Goal: Task Accomplishment & Management: Use online tool/utility

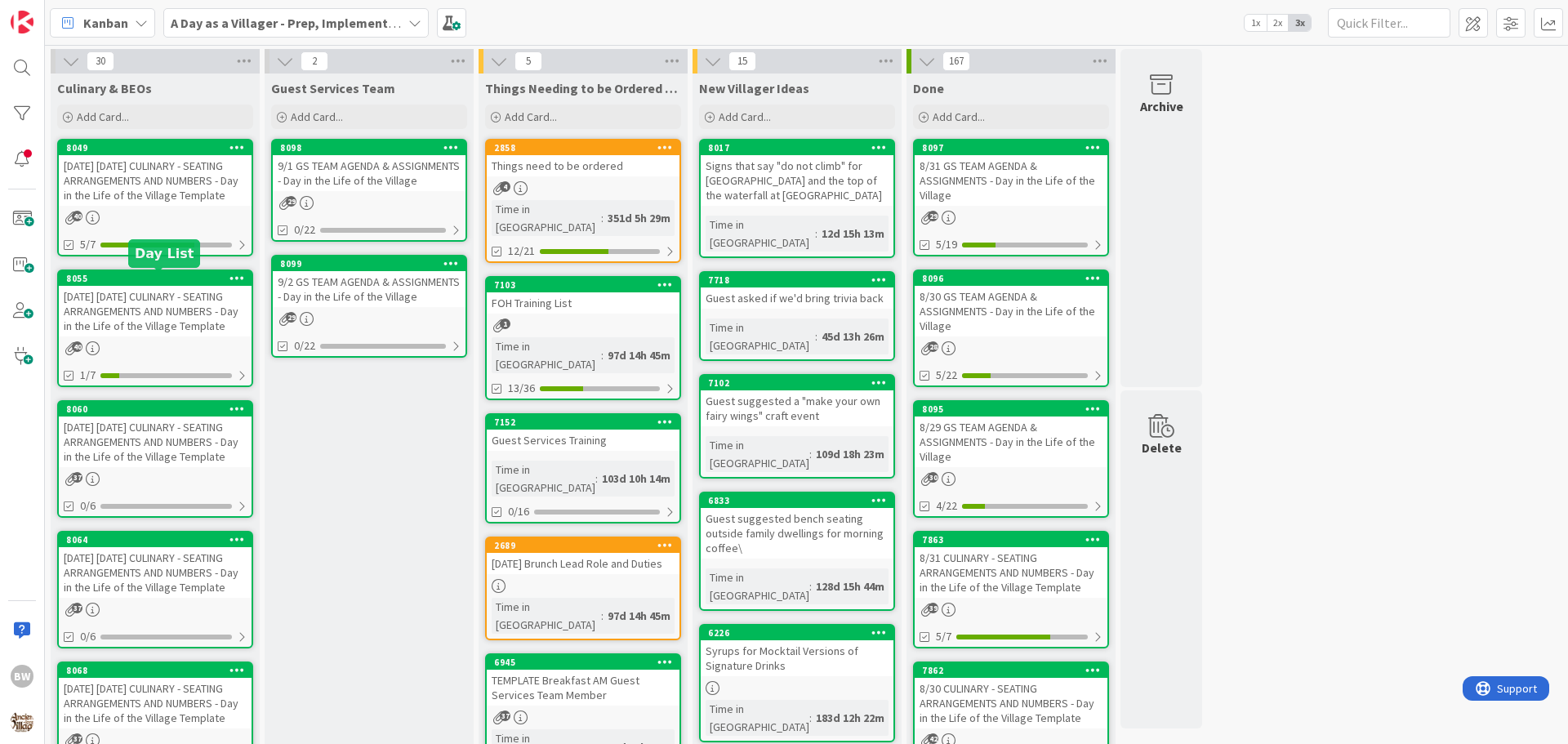
click at [144, 278] on div "8055" at bounding box center [159, 278] width 186 height 12
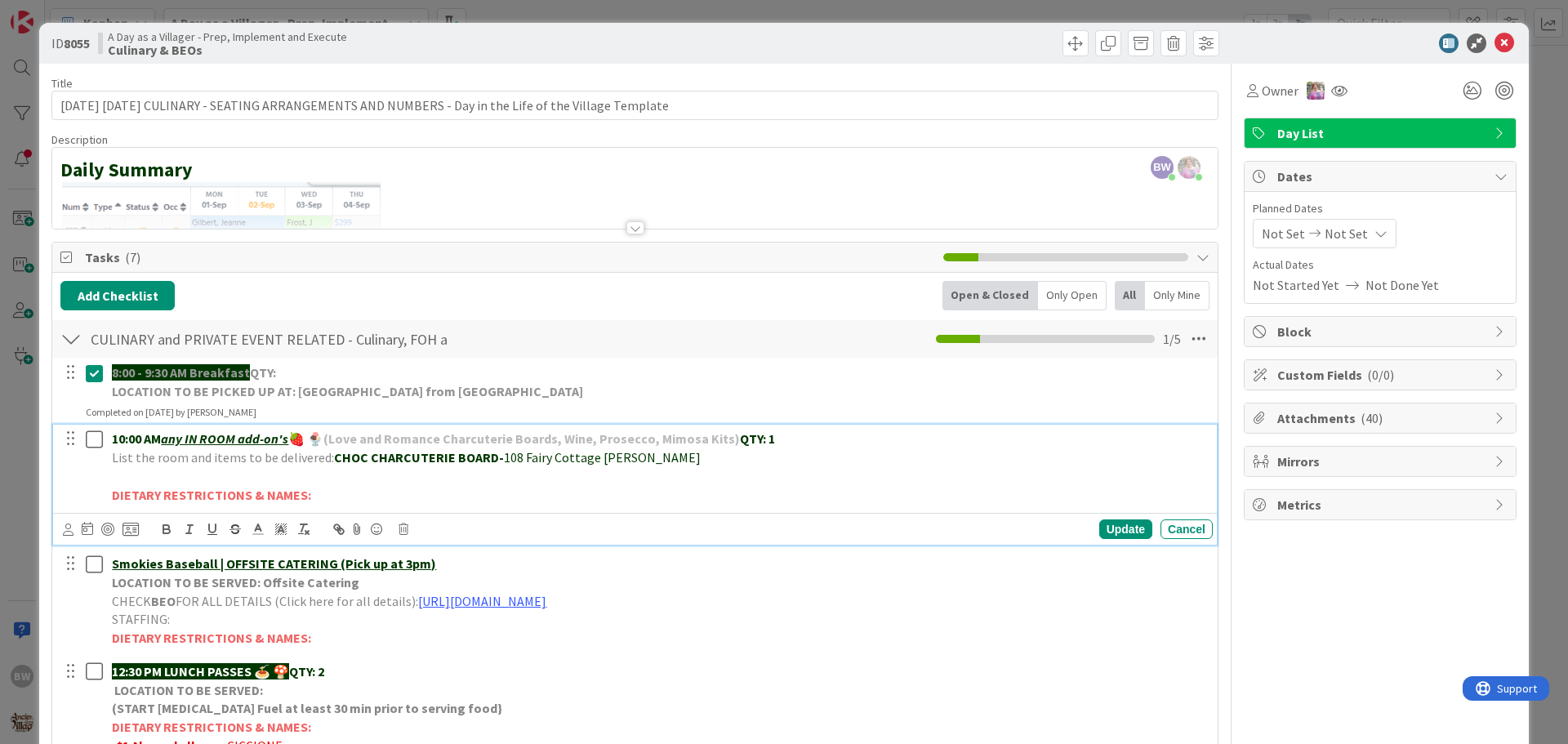
click at [136, 477] on p at bounding box center [659, 476] width 1094 height 19
drag, startPoint x: 207, startPoint y: 473, endPoint x: 194, endPoint y: 475, distance: 13.2
click at [194, 475] on p "*1 Lucky Clover & *1 Pot O Gold (12:40p [PERSON_NAME]" at bounding box center [659, 476] width 1094 height 19
click at [351, 477] on p "*1 Lucky Clover; *1 Pot O Gold (12:40p [PERSON_NAME]" at bounding box center [659, 476] width 1094 height 19
drag, startPoint x: 388, startPoint y: 481, endPoint x: 107, endPoint y: 473, distance: 281.1
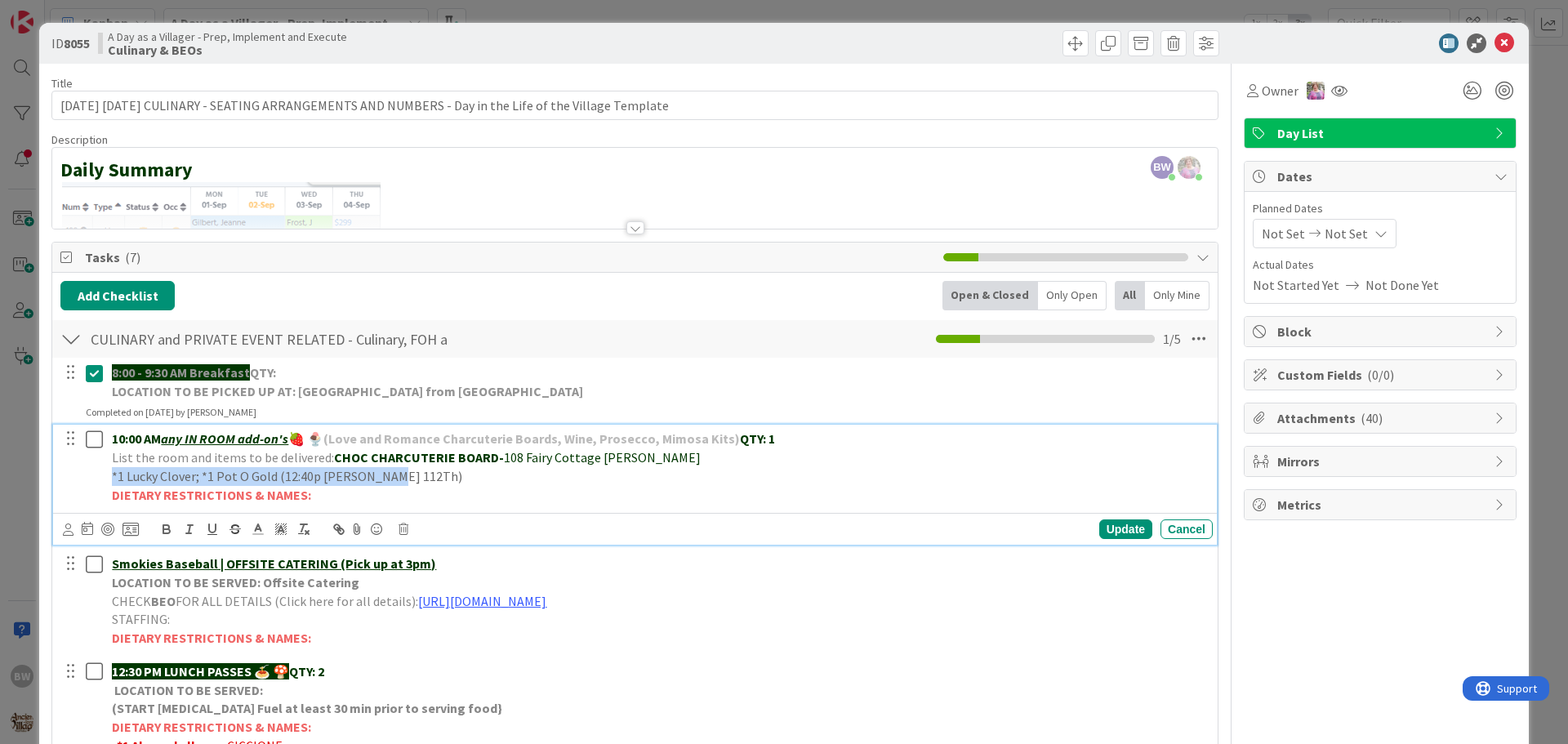
click at [107, 473] on div "10:00 AM any IN ROOM add-on's 🍓 🍨 (Love and Romance Charcuterie Boards, Wine, P…" at bounding box center [659, 467] width 1107 height 84
click at [162, 527] on icon "button" at bounding box center [166, 529] width 15 height 15
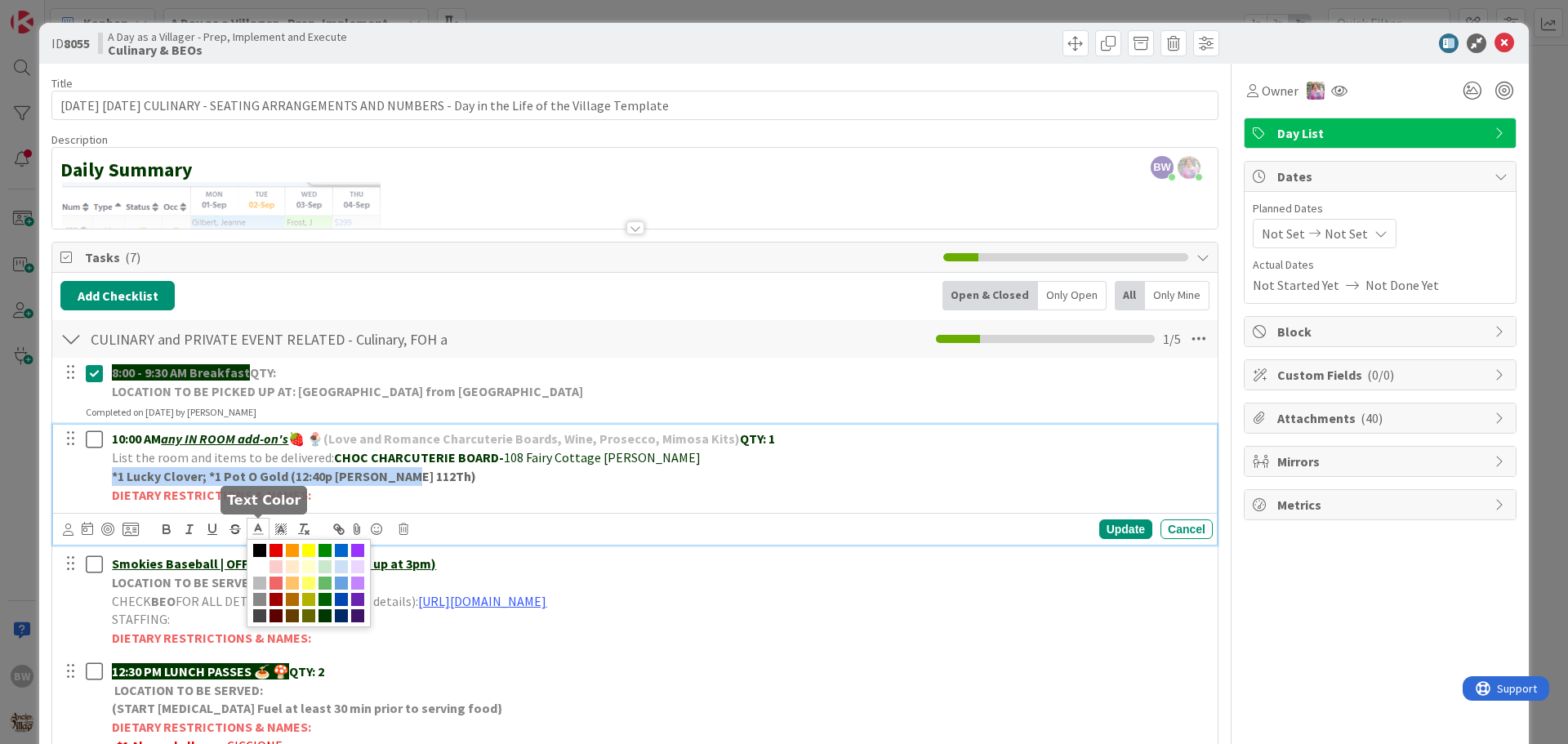
click at [263, 527] on icon at bounding box center [258, 529] width 15 height 15
click at [323, 612] on span at bounding box center [324, 615] width 13 height 13
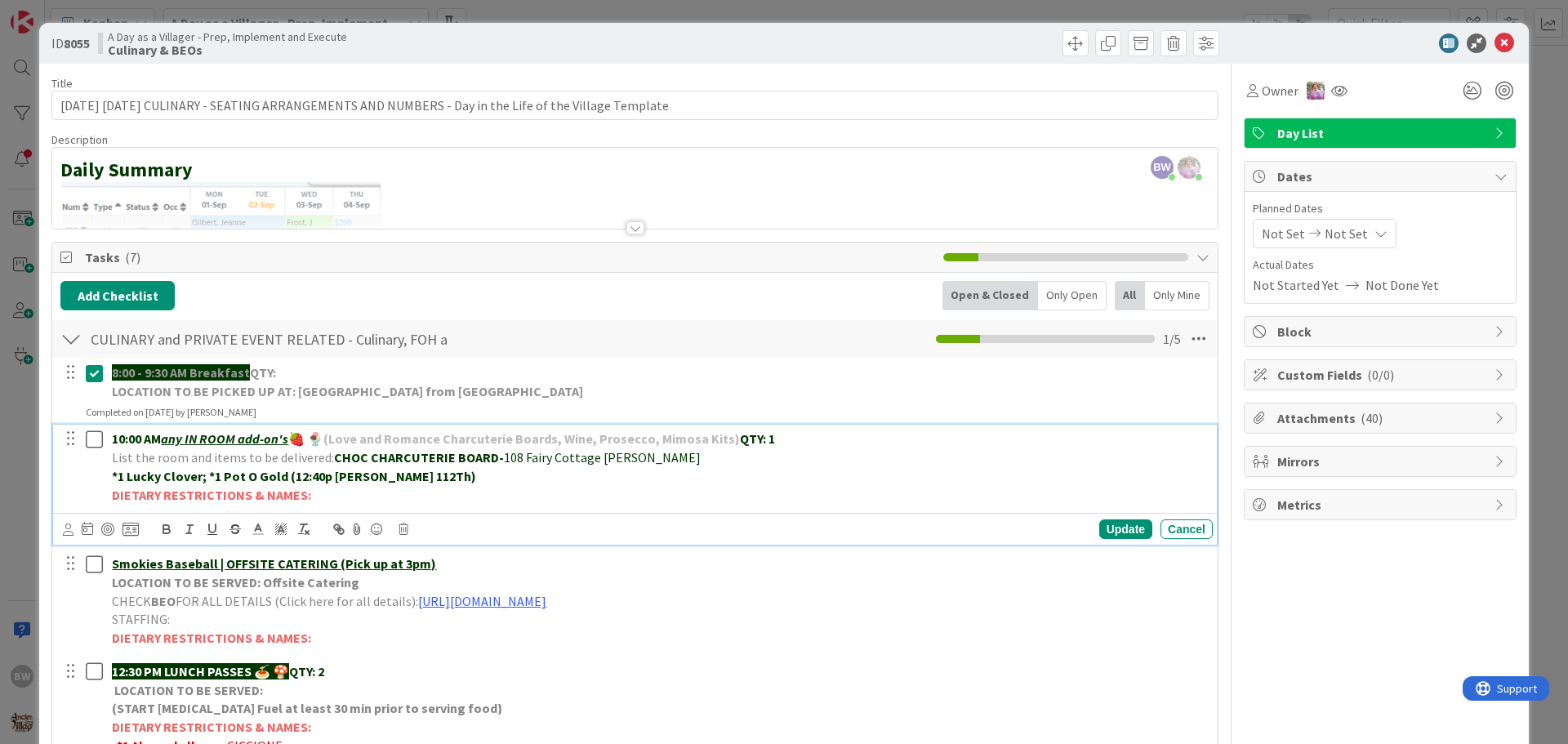
click at [474, 491] on p "DIETARY RESTRICTIONS & NAMES:" at bounding box center [659, 495] width 1094 height 19
click at [1100, 524] on div "Update" at bounding box center [1126, 529] width 53 height 20
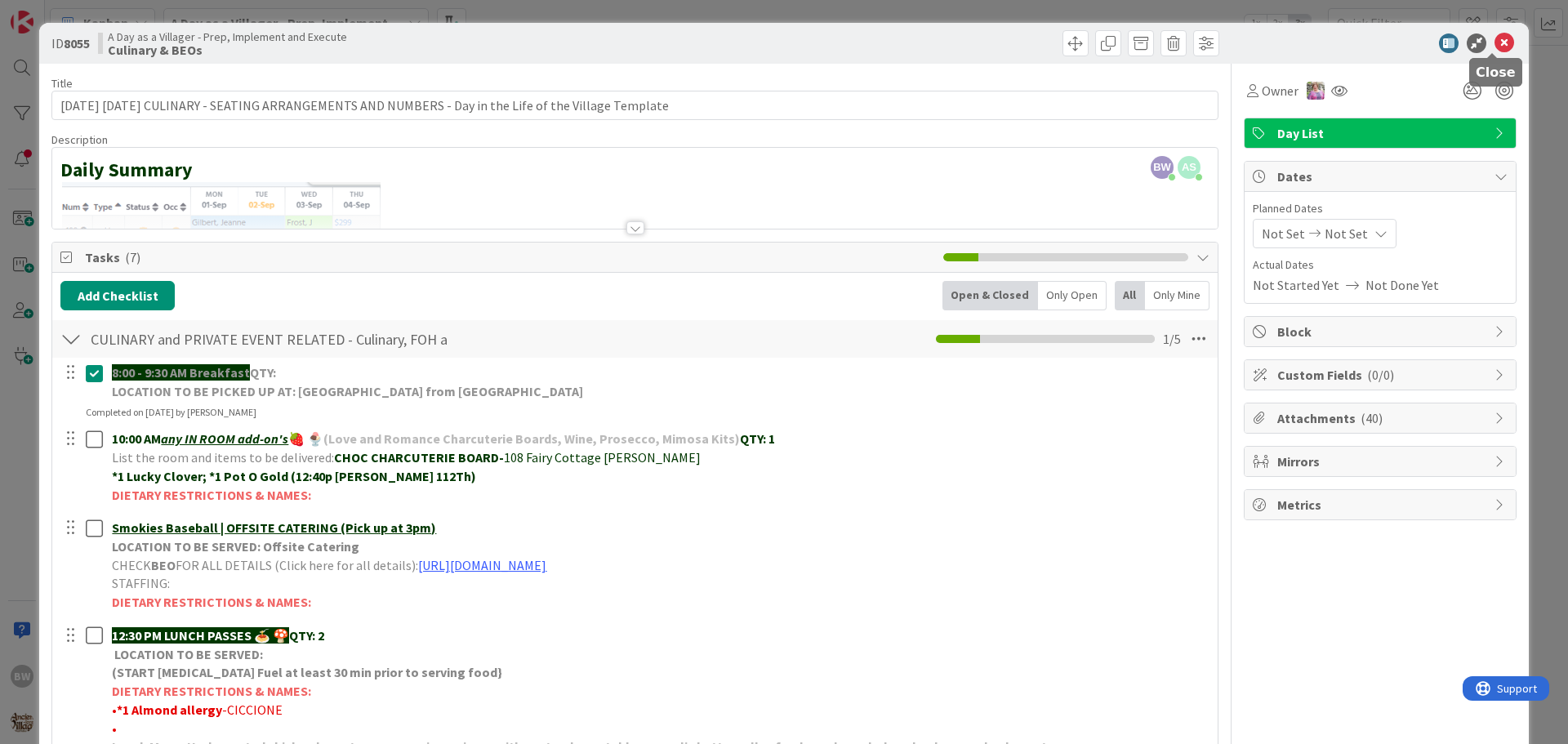
click at [1496, 43] on icon at bounding box center [1505, 43] width 20 height 20
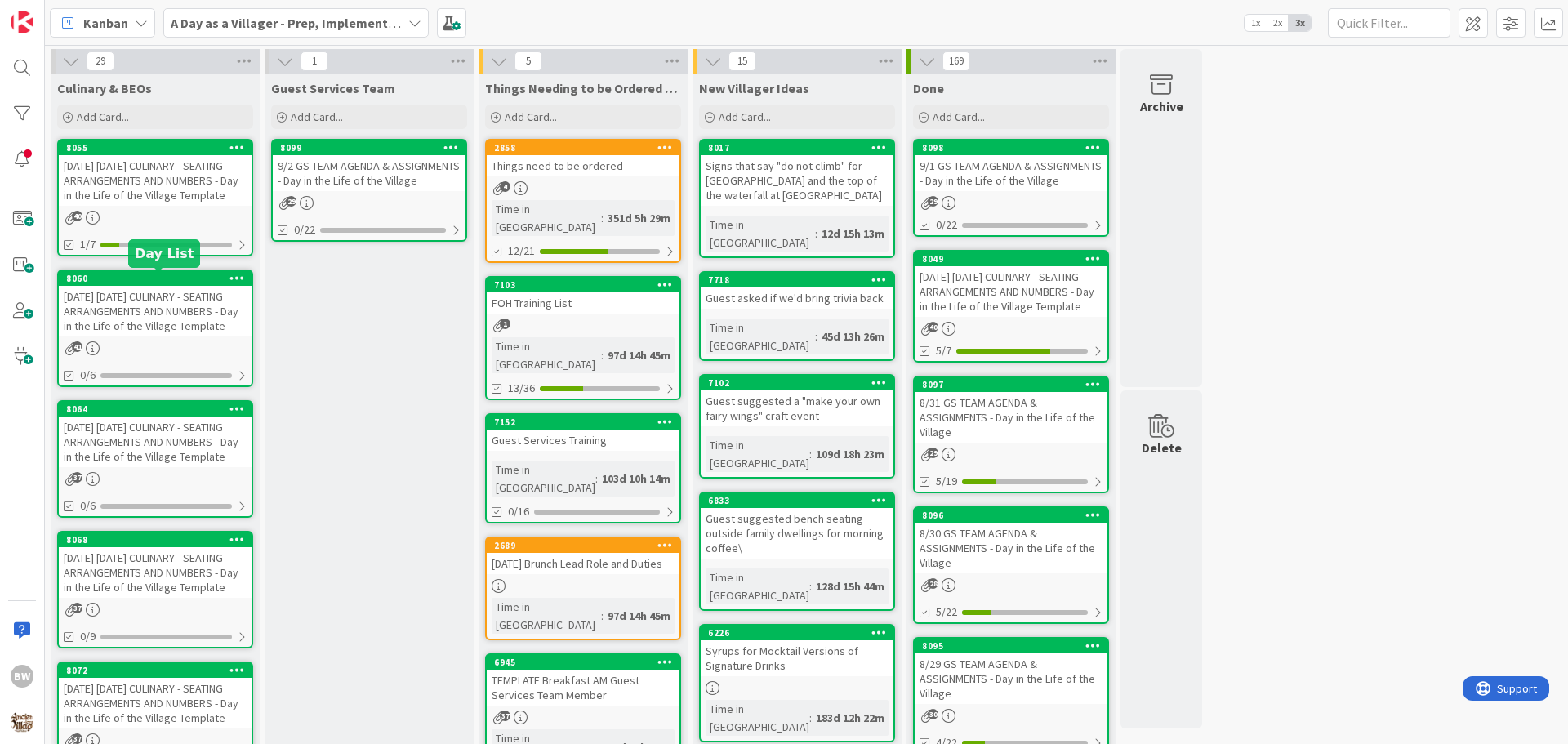
click at [153, 272] on body "BW Kanban A Day as a Villager - Prep, Implement and Execute 1x 2x 3x 29 Culinar…" at bounding box center [784, 372] width 1568 height 744
click at [123, 277] on div "8060" at bounding box center [159, 278] width 186 height 12
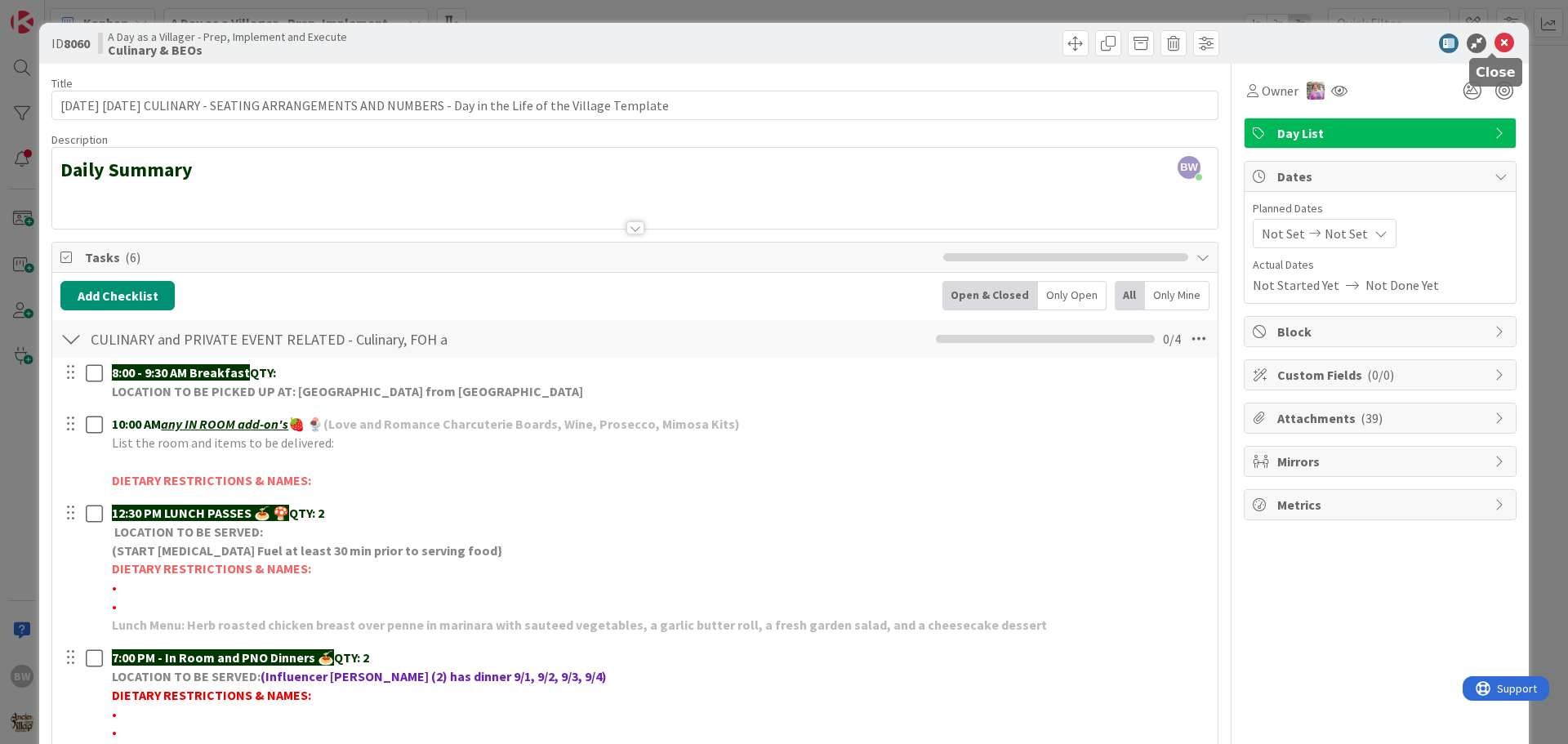
click at [1495, 39] on icon at bounding box center [1505, 43] width 20 height 20
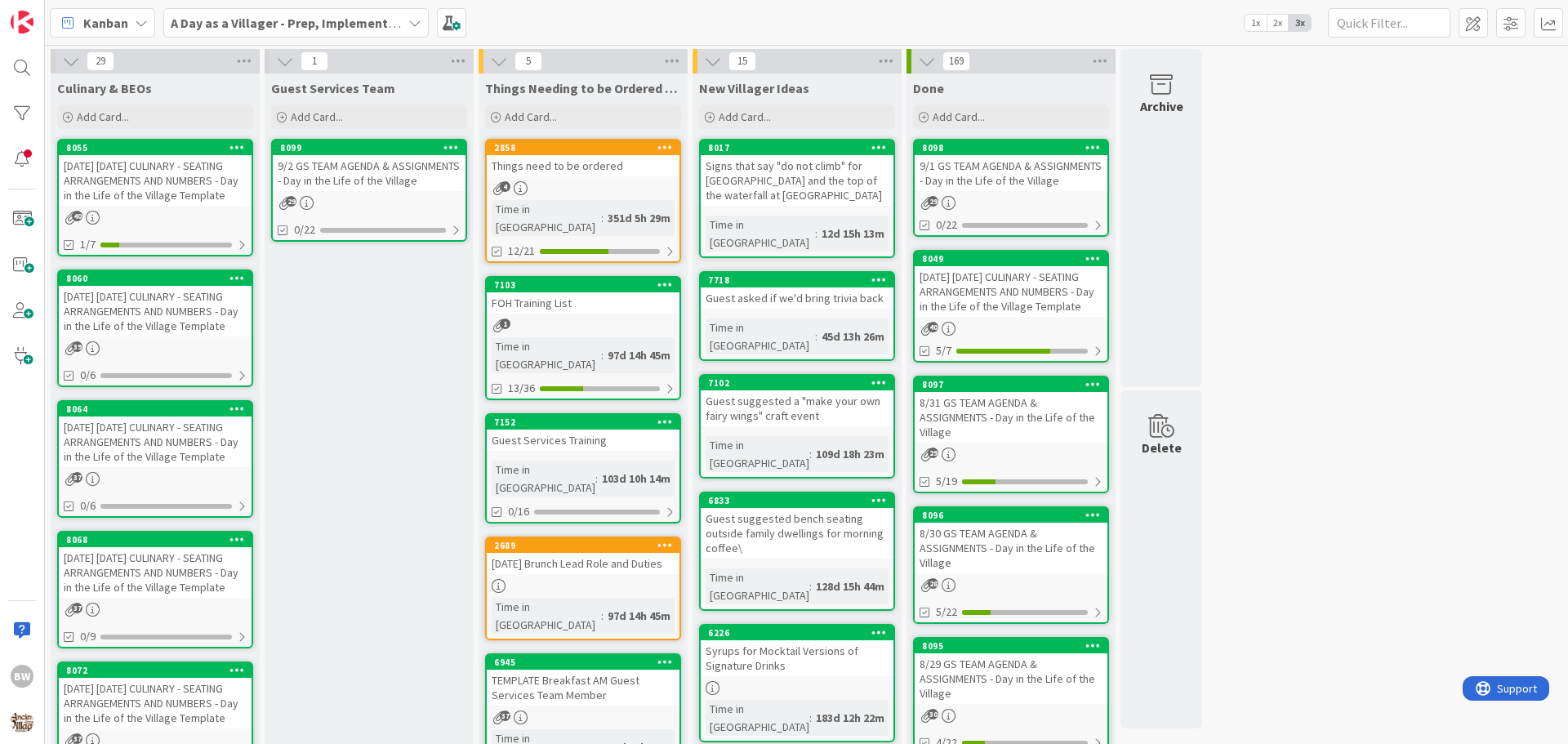
click at [133, 433] on div "[DATE] [DATE] CULINARY - SEATING ARRANGEMENTS AND NUMBERS - Day in the Life of …" at bounding box center [154, 442] width 192 height 51
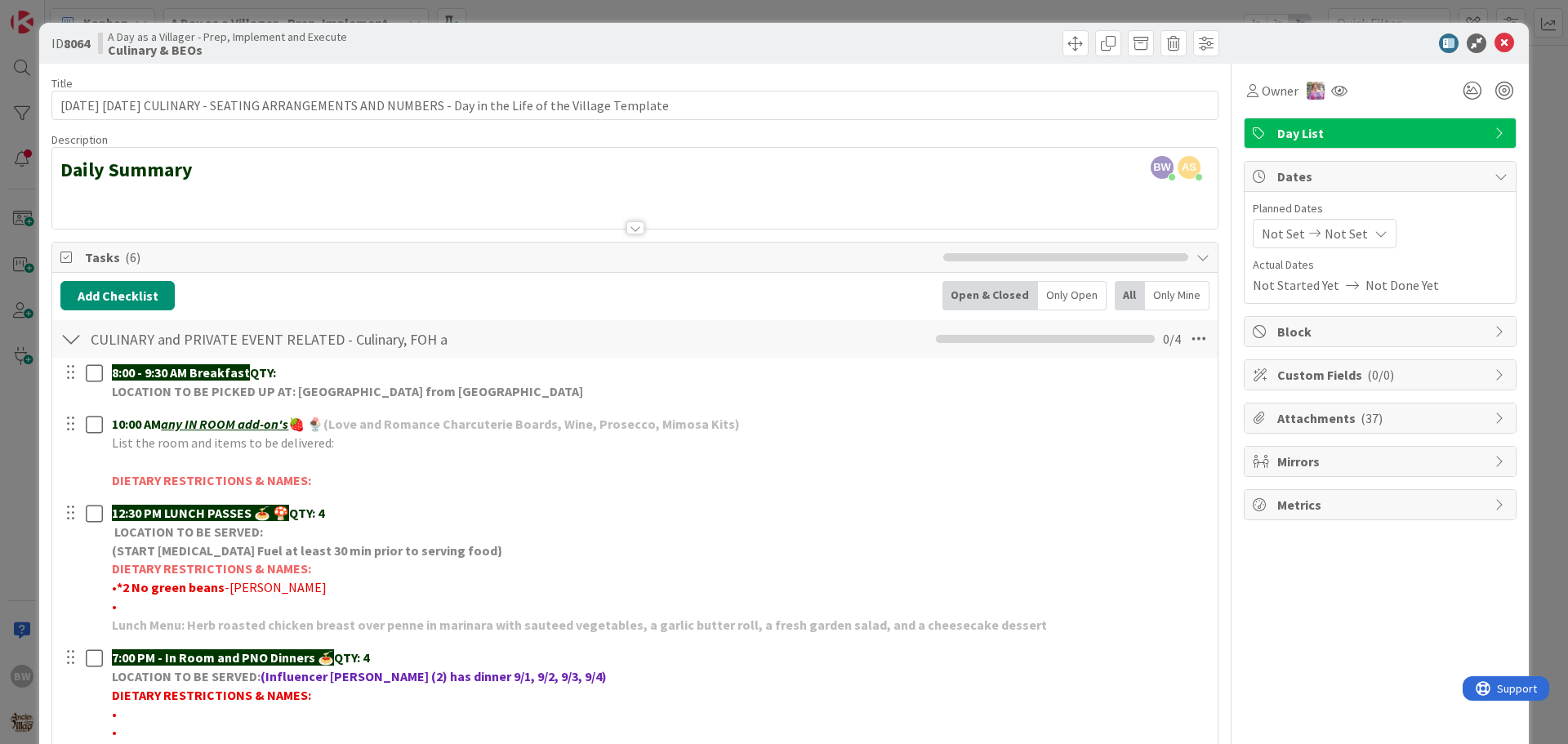
scroll to position [245, 0]
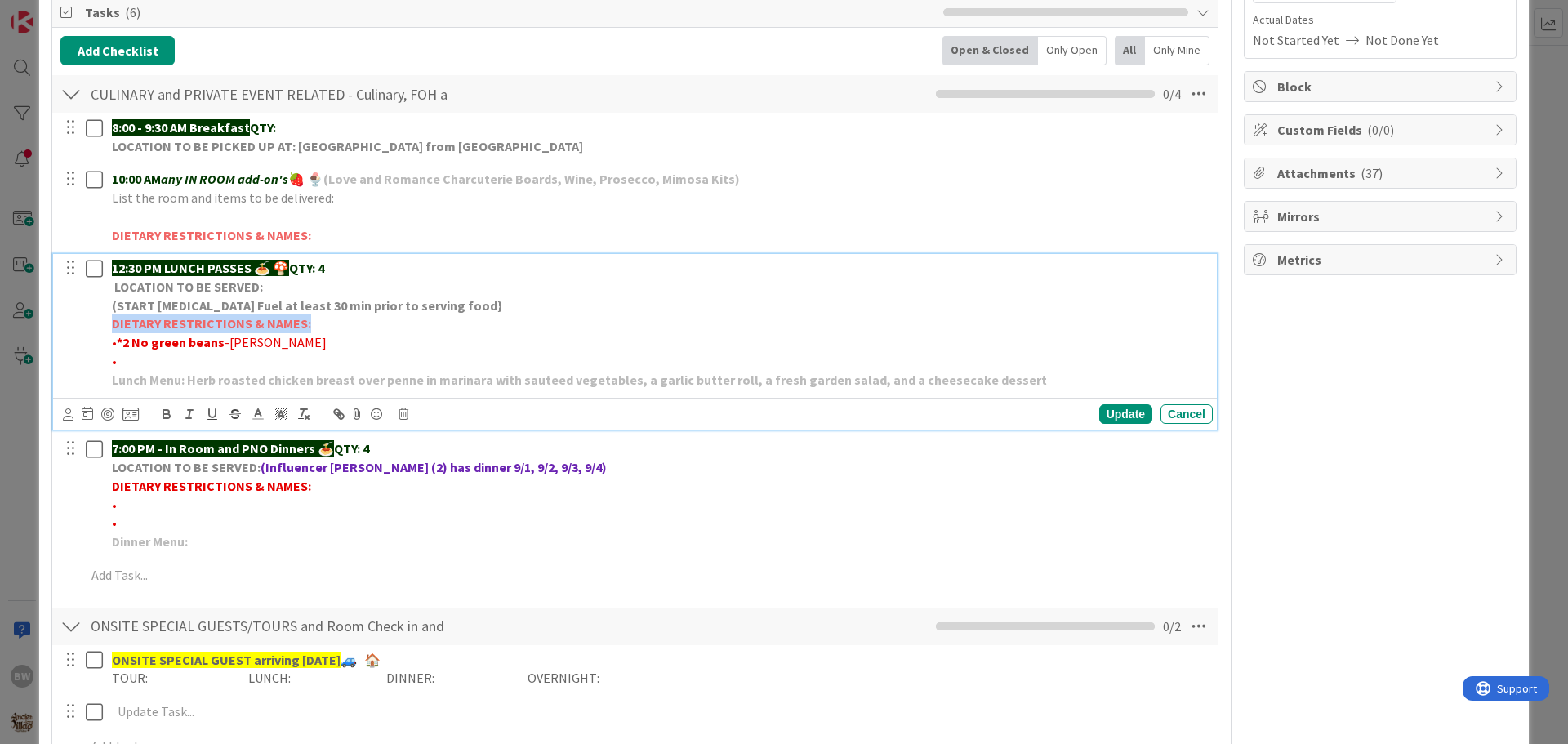
drag, startPoint x: 309, startPoint y: 321, endPoint x: 112, endPoint y: 327, distance: 197.1
click at [112, 327] on p "DIETARY RESTRICTIONS & NAMES:" at bounding box center [659, 323] width 1094 height 19
copy strong "DIETARY RESTRICTIONS & NAMES:"
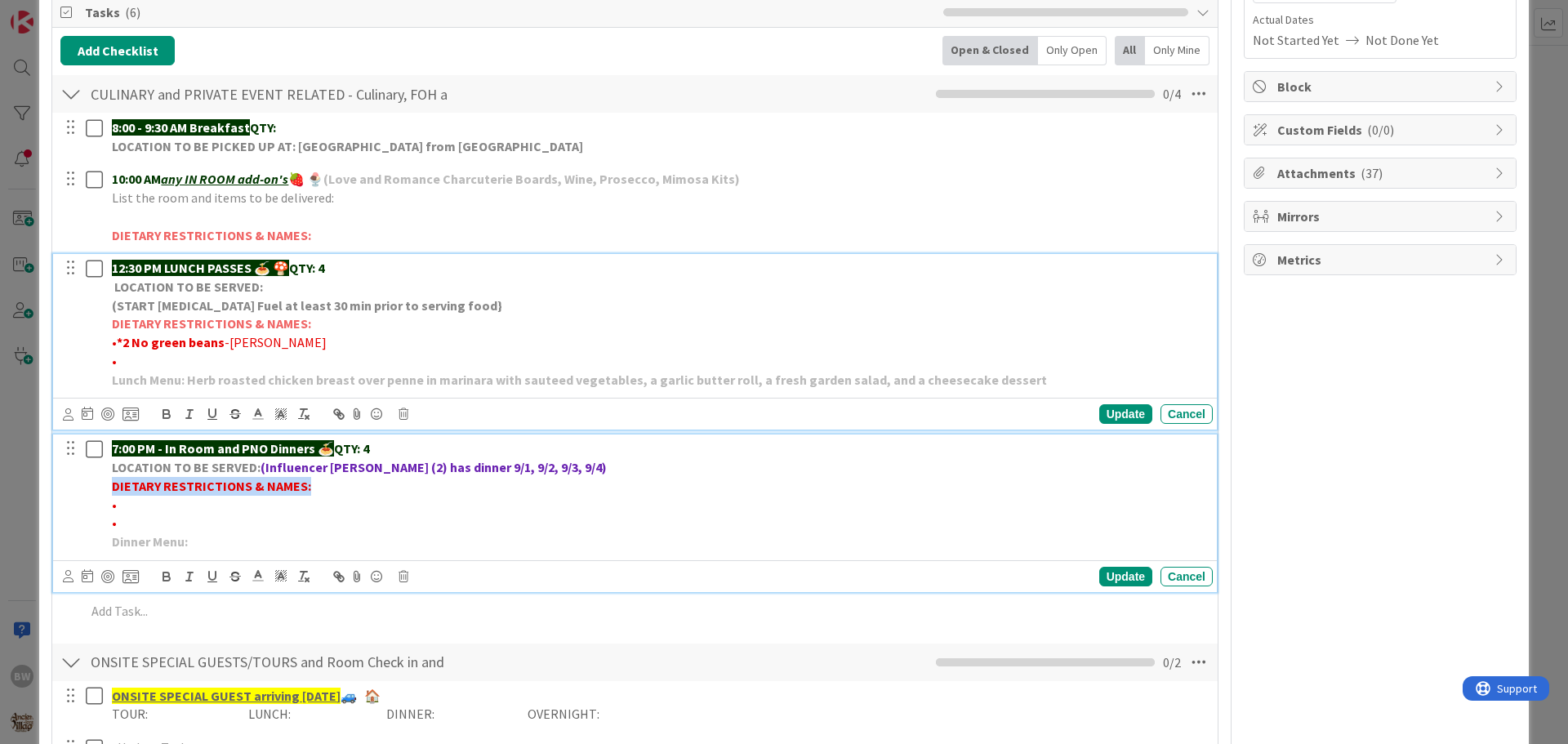
drag, startPoint x: 308, startPoint y: 492, endPoint x: 111, endPoint y: 477, distance: 197.6
click at [111, 477] on div "7:00 PM - In Room and PNO Dinners 🍝 QTY: 4 LOCATION TO BE SERVED: (Influencer […" at bounding box center [659, 495] width 1107 height 121
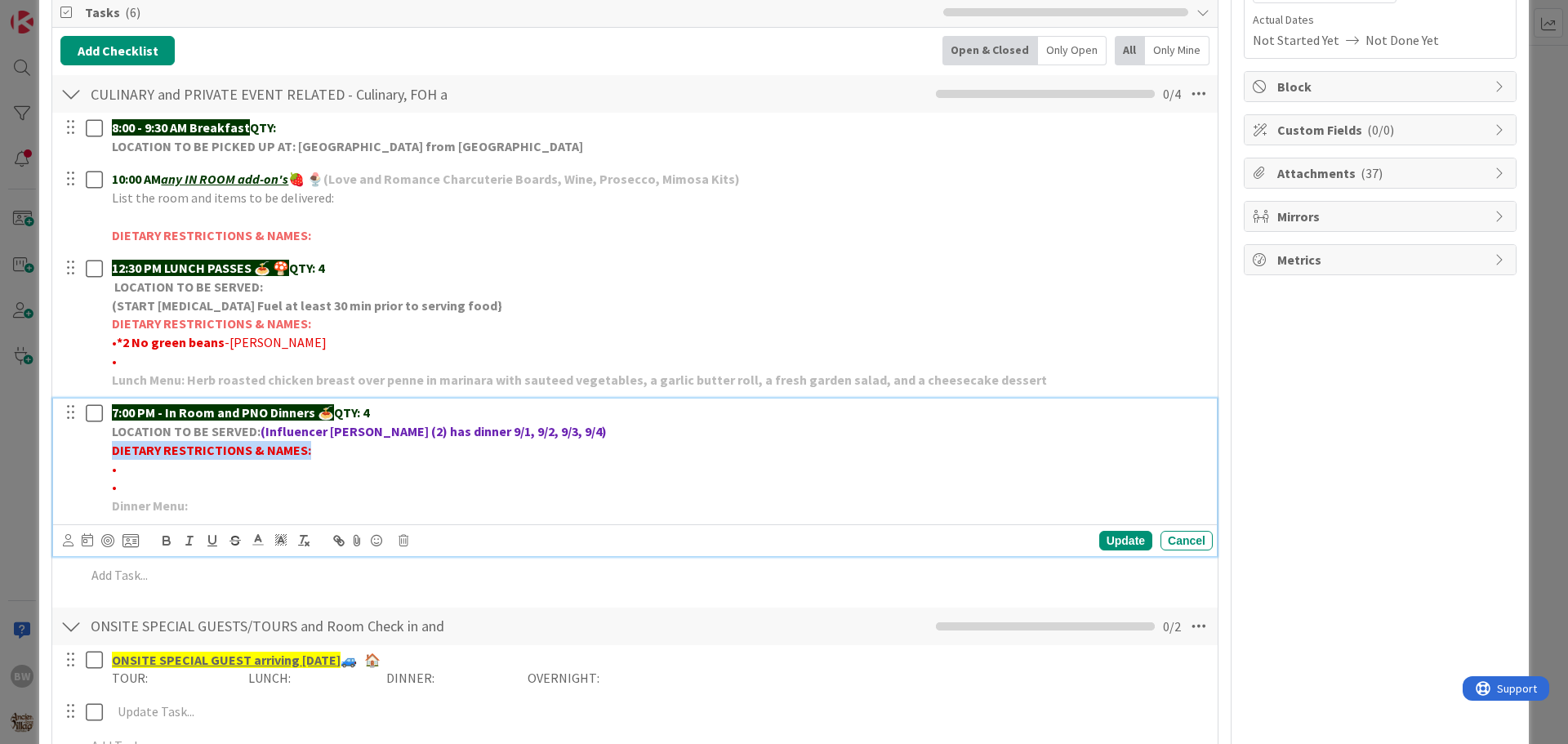
scroll to position [209, 0]
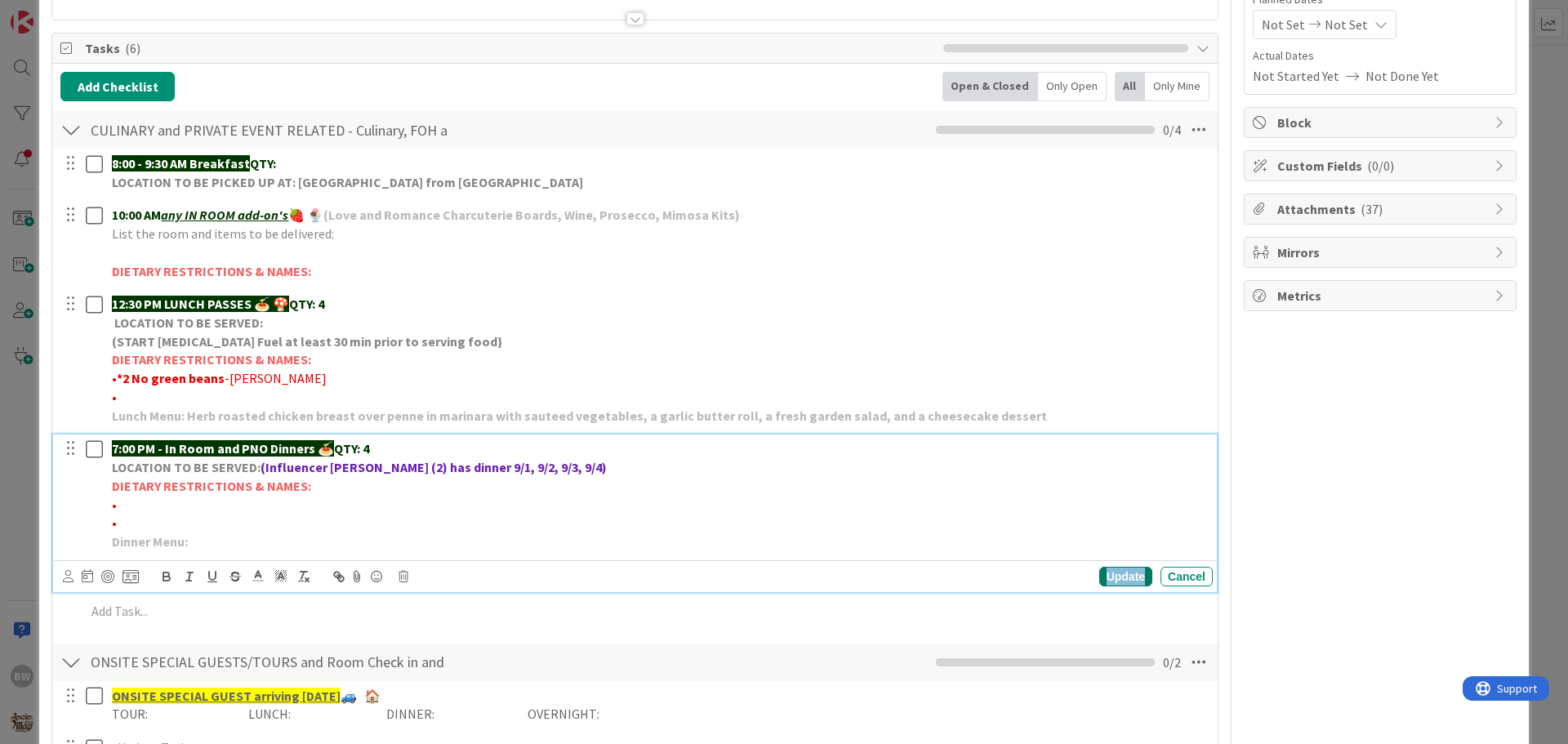
click at [1105, 576] on div "Update" at bounding box center [1126, 577] width 53 height 20
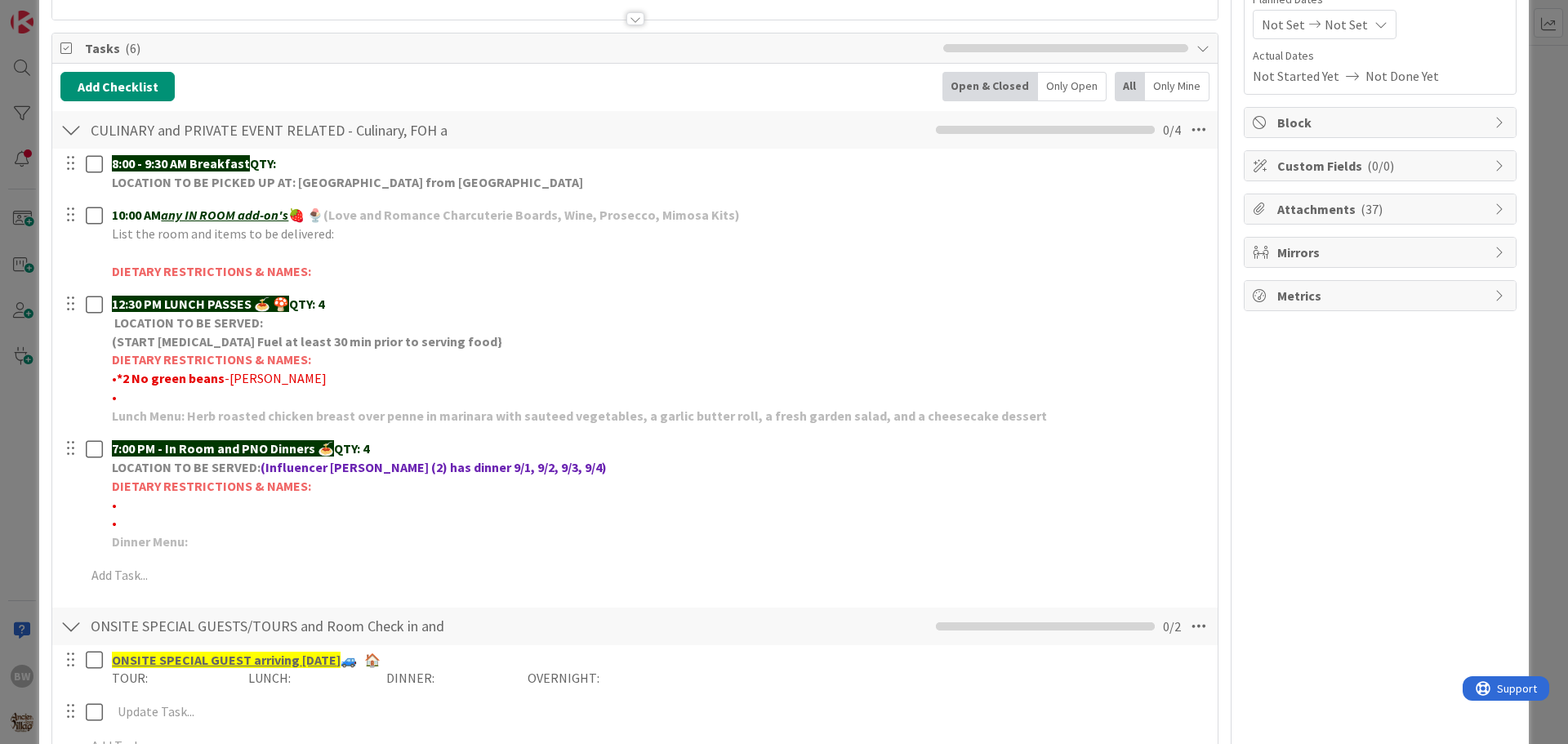
scroll to position [0, 0]
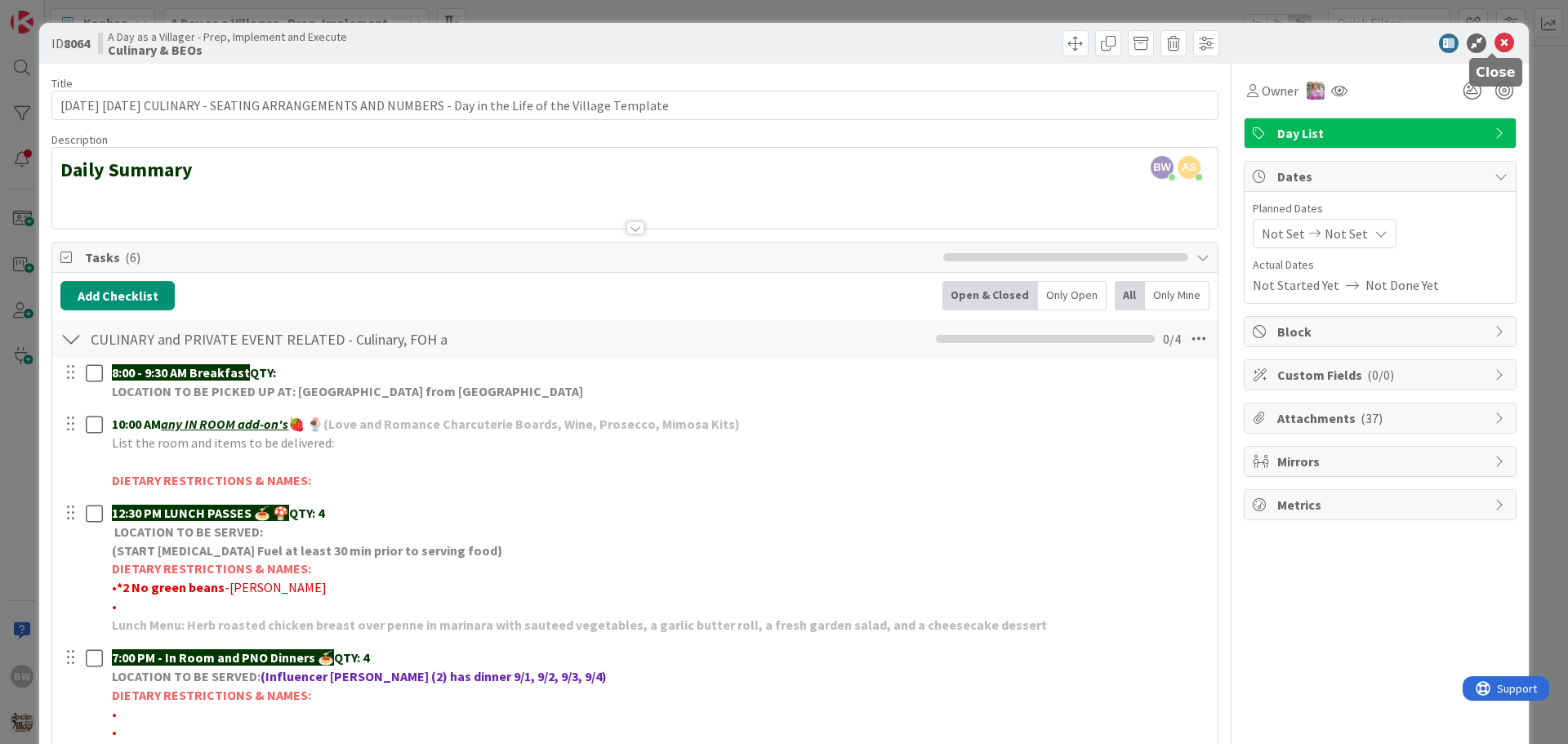
click at [1495, 35] on icon at bounding box center [1505, 43] width 20 height 20
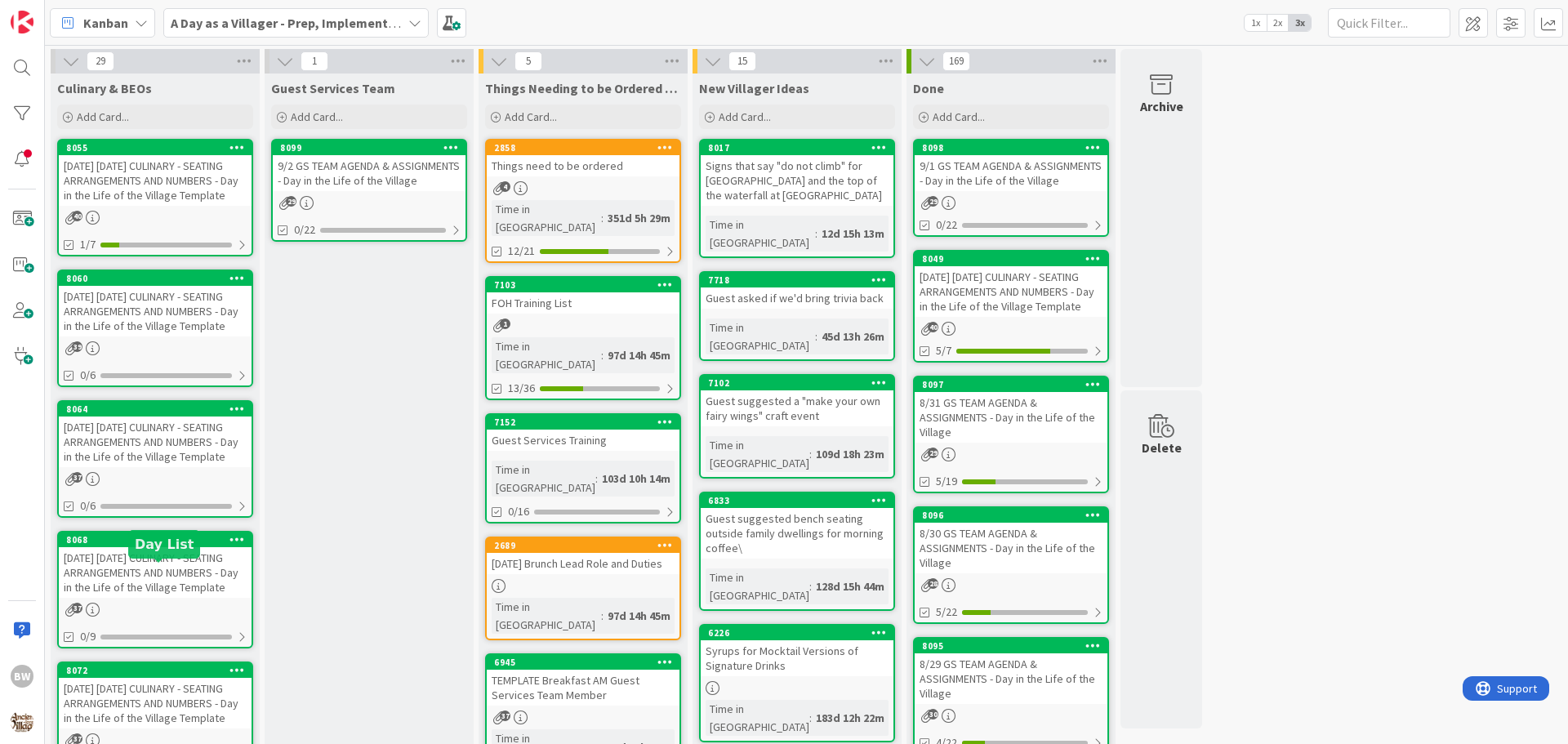
click at [145, 546] on div "8068" at bounding box center [159, 540] width 186 height 12
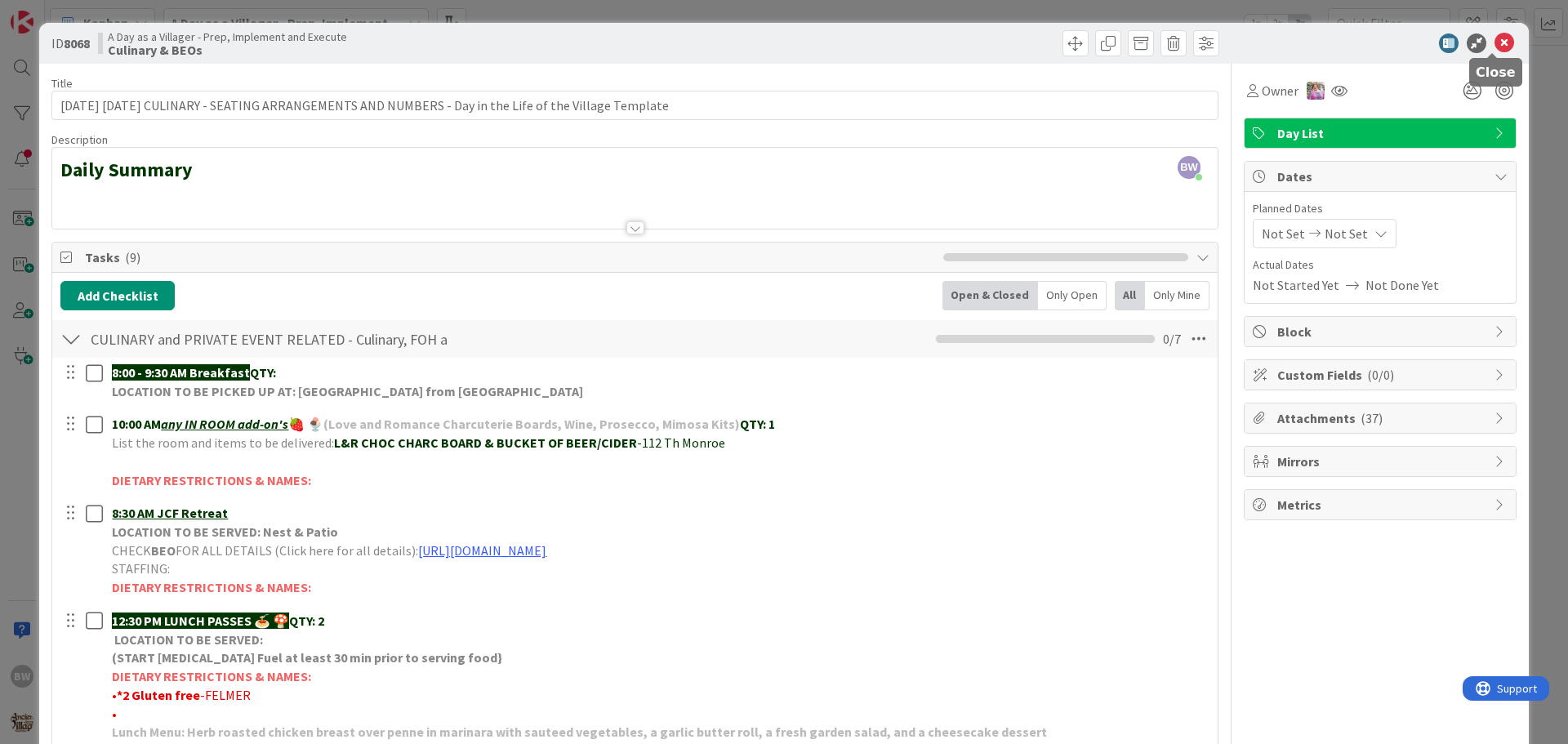
click at [1497, 38] on icon at bounding box center [1505, 43] width 20 height 20
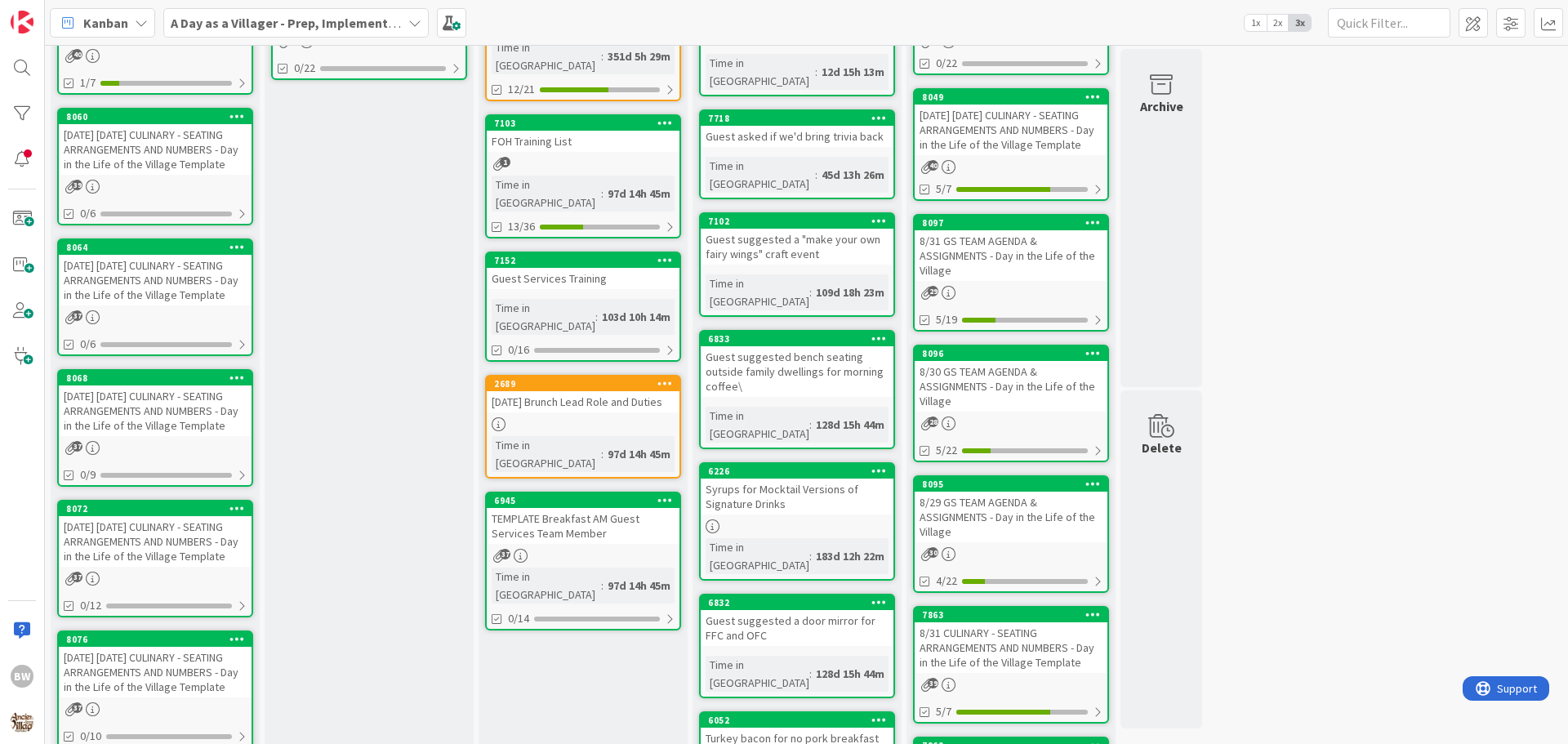
scroll to position [163, 0]
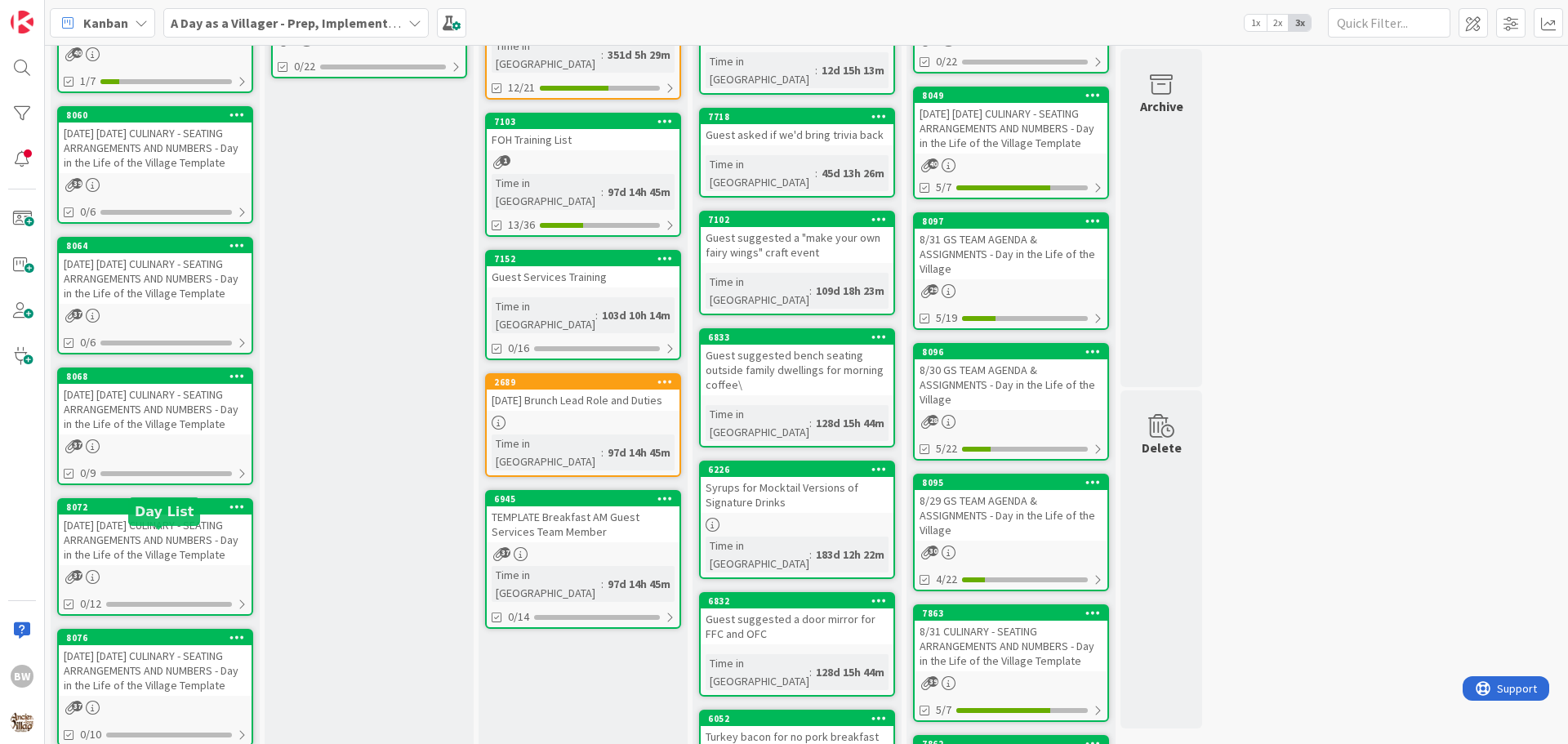
click at [137, 513] on div "8072" at bounding box center [159, 508] width 186 height 12
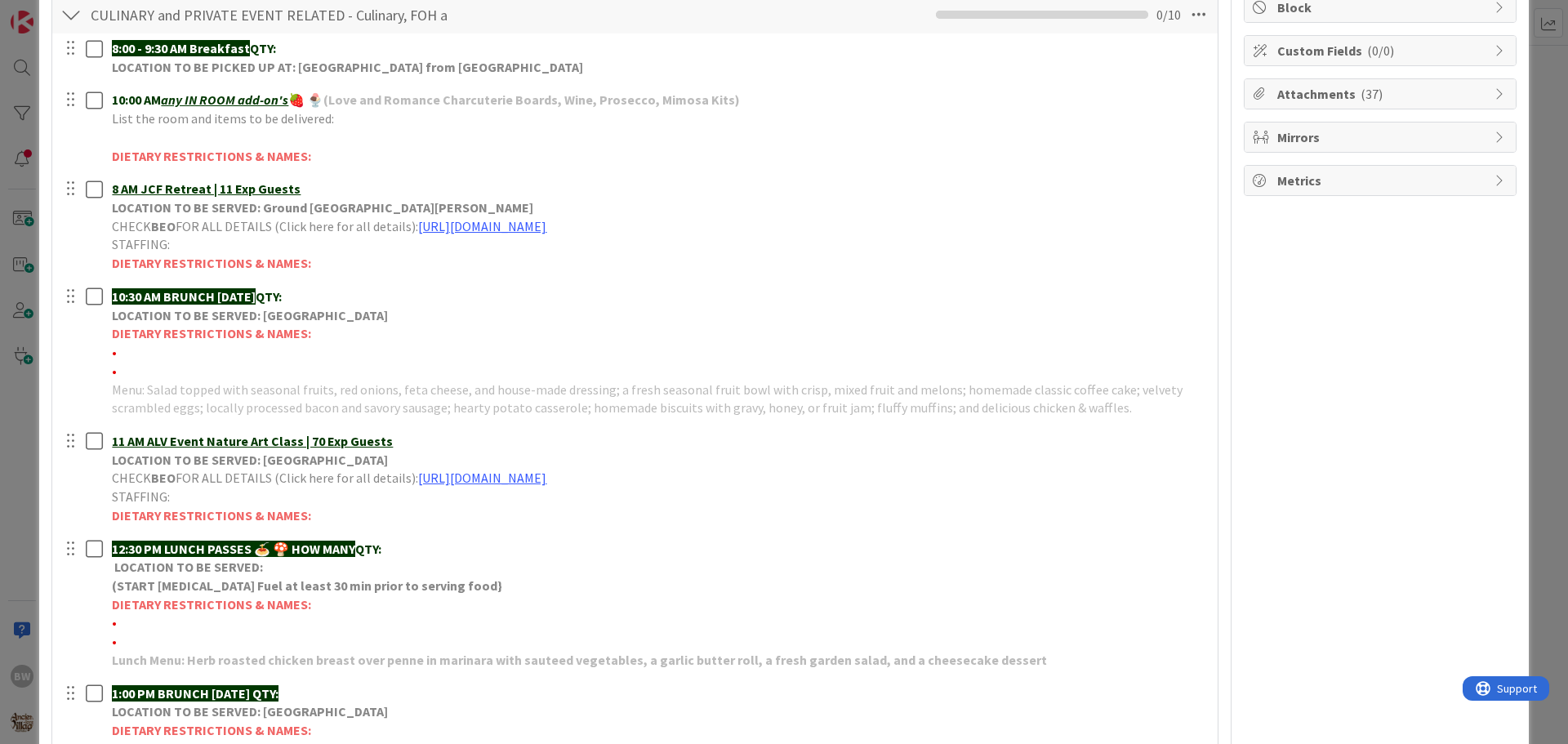
scroll to position [327, 0]
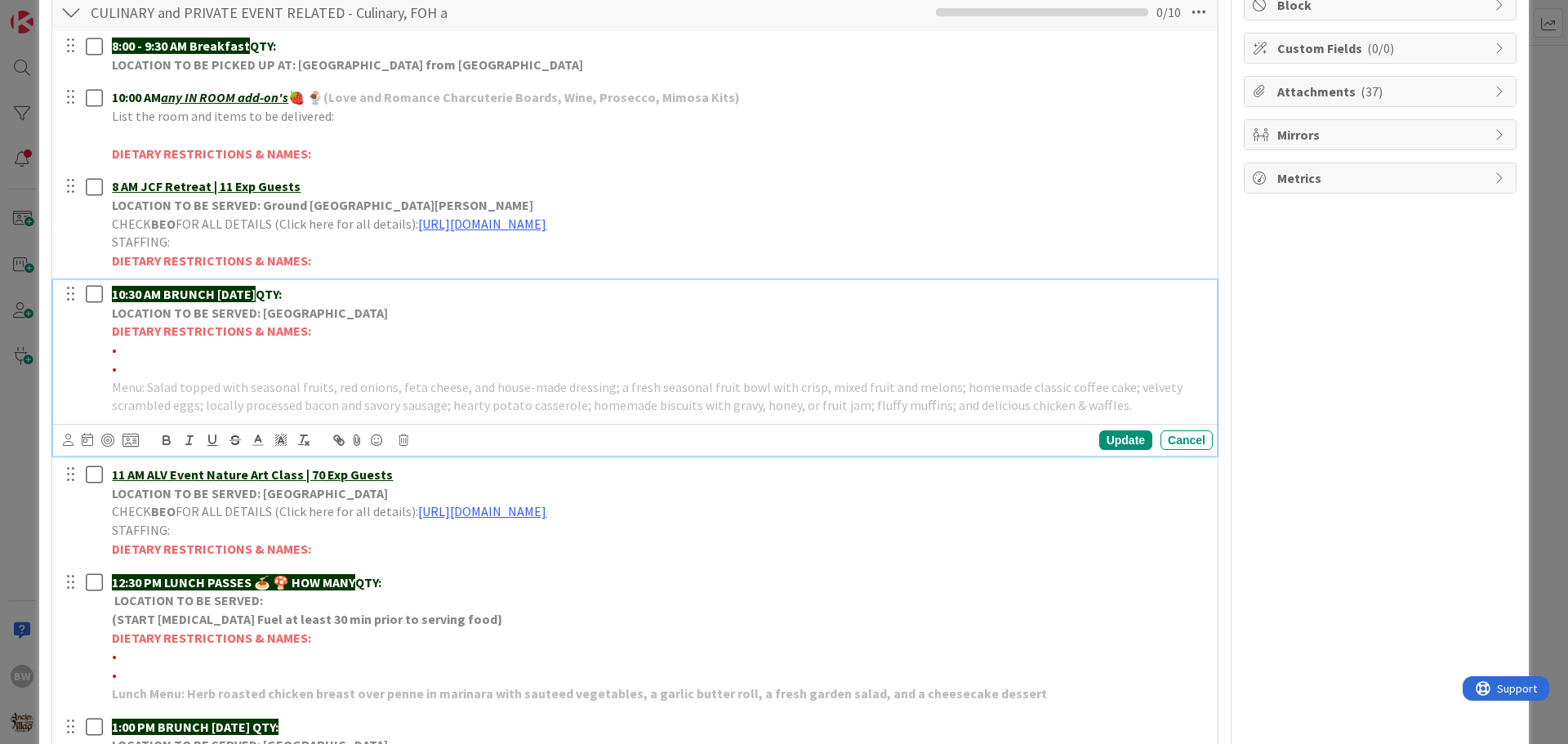
click at [239, 308] on strong "LOCATION TO BE SERVED: [GEOGRAPHIC_DATA]" at bounding box center [250, 312] width 276 height 17
click at [404, 444] on icon at bounding box center [403, 440] width 10 height 12
click at [445, 511] on div "Delete" at bounding box center [445, 510] width 61 height 29
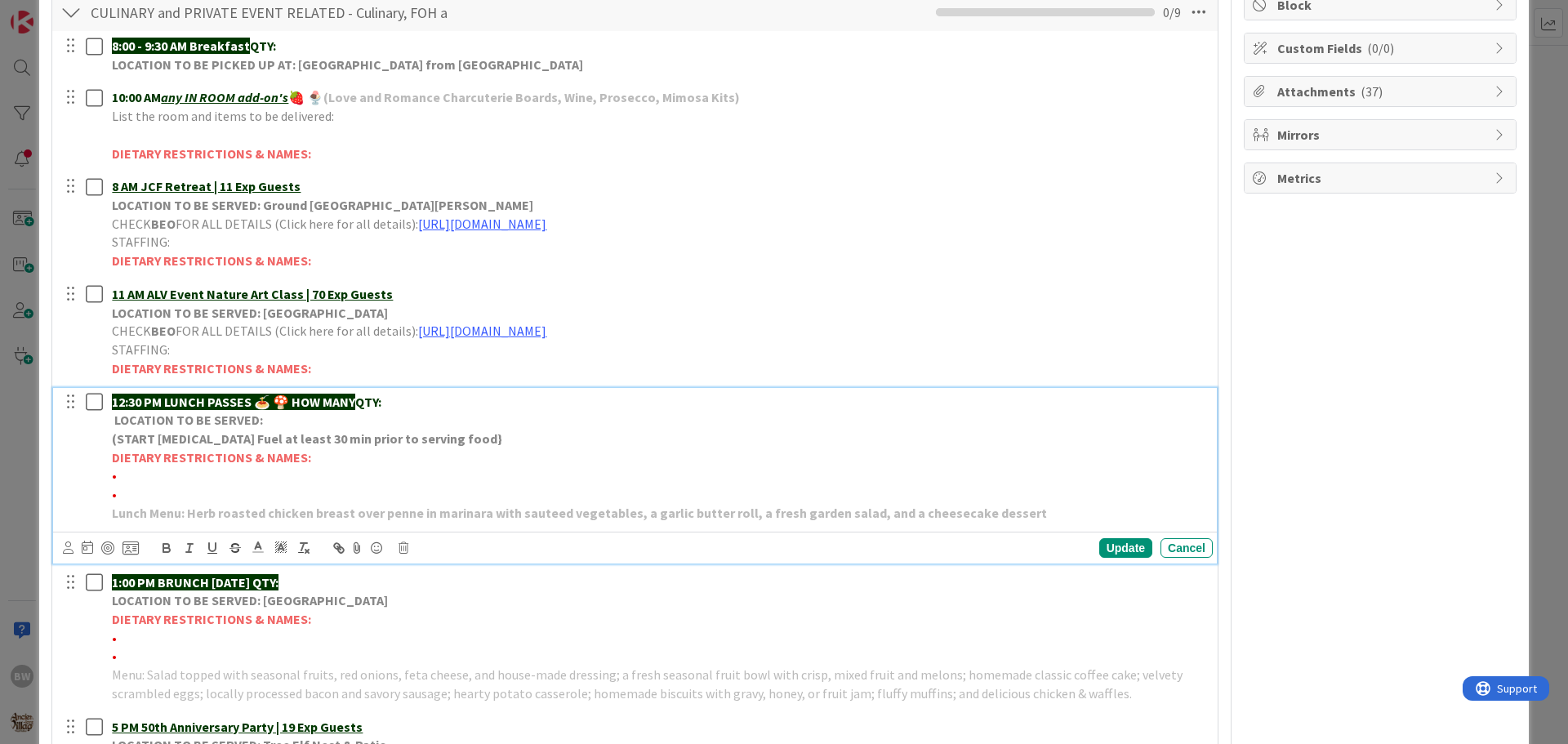
click at [298, 402] on strong "12:30 PM LUNCH PASSES 🍝 🍄 HOW MANY" at bounding box center [233, 401] width 243 height 17
drag, startPoint x: 298, startPoint y: 402, endPoint x: 362, endPoint y: 402, distance: 64.0
click at [362, 402] on p "12:30 PM LUNCH PASSES 🍝 🍄 HOW MANY QTY:" at bounding box center [659, 401] width 1094 height 19
click at [1104, 543] on div "Update" at bounding box center [1126, 548] width 53 height 20
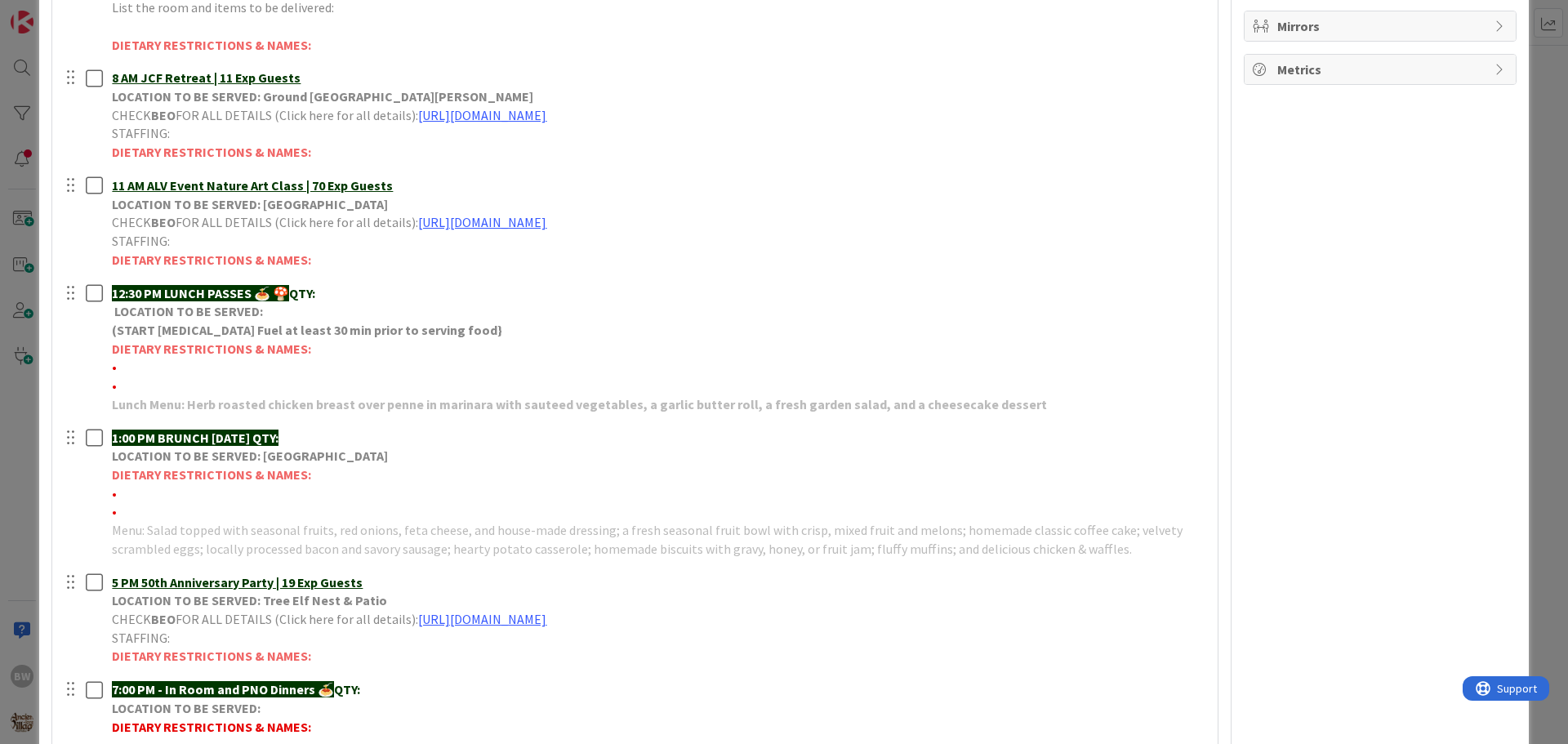
scroll to position [572, 0]
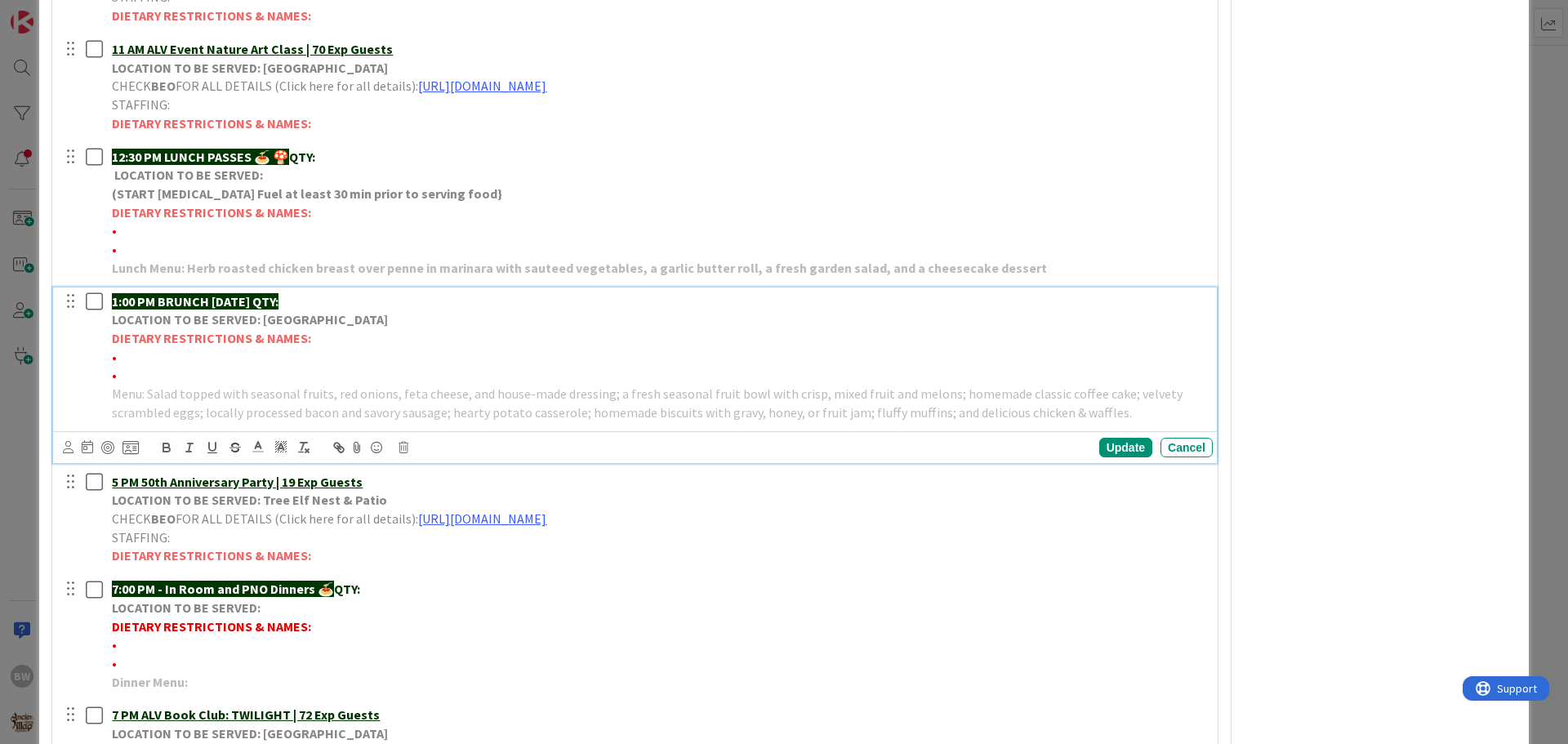
click at [278, 330] on strong "DIETARY RESTRICTIONS & NAMES:" at bounding box center [212, 338] width 199 height 17
click at [403, 445] on icon at bounding box center [403, 448] width 10 height 12
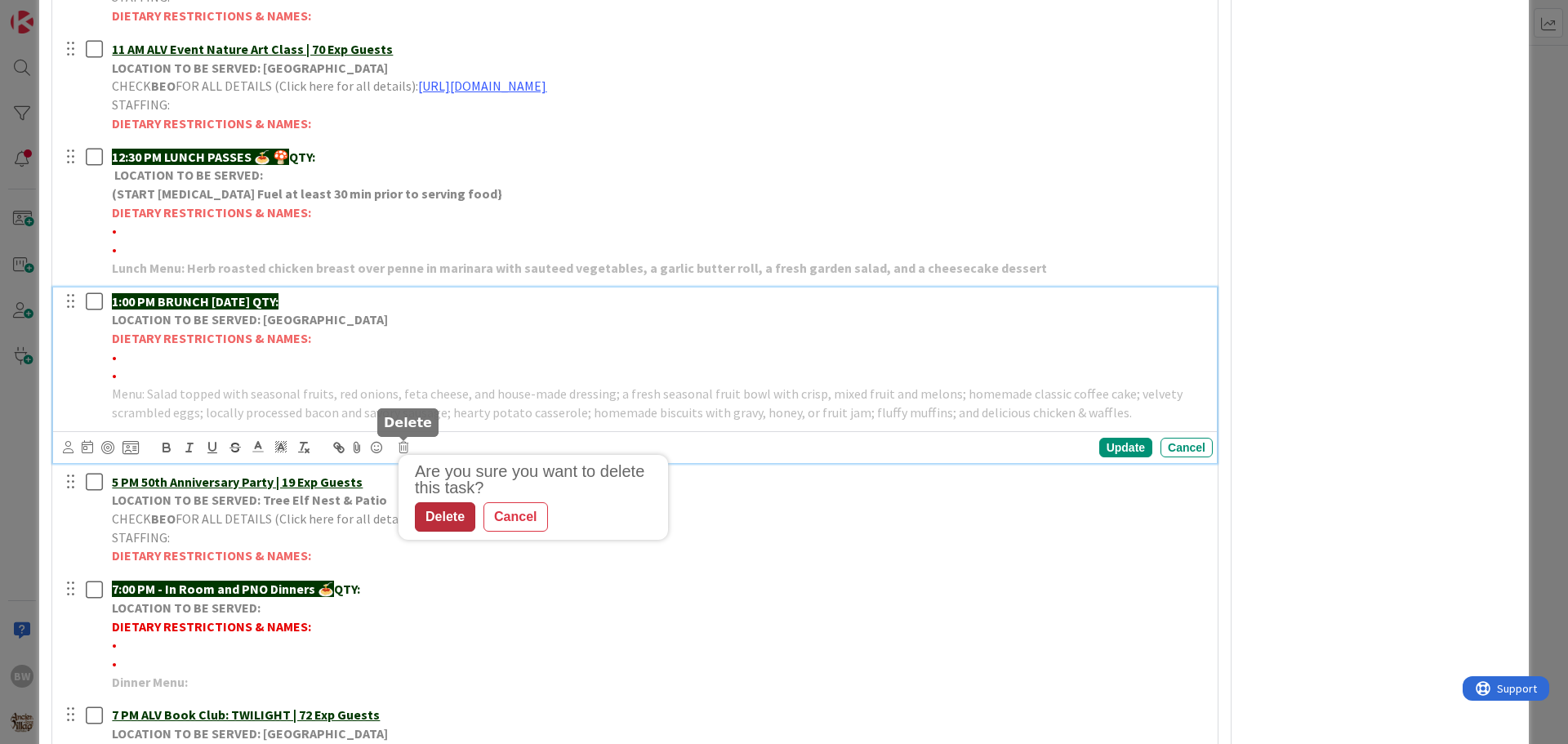
click at [442, 517] on div "Delete" at bounding box center [445, 517] width 61 height 29
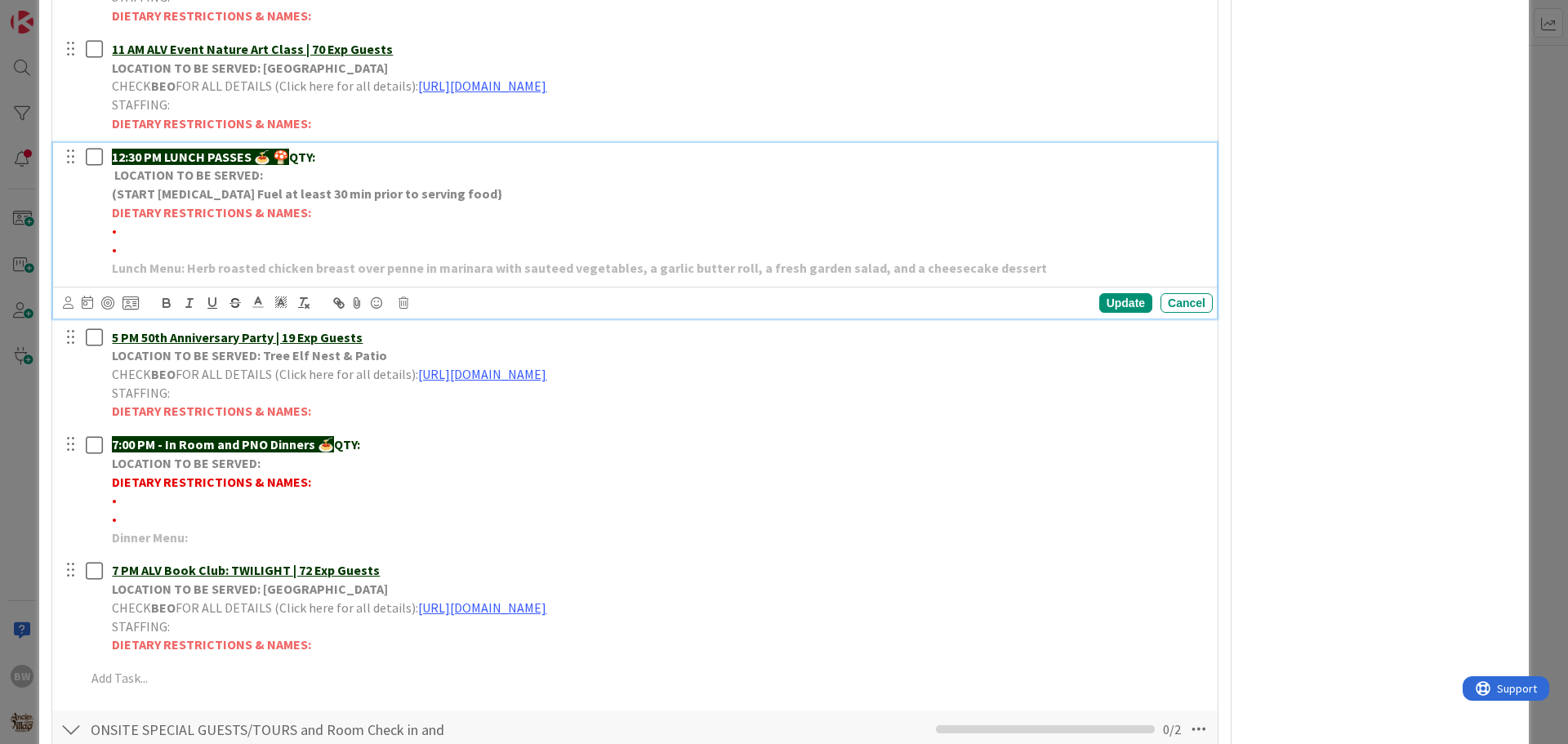
click at [337, 164] on p "12:30 PM LUNCH PASSES 🍝 🍄 QTY:" at bounding box center [659, 156] width 1094 height 19
click at [1117, 305] on div "Update" at bounding box center [1126, 303] width 53 height 20
click at [125, 227] on p "•" at bounding box center [659, 230] width 1094 height 19
click at [240, 232] on span "•*1Y [MEDICAL_DATA]-ZAMAN(party of 11)" at bounding box center [230, 230] width 236 height 17
drag, startPoint x: 194, startPoint y: 230, endPoint x: 116, endPoint y: 230, distance: 78.0
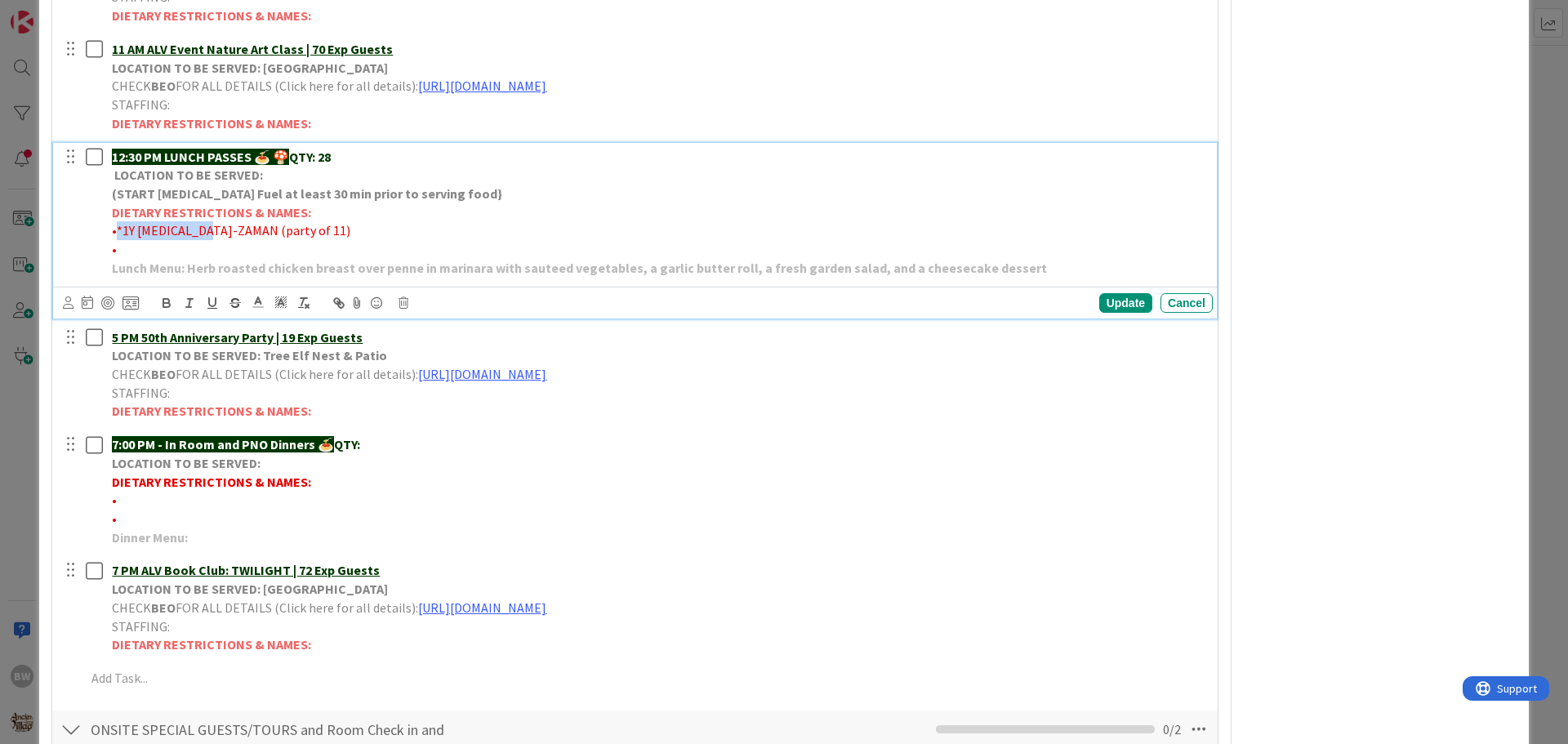
click at [116, 230] on span "•*1Y [MEDICAL_DATA]-ZAMAN (party of 11)" at bounding box center [231, 230] width 238 height 17
click at [168, 308] on icon "button" at bounding box center [166, 305] width 7 height 4
click at [433, 212] on p "DIETARY RESTRICTIONS & NAMES:" at bounding box center [659, 212] width 1094 height 19
drag, startPoint x: 312, startPoint y: 231, endPoint x: 117, endPoint y: 233, distance: 195.0
click at [117, 233] on p "• *1Y [MEDICAL_DATA] -ZAMAN (party of 11)" at bounding box center [659, 230] width 1094 height 19
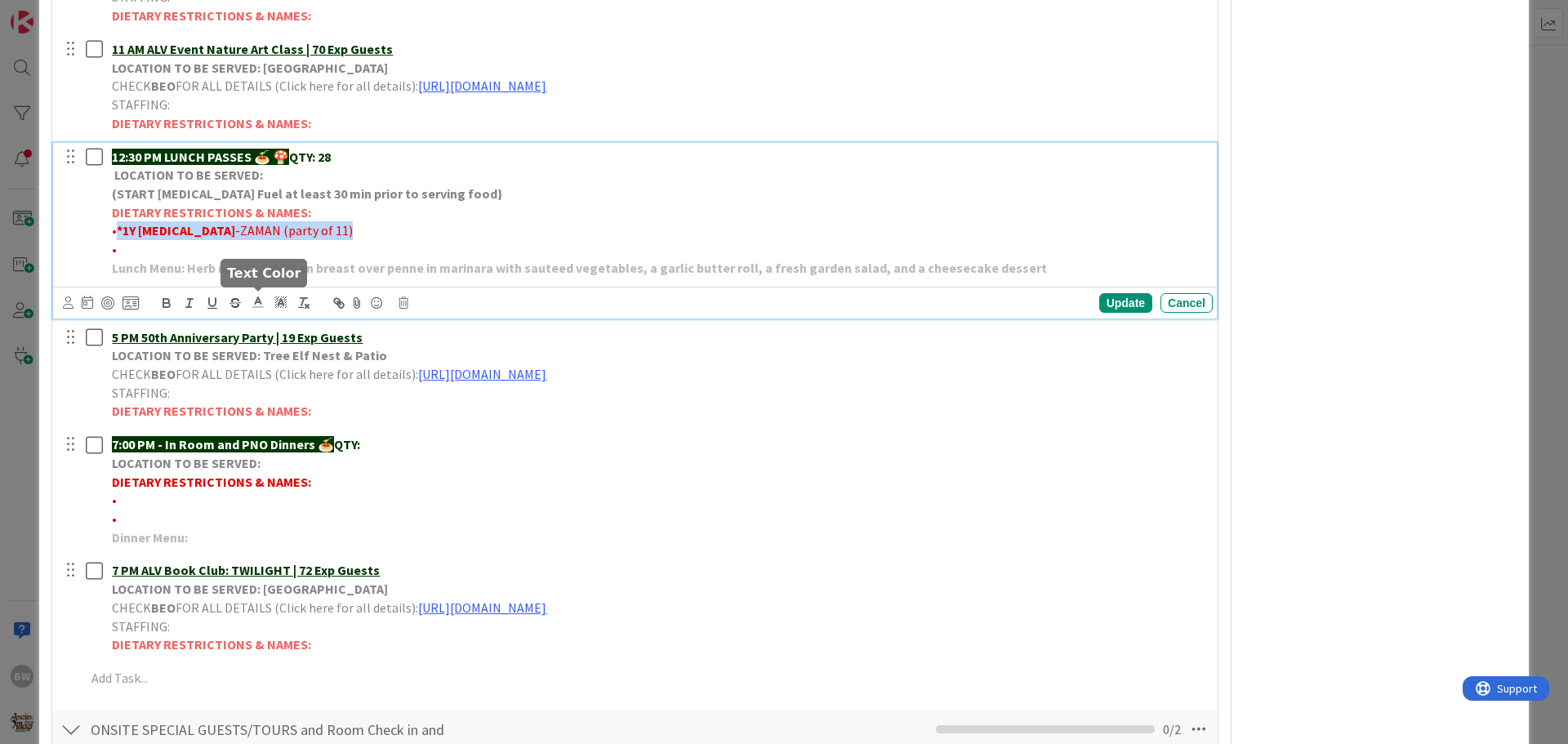
click at [253, 303] on icon at bounding box center [258, 302] width 15 height 15
click at [271, 322] on span at bounding box center [275, 323] width 13 height 13
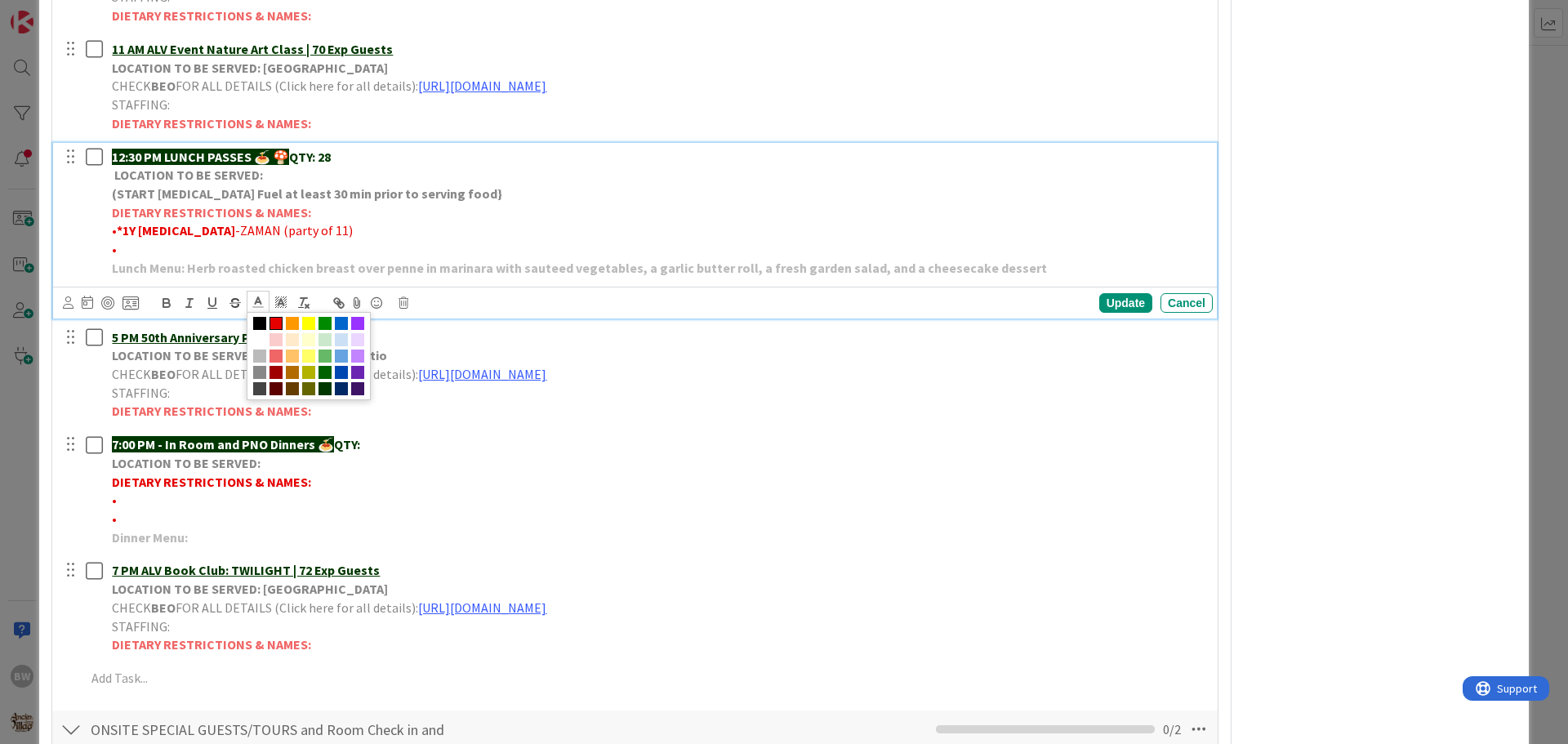
click at [377, 208] on p "DIETARY RESTRICTIONS & NAMES:" at bounding box center [659, 212] width 1094 height 19
click at [335, 232] on p "• *1Y [MEDICAL_DATA] -ZAMAN (party of 11)" at bounding box center [659, 230] width 1094 height 19
click at [123, 255] on p "•" at bounding box center [659, 249] width 1094 height 19
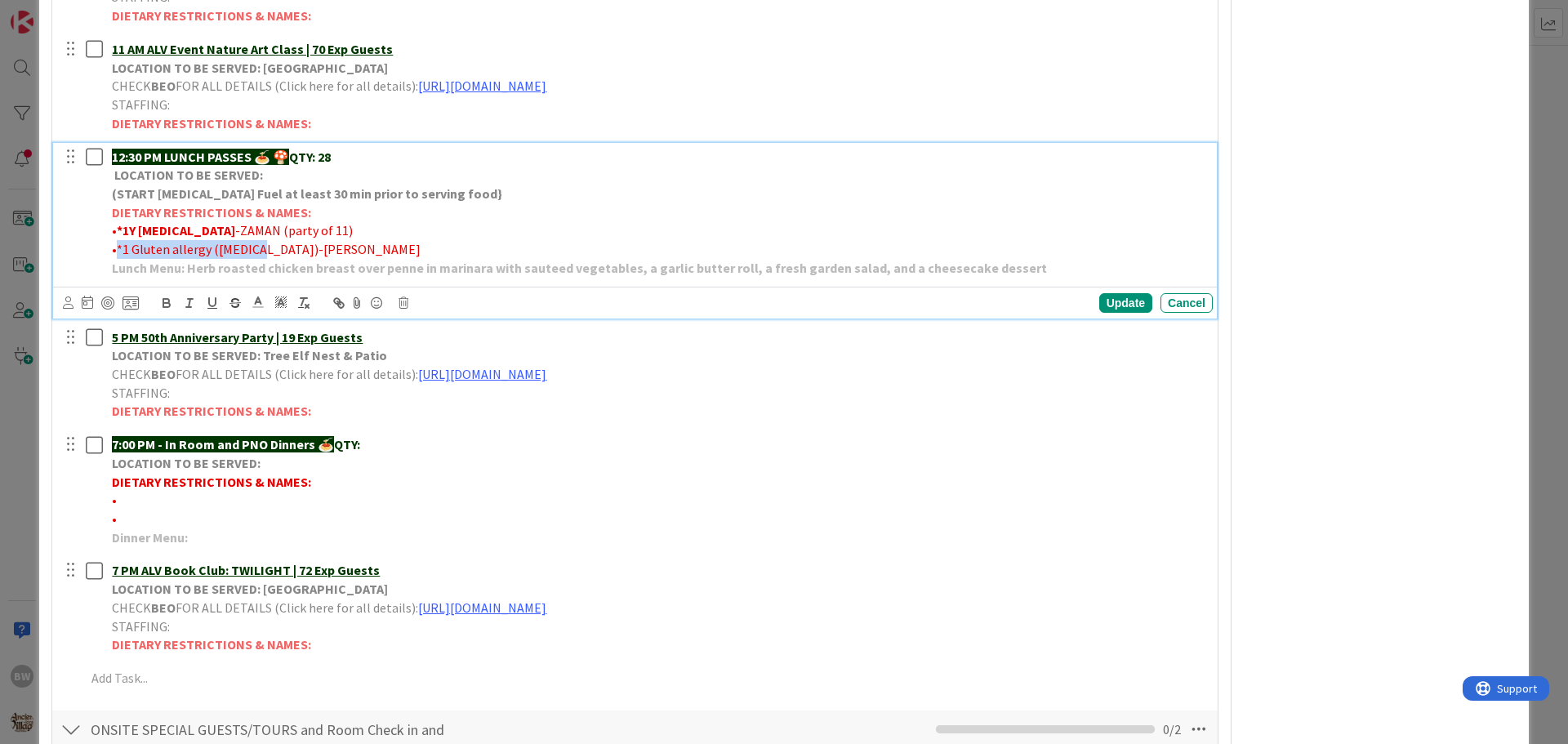
drag, startPoint x: 247, startPoint y: 250, endPoint x: 117, endPoint y: 246, distance: 130.1
click at [117, 246] on span "•*1 Gluten allergy ([MEDICAL_DATA])-[PERSON_NAME]" at bounding box center [267, 249] width 309 height 17
click at [162, 305] on icon "button" at bounding box center [166, 303] width 15 height 15
click at [1112, 303] on div "Update" at bounding box center [1126, 303] width 53 height 20
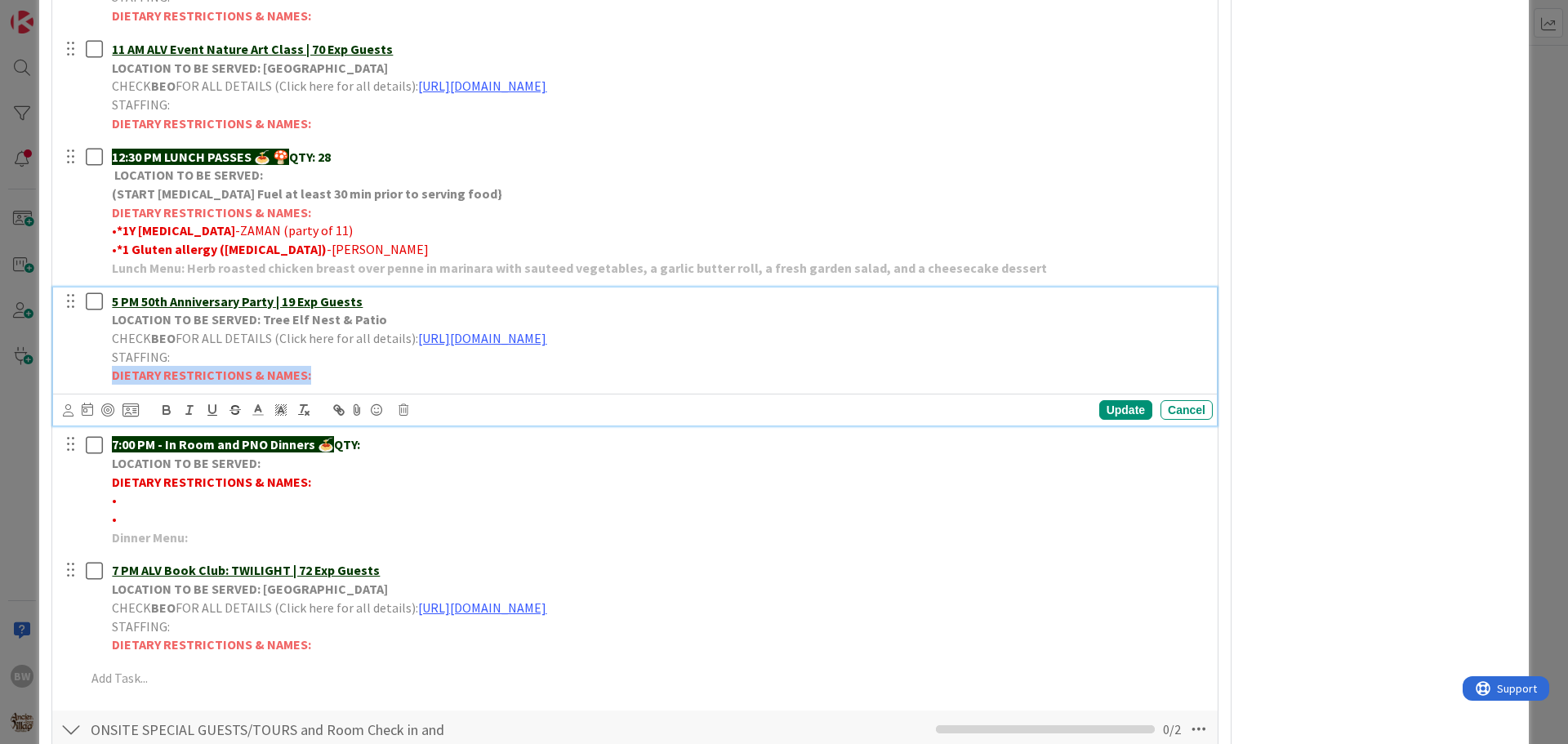
drag, startPoint x: 311, startPoint y: 374, endPoint x: 112, endPoint y: 375, distance: 199.0
click at [112, 375] on p "DIETARY RESTRICTIONS & NAMES:" at bounding box center [659, 375] width 1094 height 19
copy strong "DIETARY RESTRICTIONS & NAMES:"
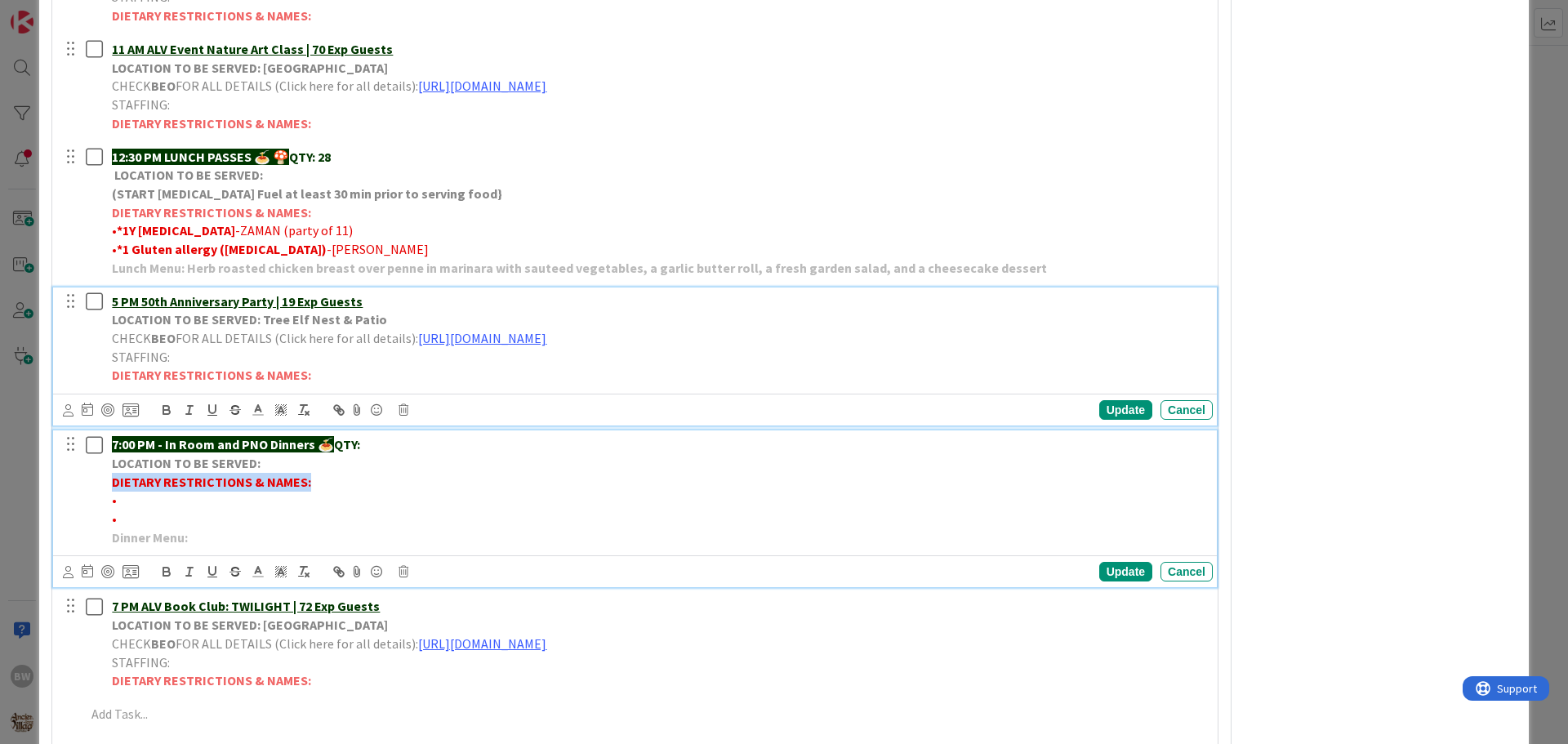
drag, startPoint x: 312, startPoint y: 484, endPoint x: 107, endPoint y: 483, distance: 205.0
click at [107, 483] on div "7:00 PM - In Room and PNO Dinners 🍝 QTY: LOCATION TO BE SERVED: DIETARY RESTRIC…" at bounding box center [659, 491] width 1107 height 121
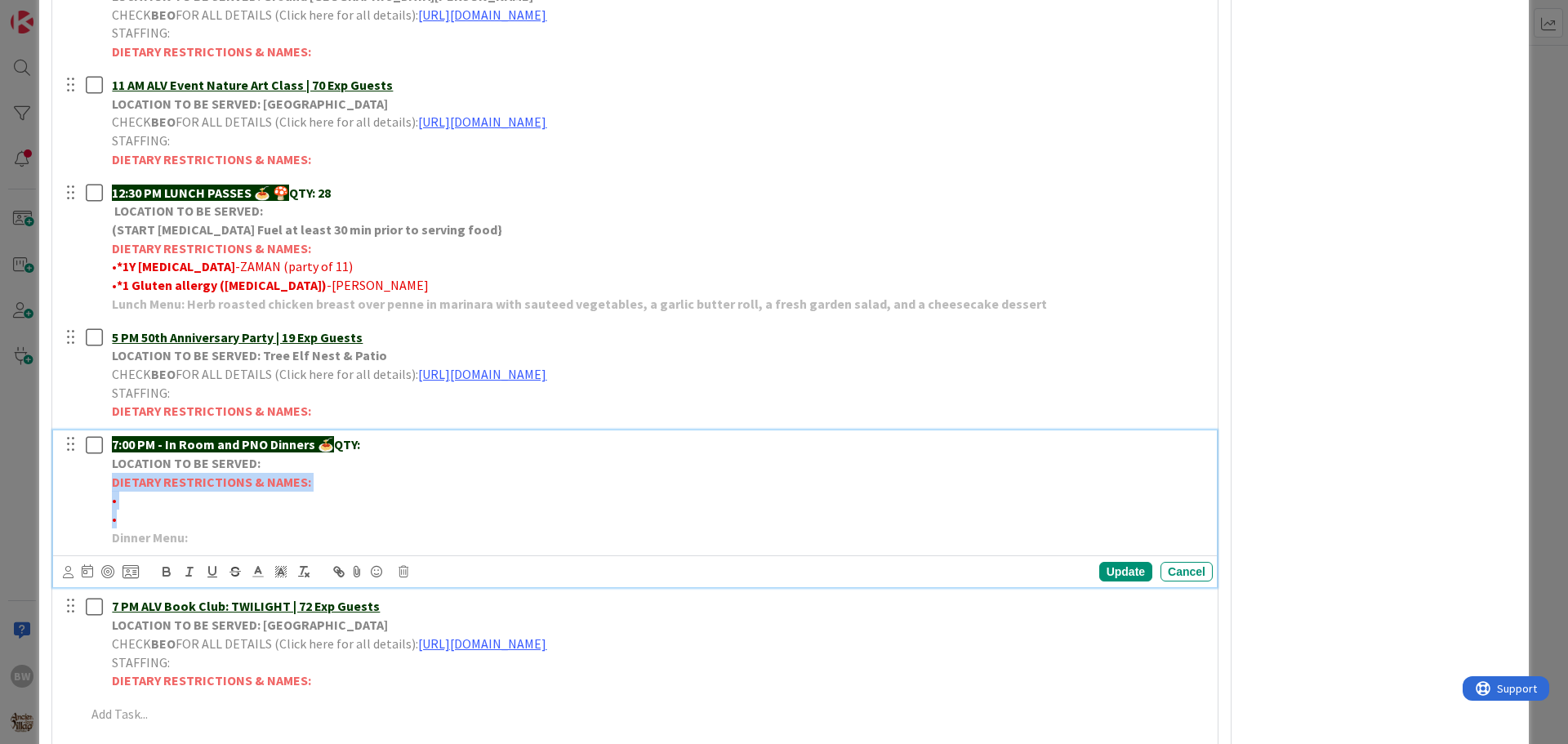
drag, startPoint x: 122, startPoint y: 521, endPoint x: 107, endPoint y: 489, distance: 35.3
click at [107, 489] on div "7:00 PM - In Room and PNO Dinners 🍝 QTY: LOCATION TO BE SERVED: DIETARY RESTRIC…" at bounding box center [659, 491] width 1107 height 121
copy div "DIETARY RESTRICTIONS & NAMES: • •"
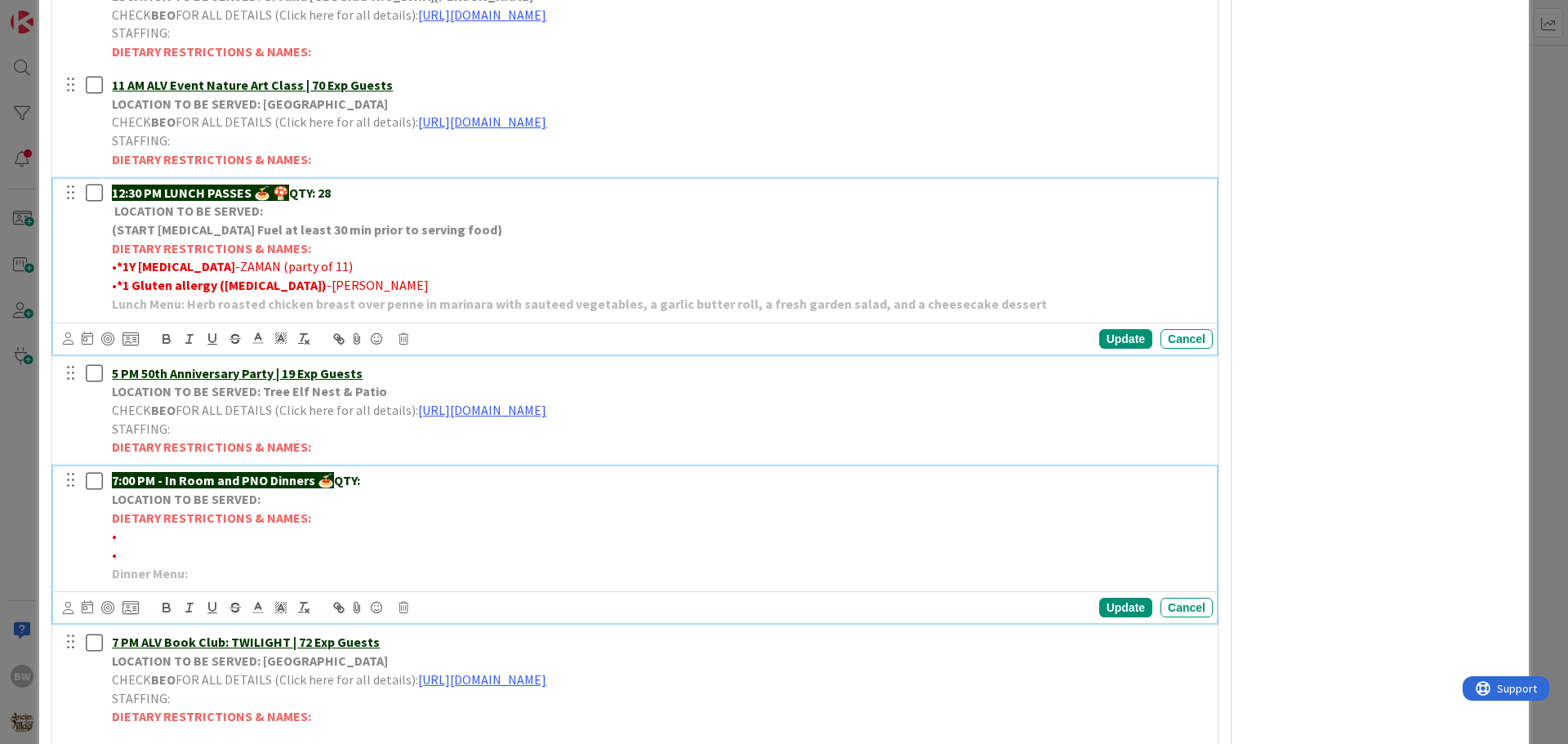
scroll to position [572, 0]
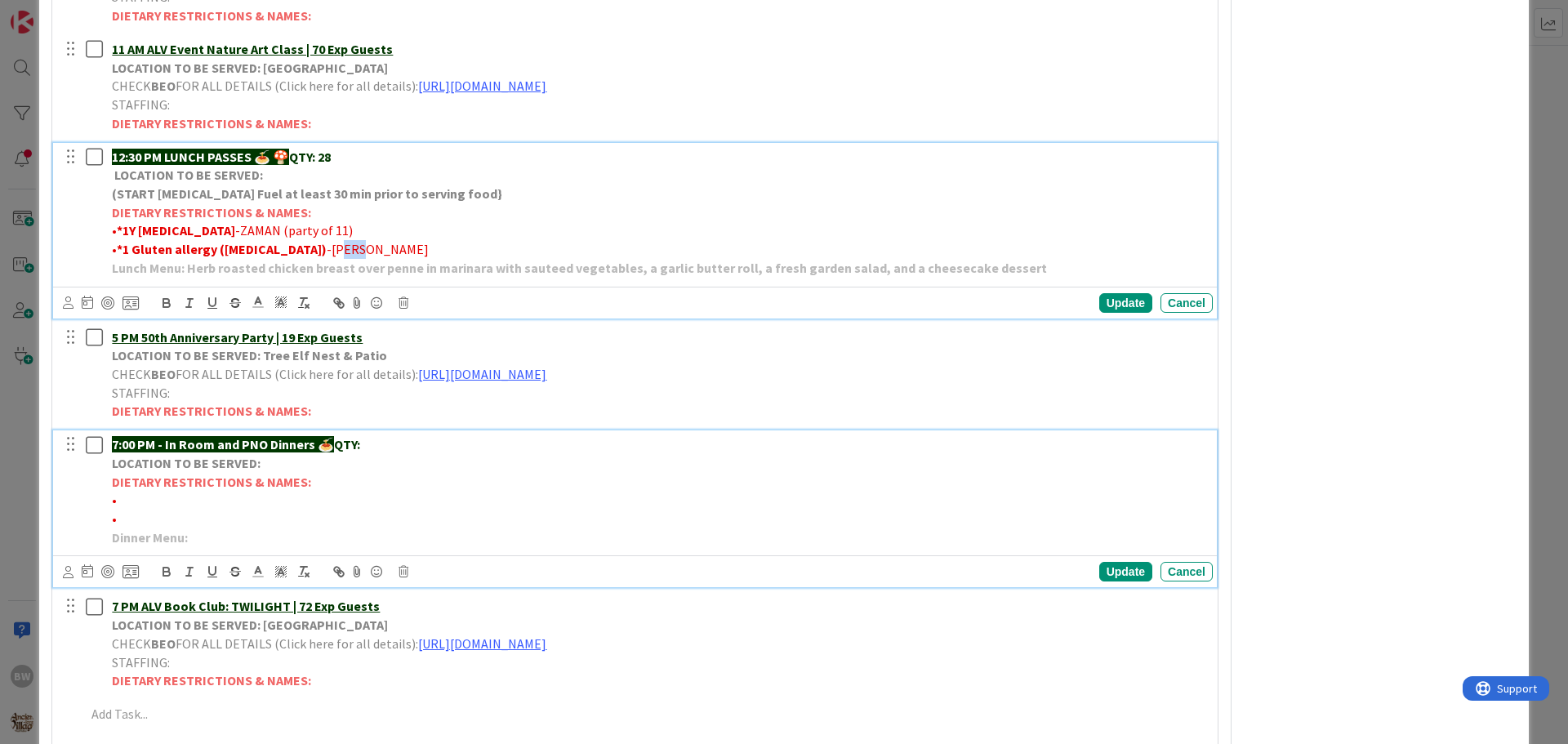
drag, startPoint x: 305, startPoint y: 245, endPoint x: 275, endPoint y: 247, distance: 30.1
click at [275, 247] on div "12:30 PM LUNCH PASSES 🍝 🍄 QTY: 28 LOCATION TO BE SERVED: (START [MEDICAL_DATA] …" at bounding box center [659, 212] width 1107 height 140
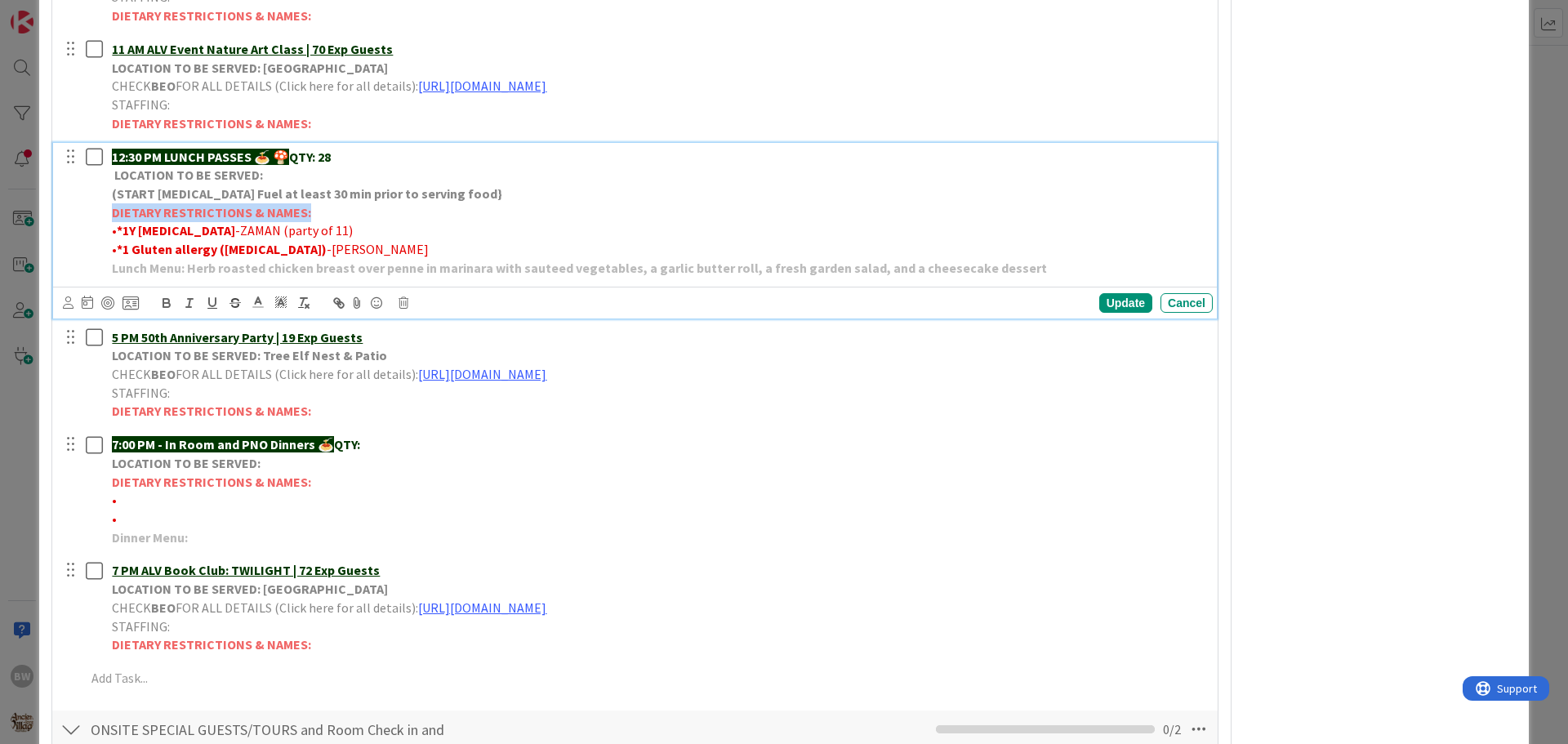
drag, startPoint x: 306, startPoint y: 213, endPoint x: 113, endPoint y: 213, distance: 193.0
click at [113, 213] on strong "DIETARY RESTRICTIONS & NAMES:" at bounding box center [212, 212] width 199 height 17
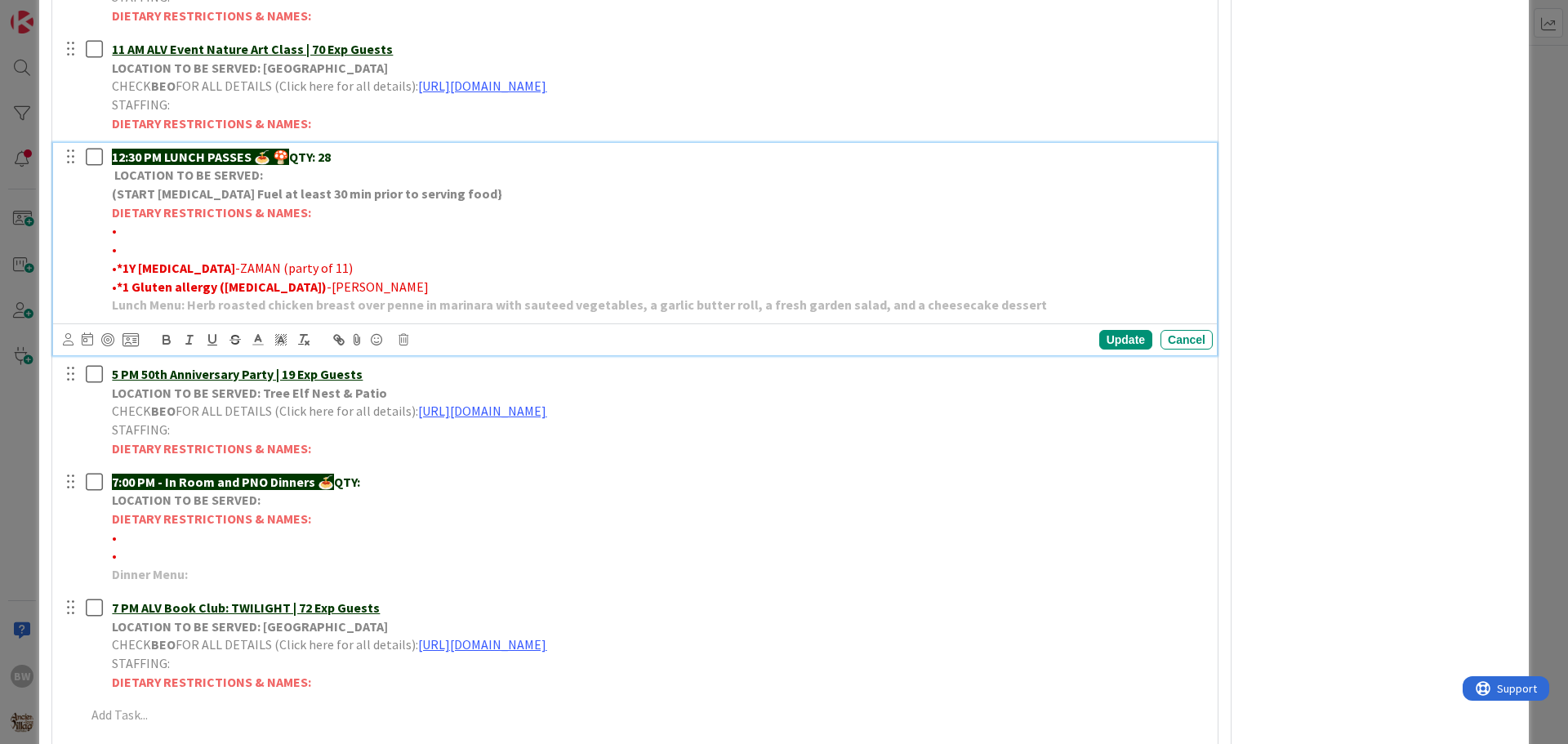
click at [122, 227] on p "•" at bounding box center [659, 230] width 1094 height 19
drag, startPoint x: 192, startPoint y: 227, endPoint x: 118, endPoint y: 227, distance: 74.0
click at [118, 227] on span "•*4 Vegetarians-BEGUM" at bounding box center [179, 230] width 133 height 17
click at [166, 340] on icon "button" at bounding box center [166, 342] width 7 height 4
click at [134, 249] on p "•" at bounding box center [659, 249] width 1094 height 19
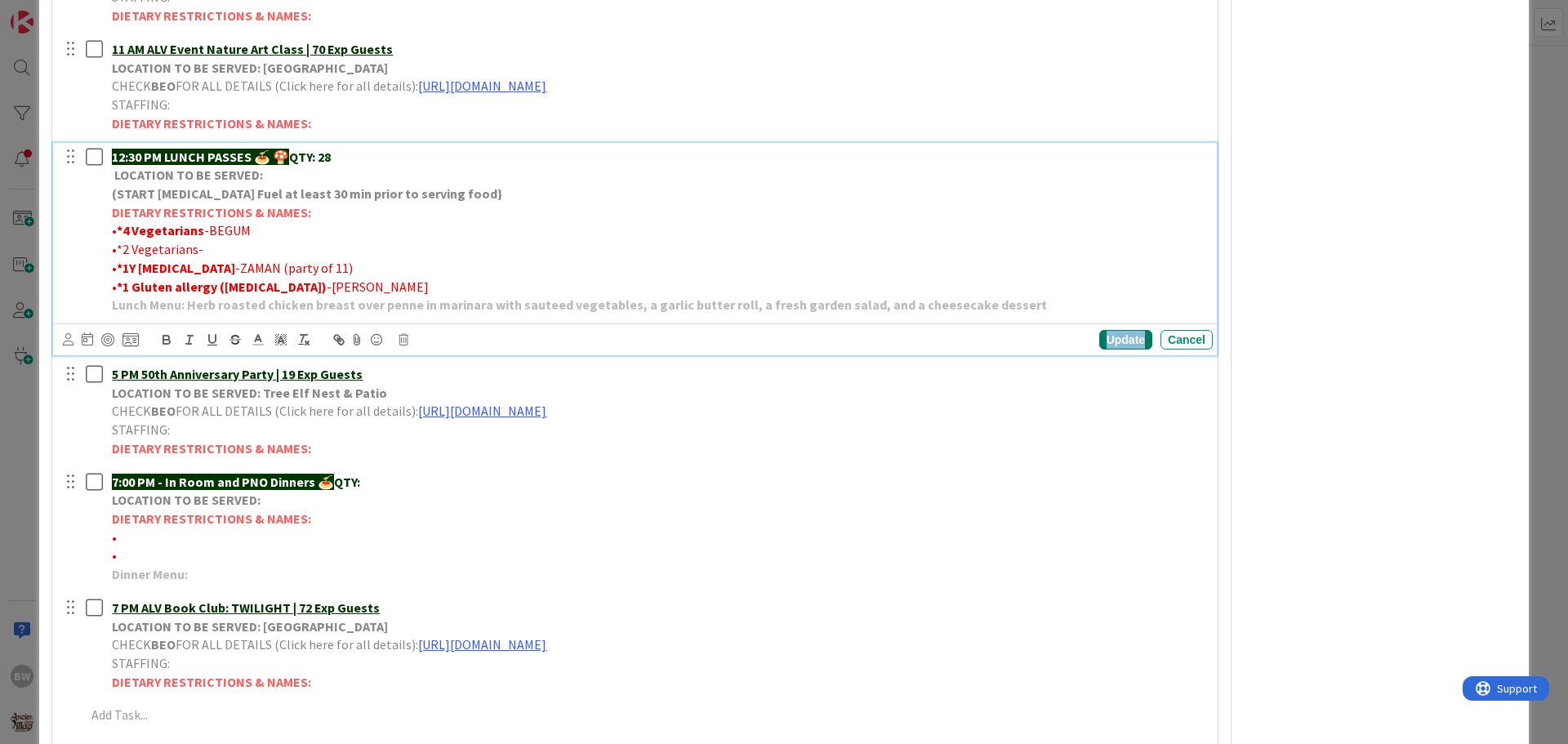
click at [1107, 341] on div "Update" at bounding box center [1126, 340] width 53 height 20
click at [204, 253] on p "•*2 Vegetarians-" at bounding box center [659, 249] width 1094 height 19
click at [203, 250] on p "•*2 Vegetarians-" at bounding box center [659, 249] width 1094 height 19
drag, startPoint x: 193, startPoint y: 249, endPoint x: 117, endPoint y: 246, distance: 76.1
click at [117, 246] on span "•*2 Vegetarians-AZAD" at bounding box center [173, 249] width 122 height 17
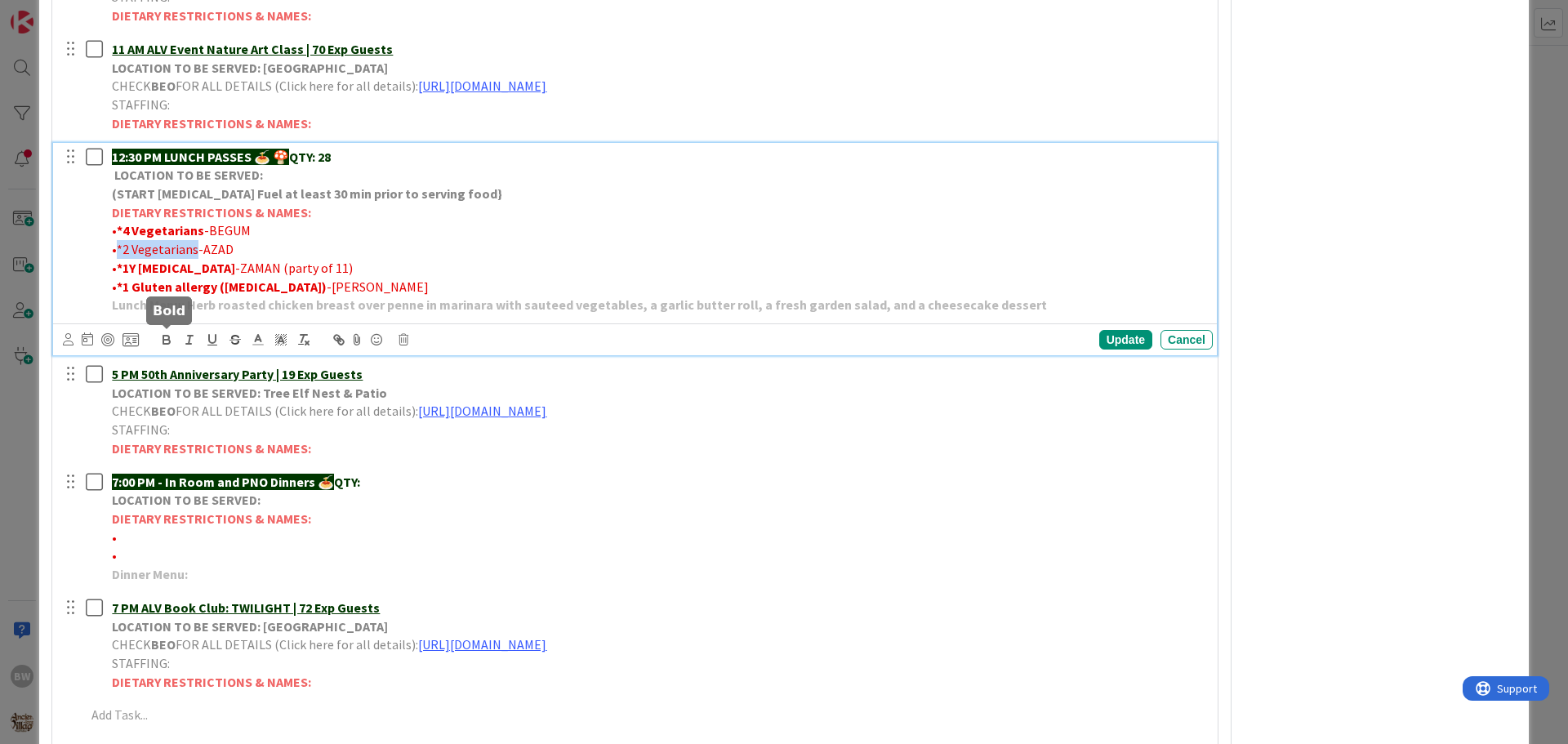
click at [168, 338] on icon "button" at bounding box center [166, 339] width 15 height 15
click at [399, 242] on p "• *2 Vegetarians -AZAD" at bounding box center [659, 249] width 1094 height 19
click at [1118, 340] on div "Update" at bounding box center [1126, 340] width 53 height 20
click at [216, 288] on strong "*1 Gluten allergy ([MEDICAL_DATA])" at bounding box center [222, 286] width 210 height 17
click at [1123, 337] on div "Update" at bounding box center [1126, 340] width 53 height 20
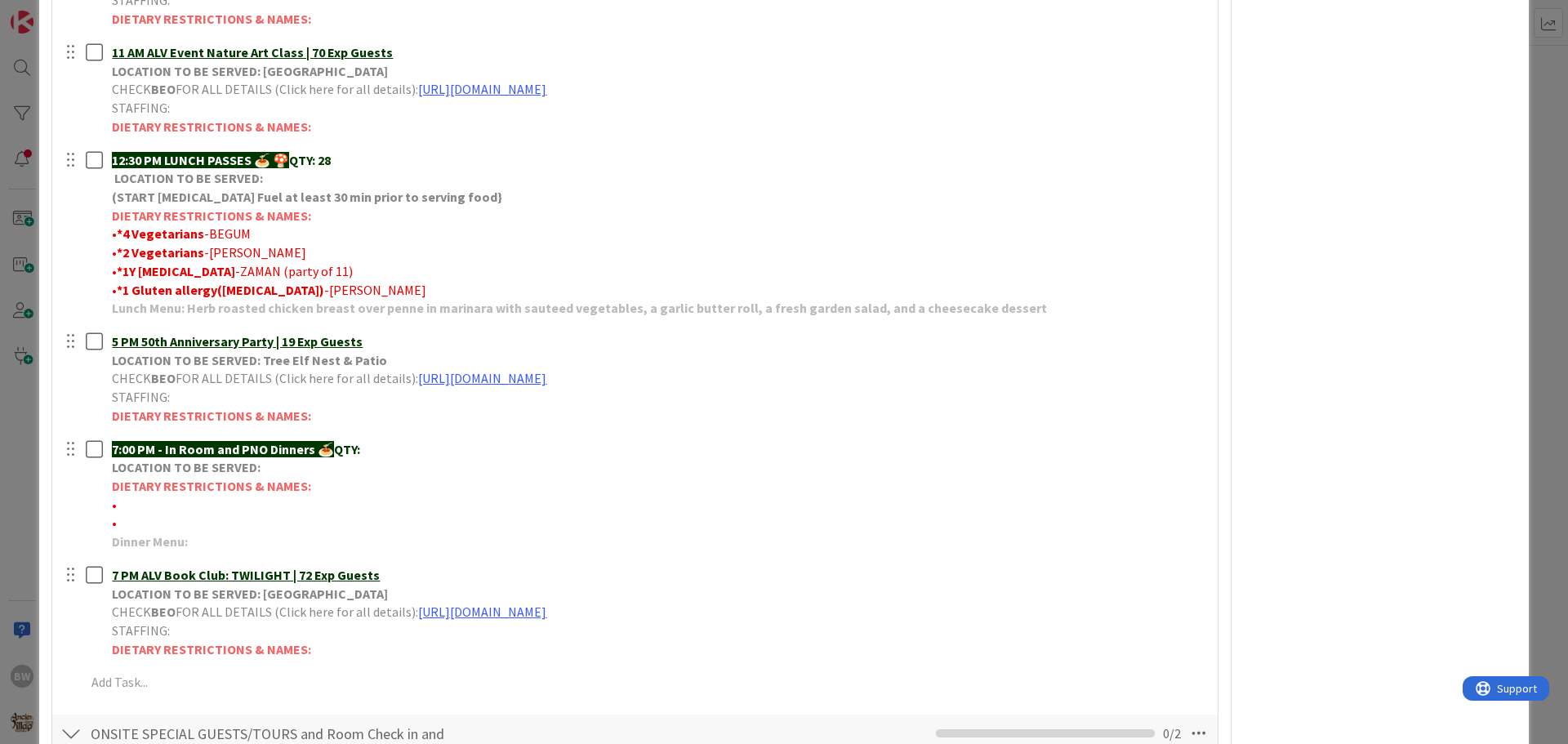
scroll to position [490, 0]
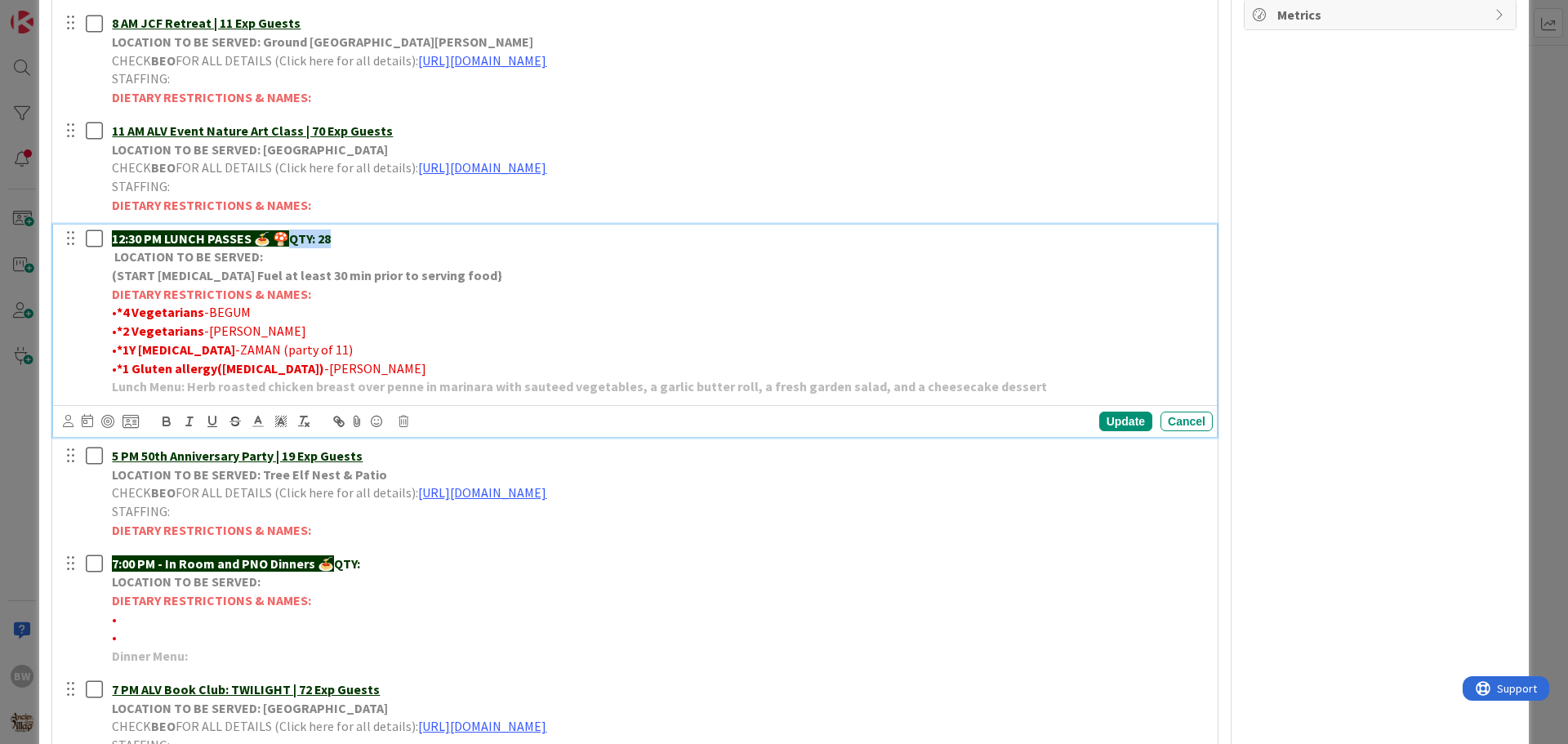
drag, startPoint x: 299, startPoint y: 237, endPoint x: 343, endPoint y: 236, distance: 44.0
click at [343, 236] on p "12:30 PM LUNCH PASSES 🍝 🍄 QTY: 28" at bounding box center [659, 238] width 1094 height 19
copy strong "QTY: 28"
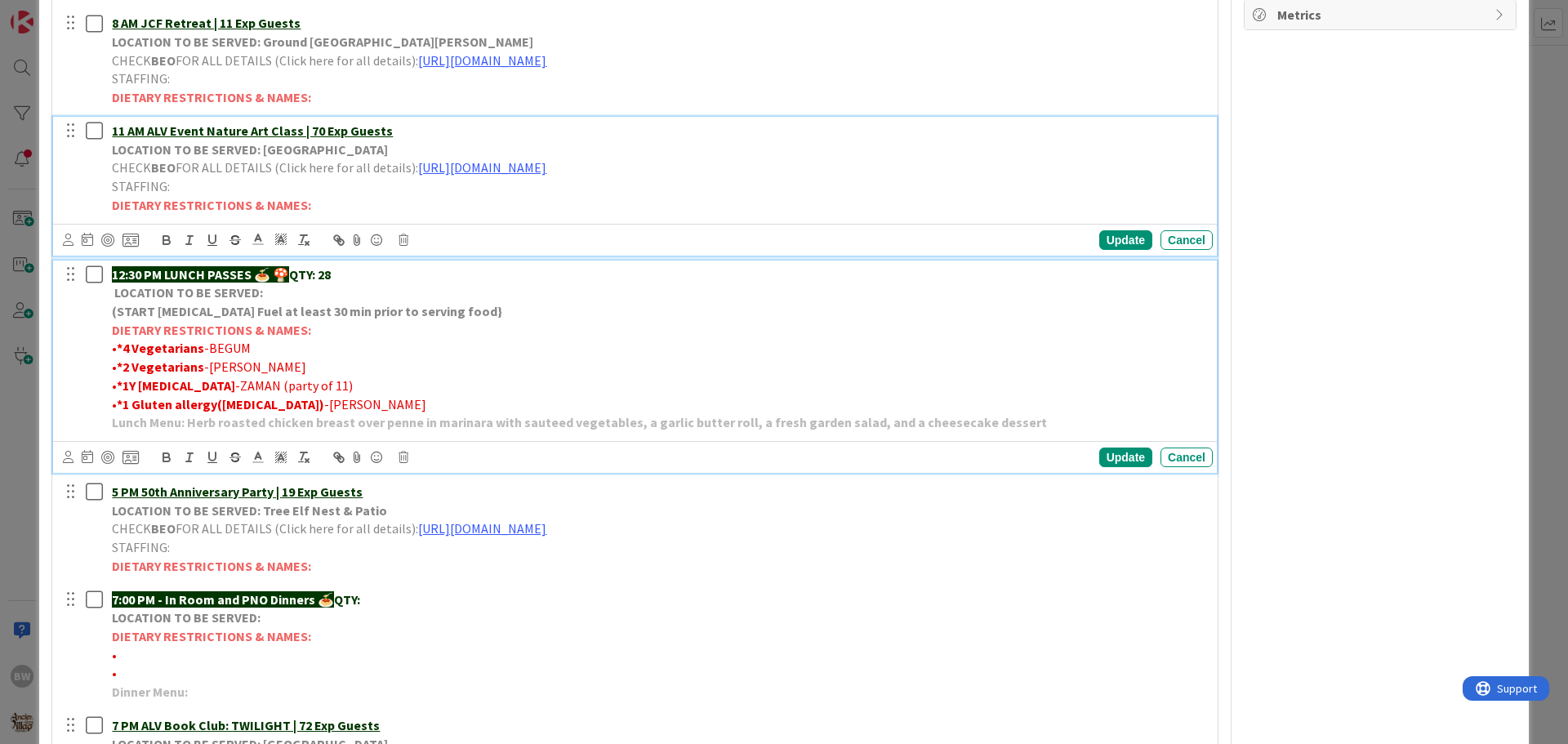
click at [392, 130] on p "11 AM ALV Event Nature Art Class | 70 Exp Guests" at bounding box center [659, 131] width 1094 height 19
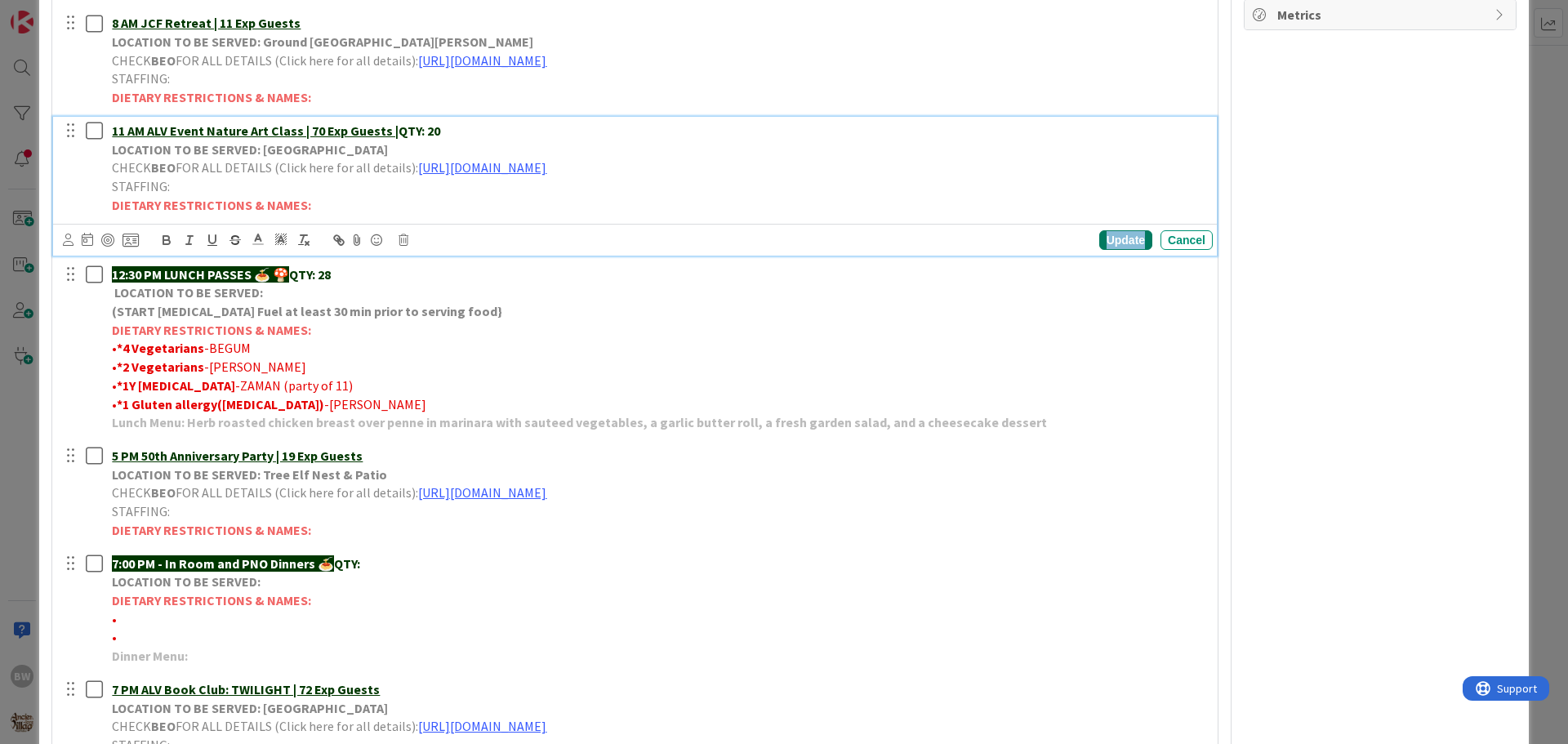
click at [1105, 240] on div "Update" at bounding box center [1126, 240] width 53 height 20
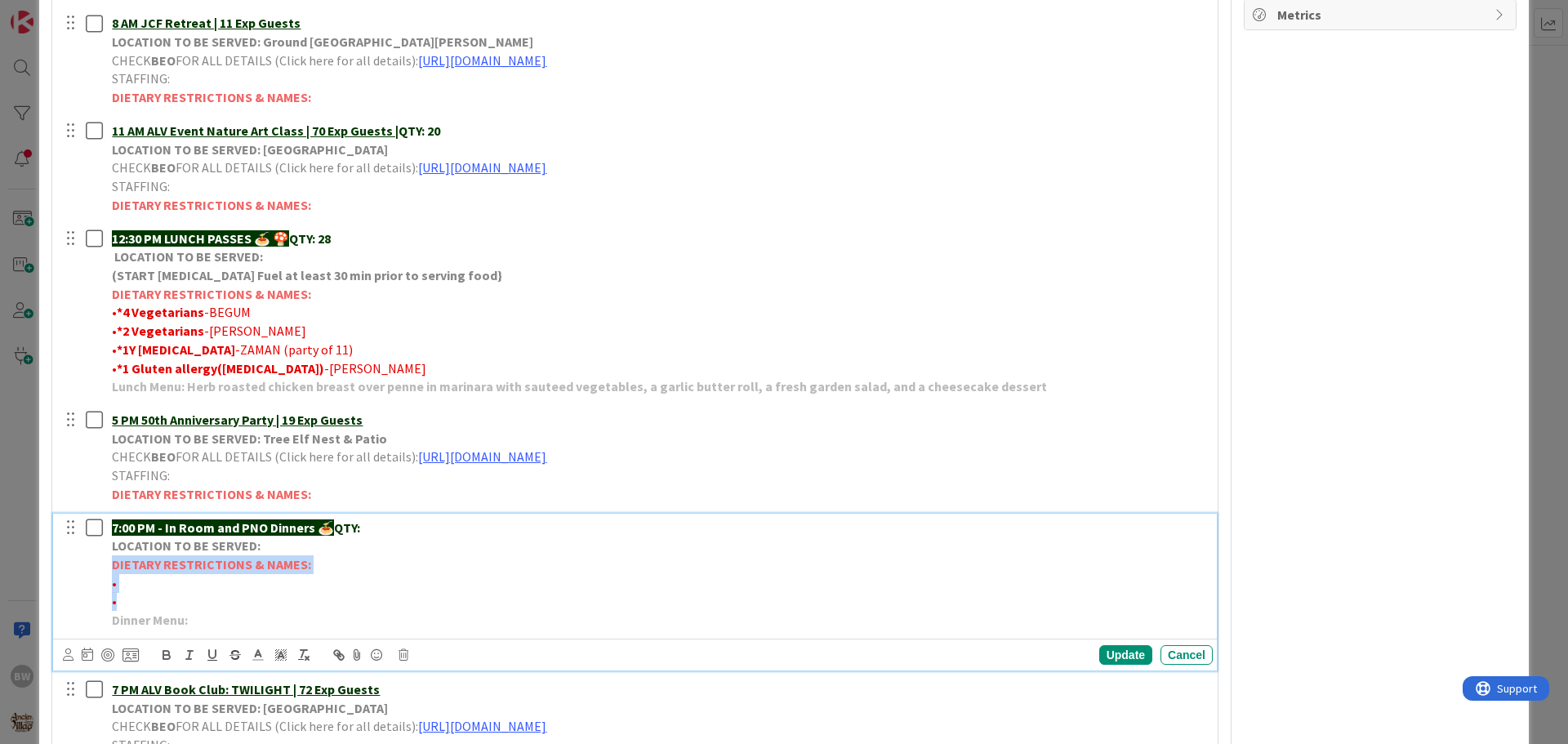
drag, startPoint x: 107, startPoint y: 562, endPoint x: 308, endPoint y: 598, distance: 204.2
click at [308, 598] on div "7:00 PM - In Room and PNO Dinners 🍝 QTY: LOCATION TO BE SERVED: DIETARY RESTRIC…" at bounding box center [659, 574] width 1107 height 121
copy div "DIETARY RESTRICTIONS & NAMES: • •"
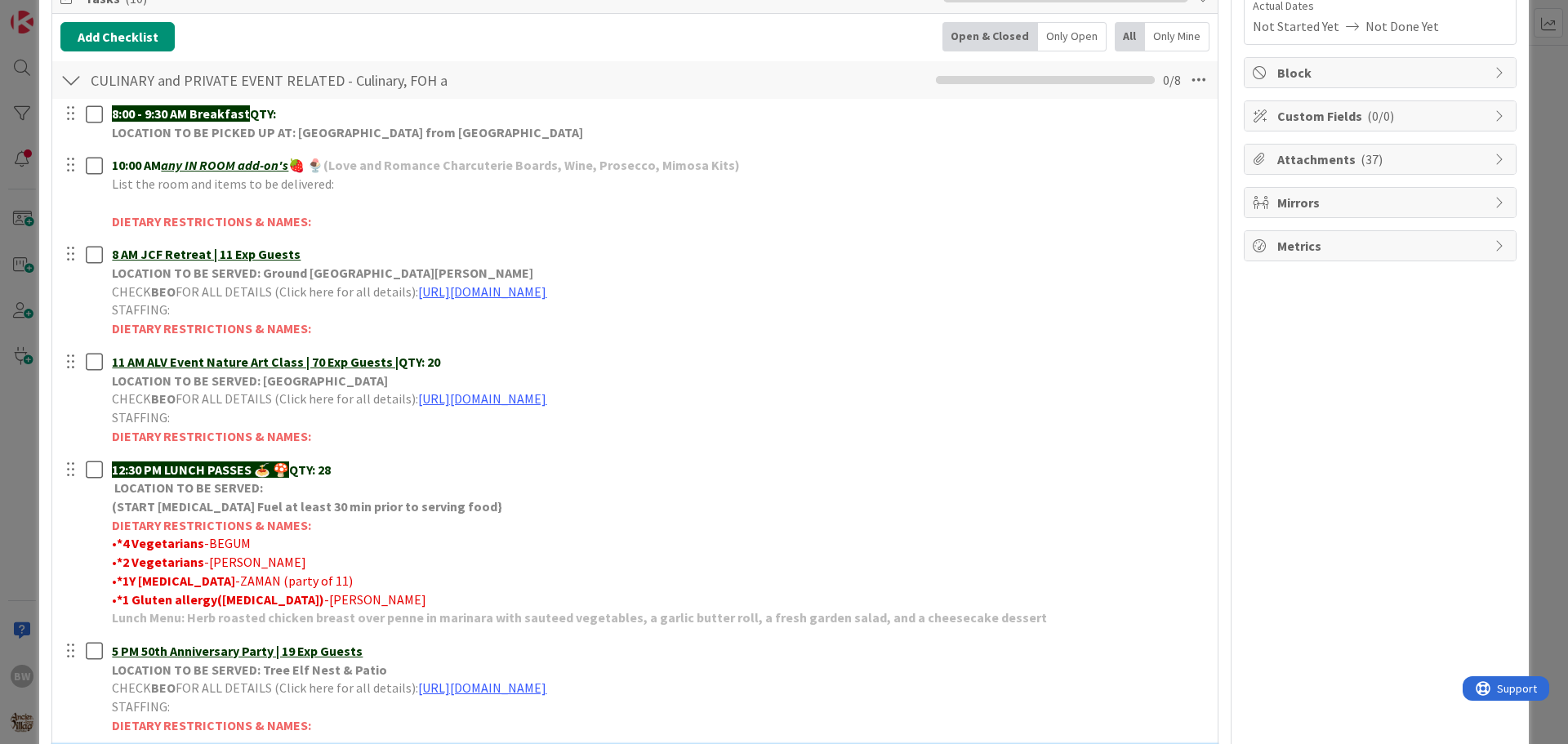
scroll to position [245, 0]
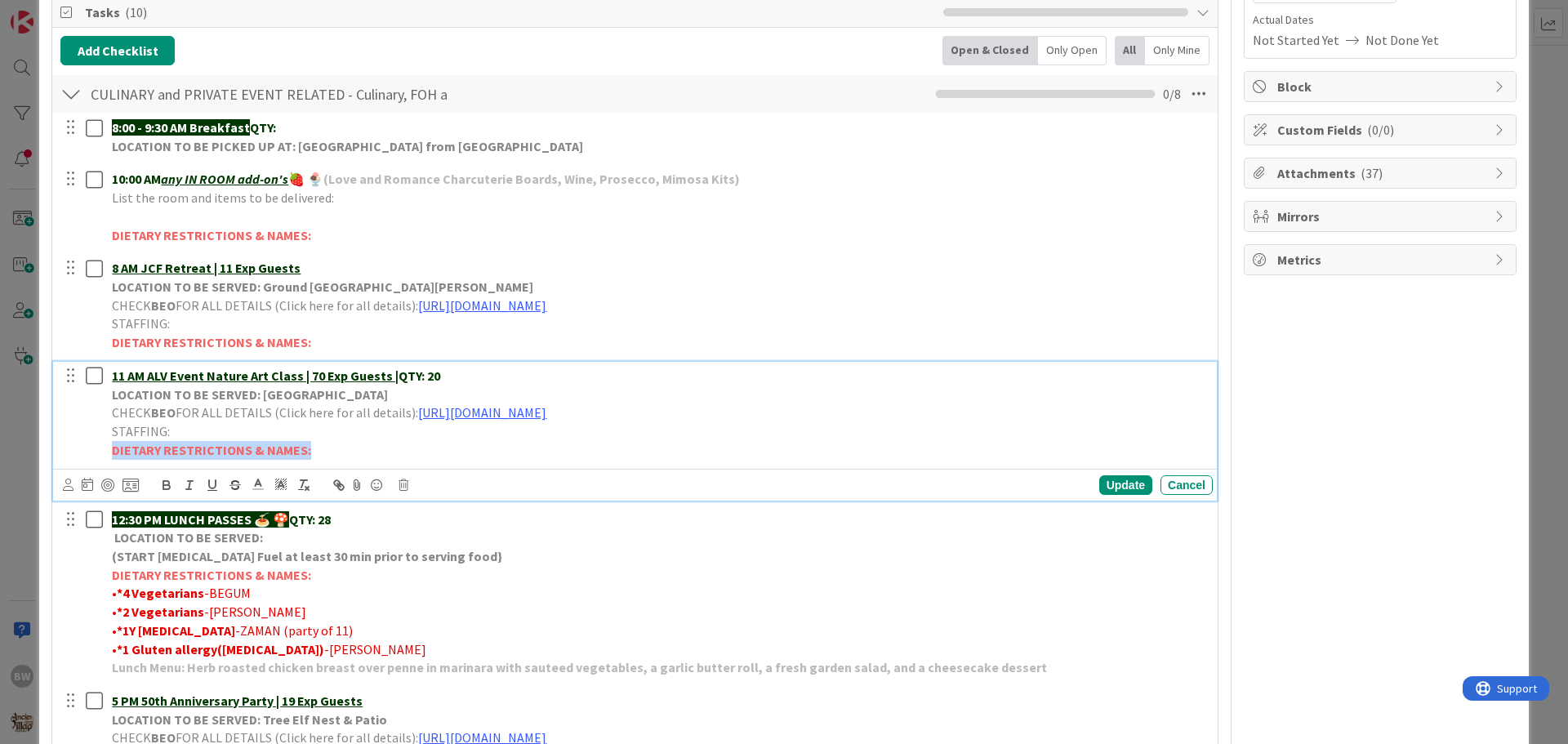
drag, startPoint x: 112, startPoint y: 447, endPoint x: 313, endPoint y: 451, distance: 201.0
click at [313, 451] on p "DIETARY RESTRICTIONS & NAMES:" at bounding box center [659, 450] width 1094 height 19
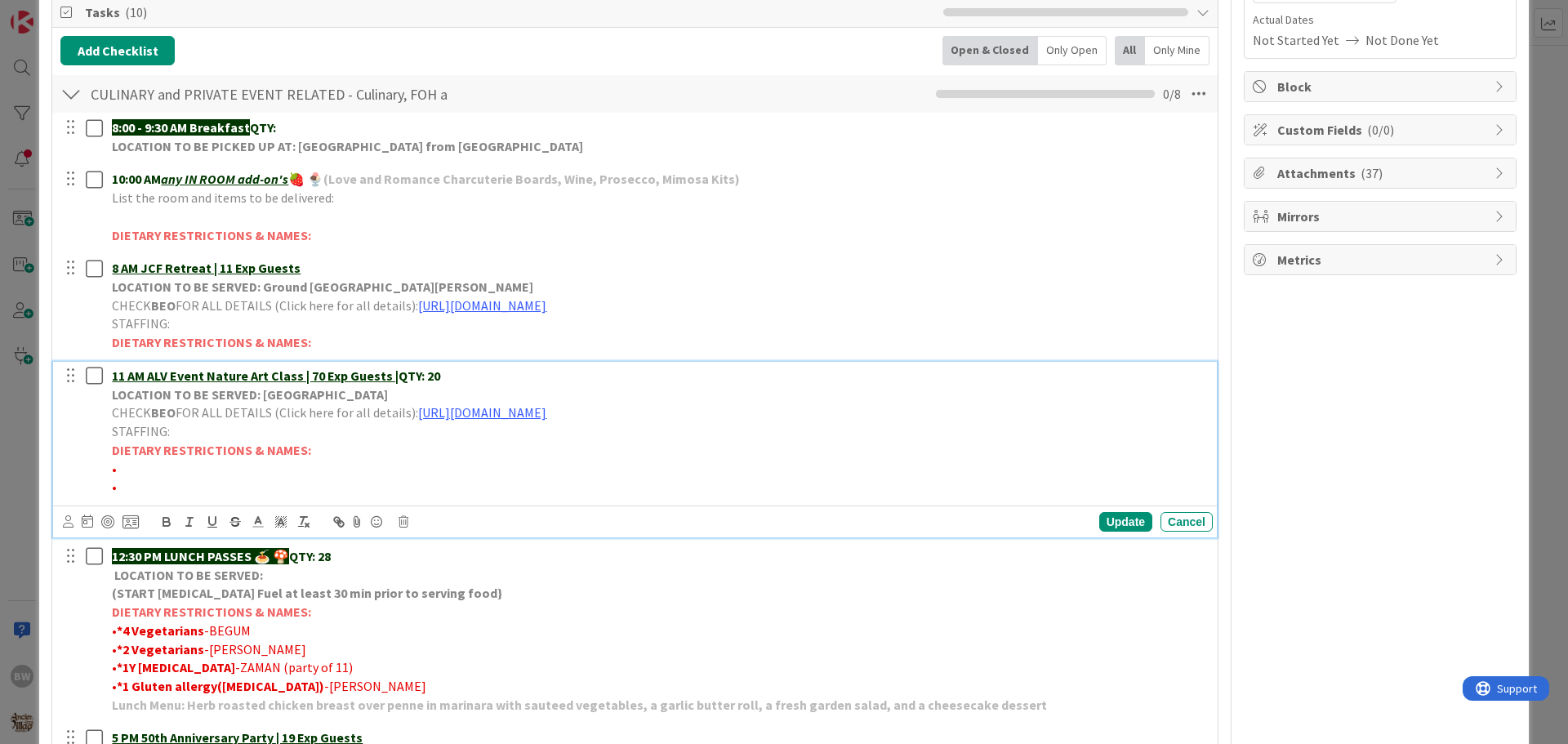
click at [121, 466] on p "•" at bounding box center [659, 469] width 1094 height 19
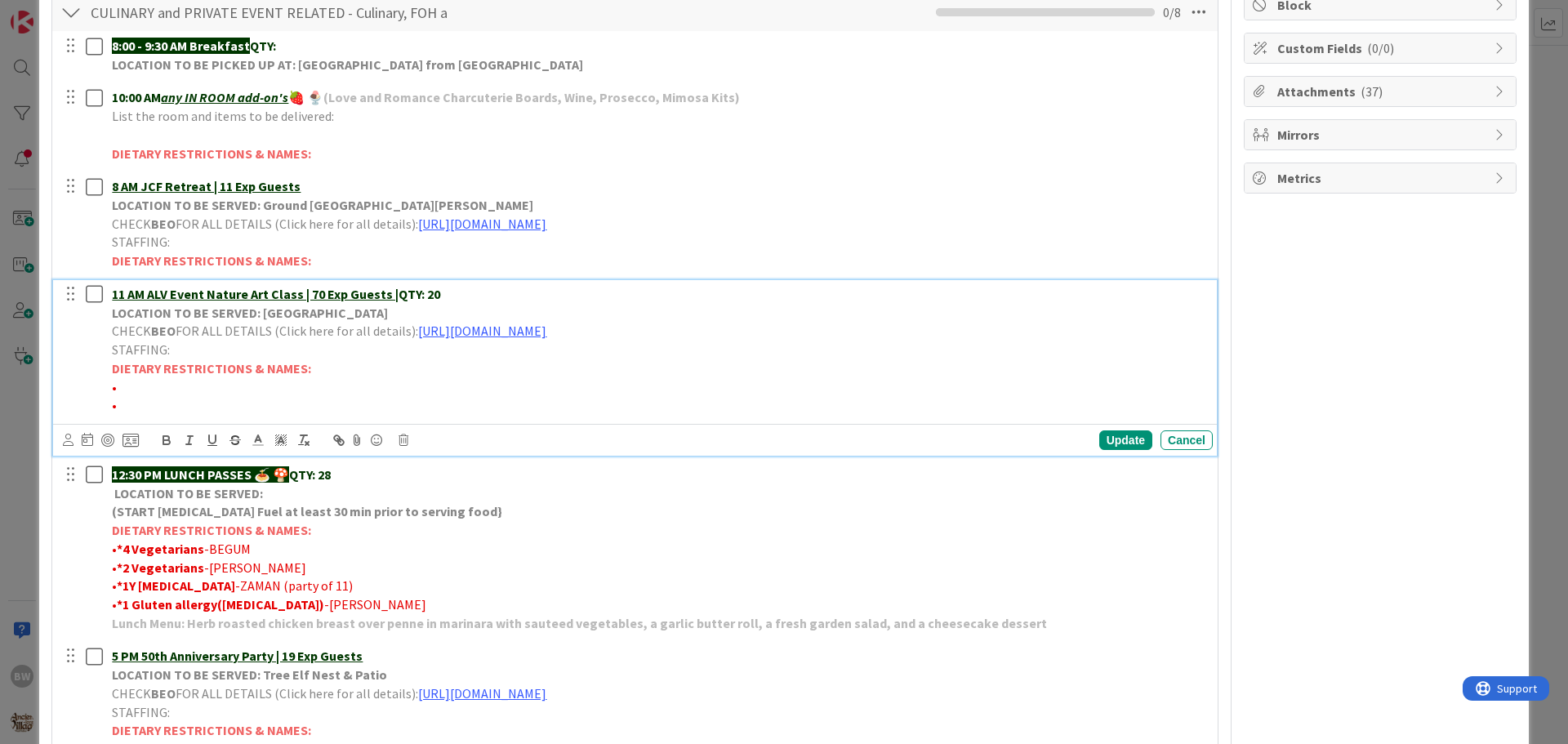
click at [119, 388] on p "•" at bounding box center [659, 387] width 1094 height 19
click at [132, 385] on p "•*1 vegetarian no fish no meat no tofu no egg" at bounding box center [659, 387] width 1094 height 19
click at [190, 388] on p "•*1 Vegetarian no fish no meat no tofu no egg" at bounding box center [659, 387] width 1094 height 19
drag, startPoint x: 227, startPoint y: 387, endPoint x: 237, endPoint y: 386, distance: 10.0
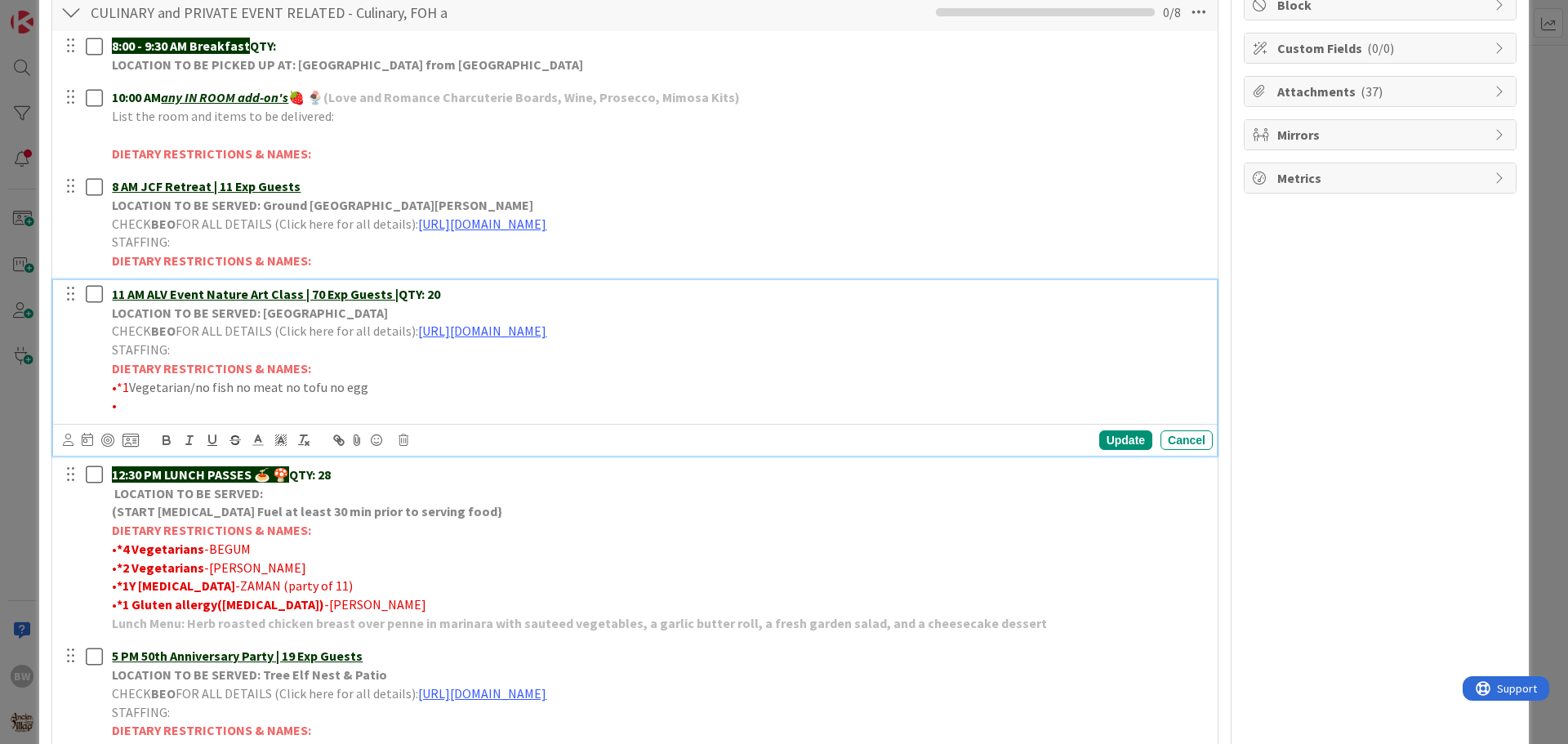
click at [227, 386] on p "•*1 Vegetarian/no fish no meat no tofu no egg" at bounding box center [659, 387] width 1094 height 19
click at [238, 388] on p "•*1 Vegetarian/no fish/ no meat no tofu no egg" at bounding box center [659, 387] width 1094 height 19
click at [283, 388] on p "•*1 Vegetarian/no fish/no meat no tofu no egg" at bounding box center [659, 387] width 1094 height 19
click at [326, 388] on p "•*1 Vegetarian/no fish/no meat/no tofu no egg" at bounding box center [659, 387] width 1094 height 19
click at [375, 387] on p "•*1 Vegetarian/no fish/no meat/no tofu/no egg" at bounding box center [659, 387] width 1094 height 19
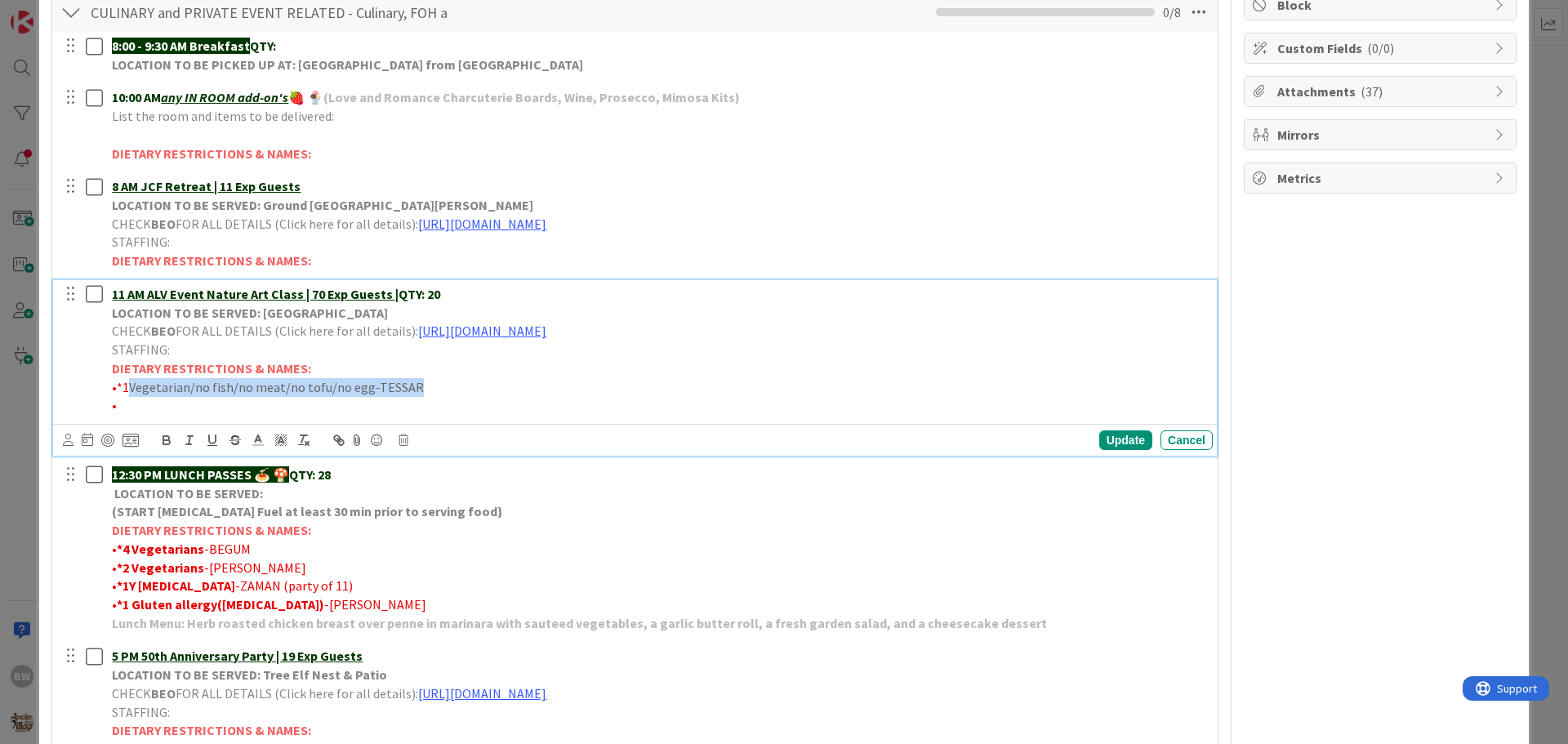
drag, startPoint x: 407, startPoint y: 388, endPoint x: 125, endPoint y: 388, distance: 282.0
click at [125, 388] on p "•*1 Vegetarian/no fish/no meat/no tofu/no egg-TESSAR" at bounding box center [659, 387] width 1094 height 19
click at [258, 442] on icon at bounding box center [258, 439] width 15 height 15
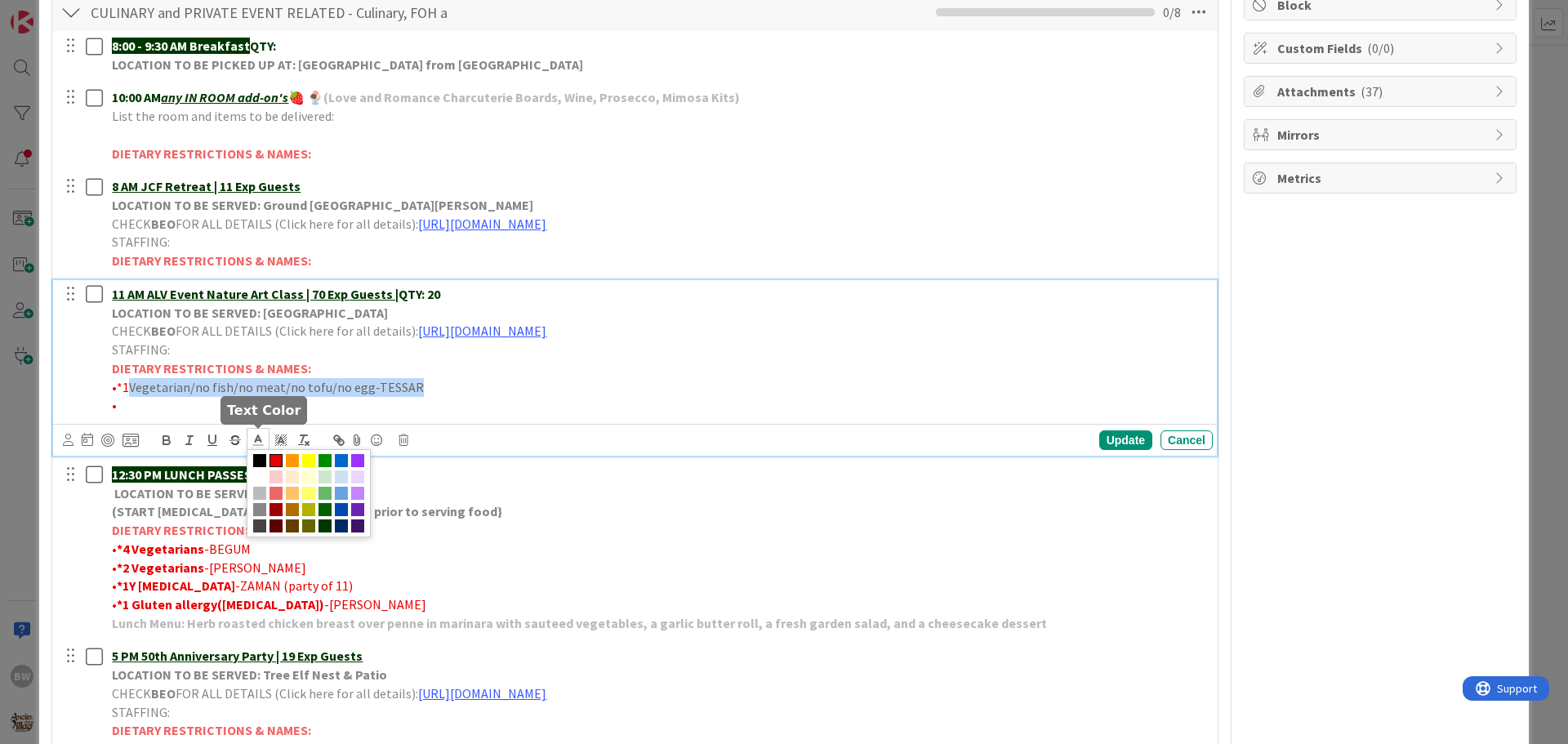
click at [278, 457] on span at bounding box center [275, 460] width 13 height 13
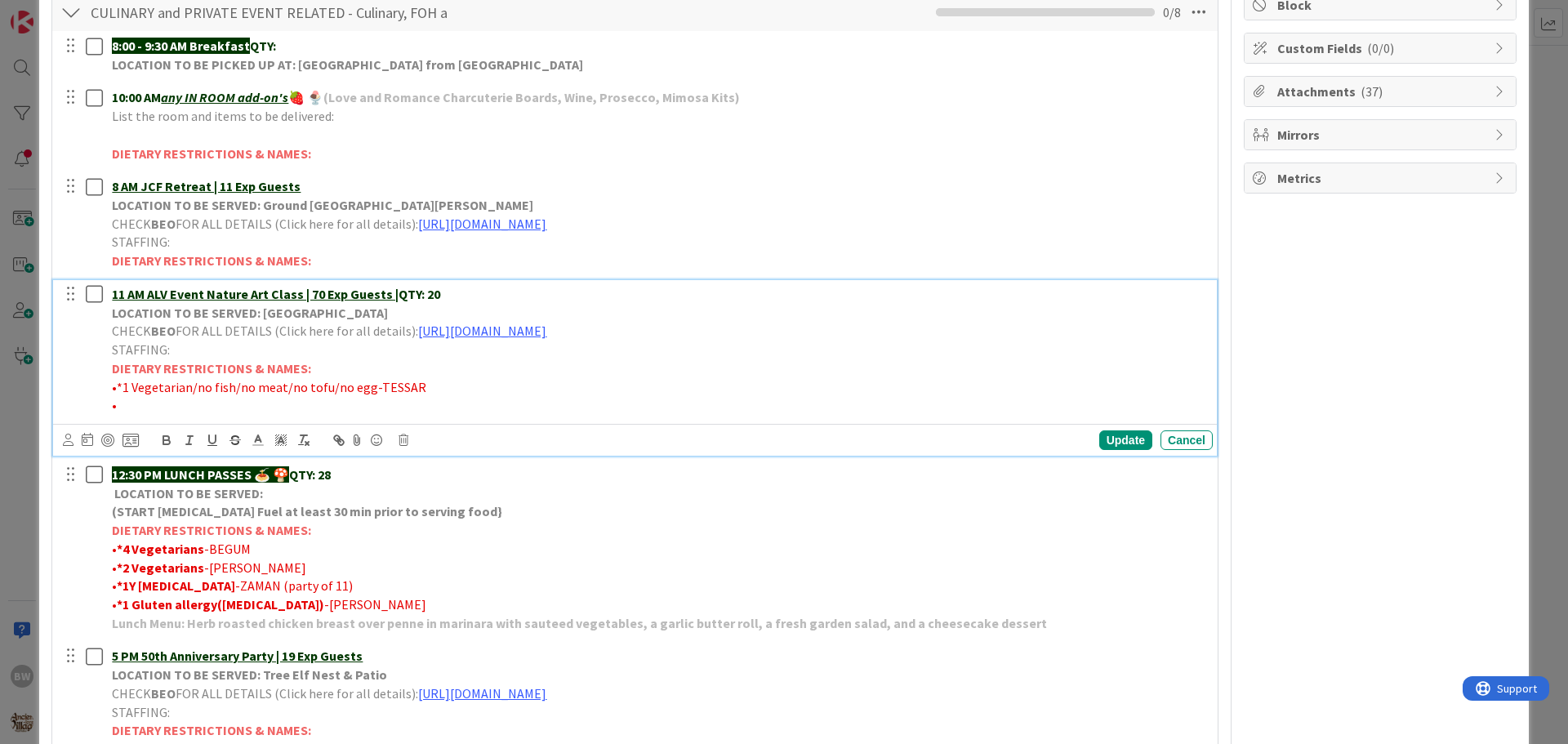
click at [449, 410] on p "•" at bounding box center [659, 405] width 1094 height 19
drag, startPoint x: 351, startPoint y: 387, endPoint x: 117, endPoint y: 382, distance: 234.1
click at [117, 382] on span "•*1 Vegetarian/no fish/no meat/no tofu/no egg-TESSAR" at bounding box center [269, 387] width 314 height 17
click at [167, 440] on icon "button" at bounding box center [166, 442] width 7 height 4
click at [522, 394] on p "• *1 Vegetarian/no fish/no meat/no tofu/no egg -TESSAR" at bounding box center [659, 387] width 1094 height 19
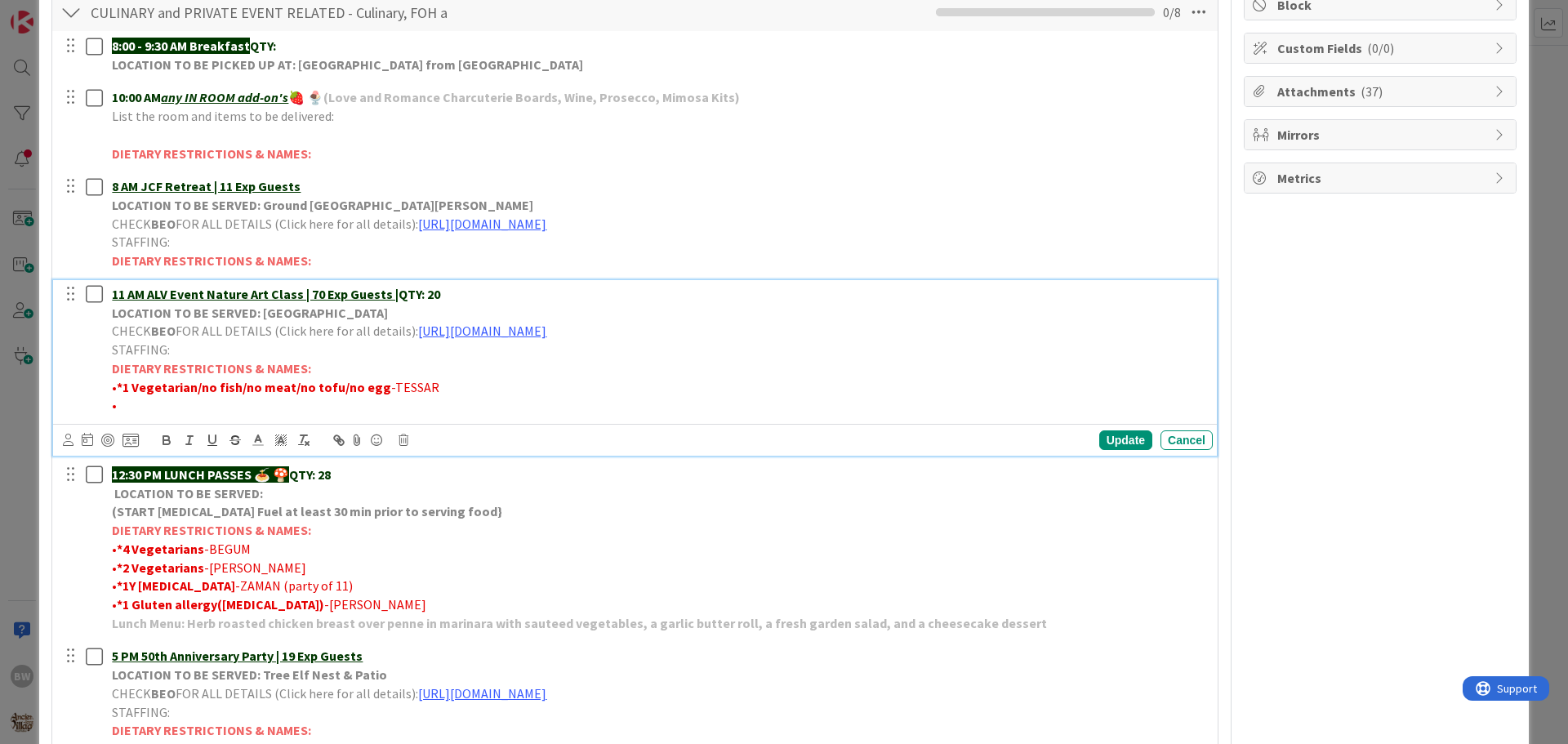
click at [123, 402] on p "•" at bounding box center [659, 405] width 1094 height 19
drag, startPoint x: 191, startPoint y: 402, endPoint x: 115, endPoint y: 402, distance: 76.0
click at [115, 402] on span "•*1 Gluten free-[PERSON_NAME]" at bounding box center [205, 405] width 186 height 17
click at [168, 437] on icon "button" at bounding box center [166, 438] width 6 height 4
click at [548, 402] on p "• *1 Gluten free -[PERSON_NAME]" at bounding box center [659, 405] width 1094 height 19
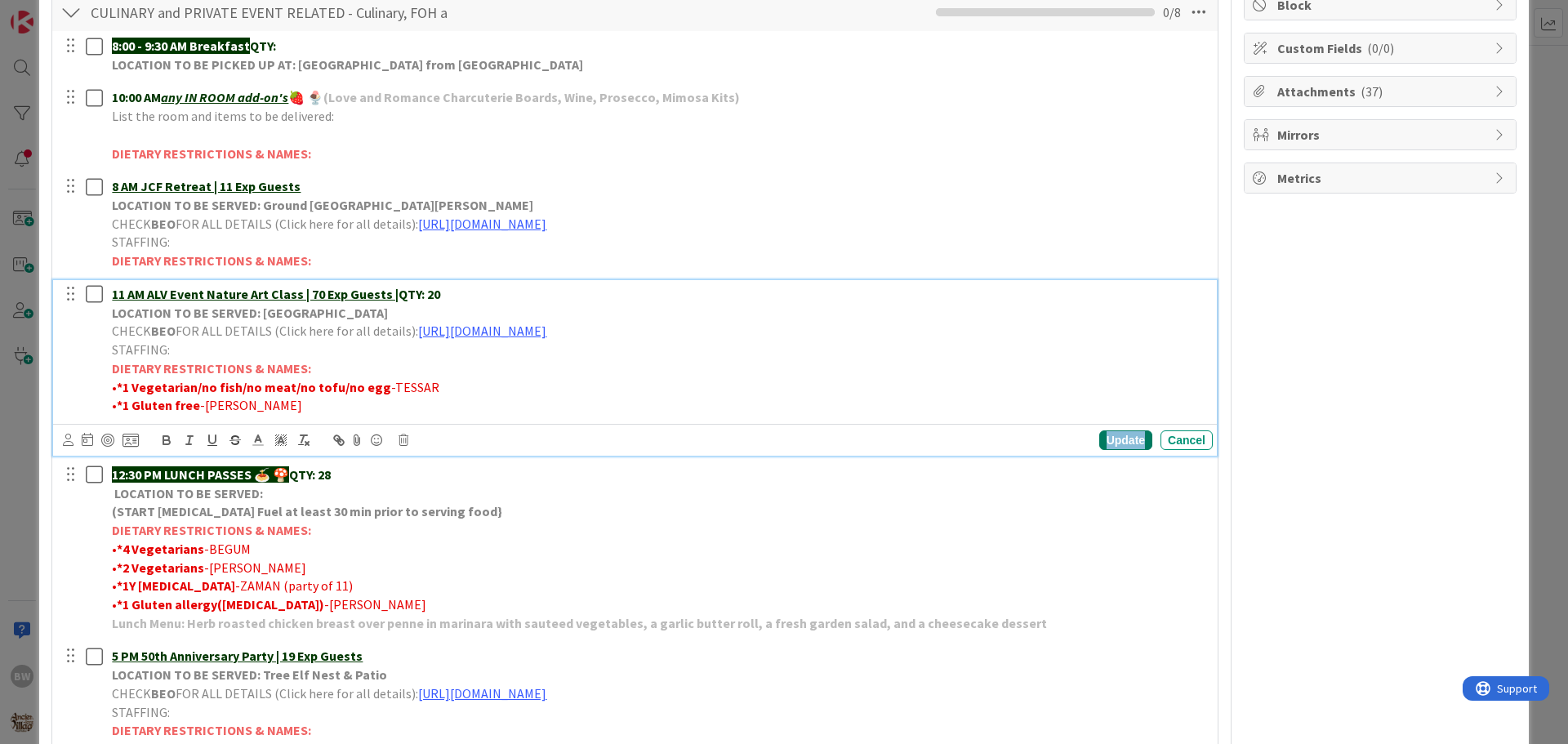
click at [1113, 437] on div "Update" at bounding box center [1126, 440] width 53 height 20
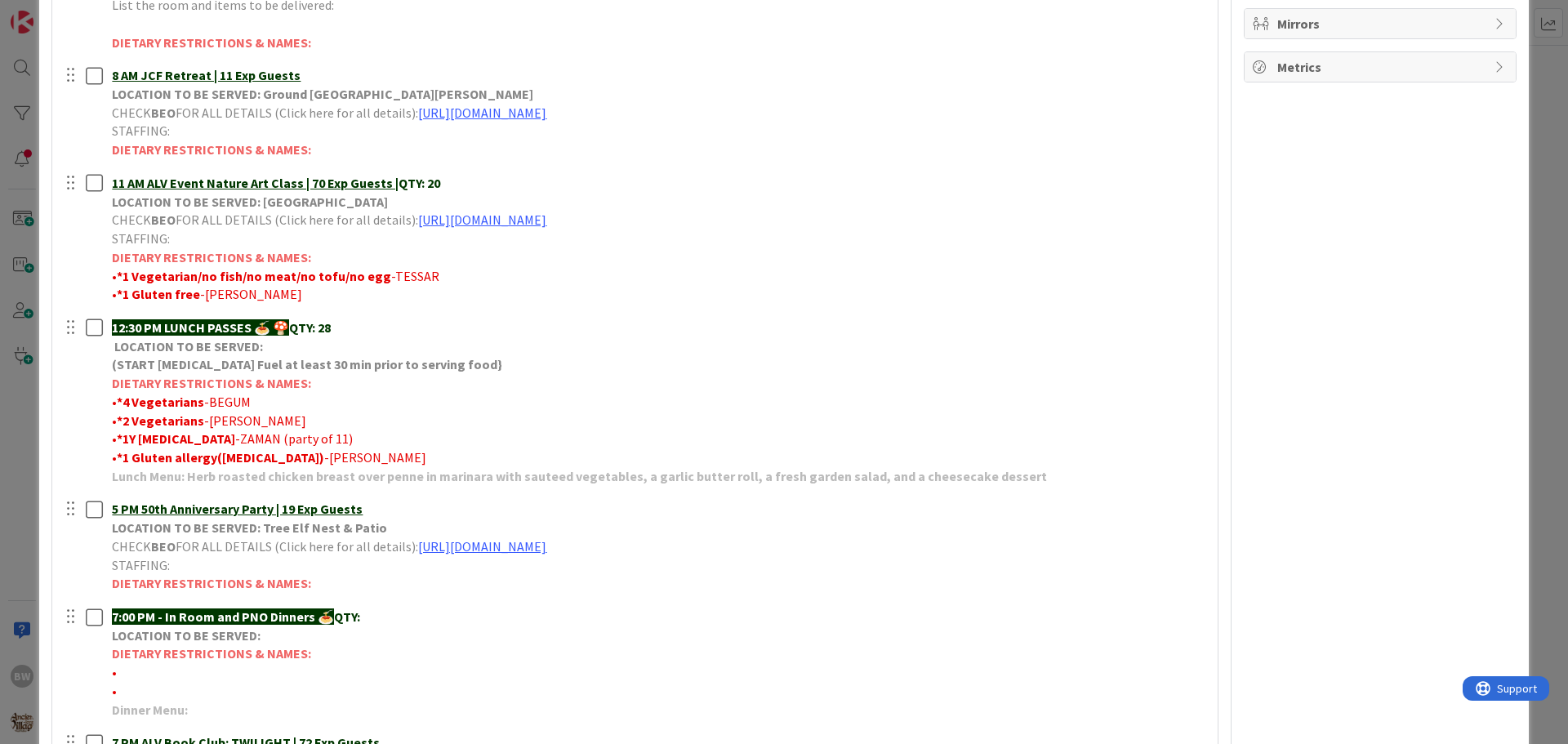
scroll to position [490, 0]
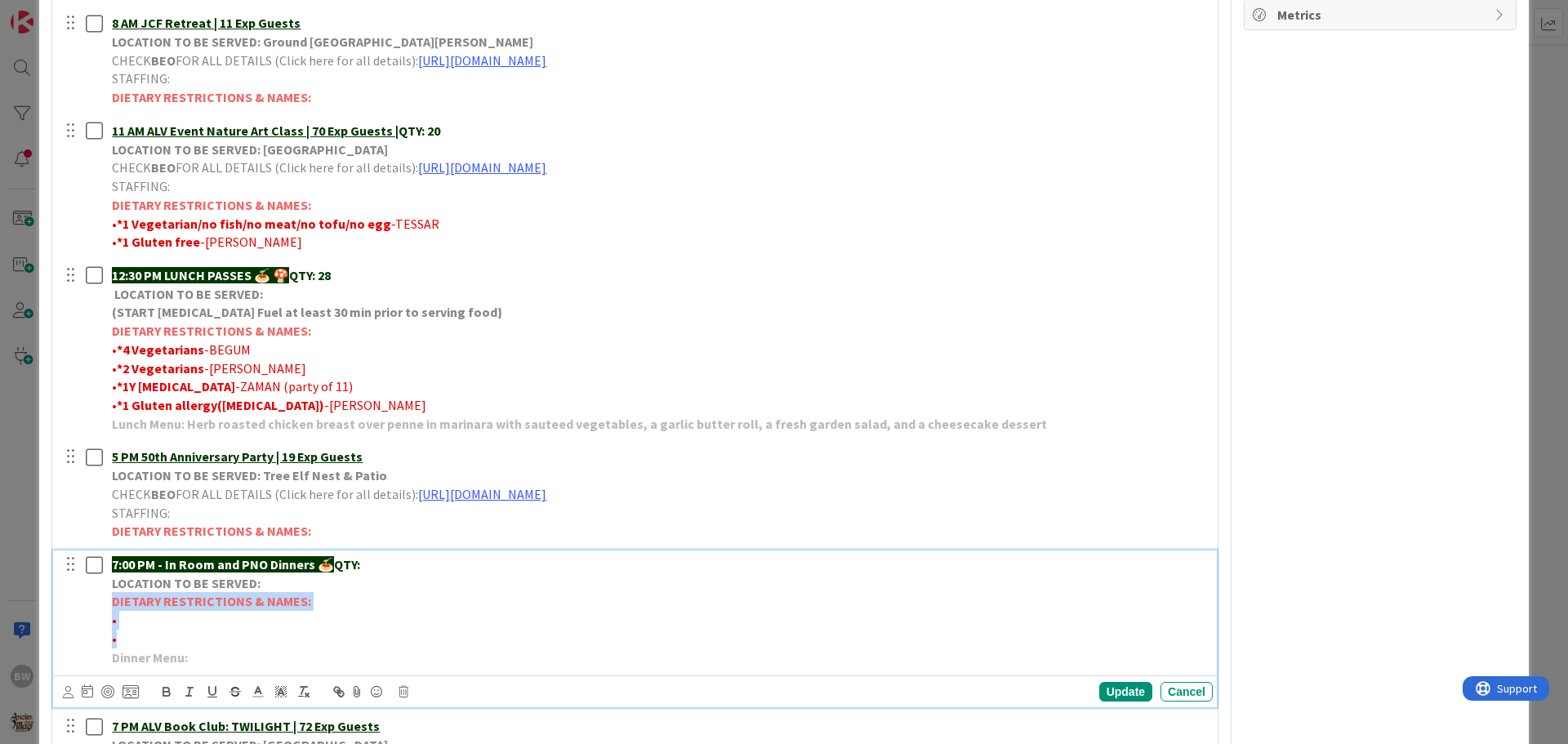
drag, startPoint x: 110, startPoint y: 602, endPoint x: 352, endPoint y: 632, distance: 243.9
click at [352, 632] on div "7:00 PM - In Room and PNO Dinners 🍝 QTY: LOCATION TO BE SERVED: DIETARY RESTRIC…" at bounding box center [659, 611] width 1107 height 121
copy div "DIETARY RESTRICTIONS & NAMES: • •"
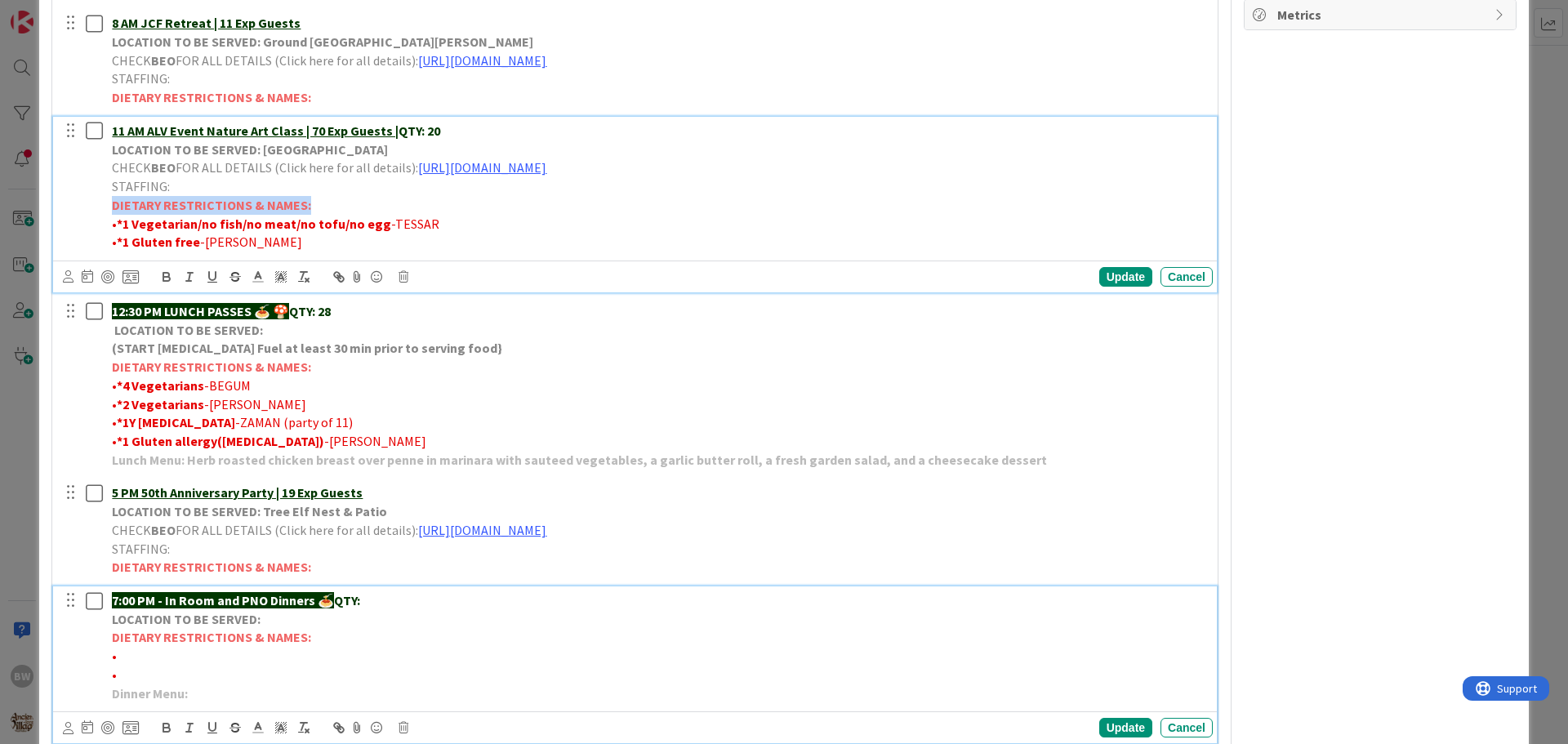
drag, startPoint x: 108, startPoint y: 202, endPoint x: 308, endPoint y: 199, distance: 200.0
click at [308, 199] on div "11 AM ALV Event Nature Art Class | 70 Exp Guests | QTY: 20 LOCATION TO BE SERVE…" at bounding box center [659, 186] width 1107 height 140
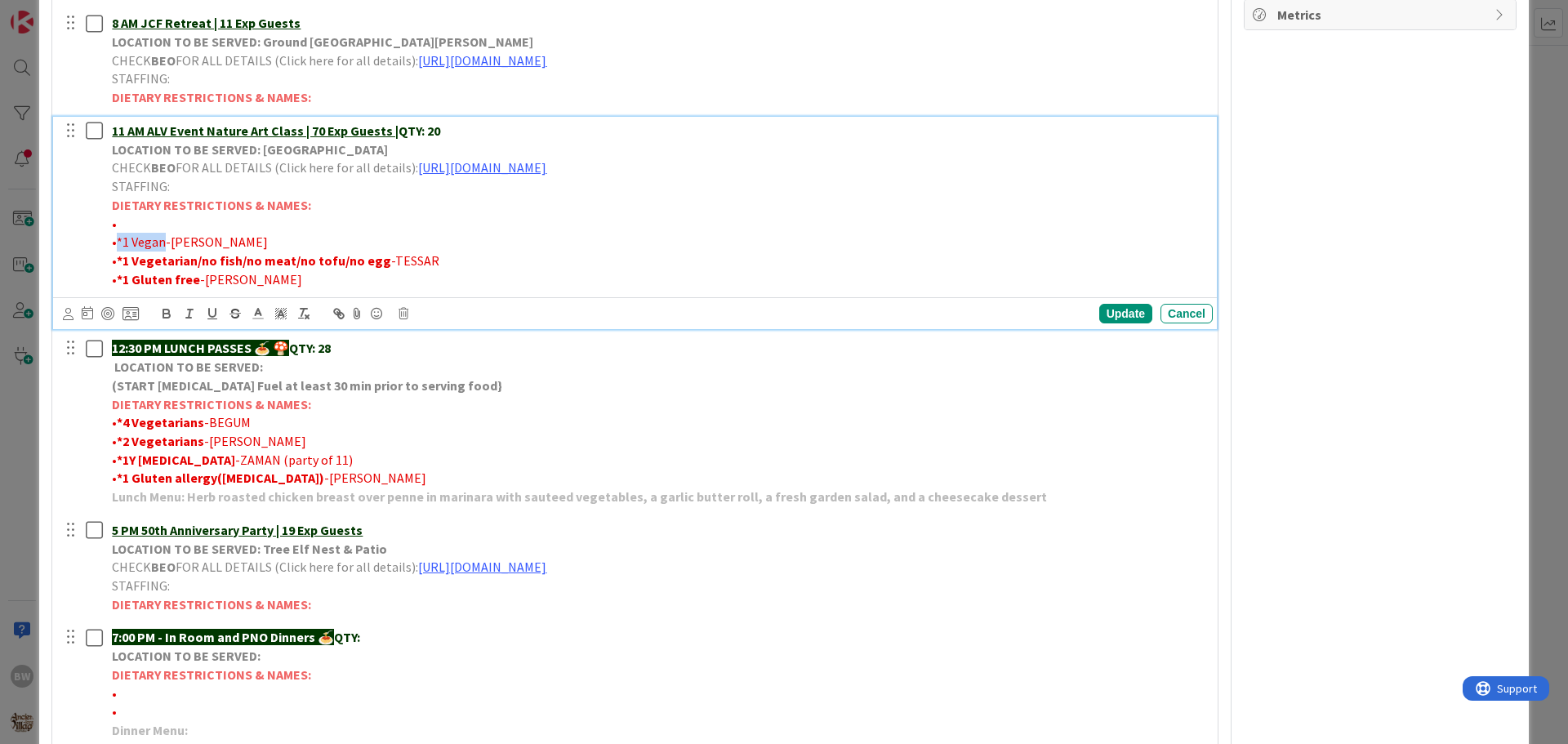
drag, startPoint x: 164, startPoint y: 241, endPoint x: 117, endPoint y: 241, distance: 47.0
click at [117, 241] on span "•*1 Vegan-[PERSON_NAME]" at bounding box center [190, 241] width 156 height 17
click at [165, 317] on icon "button" at bounding box center [166, 313] width 15 height 15
click at [1103, 310] on div "Update" at bounding box center [1126, 313] width 53 height 20
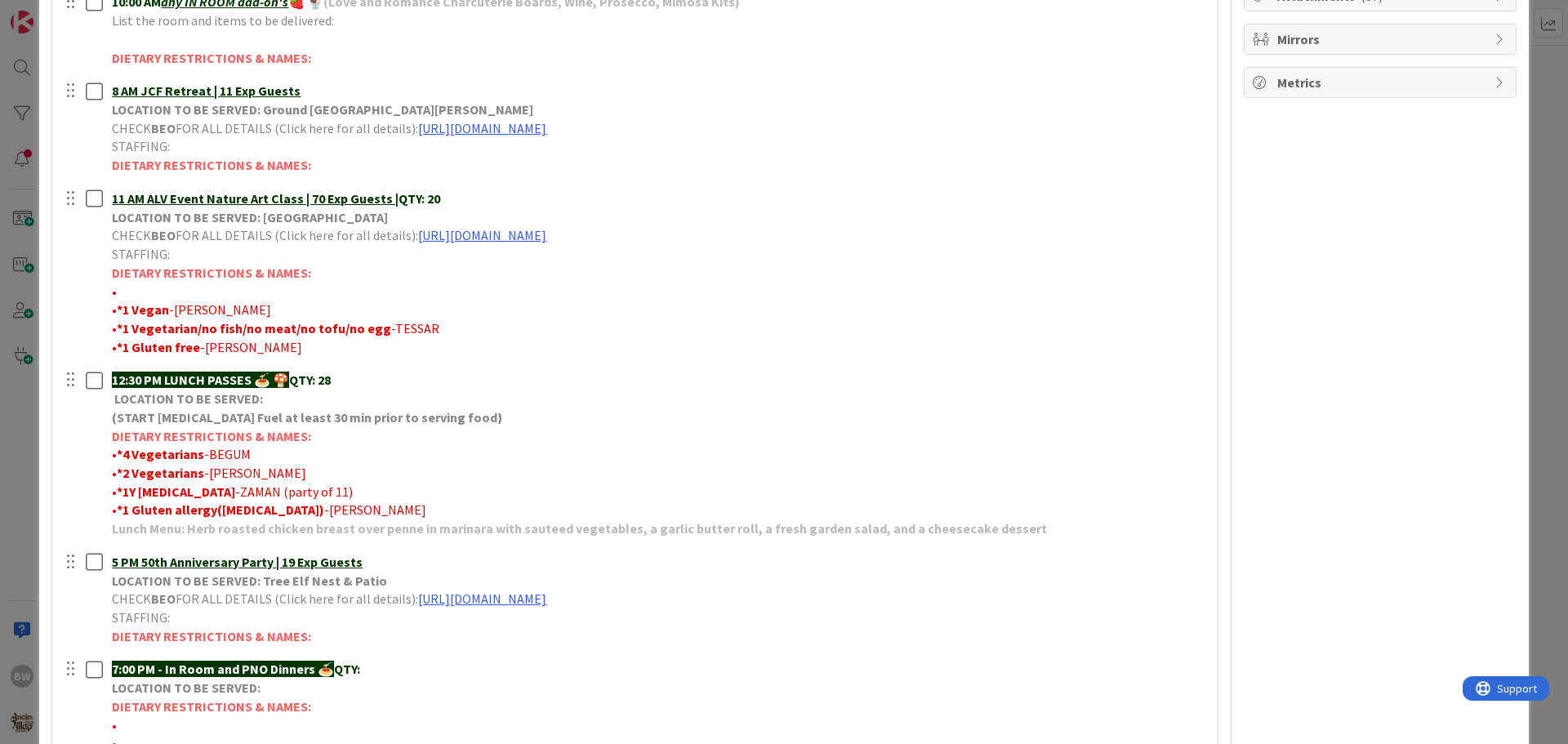
scroll to position [408, 0]
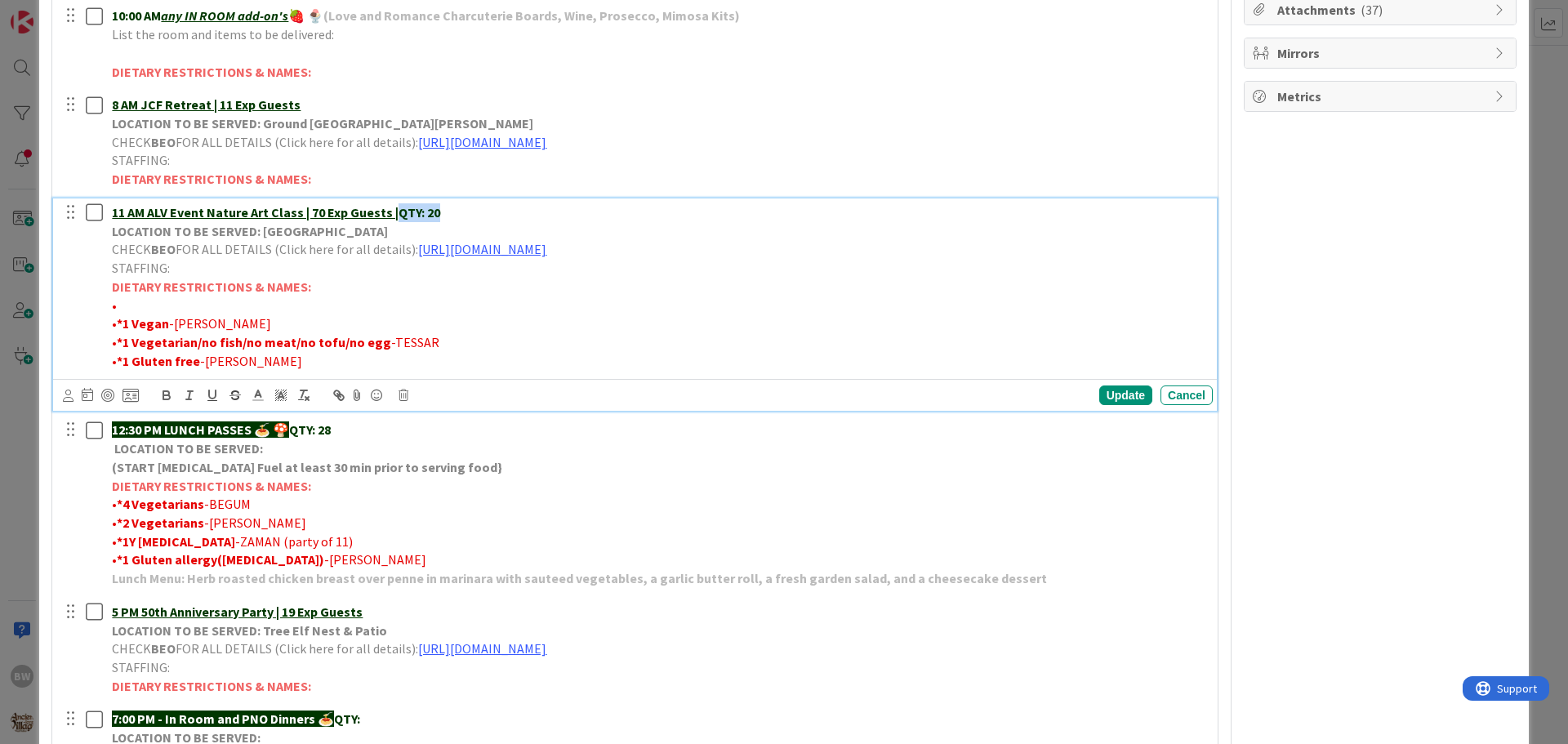
drag, startPoint x: 395, startPoint y: 211, endPoint x: 438, endPoint y: 213, distance: 43.0
click at [438, 213] on p "11 AM ALV Event Nature Art Class | 70 Exp Guests | QTY: 20" at bounding box center [659, 212] width 1094 height 19
copy strong "QTY: 20"
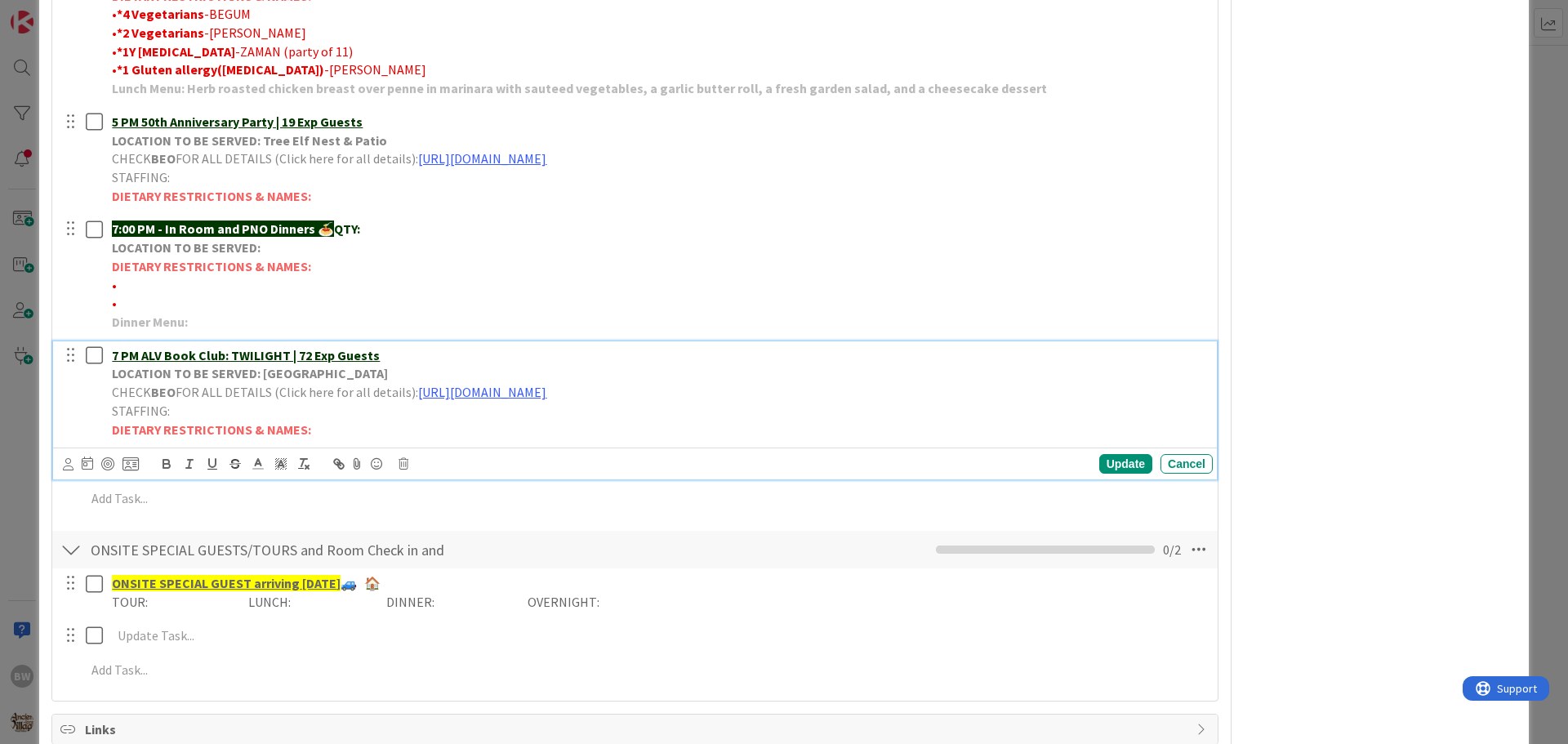
click at [383, 353] on p "7 PM ALV Book Club: TWILIGHT | 72 Exp Guests" at bounding box center [659, 355] width 1094 height 19
click at [1099, 455] on div "Update" at bounding box center [1126, 464] width 53 height 20
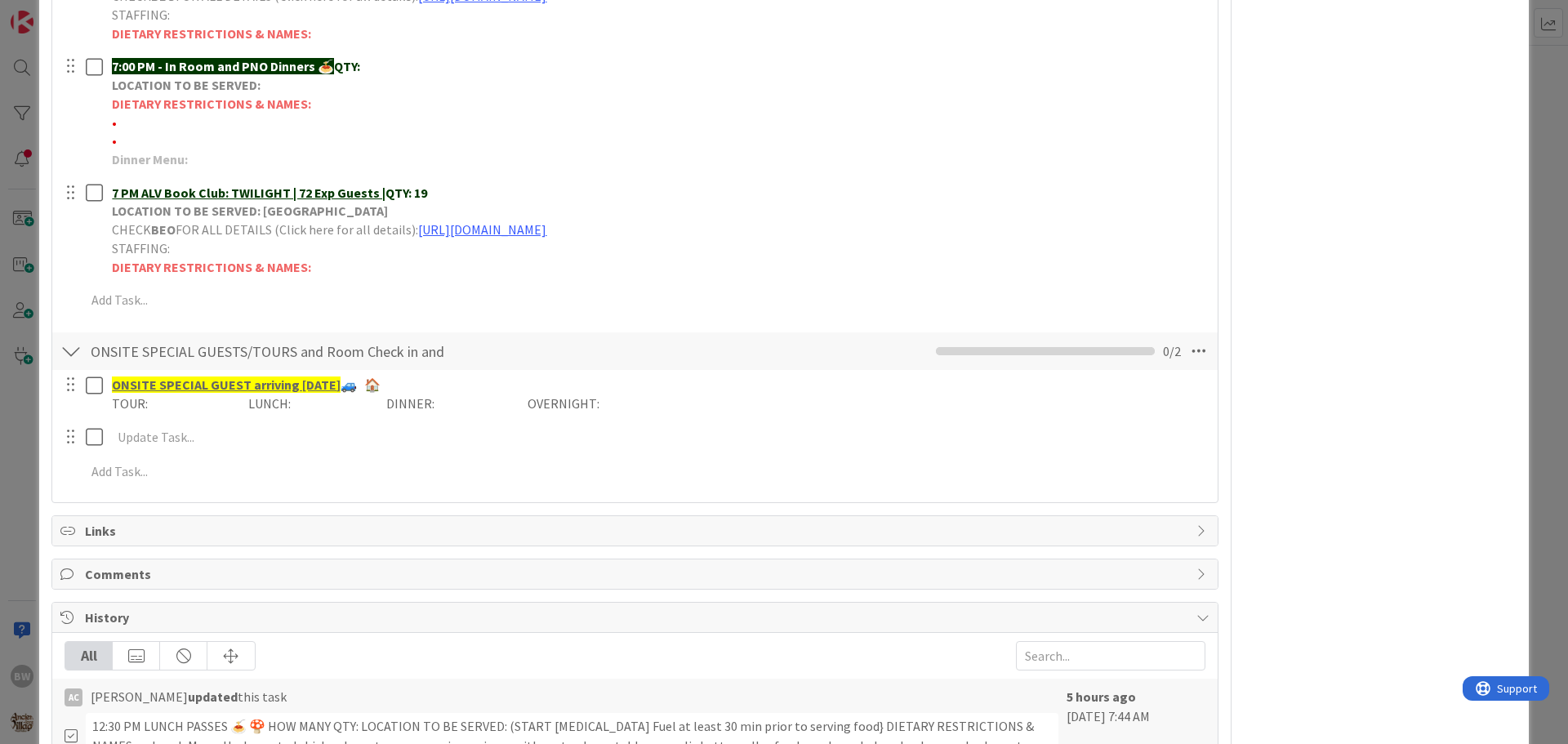
scroll to position [1026, 0]
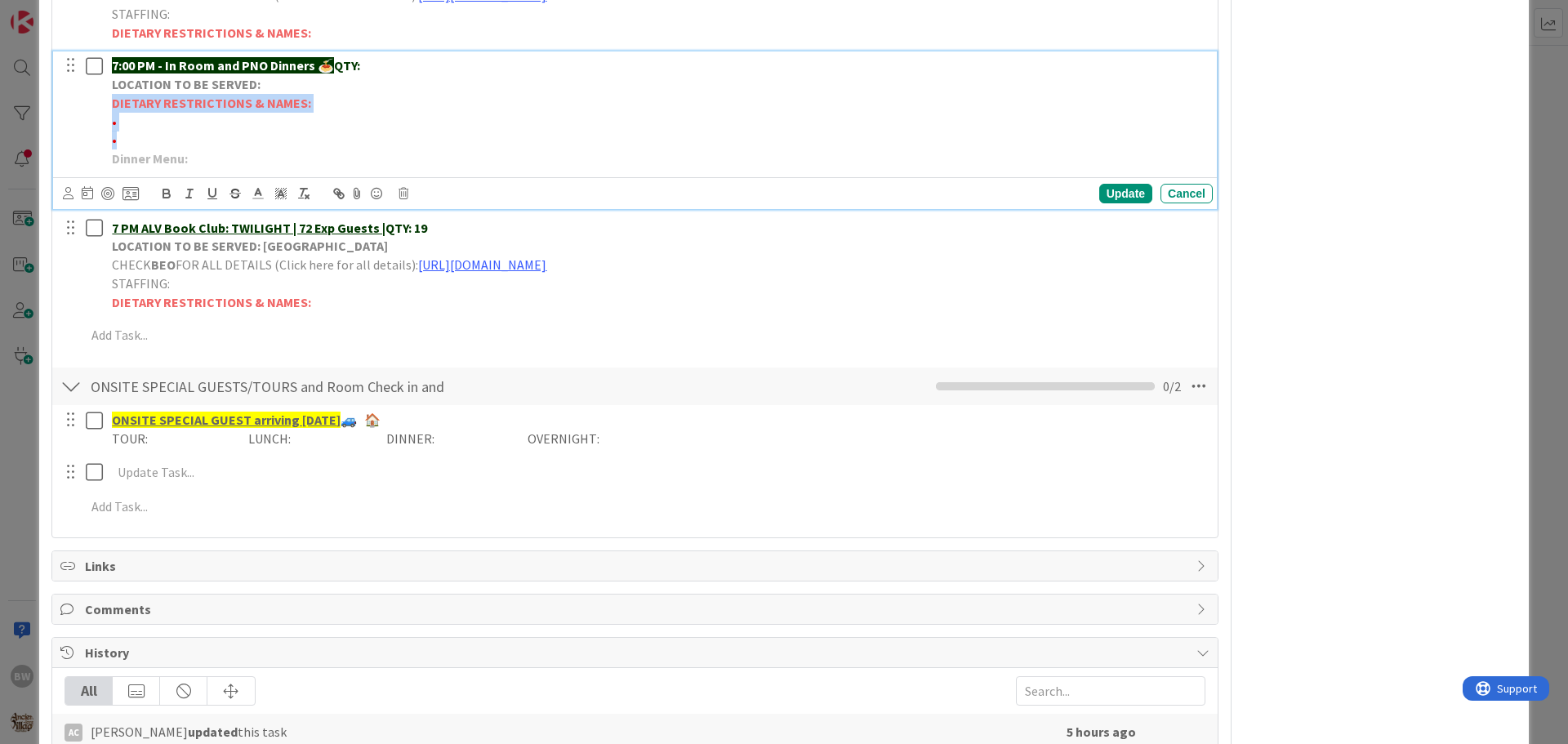
drag, startPoint x: 110, startPoint y: 101, endPoint x: 332, endPoint y: 141, distance: 225.6
click at [332, 141] on div "7:00 PM - In Room and PNO Dinners 🍝 QTY: LOCATION TO BE SERVED: DIETARY RESTRIC…" at bounding box center [659, 112] width 1107 height 121
copy div "DIETARY RESTRICTIONS & NAMES: • •"
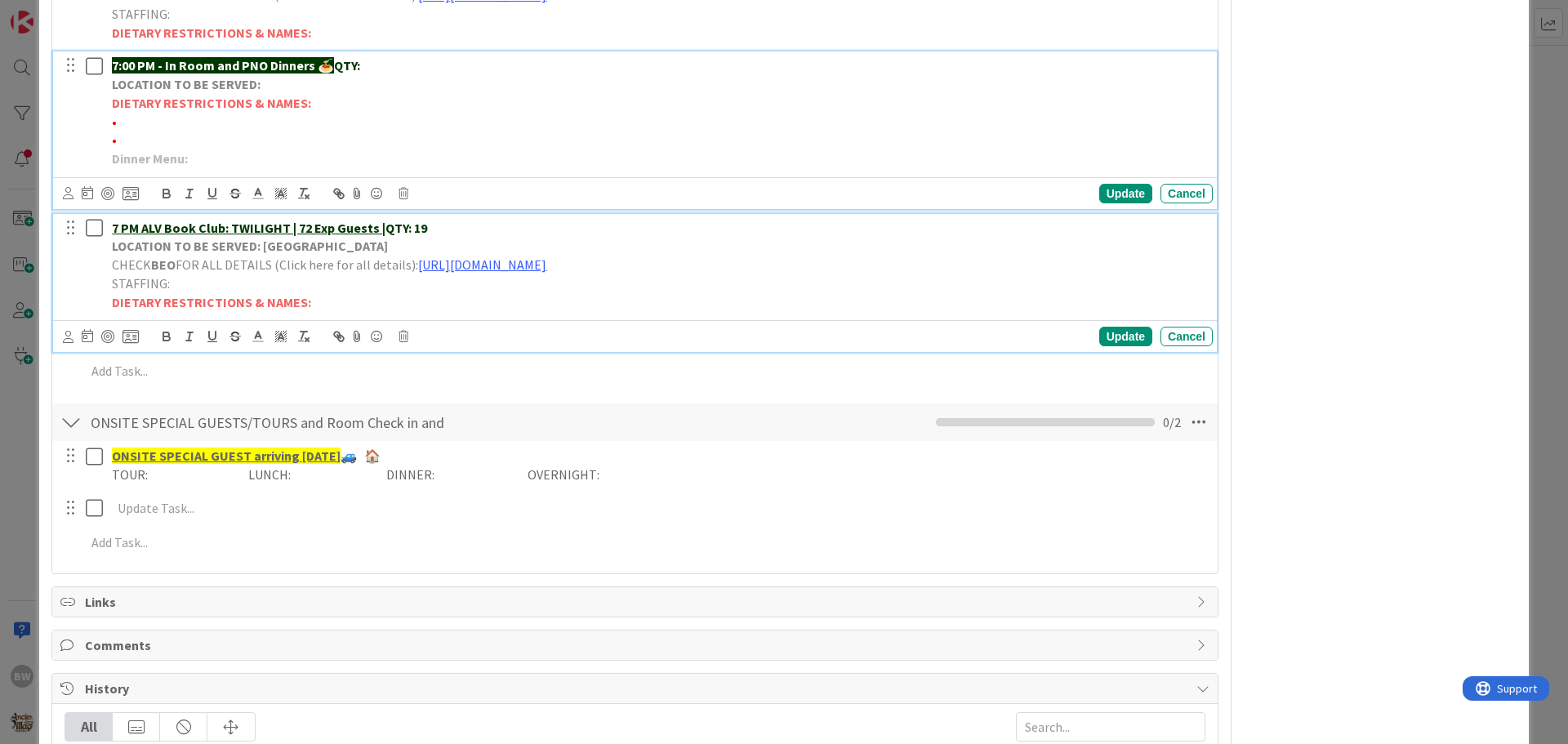
click at [111, 302] on div "7 PM ALV Book Club: TWILIGHT | 72 Exp Guests | QTY: 19 LOCATION TO BE SERVED: […" at bounding box center [659, 265] width 1107 height 103
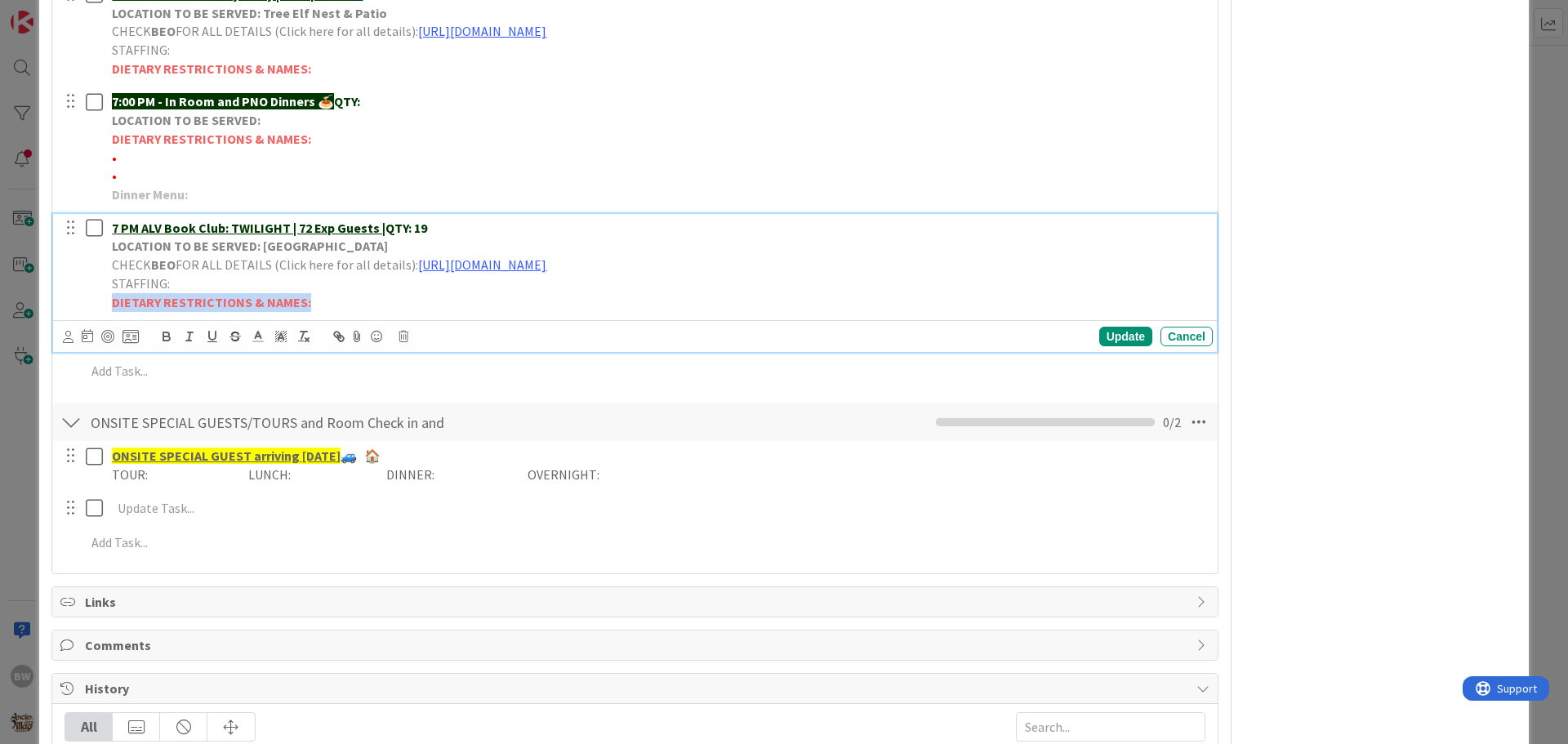
drag, startPoint x: 111, startPoint y: 302, endPoint x: 327, endPoint y: 308, distance: 216.1
click at [327, 308] on div "7 PM ALV Book Club: TWILIGHT | 72 Exp Guests | QTY: 19 LOCATION TO BE SERVED: […" at bounding box center [659, 265] width 1107 height 103
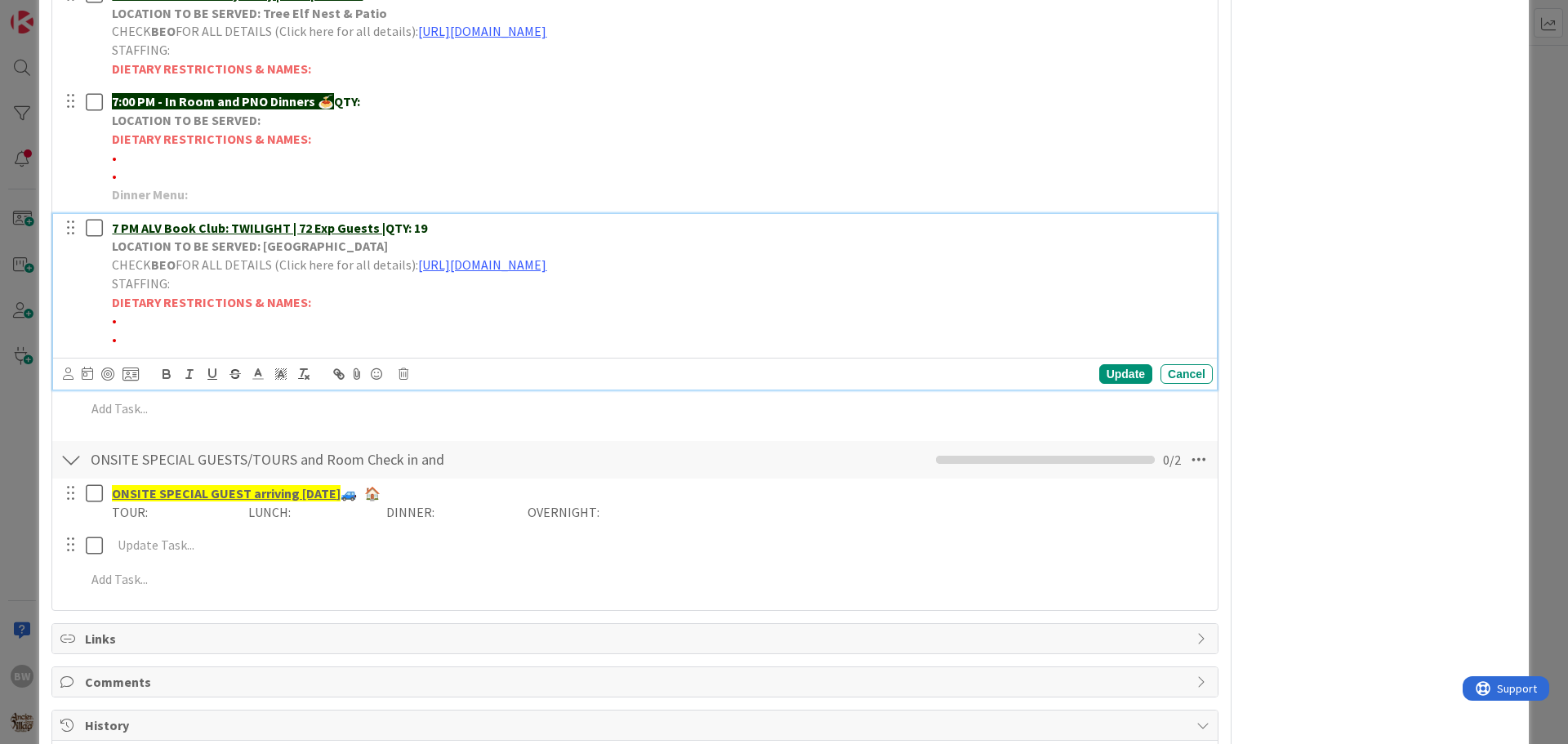
click at [122, 319] on p "•" at bounding box center [659, 320] width 1094 height 19
drag, startPoint x: 382, startPoint y: 320, endPoint x: 117, endPoint y: 321, distance: 265.0
click at [117, 321] on span "•*1 No cheese/dressing on salad & *1 No tomatoes-[PERSON_NAME]" at bounding box center [304, 320] width 383 height 17
click at [165, 375] on icon "button" at bounding box center [166, 374] width 15 height 15
click at [540, 336] on p "•" at bounding box center [659, 339] width 1094 height 19
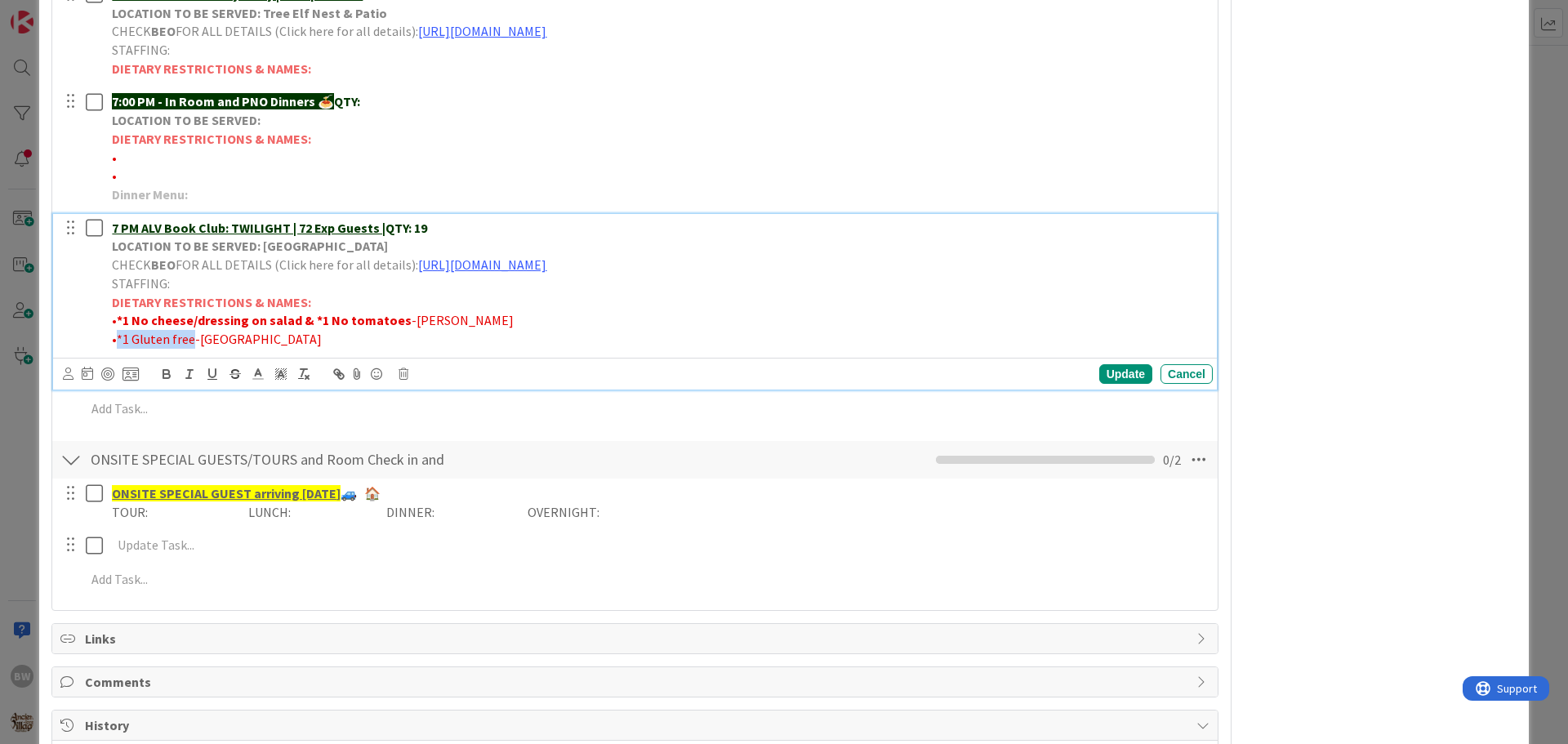
drag, startPoint x: 187, startPoint y: 338, endPoint x: 117, endPoint y: 336, distance: 70.0
click at [117, 336] on span "•*1 Gluten free-[GEOGRAPHIC_DATA]" at bounding box center [217, 339] width 210 height 17
click at [160, 373] on icon "button" at bounding box center [166, 374] width 15 height 15
click at [1112, 372] on div "Update" at bounding box center [1126, 374] width 53 height 20
click at [297, 318] on strong "*1 No cheese/dressing on salad & *1 No tomatoes" at bounding box center [265, 320] width 295 height 17
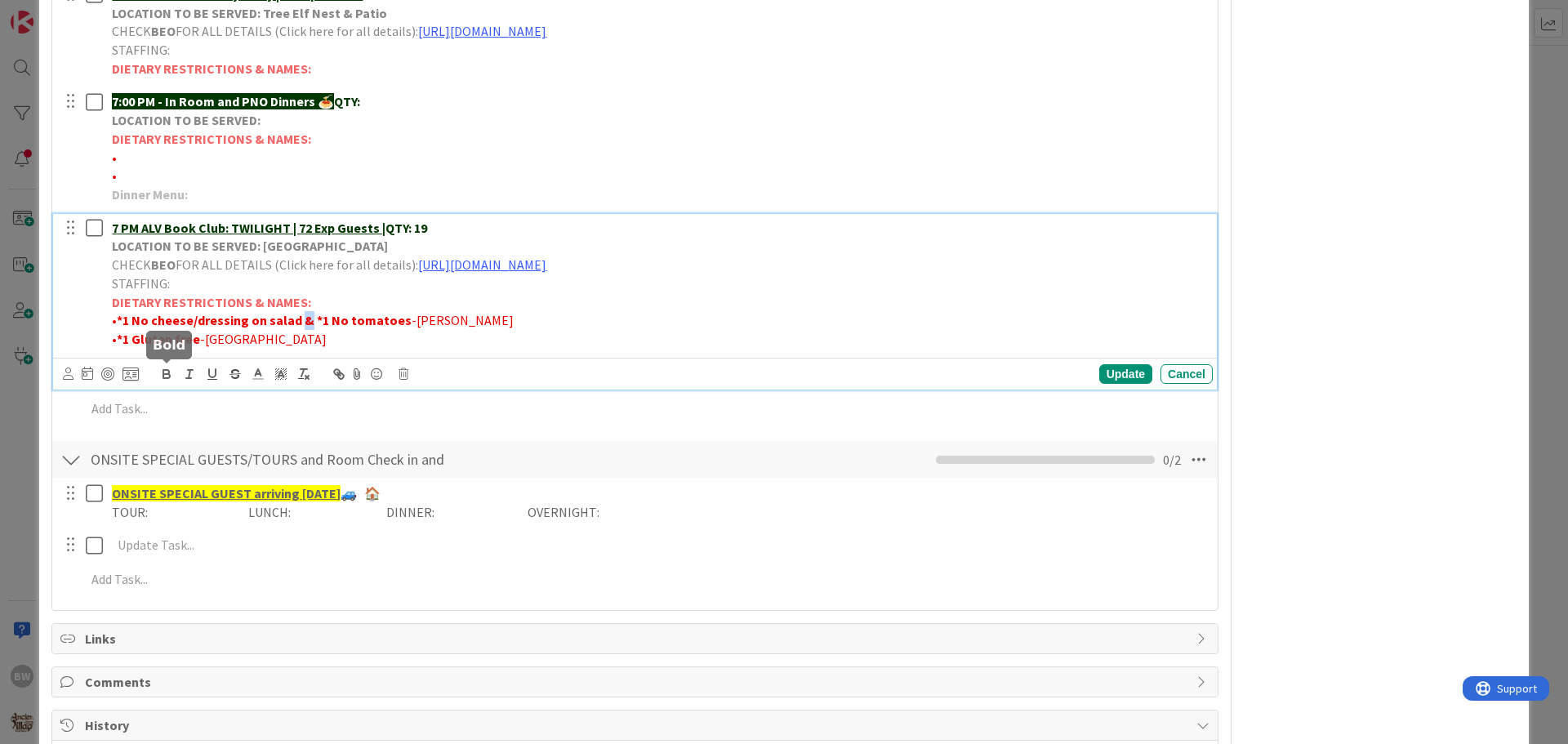
click at [164, 370] on icon "button" at bounding box center [166, 372] width 6 height 4
click at [464, 310] on p "DIETARY RESTRICTIONS & NAMES:" at bounding box center [659, 302] width 1094 height 19
click at [1111, 376] on div "Update" at bounding box center [1126, 374] width 53 height 20
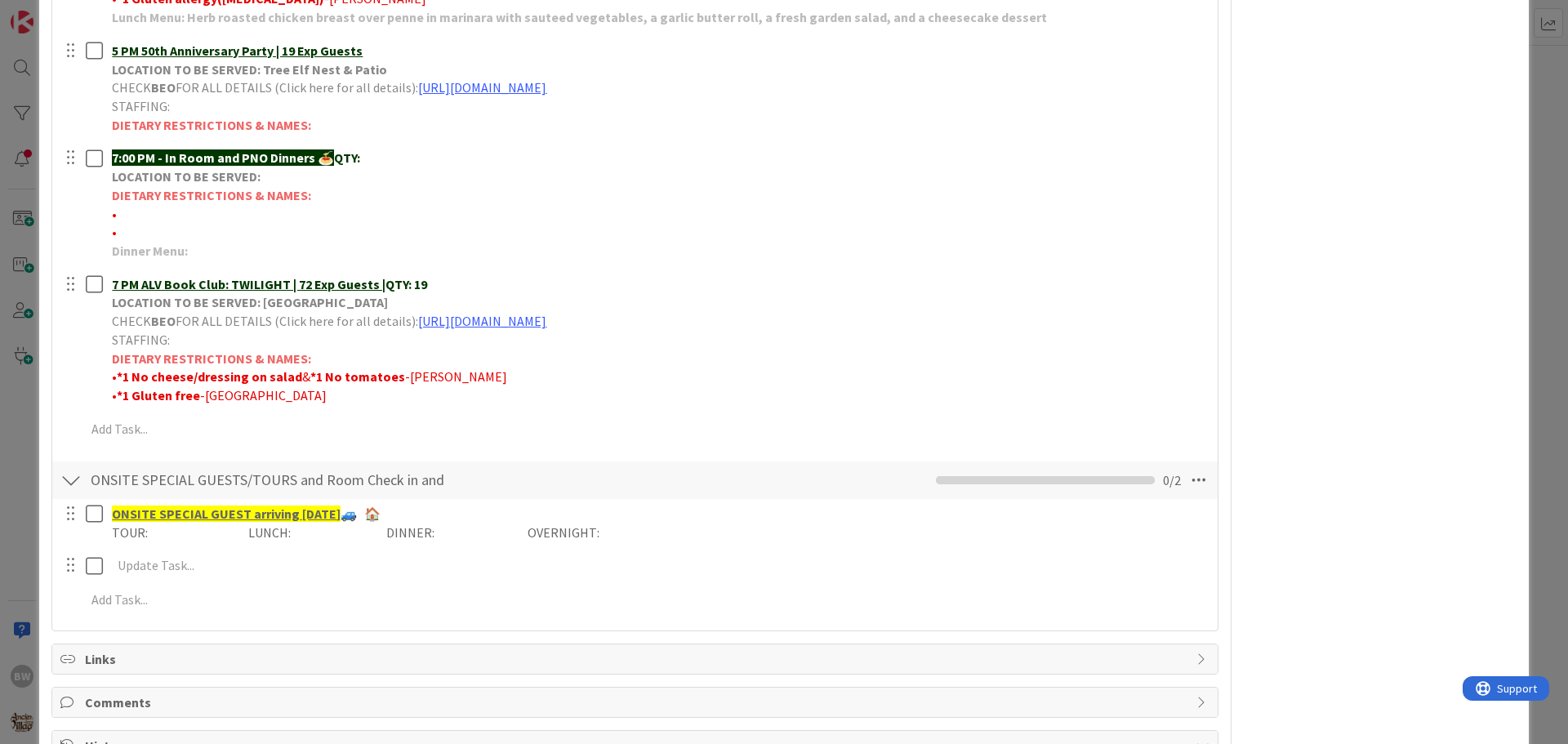
scroll to position [908, 0]
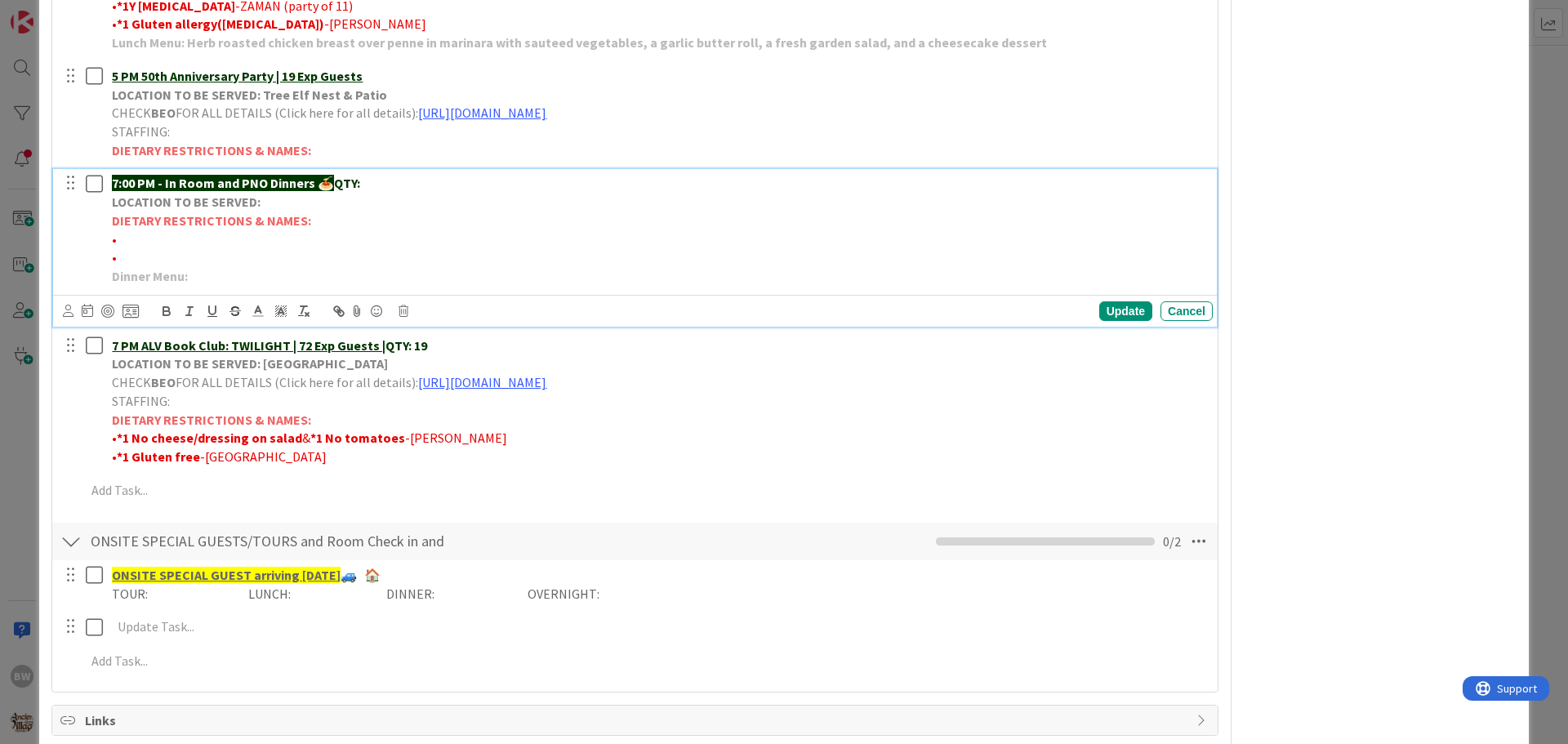
click at [382, 188] on p "7:00 PM - In Room and PNO Dinners 🍝 QTY:" at bounding box center [659, 183] width 1094 height 19
click at [1116, 312] on div "Update" at bounding box center [1126, 311] width 53 height 20
click at [124, 240] on p "•" at bounding box center [659, 239] width 1094 height 19
drag, startPoint x: 186, startPoint y: 240, endPoint x: 118, endPoint y: 237, distance: 68.1
click at [118, 237] on span "•*1 Vegetarian-MONROE" at bounding box center [181, 239] width 138 height 17
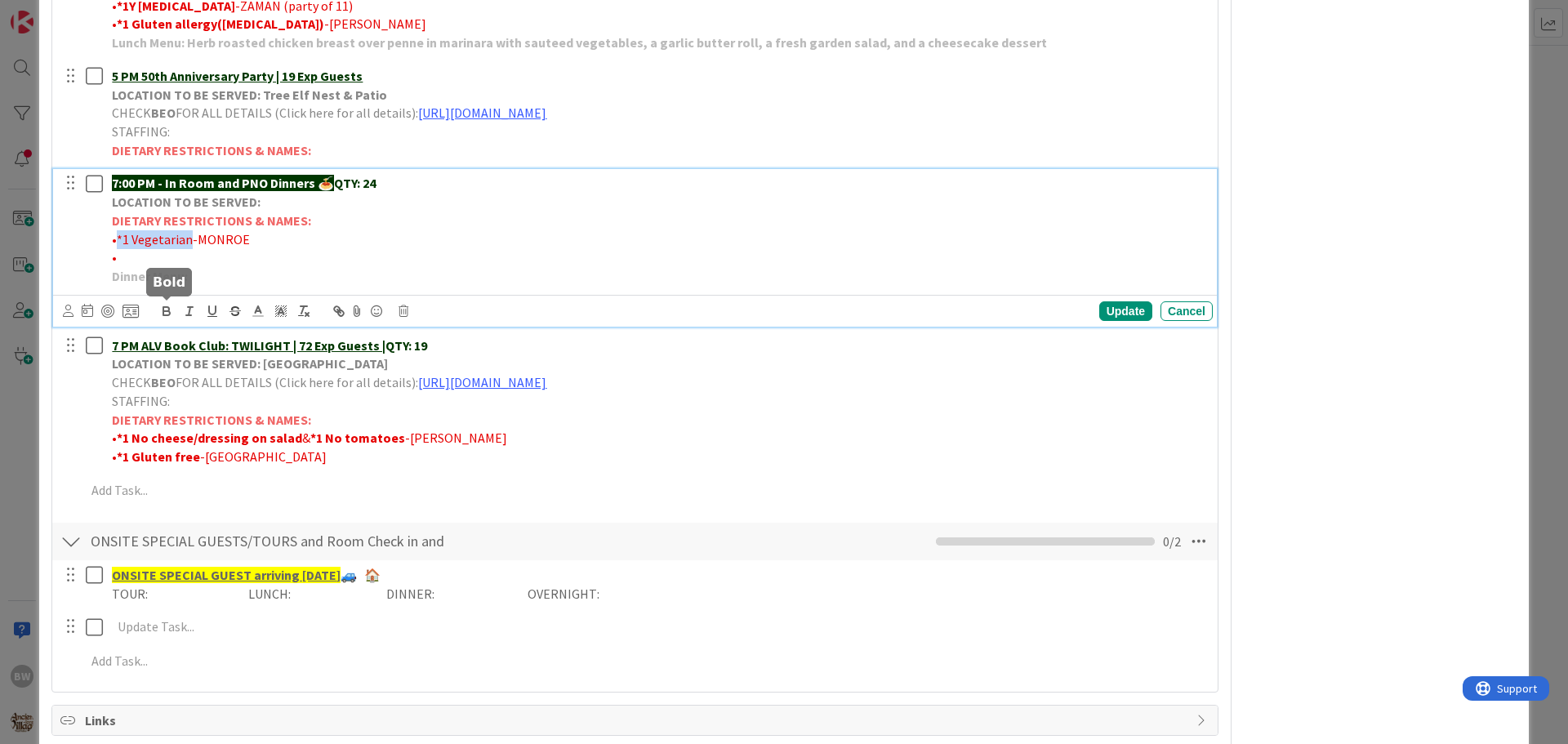
click at [166, 309] on icon "button" at bounding box center [166, 310] width 15 height 15
click at [313, 268] on p "Dinner Menu:" at bounding box center [659, 276] width 1094 height 19
click at [1108, 303] on div "Update" at bounding box center [1126, 311] width 53 height 20
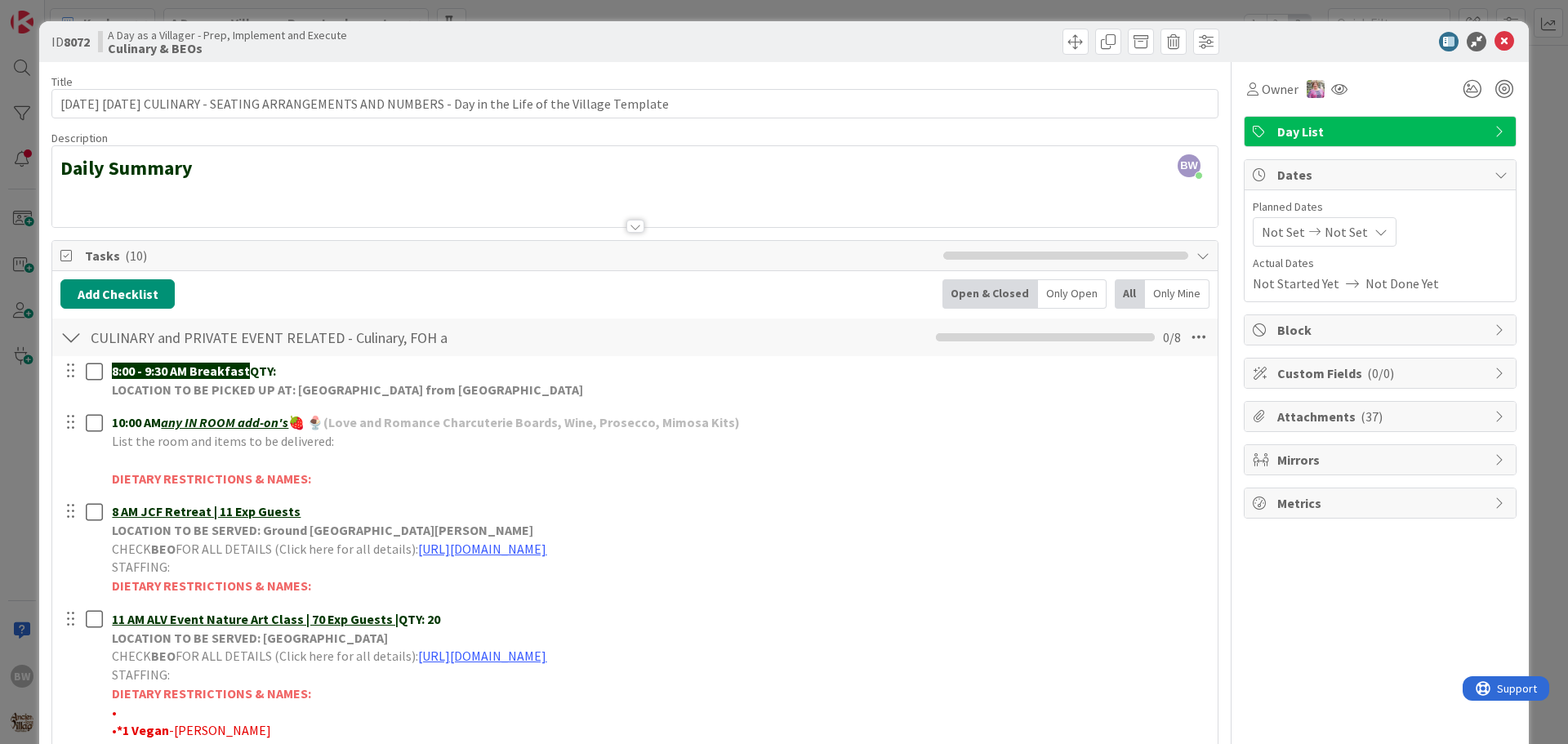
scroll to position [0, 0]
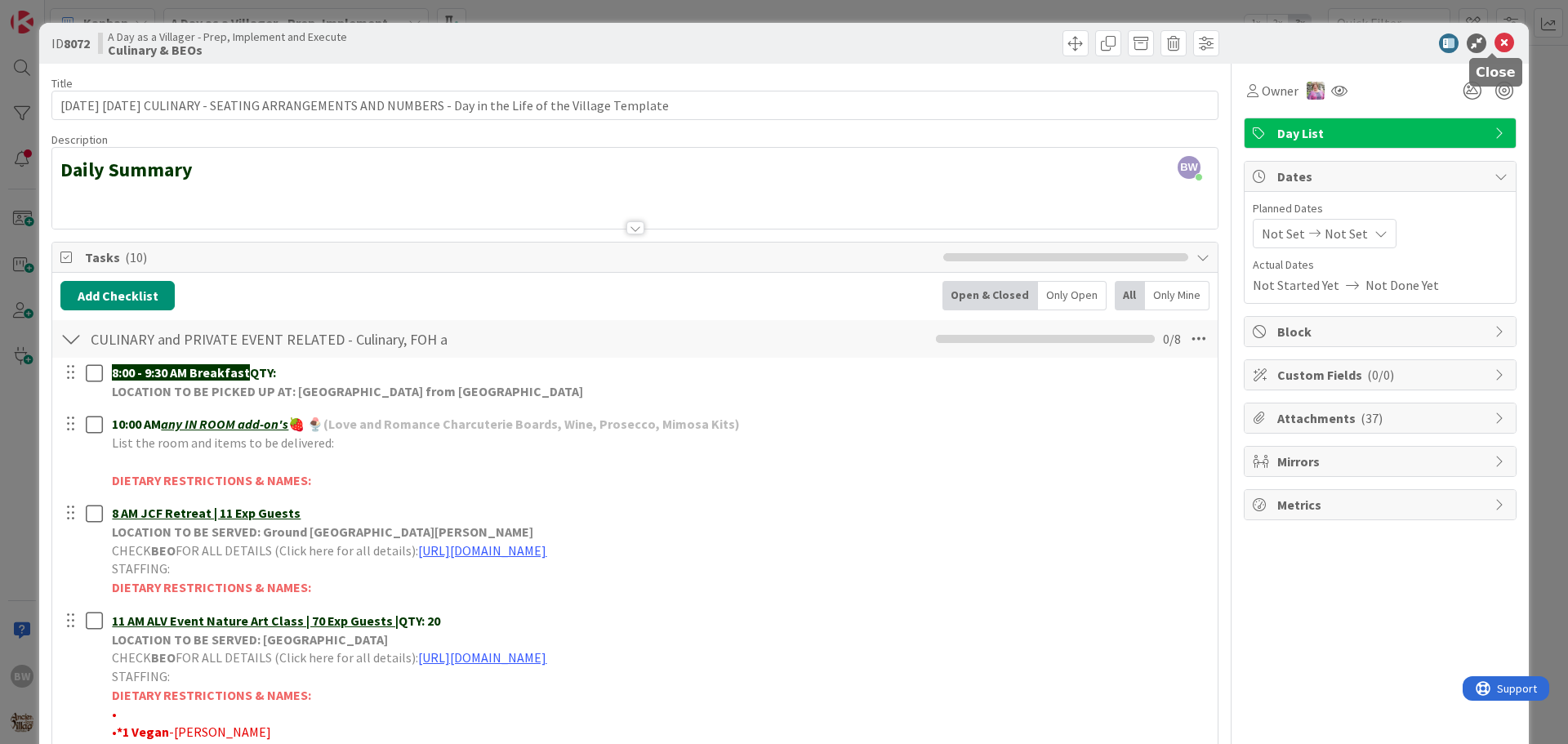
click at [1495, 43] on icon at bounding box center [1505, 43] width 20 height 20
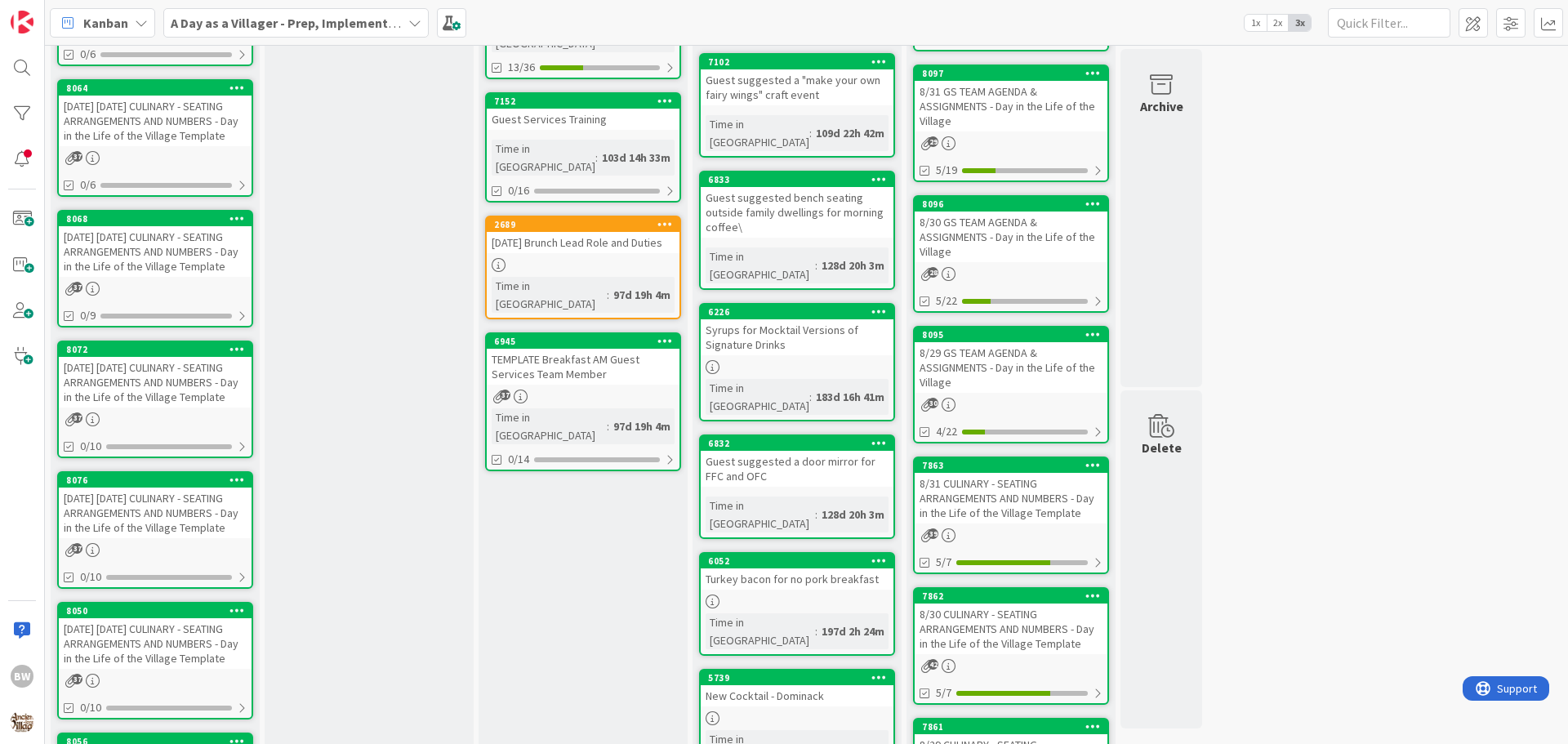
scroll to position [327, 0]
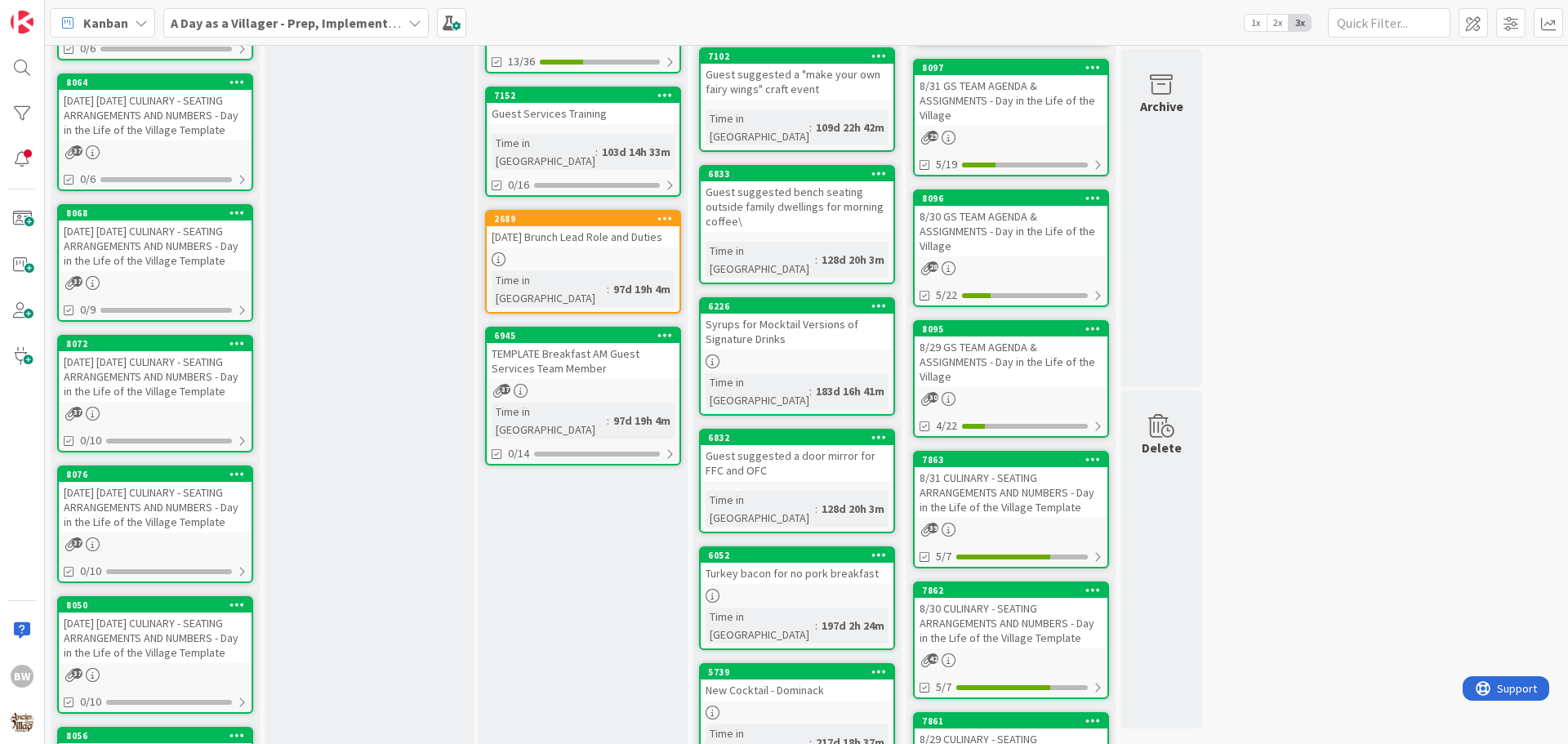
click at [153, 482] on div "8076" at bounding box center [154, 475] width 192 height 15
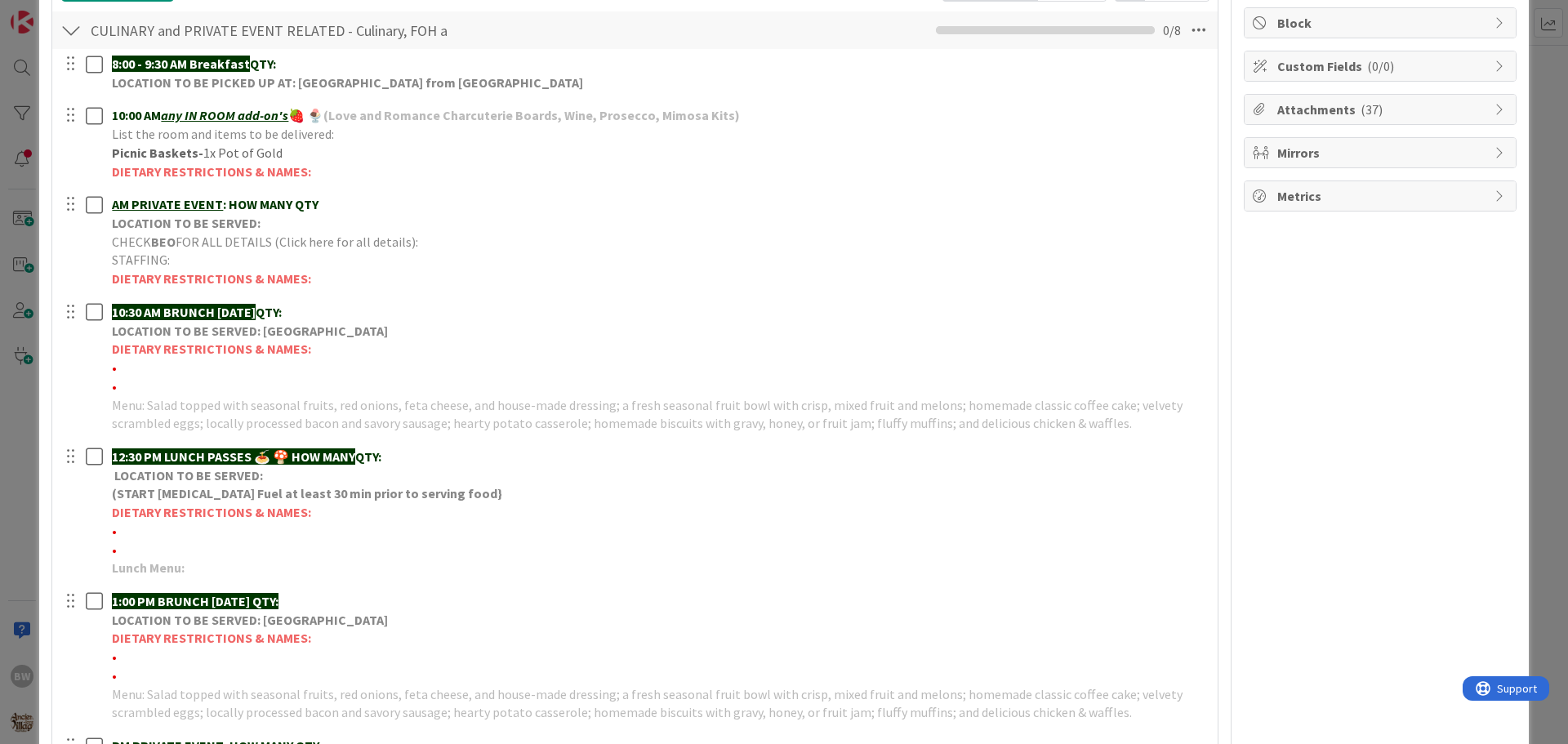
scroll to position [490, 0]
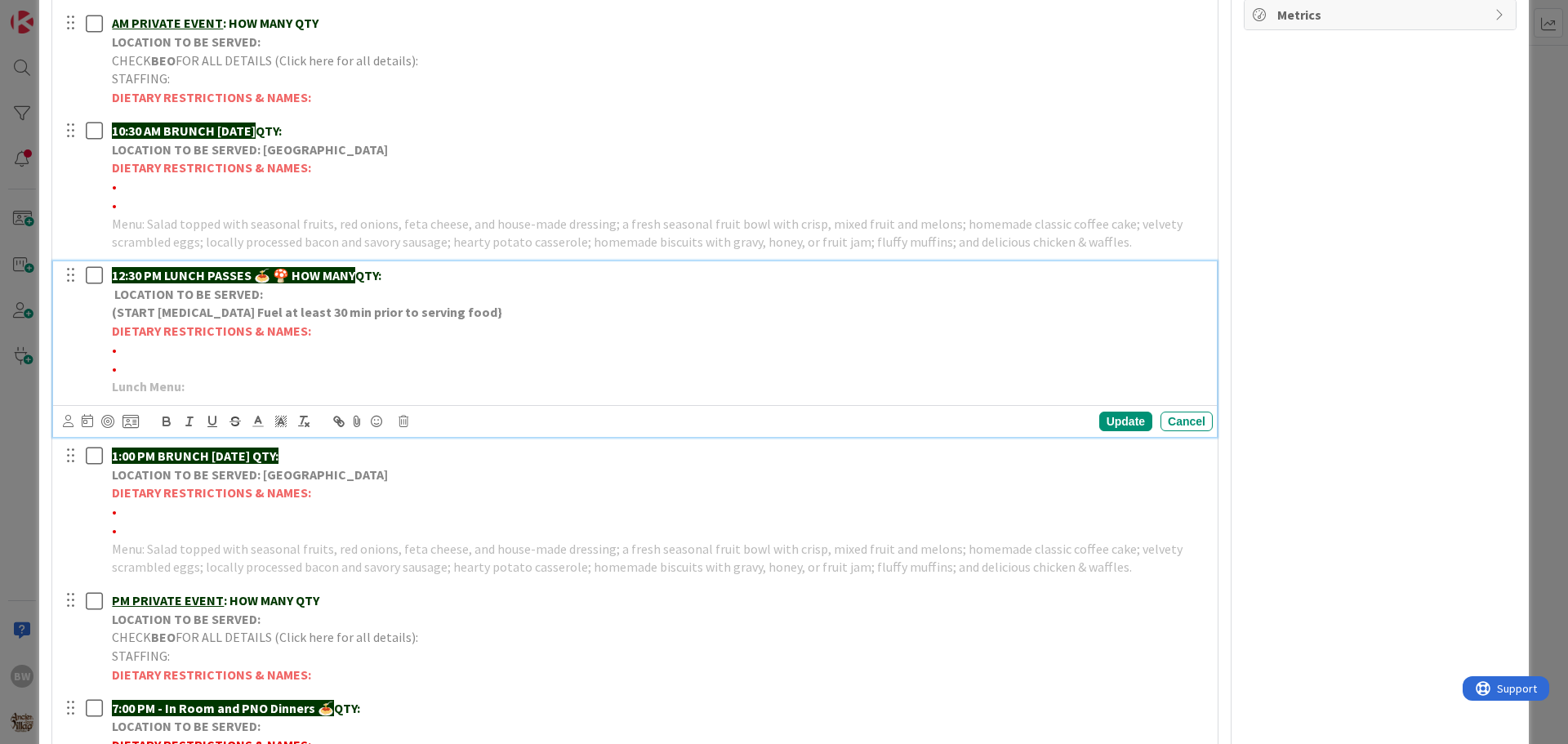
click at [256, 303] on p "(START [MEDICAL_DATA] Fuel at least 30 min prior to serving food}" at bounding box center [659, 311] width 1094 height 19
click at [398, 421] on icon at bounding box center [403, 422] width 10 height 12
click at [445, 496] on div "Delete" at bounding box center [445, 491] width 61 height 29
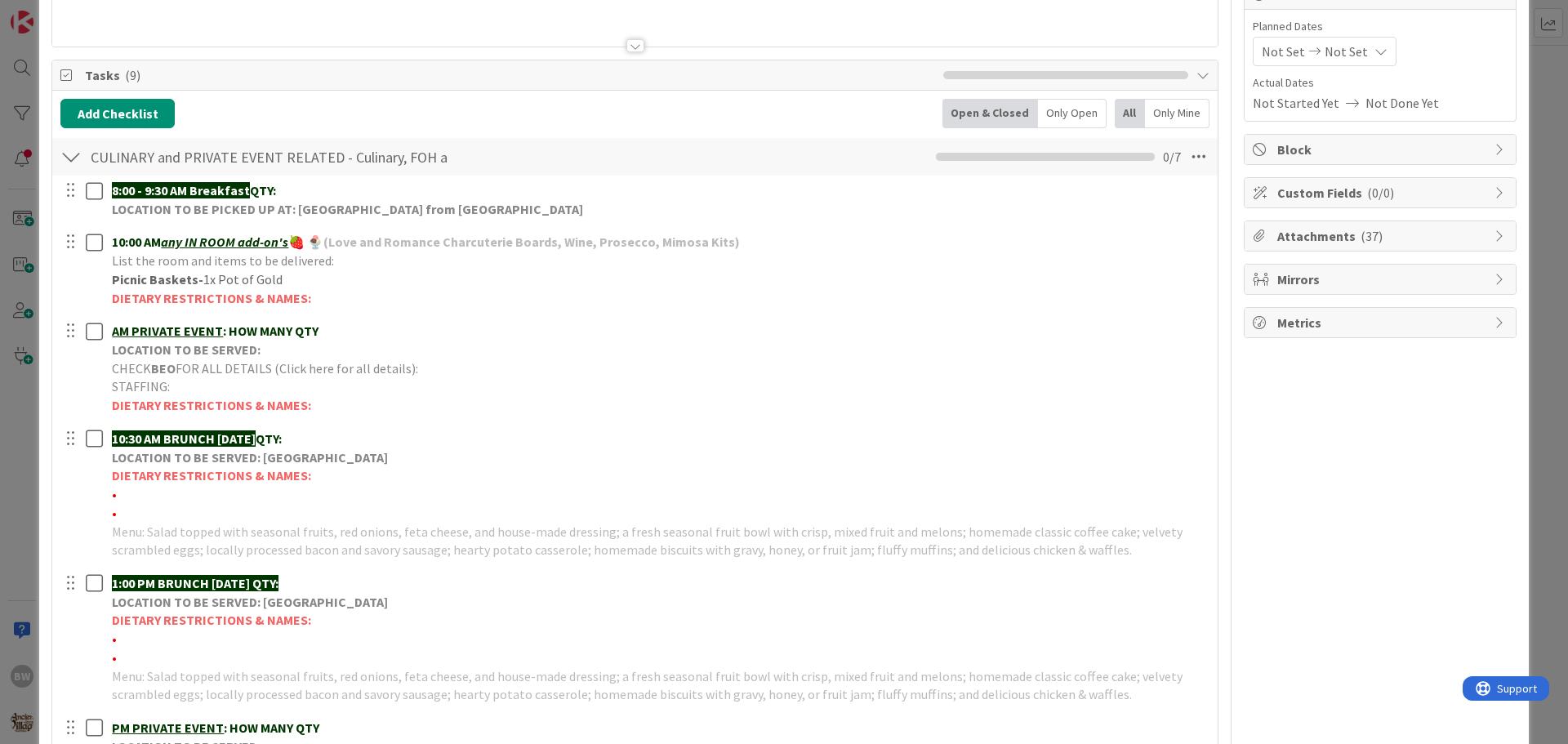
scroll to position [327, 0]
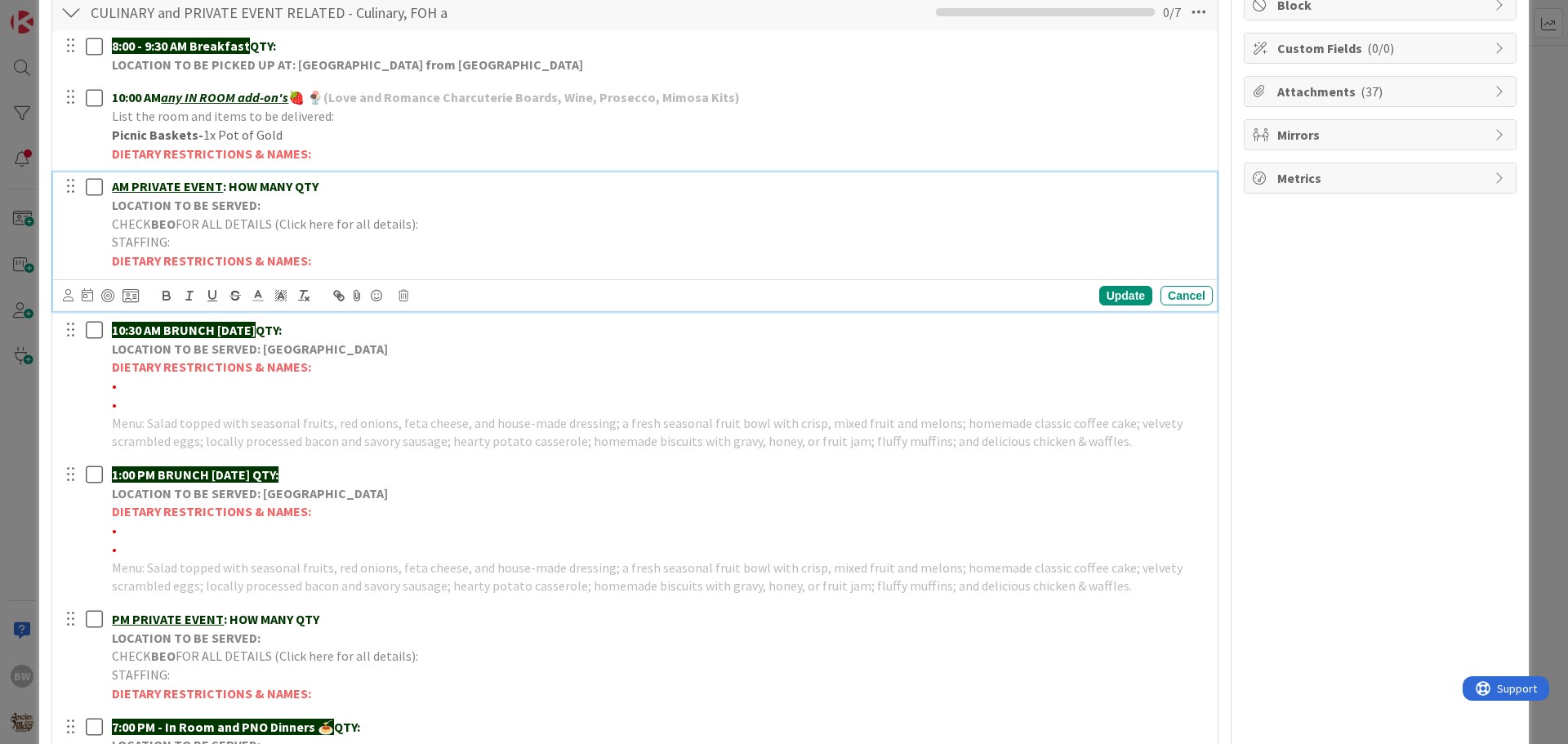
click at [245, 216] on span "FOR ALL DETAILS (Click here for all details):" at bounding box center [297, 224] width 242 height 17
click at [406, 296] on icon at bounding box center [403, 296] width 10 height 12
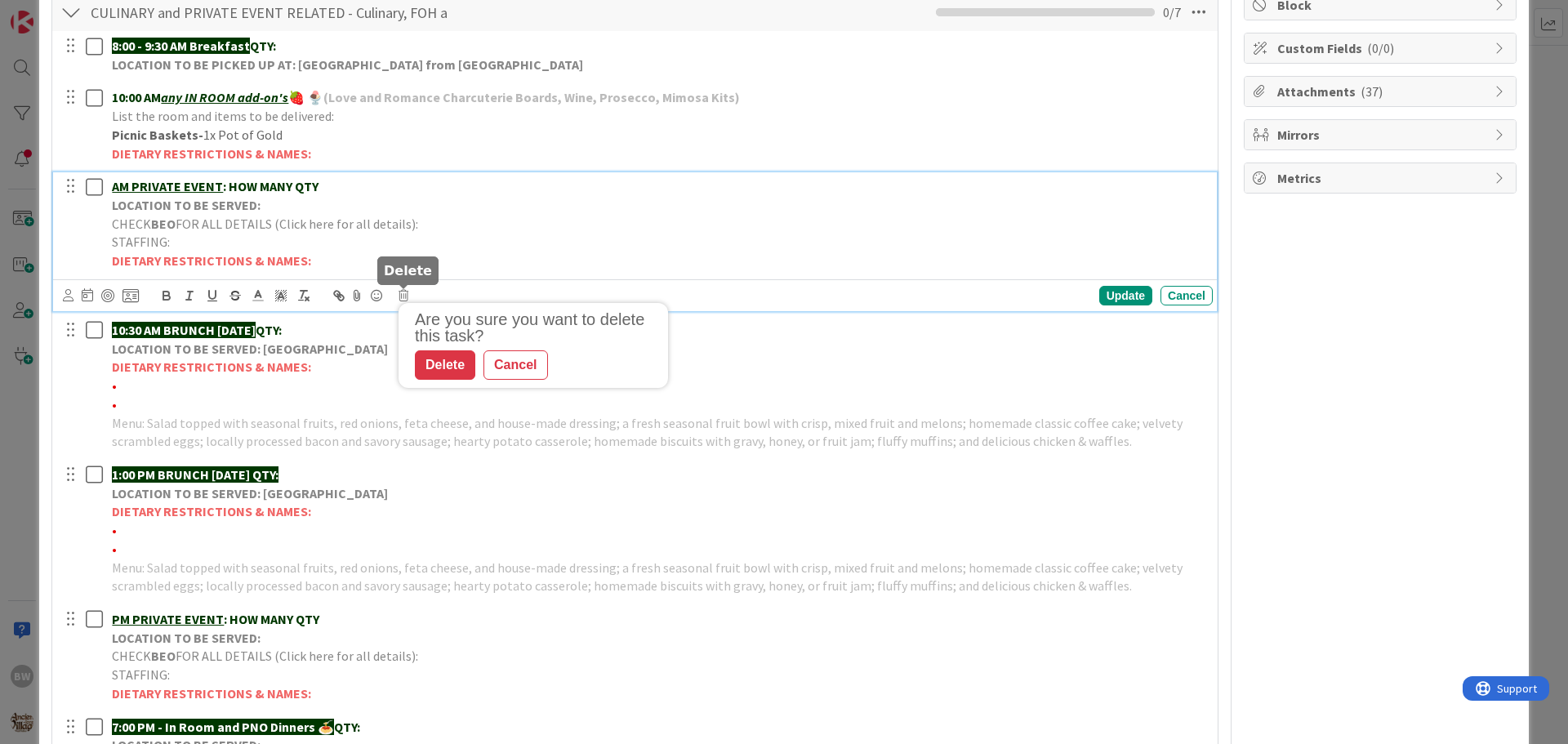
click at [438, 353] on div "Delete" at bounding box center [445, 365] width 61 height 29
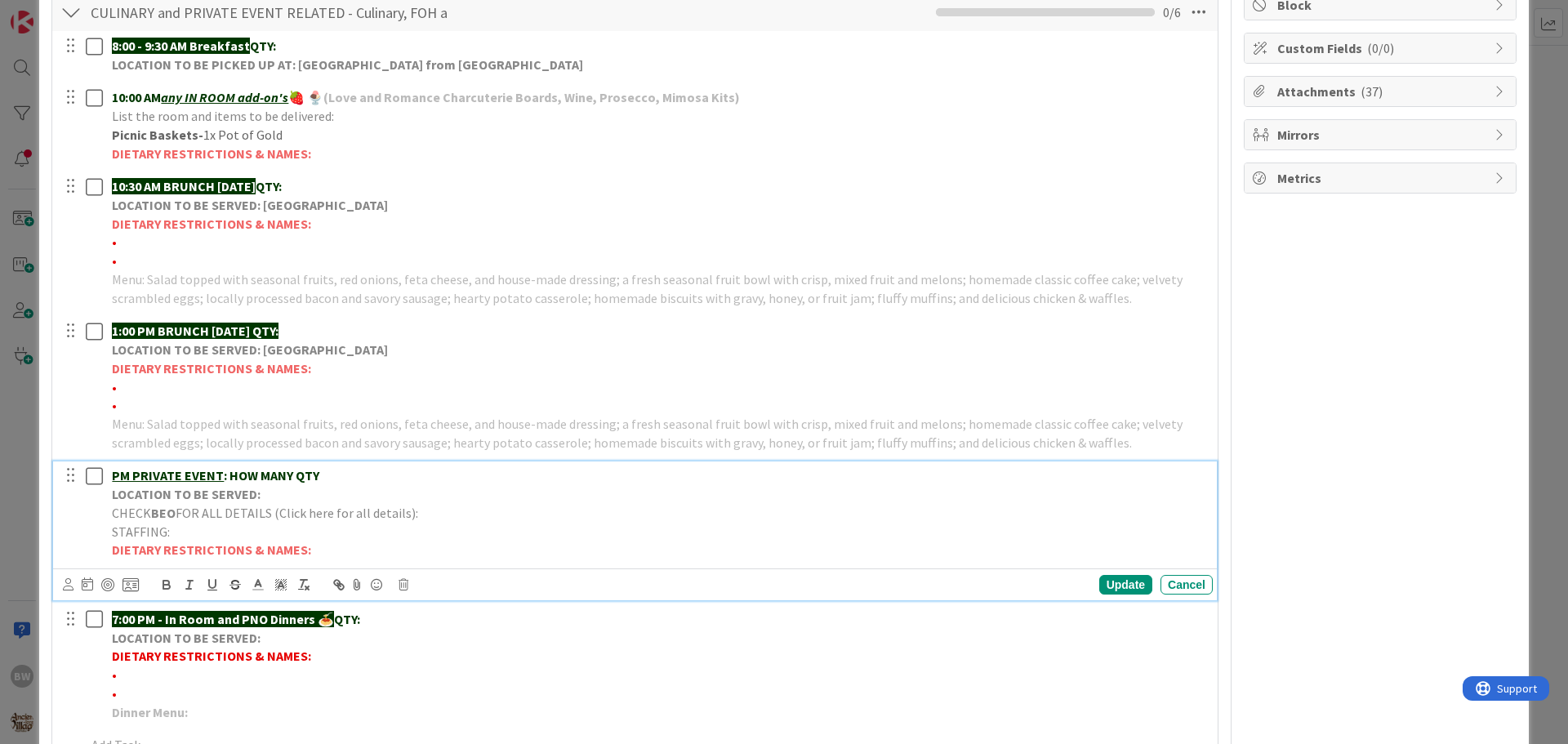
click at [207, 508] on span "FOR ALL DETAILS (Click here for all details):" at bounding box center [297, 513] width 242 height 17
click at [406, 584] on icon at bounding box center [403, 585] width 10 height 12
click at [434, 657] on div "Delete" at bounding box center [445, 654] width 61 height 29
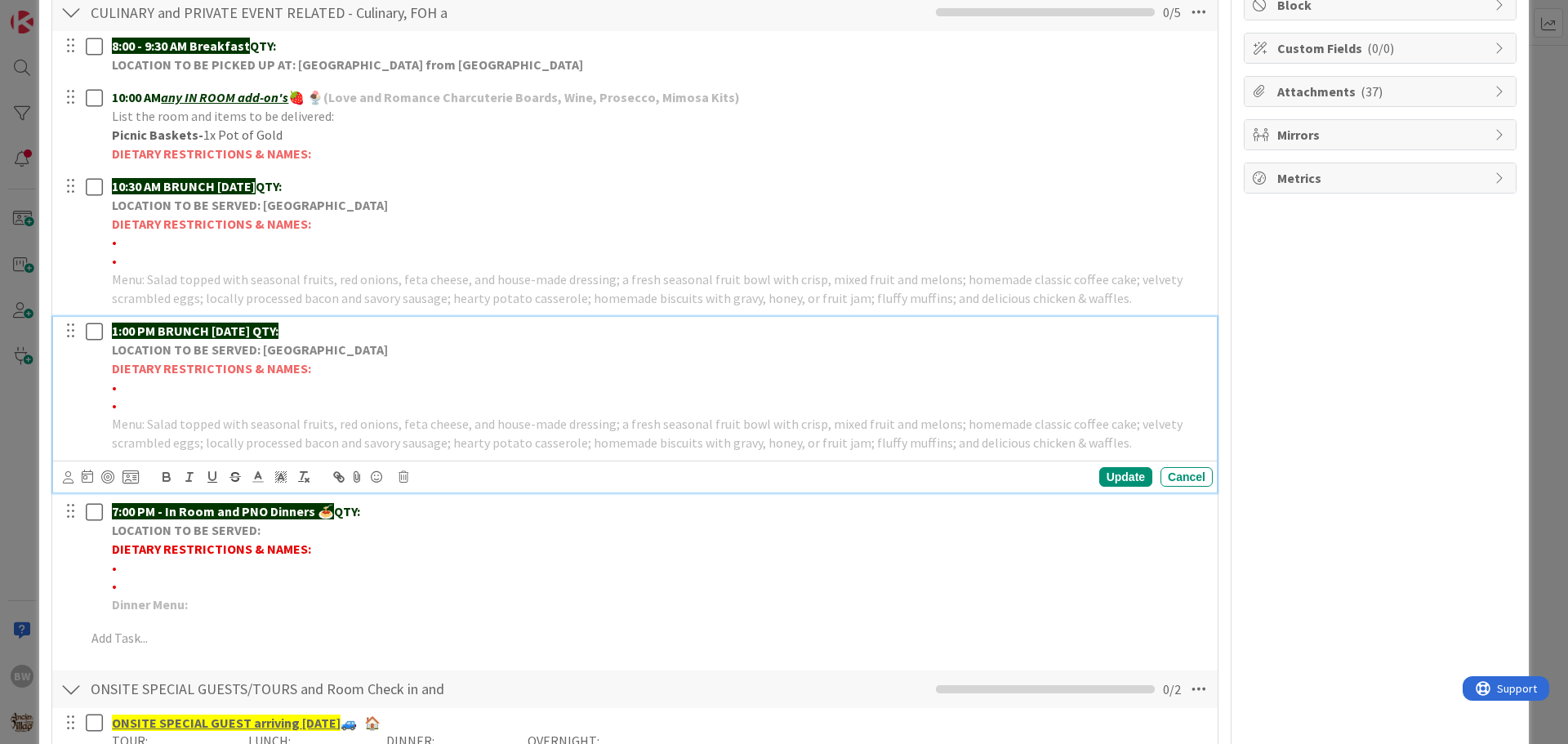
drag, startPoint x: 276, startPoint y: 330, endPoint x: 329, endPoint y: 324, distance: 53.3
click at [329, 324] on p "1:00 PM BRUNCH [DATE] QTY:" at bounding box center [659, 331] width 1094 height 19
click at [272, 476] on span at bounding box center [280, 476] width 22 height 22
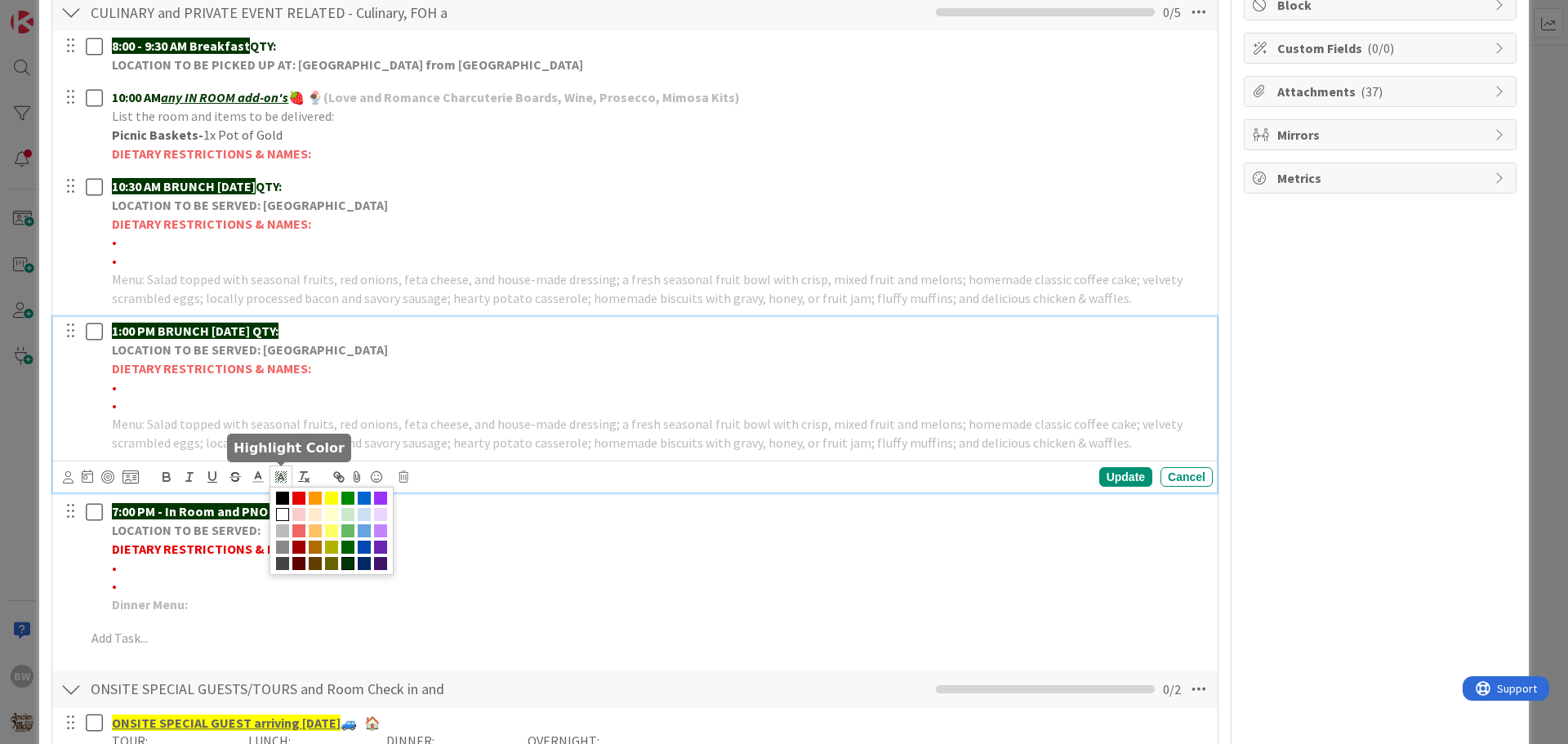
click at [285, 512] on span at bounding box center [282, 514] width 13 height 13
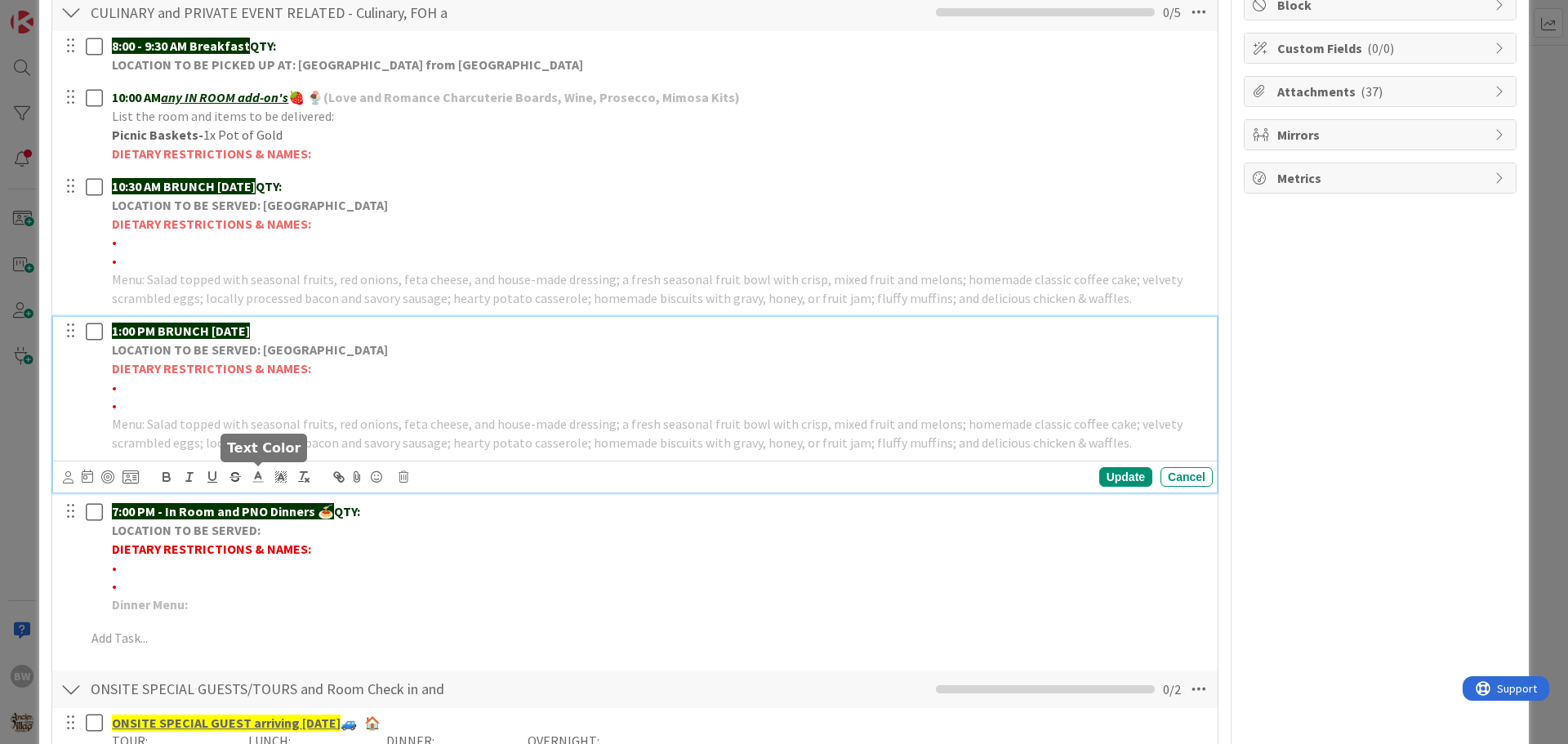
click at [258, 477] on line at bounding box center [258, 477] width 4 height 0
click at [327, 560] on span at bounding box center [324, 563] width 13 height 13
click at [396, 362] on p "DIETARY RESTRICTIONS & NAMES:" at bounding box center [659, 368] width 1094 height 19
click at [1108, 483] on div "Update" at bounding box center [1126, 477] width 53 height 20
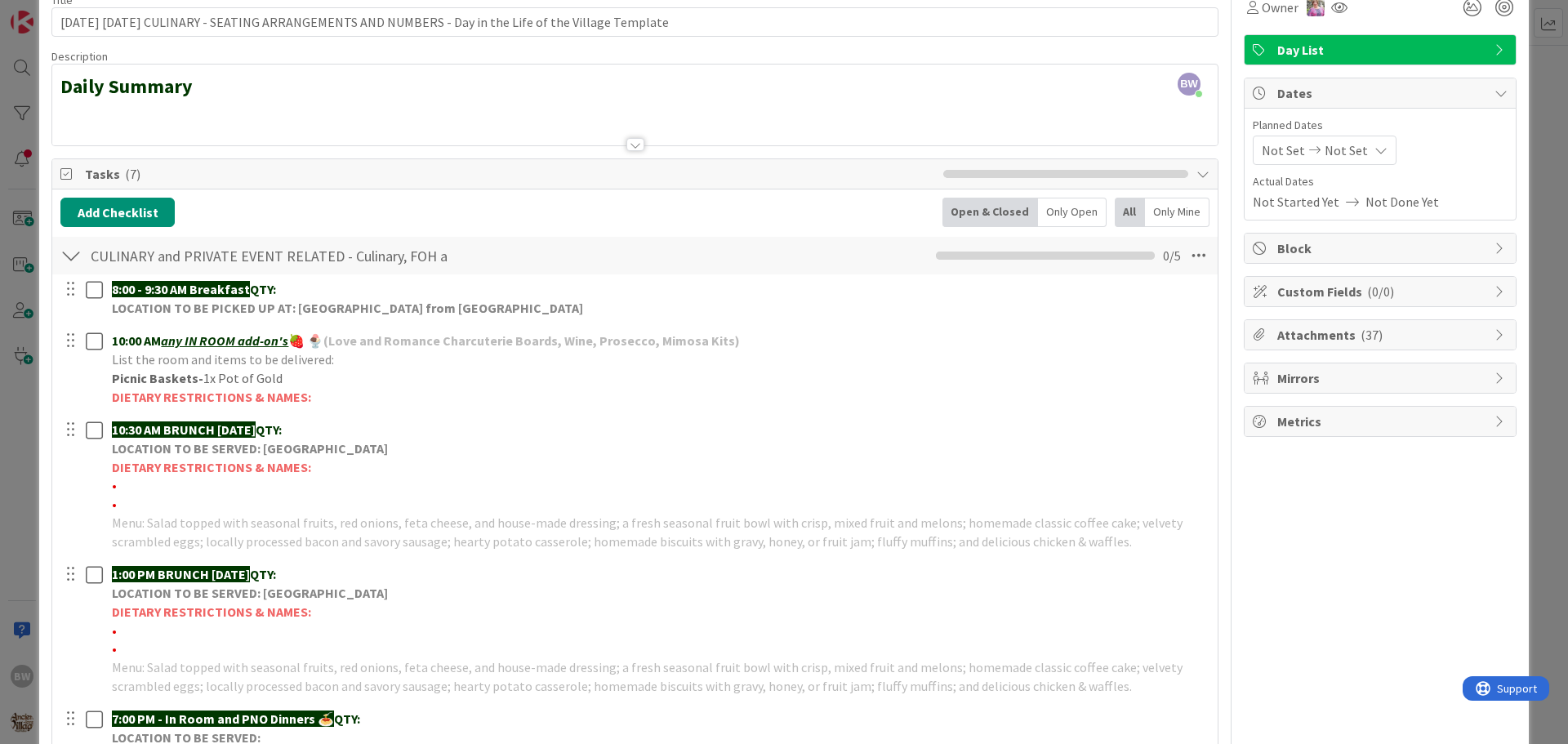
scroll to position [82, 0]
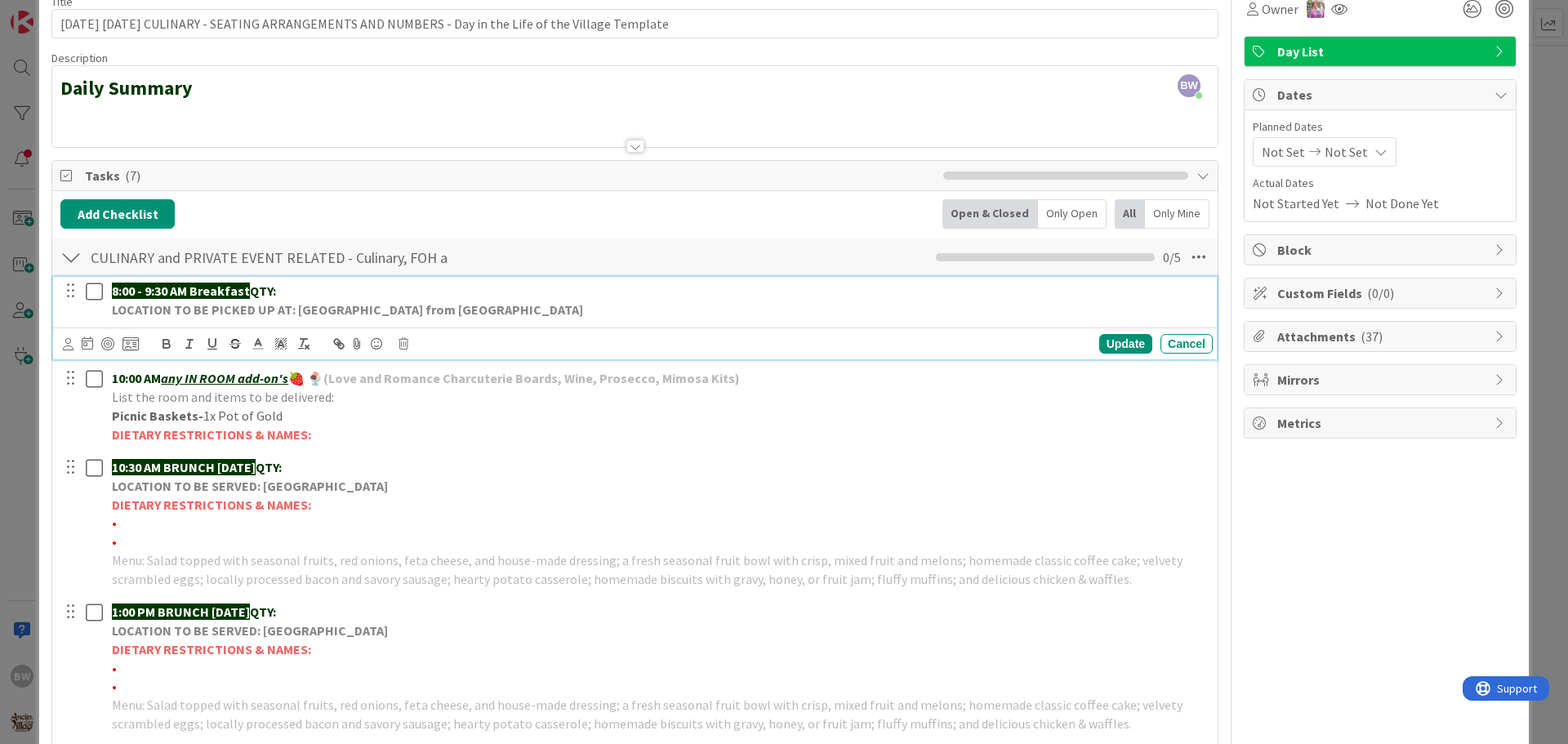
click at [300, 295] on p "8:00 - 9:30 AM Breakfast QTY:" at bounding box center [659, 291] width 1094 height 19
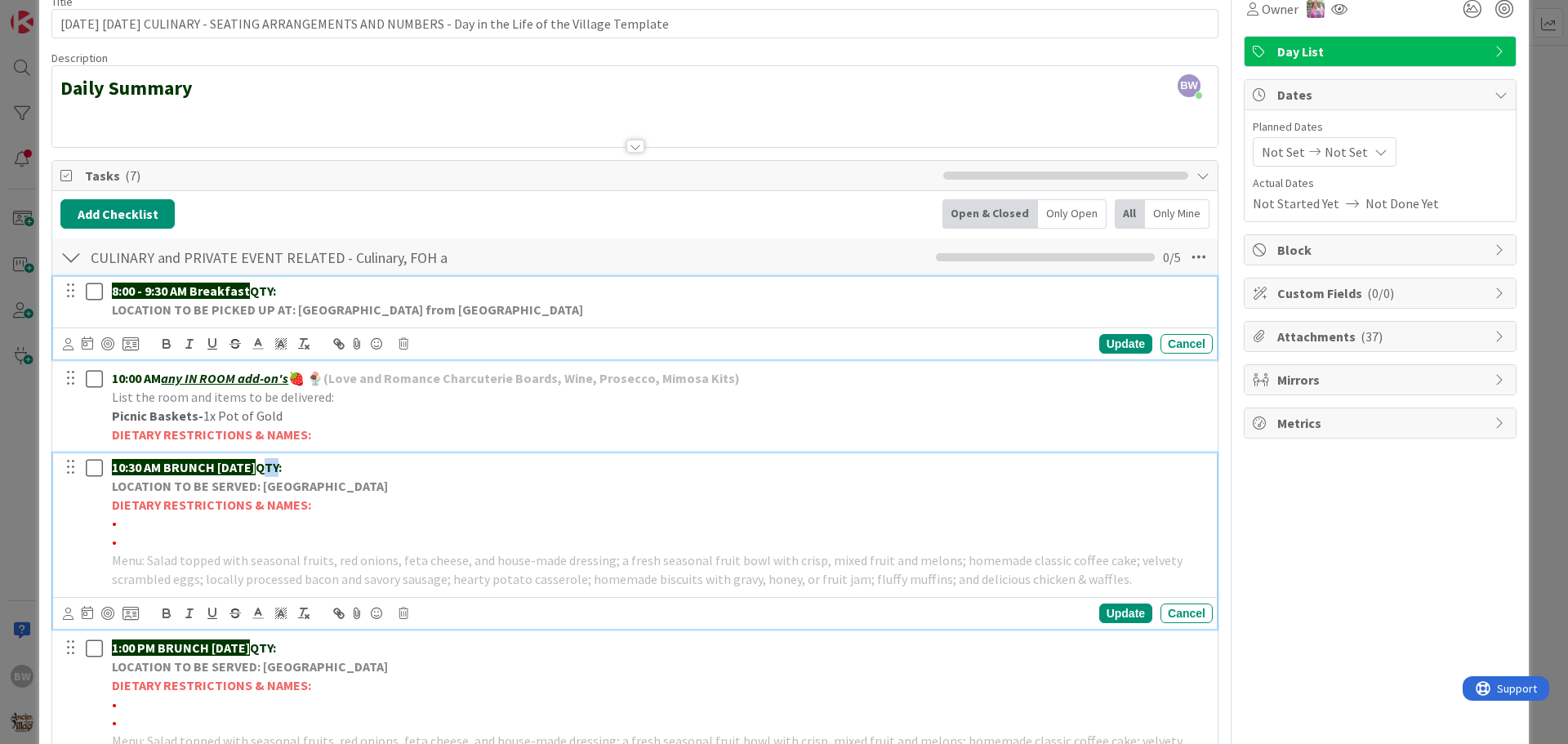
drag, startPoint x: 290, startPoint y: 464, endPoint x: 306, endPoint y: 464, distance: 16.0
click at [282, 464] on strong "QTY:" at bounding box center [268, 467] width 26 height 17
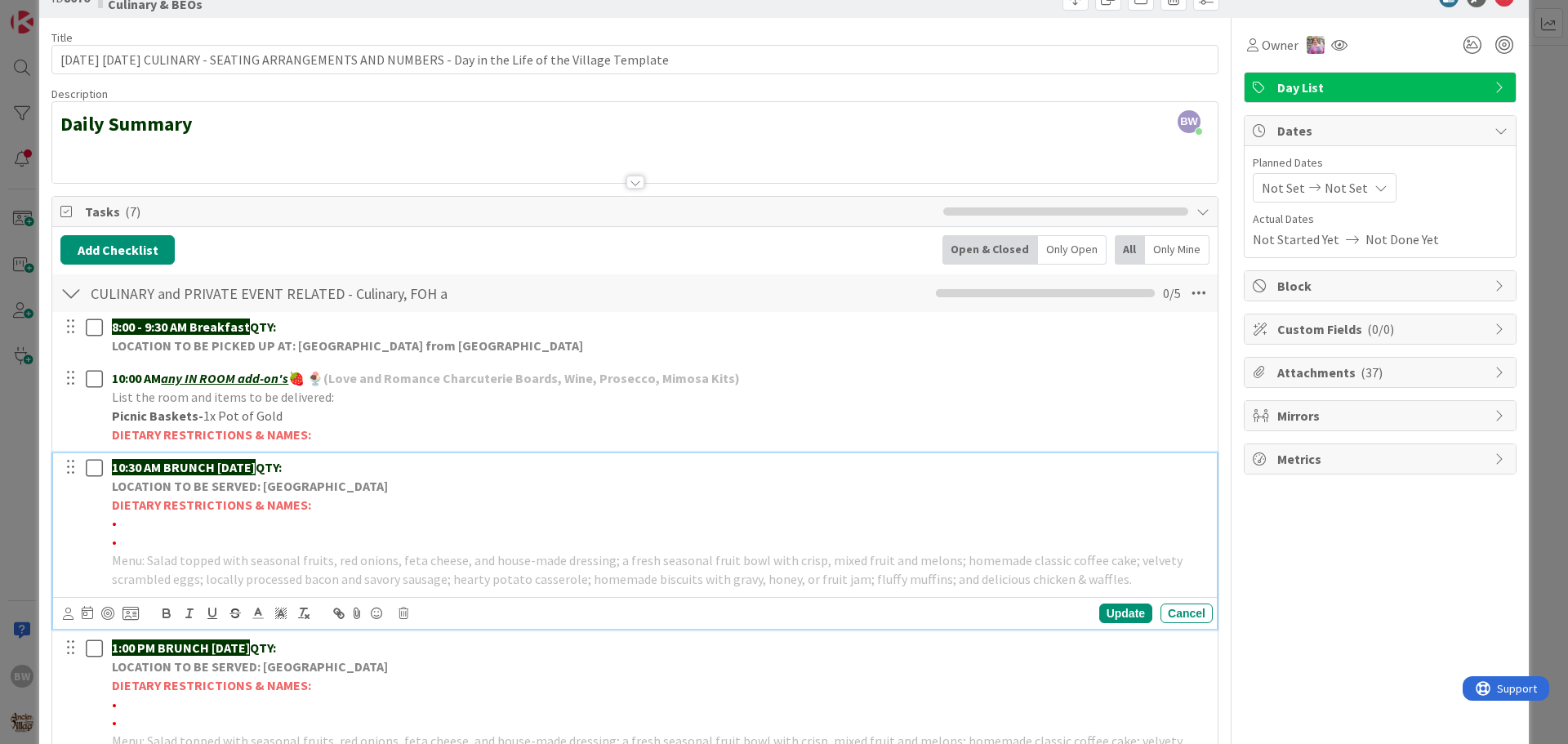
click at [337, 469] on p "10:30 AM BRUNCH [DATE] QTY:" at bounding box center [659, 467] width 1094 height 19
drag, startPoint x: 316, startPoint y: 468, endPoint x: 287, endPoint y: 470, distance: 29.1
click at [287, 470] on p "10:30 AM BRUNCH [DATE] QTY:" at bounding box center [659, 467] width 1094 height 19
copy strong "QTY:"
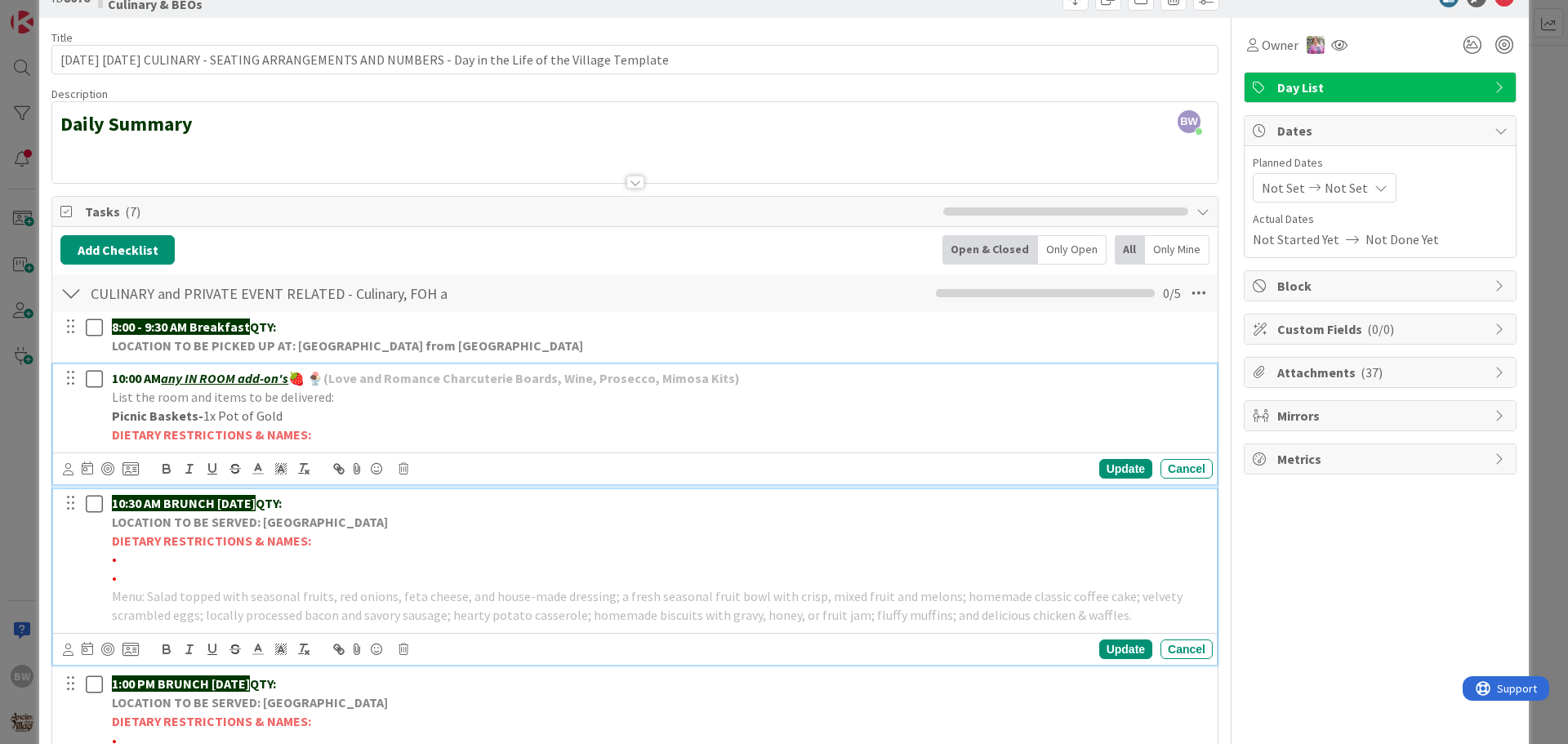
scroll to position [82, 0]
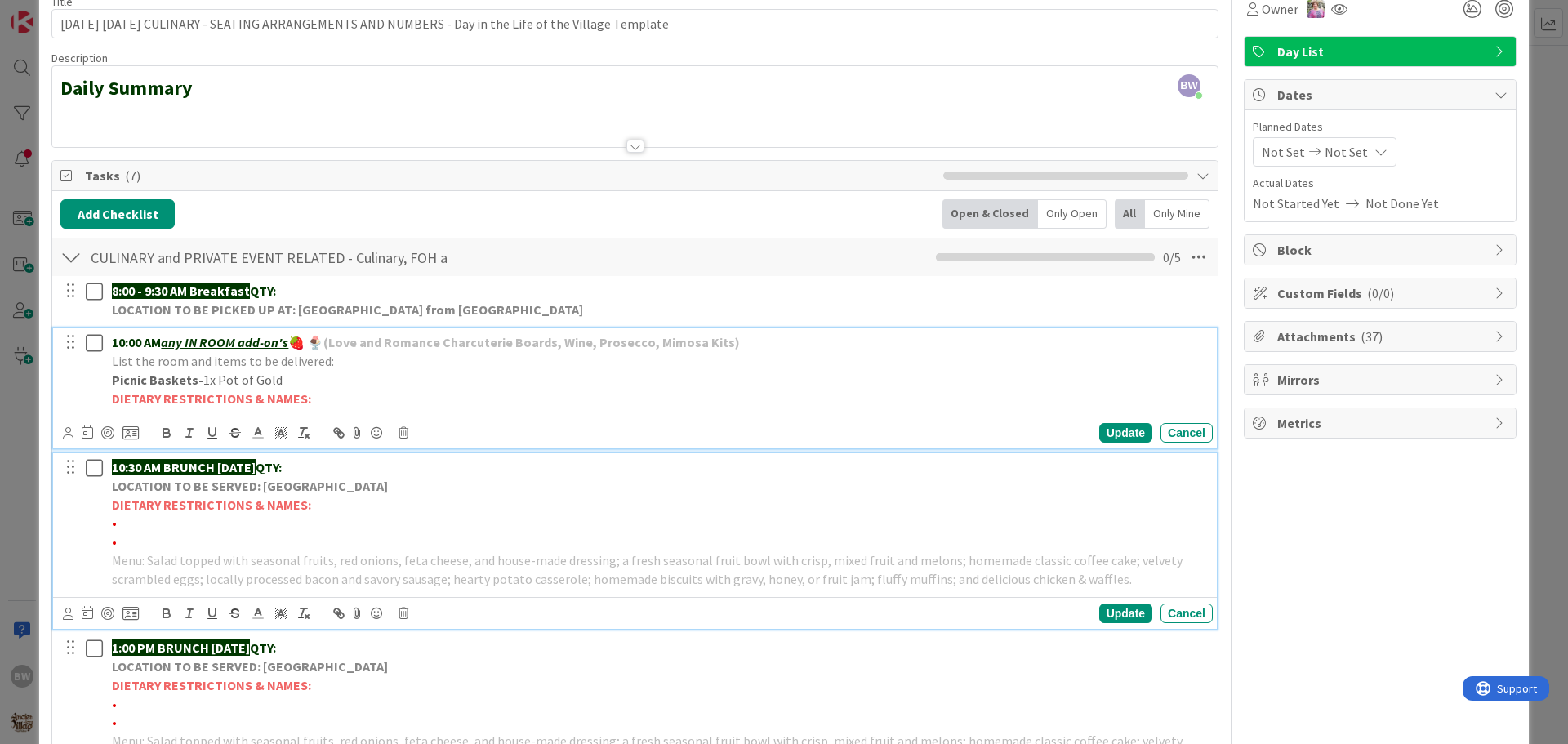
click at [747, 376] on div "10:00 AM any IN ROOM add-on's 🍓 🍨 (Love and Romance Charcuterie Boards, Wine, P…" at bounding box center [659, 370] width 1107 height 84
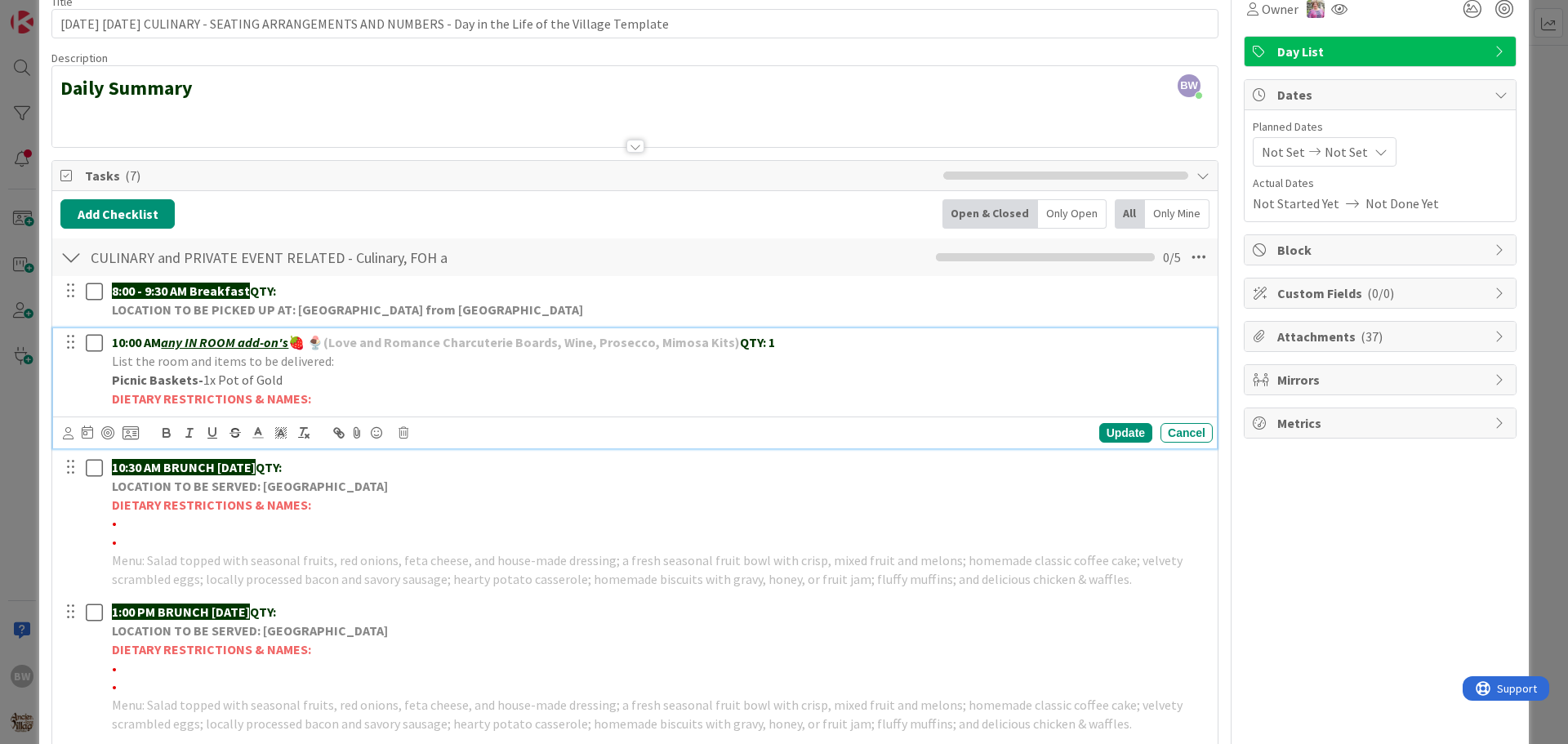
click at [356, 362] on p "List the room and items to be delivered:" at bounding box center [659, 361] width 1094 height 19
drag, startPoint x: 659, startPoint y: 362, endPoint x: 331, endPoint y: 361, distance: 328.0
click at [331, 361] on p "List the room and items to be delivered: CHOCOLATE CHARCUTERIE BOARD-113 Treeho…" at bounding box center [659, 361] width 1094 height 19
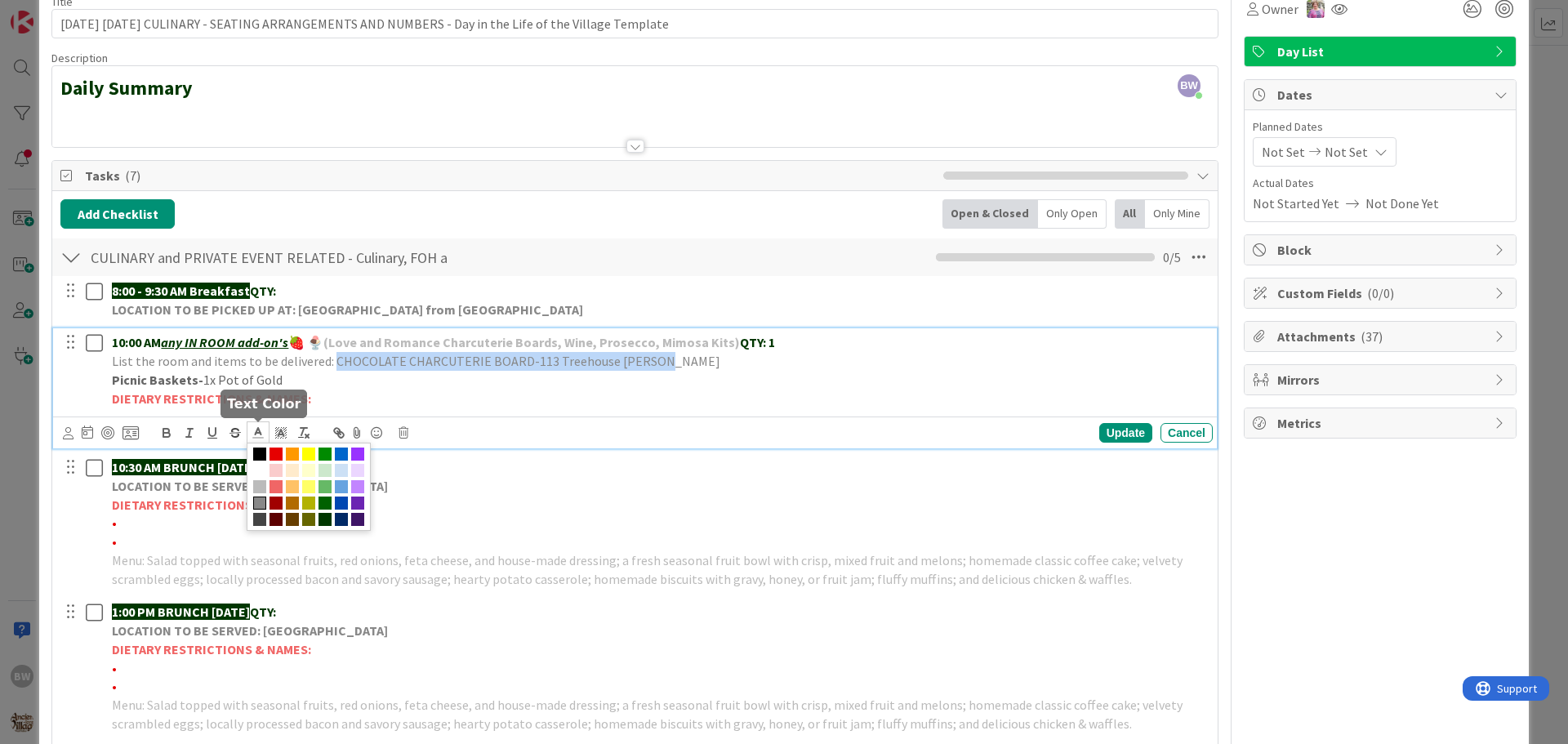
click at [261, 433] on polyline at bounding box center [259, 431] width 6 height 7
click at [323, 513] on span at bounding box center [324, 518] width 13 height 13
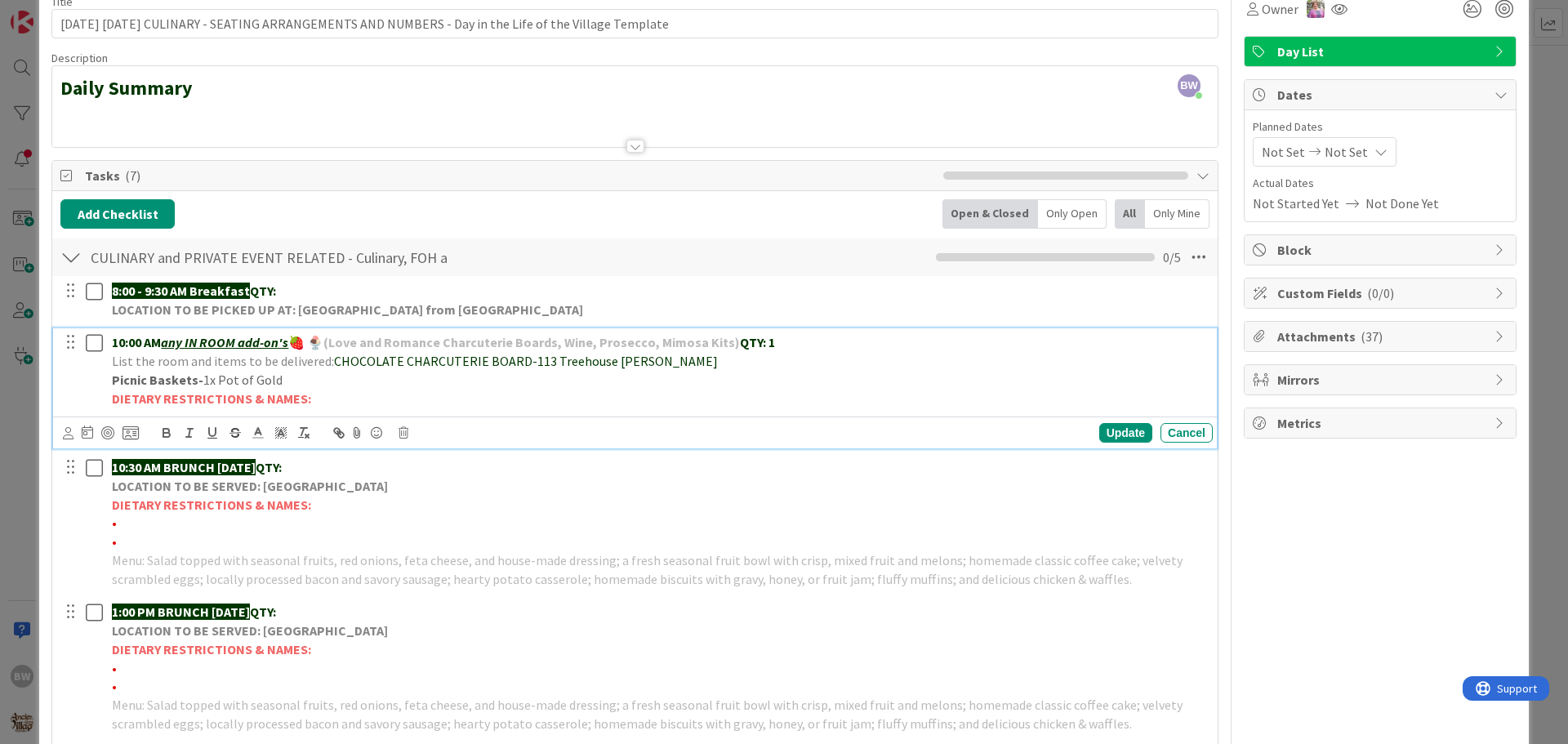
click at [475, 402] on p "DIETARY RESTRICTIONS & NAMES:" at bounding box center [659, 398] width 1094 height 19
drag, startPoint x: 521, startPoint y: 359, endPoint x: 333, endPoint y: 363, distance: 188.0
click at [334, 363] on span "CHOCOLATE CHARCUTERIE BOARD-113 Treehouse [PERSON_NAME]" at bounding box center [525, 360] width 384 height 17
click at [166, 431] on icon "button" at bounding box center [166, 433] width 15 height 15
click at [413, 405] on p "DIETARY RESTRICTIONS & NAMES:" at bounding box center [659, 398] width 1094 height 19
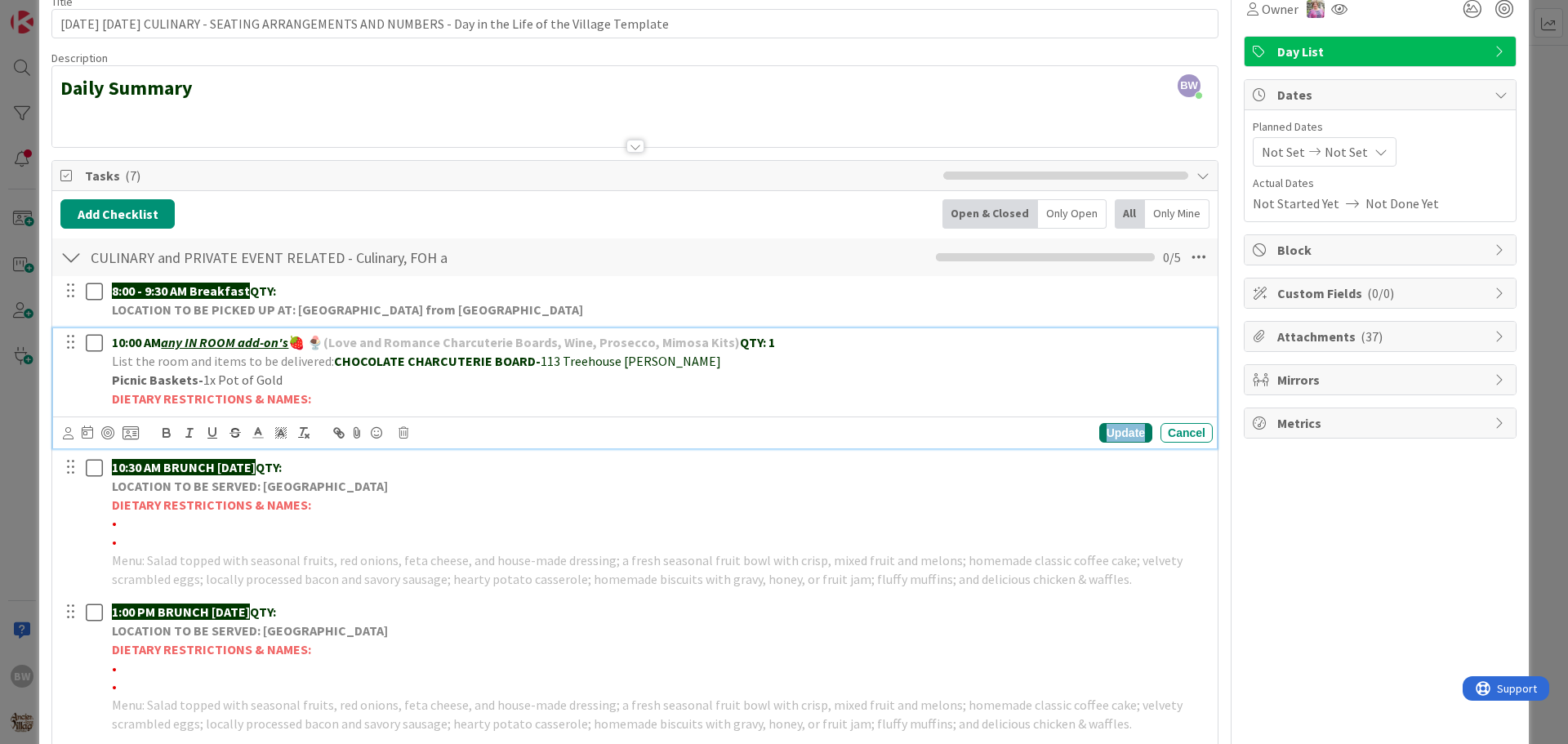
click at [1105, 434] on div "Update" at bounding box center [1126, 433] width 53 height 20
drag, startPoint x: 277, startPoint y: 377, endPoint x: 112, endPoint y: 383, distance: 165.1
click at [112, 383] on p "Picnic Baskets- 1x Pot of Gold" at bounding box center [659, 380] width 1094 height 19
click at [165, 431] on icon "button" at bounding box center [166, 433] width 15 height 15
click at [262, 428] on icon at bounding box center [258, 433] width 15 height 15
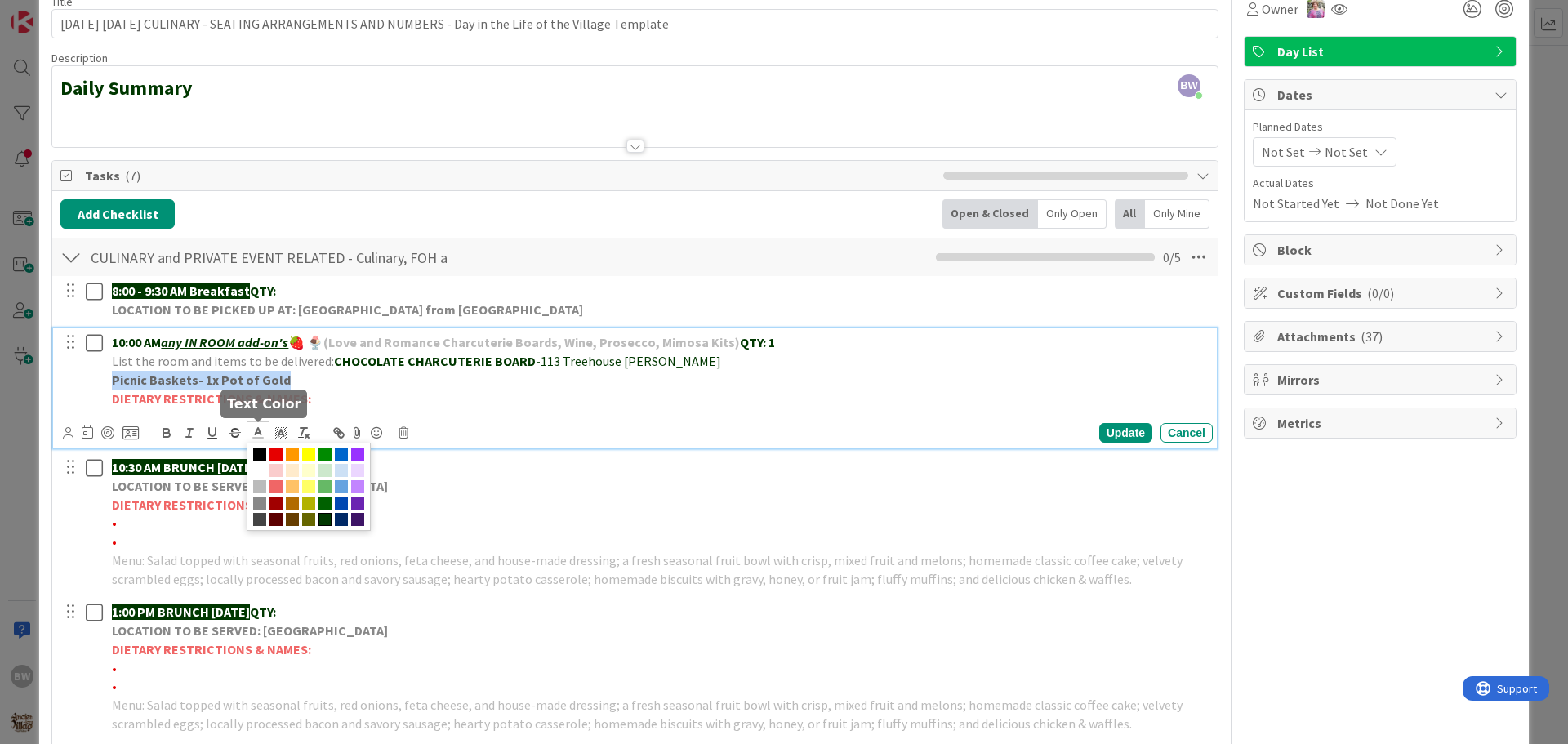
click at [326, 519] on span at bounding box center [324, 518] width 13 height 13
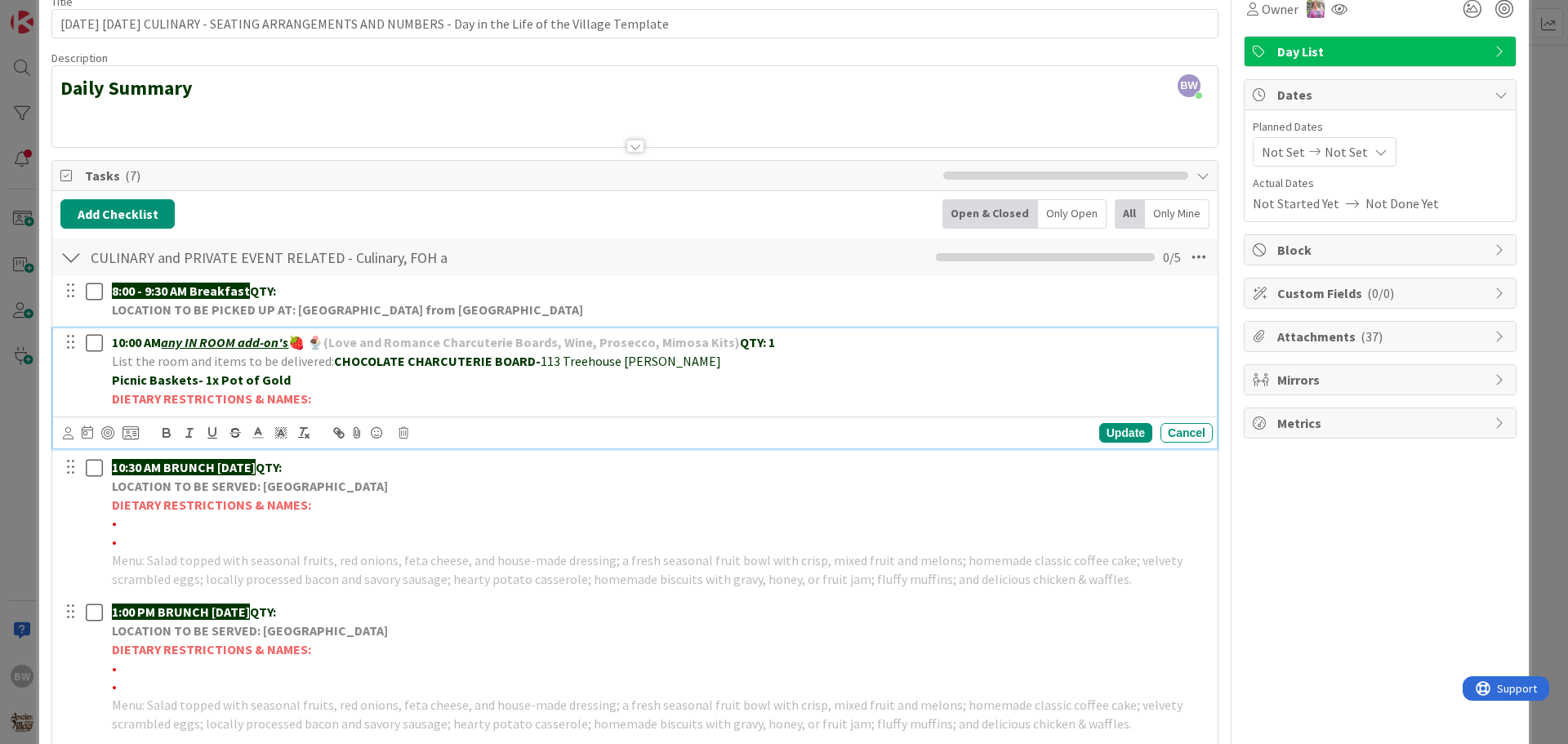
click at [383, 394] on p "DIETARY RESTRICTIONS & NAMES:" at bounding box center [659, 398] width 1094 height 19
drag, startPoint x: 197, startPoint y: 379, endPoint x: 105, endPoint y: 384, distance: 92.1
click at [105, 384] on div "10:00 AM any IN ROOM add-on's 🍓 🍨 (Love and Romance Charcuterie Boards, Wine, P…" at bounding box center [659, 370] width 1107 height 84
click at [165, 432] on icon "button" at bounding box center [166, 433] width 15 height 15
click at [451, 390] on p "DIETARY RESTRICTIONS & NAMES:" at bounding box center [659, 398] width 1094 height 19
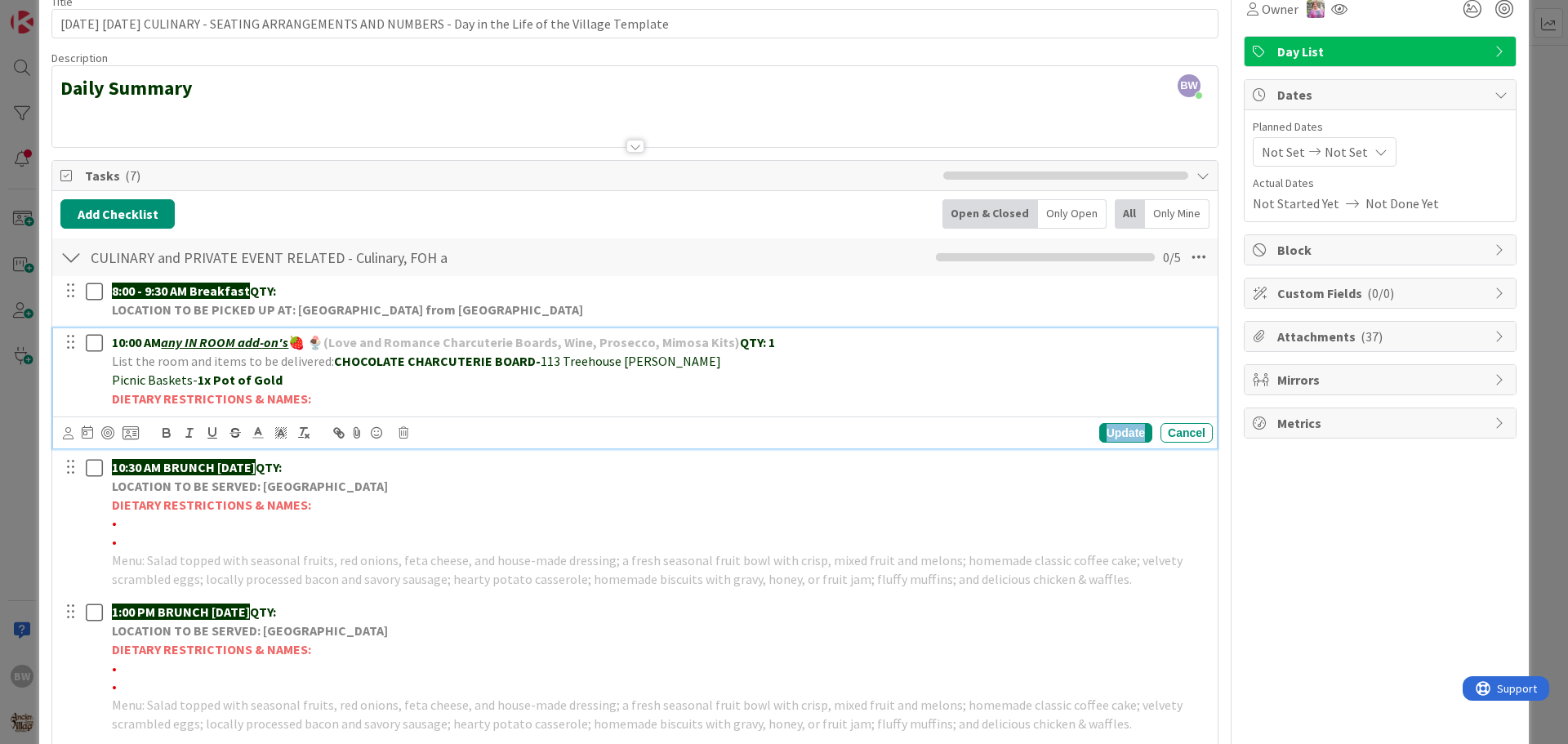
click at [1110, 429] on div "Update" at bounding box center [1126, 433] width 53 height 20
drag, startPoint x: 209, startPoint y: 379, endPoint x: 198, endPoint y: 378, distance: 11.0
click at [198, 378] on strong "1x Pot of Gold" at bounding box center [239, 380] width 85 height 17
click at [1101, 435] on div "Update" at bounding box center [1126, 433] width 53 height 20
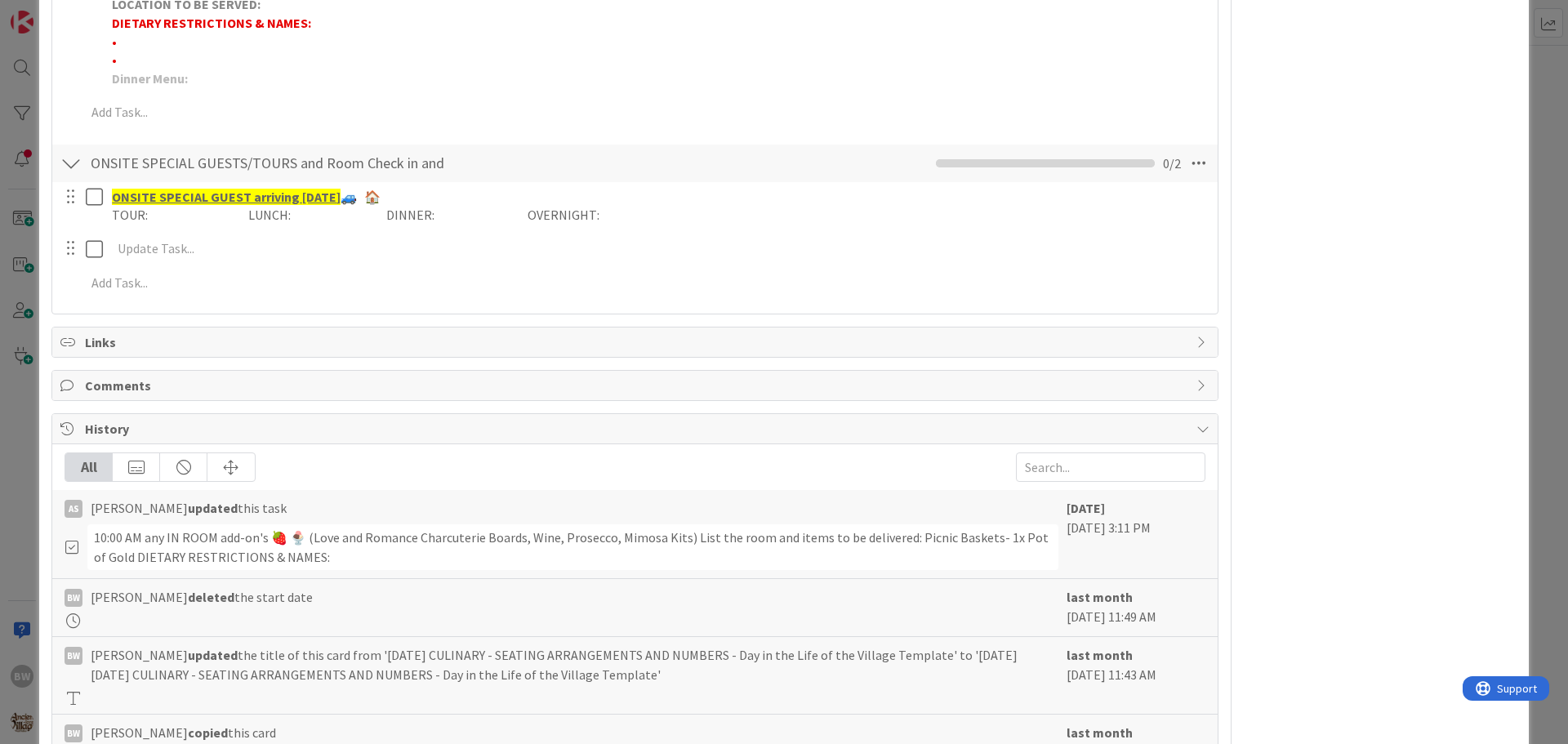
scroll to position [974, 0]
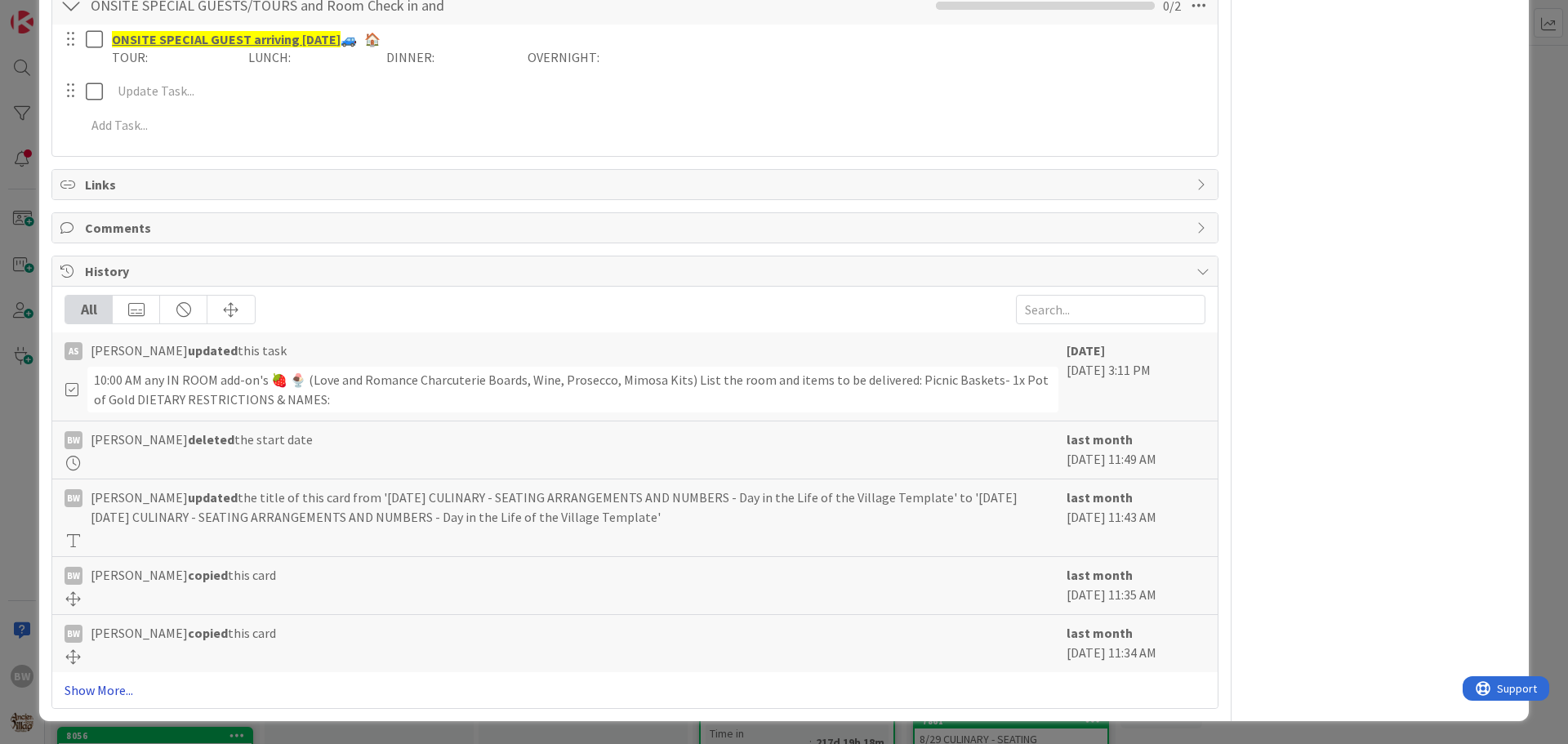
click at [108, 690] on link "Show More..." at bounding box center [635, 690] width 1141 height 20
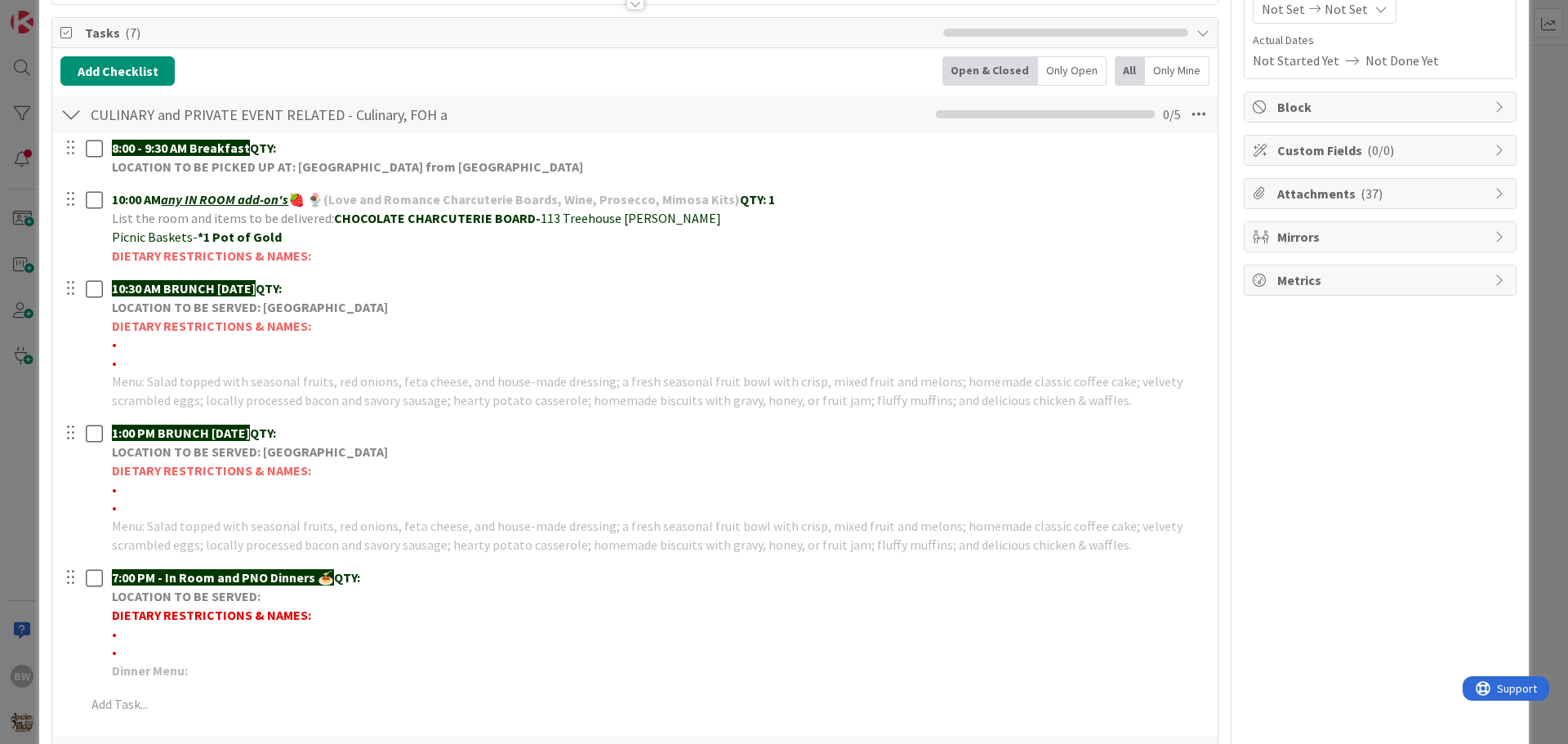
scroll to position [216, 0]
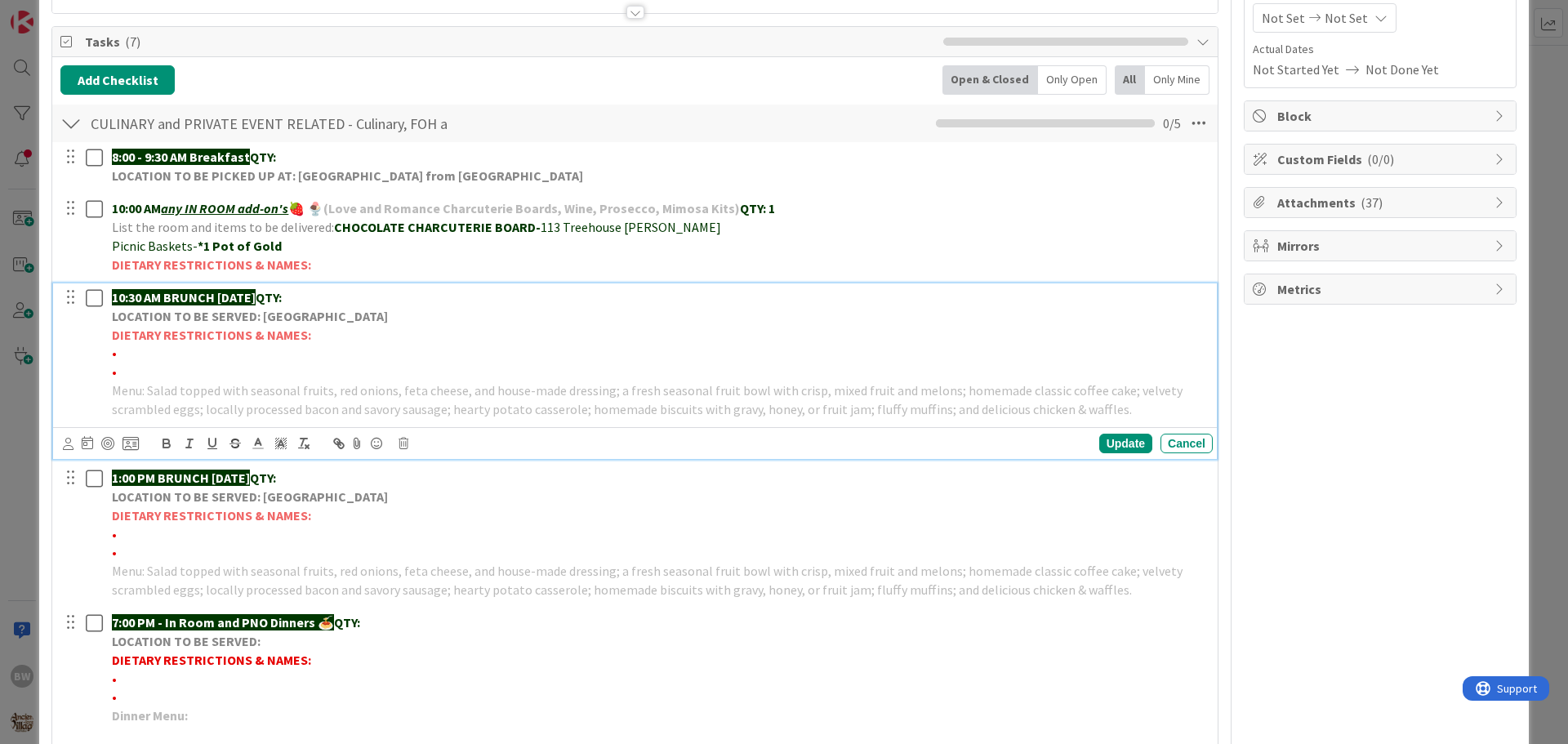
click at [352, 295] on p "10:30 AM BRUNCH [DATE] QTY:" at bounding box center [659, 297] width 1094 height 19
click at [1115, 446] on div "Update" at bounding box center [1126, 443] width 53 height 20
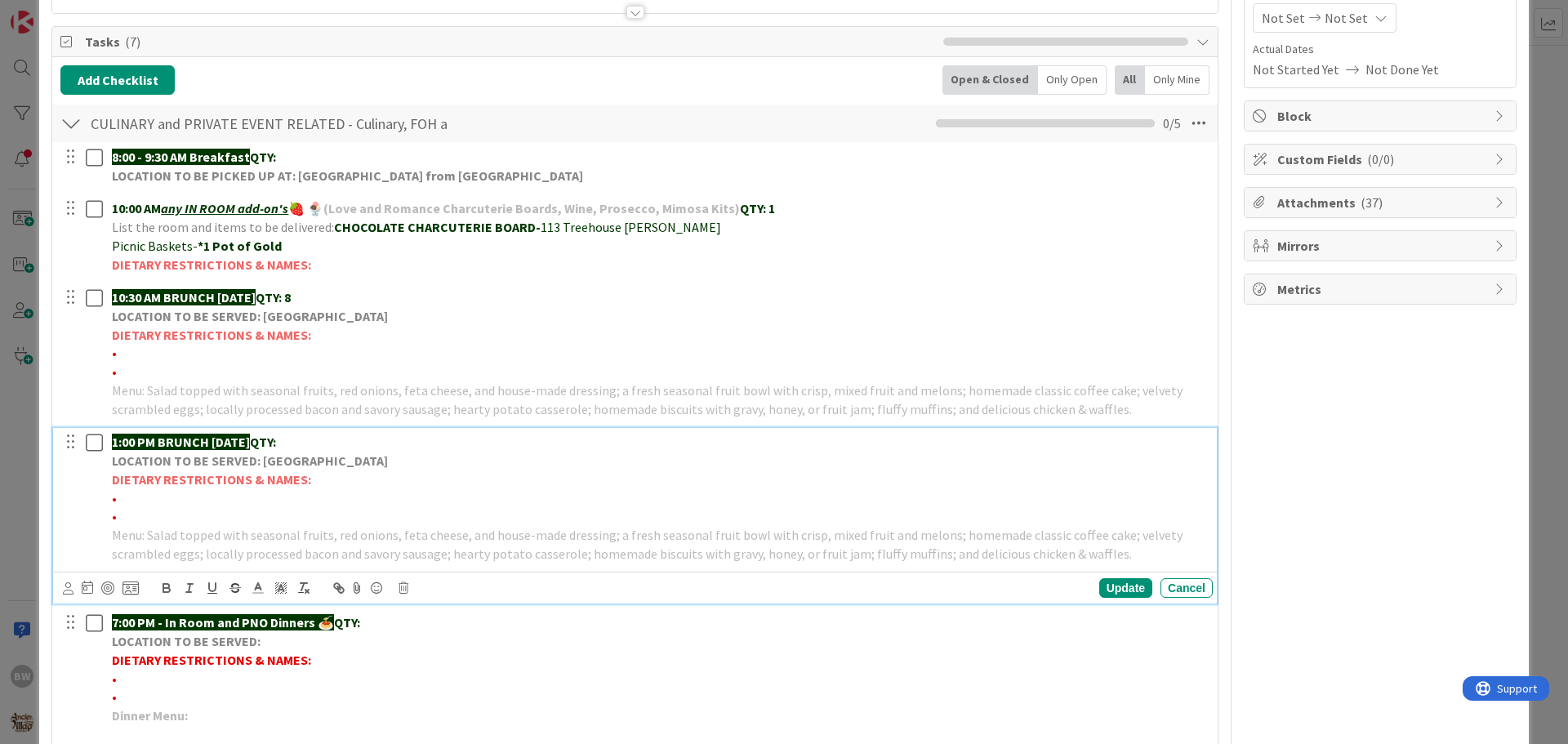
click at [135, 495] on p "•" at bounding box center [659, 498] width 1094 height 19
drag, startPoint x: 201, startPoint y: 497, endPoint x: 117, endPoint y: 501, distance: 84.1
click at [117, 501] on span "•*1 No tomatoes-[PERSON_NAME]" at bounding box center [211, 498] width 197 height 17
click at [166, 590] on icon "button" at bounding box center [166, 588] width 15 height 15
click at [1113, 588] on div "Update" at bounding box center [1126, 588] width 53 height 20
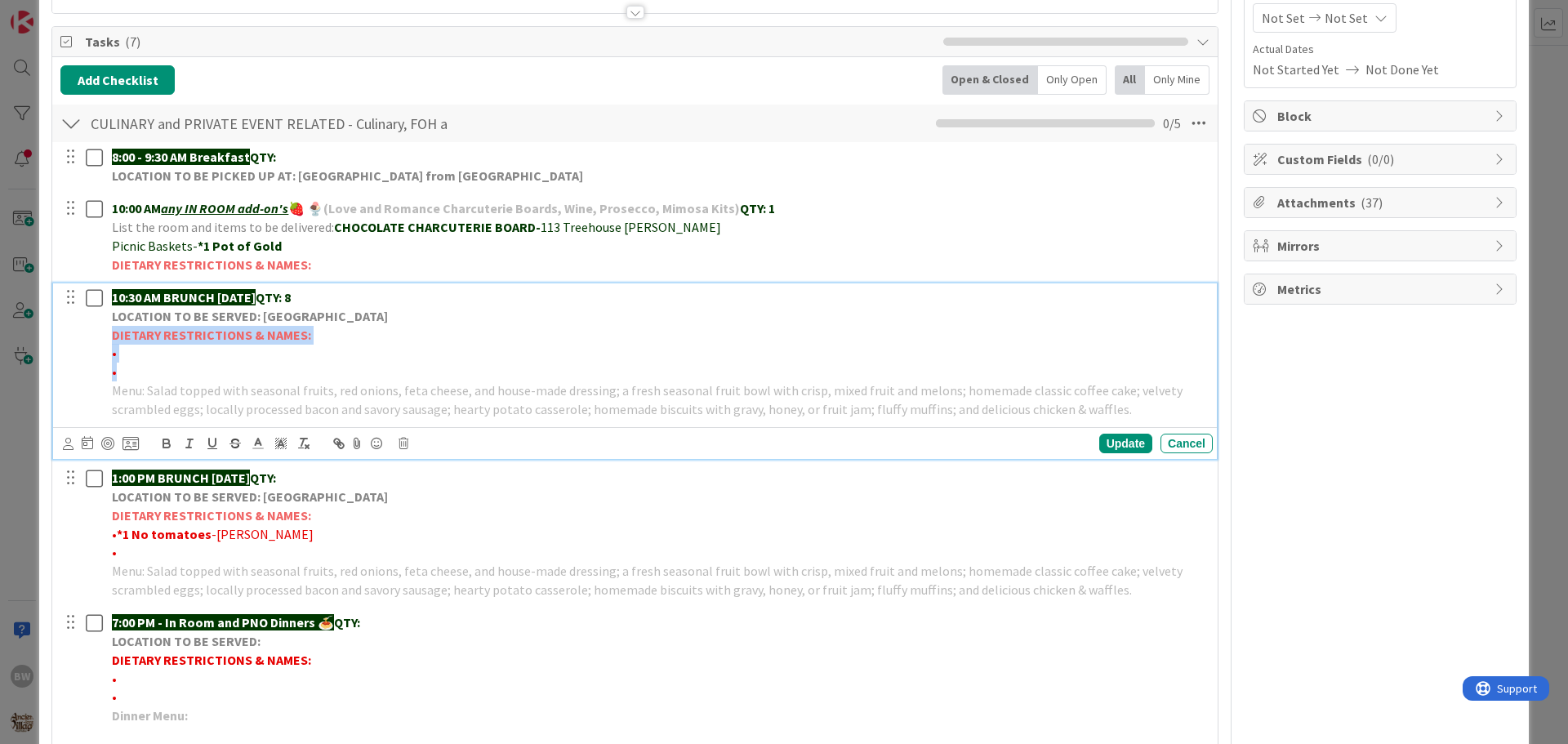
drag, startPoint x: 144, startPoint y: 337, endPoint x: 331, endPoint y: 367, distance: 189.4
click at [331, 367] on div "10:30 AM BRUNCH [DATE] QTY: 8 LOCATION TO BE SERVED: Willows Landing DIETARY RE…" at bounding box center [659, 352] width 1107 height 140
copy div "DIETARY RESTRICTIONS & NAMES: • •"
click at [1100, 437] on div "Update" at bounding box center [1126, 443] width 53 height 20
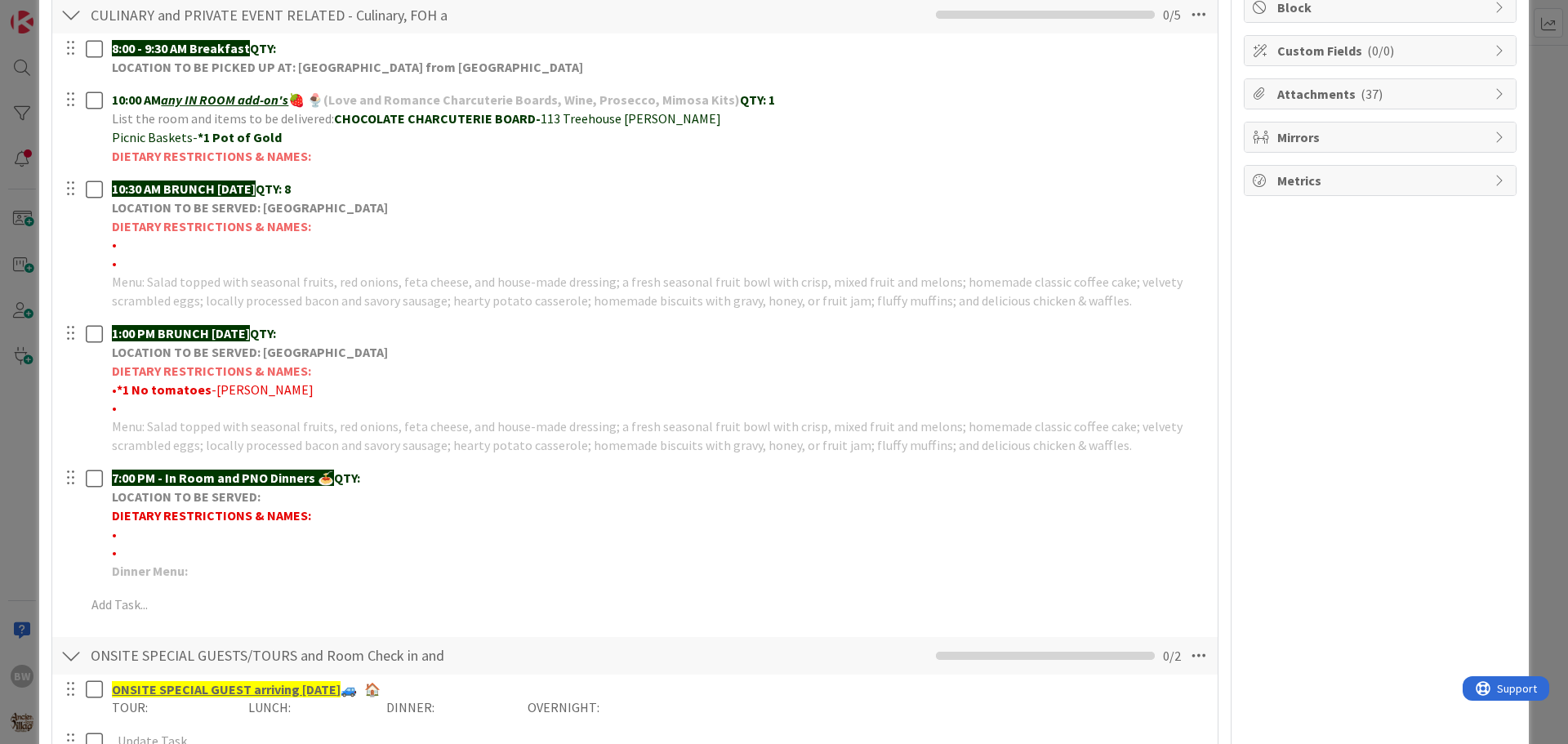
scroll to position [461, 0]
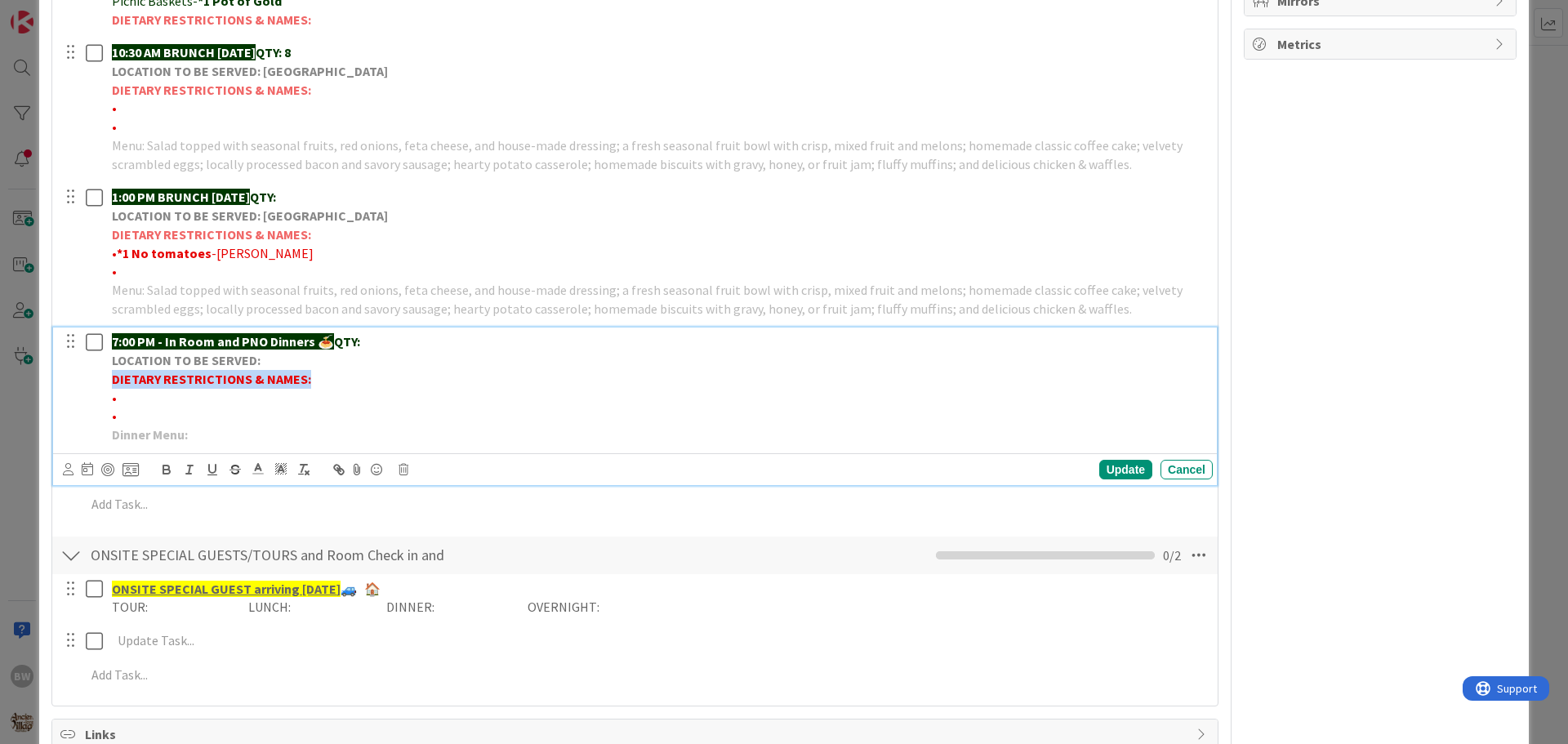
drag, startPoint x: 113, startPoint y: 380, endPoint x: 321, endPoint y: 376, distance: 208.0
click at [321, 376] on p "DIETARY RESTRICTIONS & NAMES:" at bounding box center [659, 379] width 1094 height 19
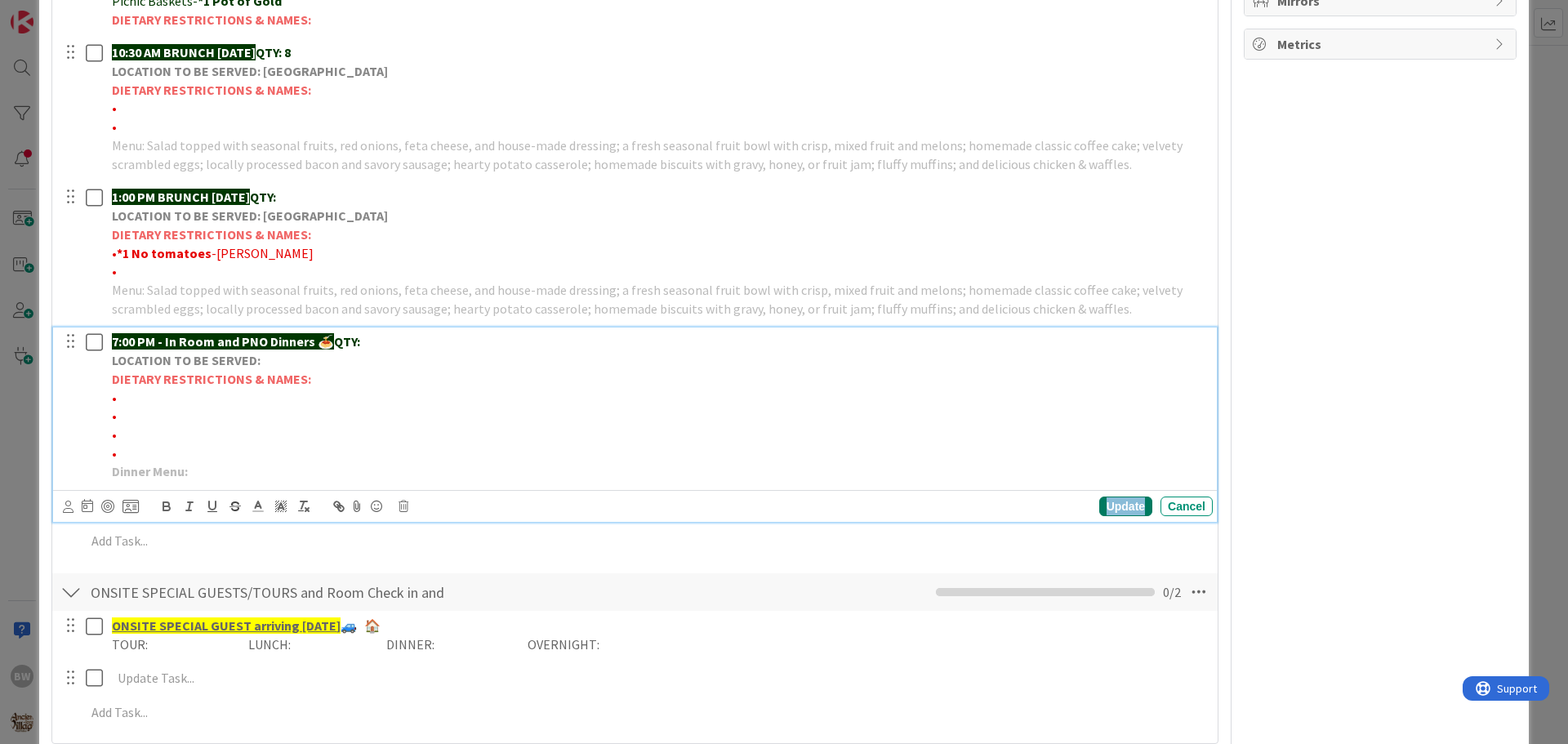
click at [1107, 507] on div "Update" at bounding box center [1126, 507] width 53 height 20
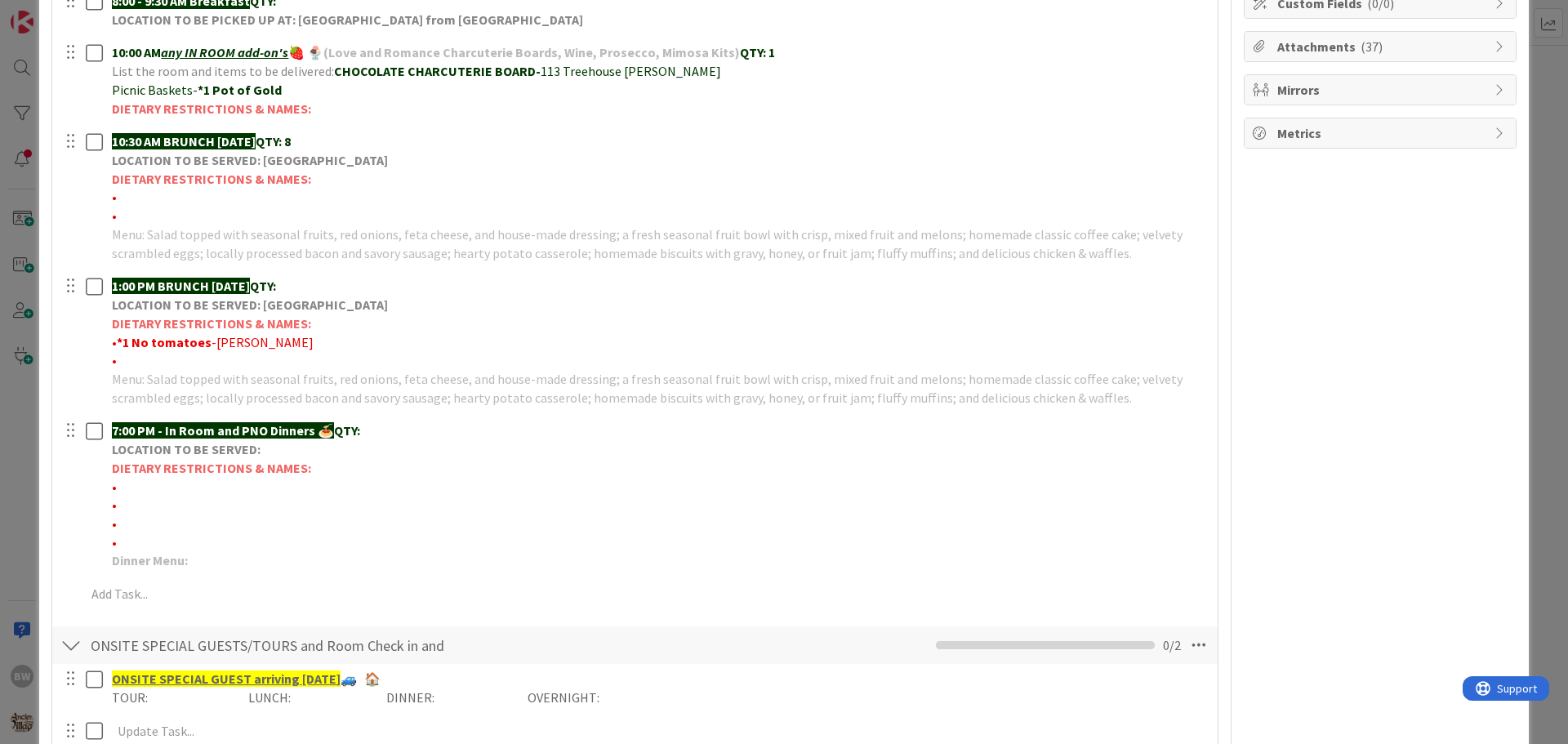
scroll to position [216, 0]
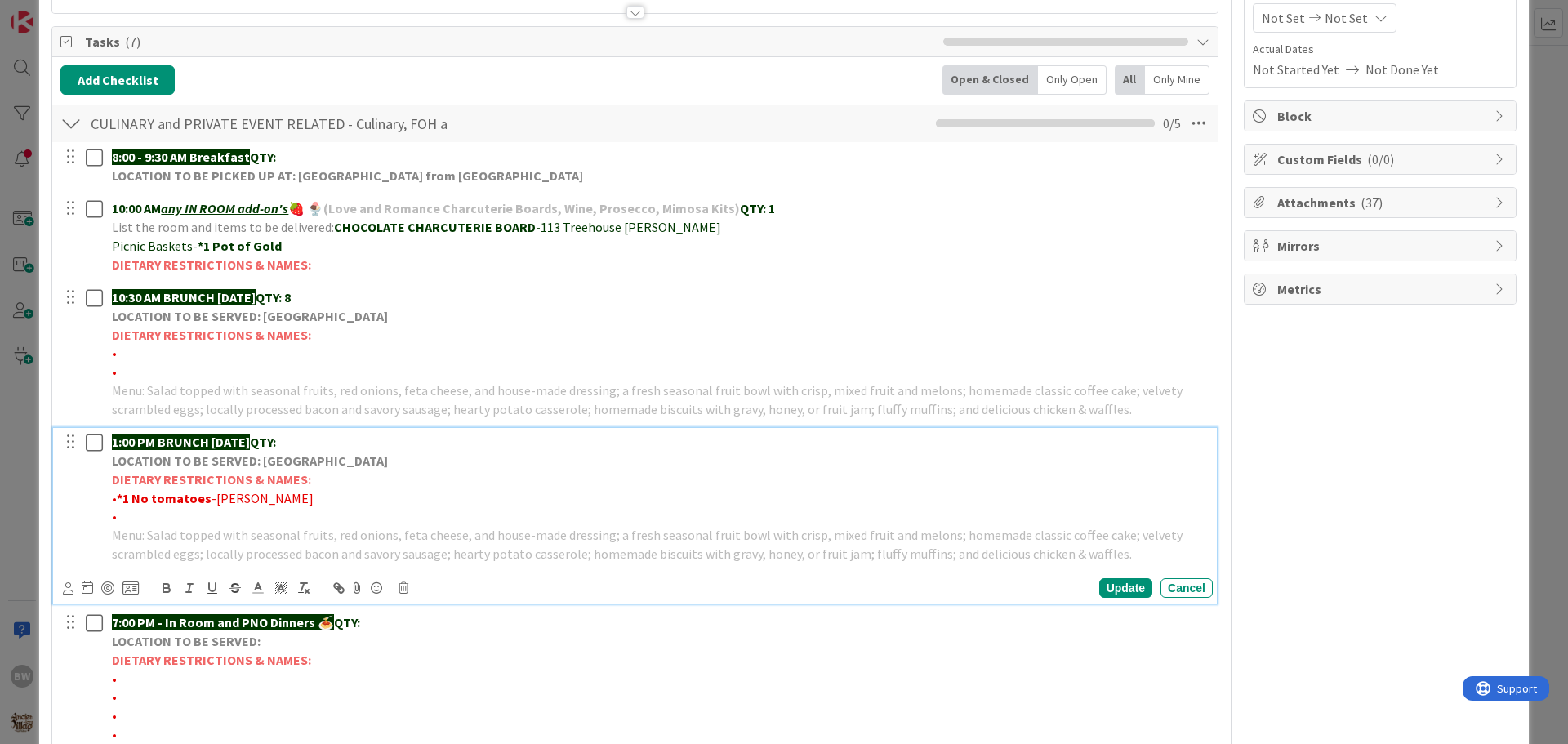
click at [316, 429] on div "1:00 PM BRUNCH [DATE] QTY: LOCATION TO BE SERVED: Willows Landing DIETARY RESTR…" at bounding box center [659, 497] width 1107 height 140
click at [1107, 581] on div "Update" at bounding box center [1126, 588] width 53 height 20
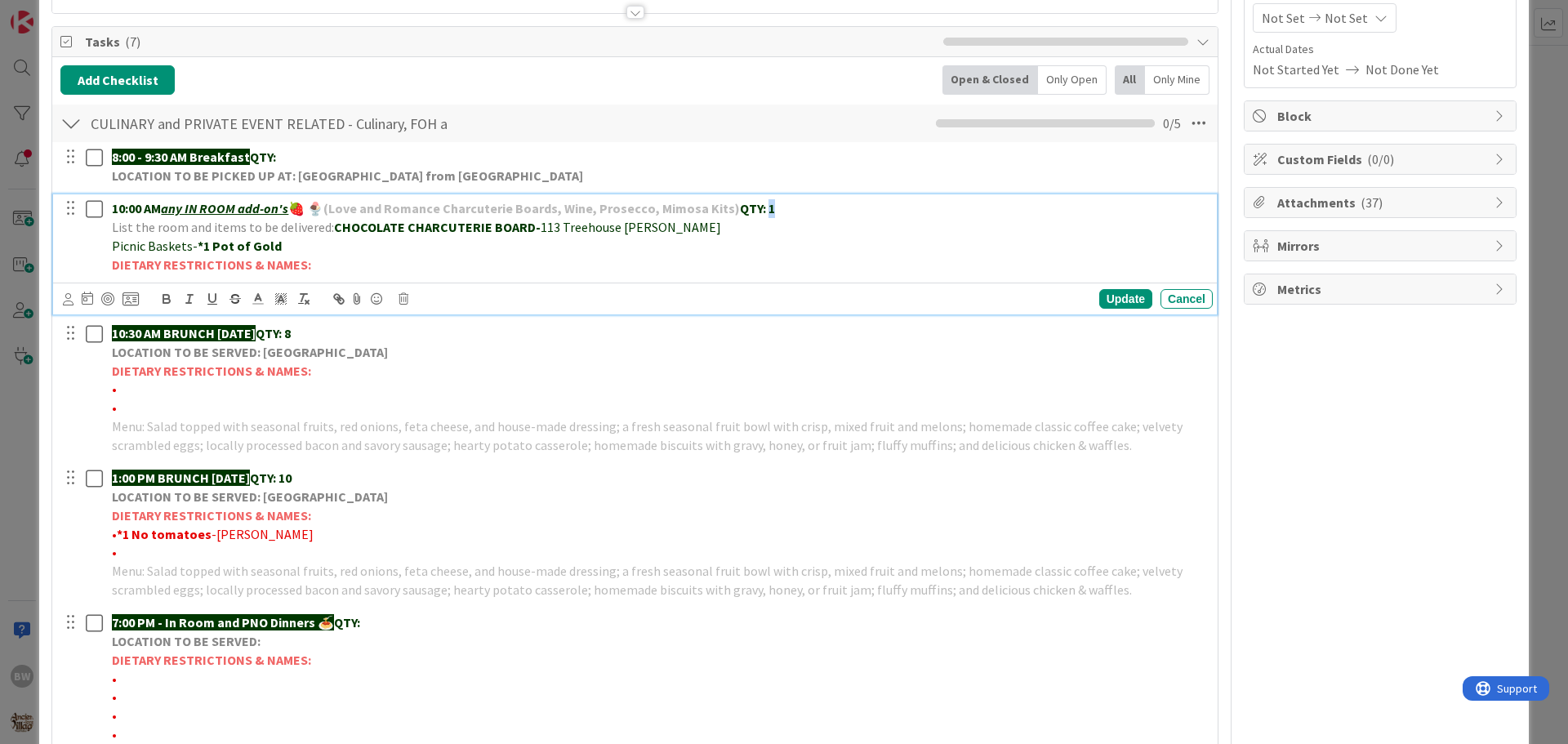
drag, startPoint x: 773, startPoint y: 204, endPoint x: 767, endPoint y: 211, distance: 9.2
click at [767, 211] on p "10:00 AM any IN ROOM add-on's 🍓 🍨 (Love and Romance Charcuterie Boards, Wine, P…" at bounding box center [659, 208] width 1094 height 19
click at [666, 231] on p "List the room and items to be delivered: CHOCOLATE CHARCUTERIE BOARD- 113 Treeh…" at bounding box center [659, 227] width 1094 height 19
drag, startPoint x: 525, startPoint y: 231, endPoint x: 332, endPoint y: 229, distance: 193.0
click at [334, 229] on strong "CHOCOLATE CHARCUTERIE BOARD-" at bounding box center [437, 227] width 207 height 17
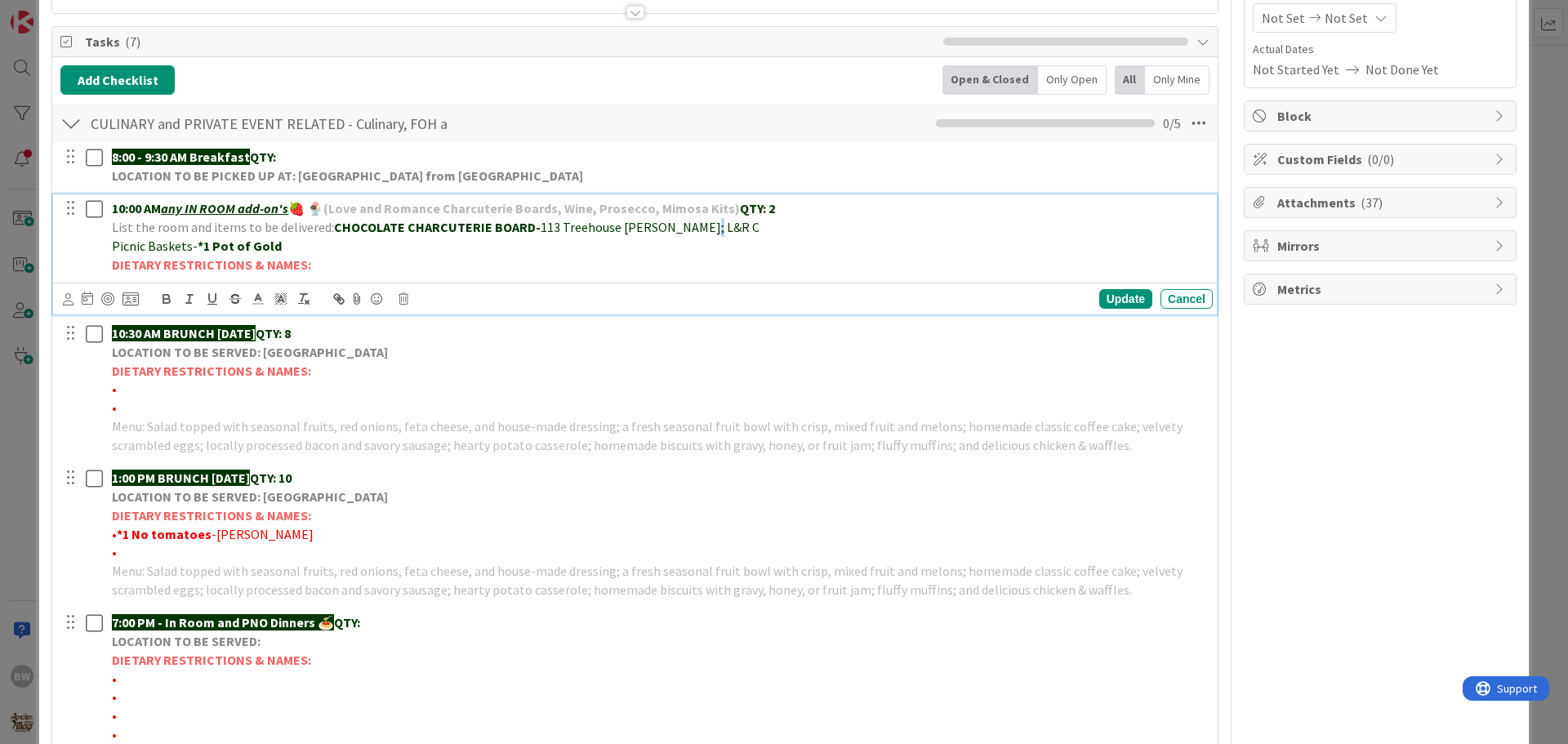
click at [697, 226] on span "113 Treehouse [PERSON_NAME]; L&R C" at bounding box center [650, 227] width 219 height 17
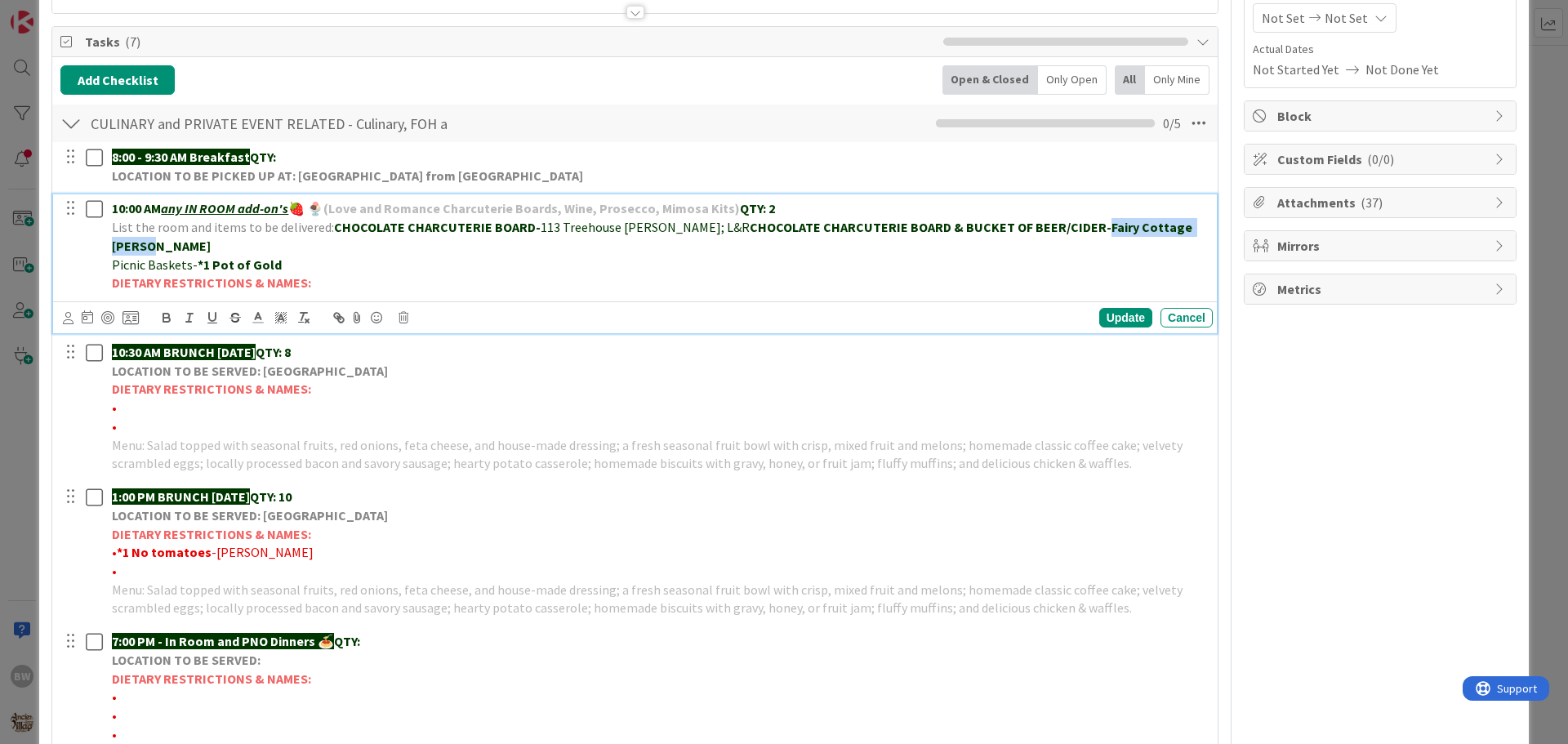
drag, startPoint x: 1162, startPoint y: 227, endPoint x: 1042, endPoint y: 228, distance: 120.0
click at [1042, 228] on p "List the room and items to be delivered: CHOCOLATE CHARCUTERIE BOARD- 113 Treeh…" at bounding box center [659, 236] width 1094 height 37
click at [166, 310] on icon "button" at bounding box center [166, 317] width 15 height 15
click at [1109, 308] on div "Update" at bounding box center [1126, 317] width 53 height 20
drag, startPoint x: 667, startPoint y: 228, endPoint x: 687, endPoint y: 228, distance: 20.0
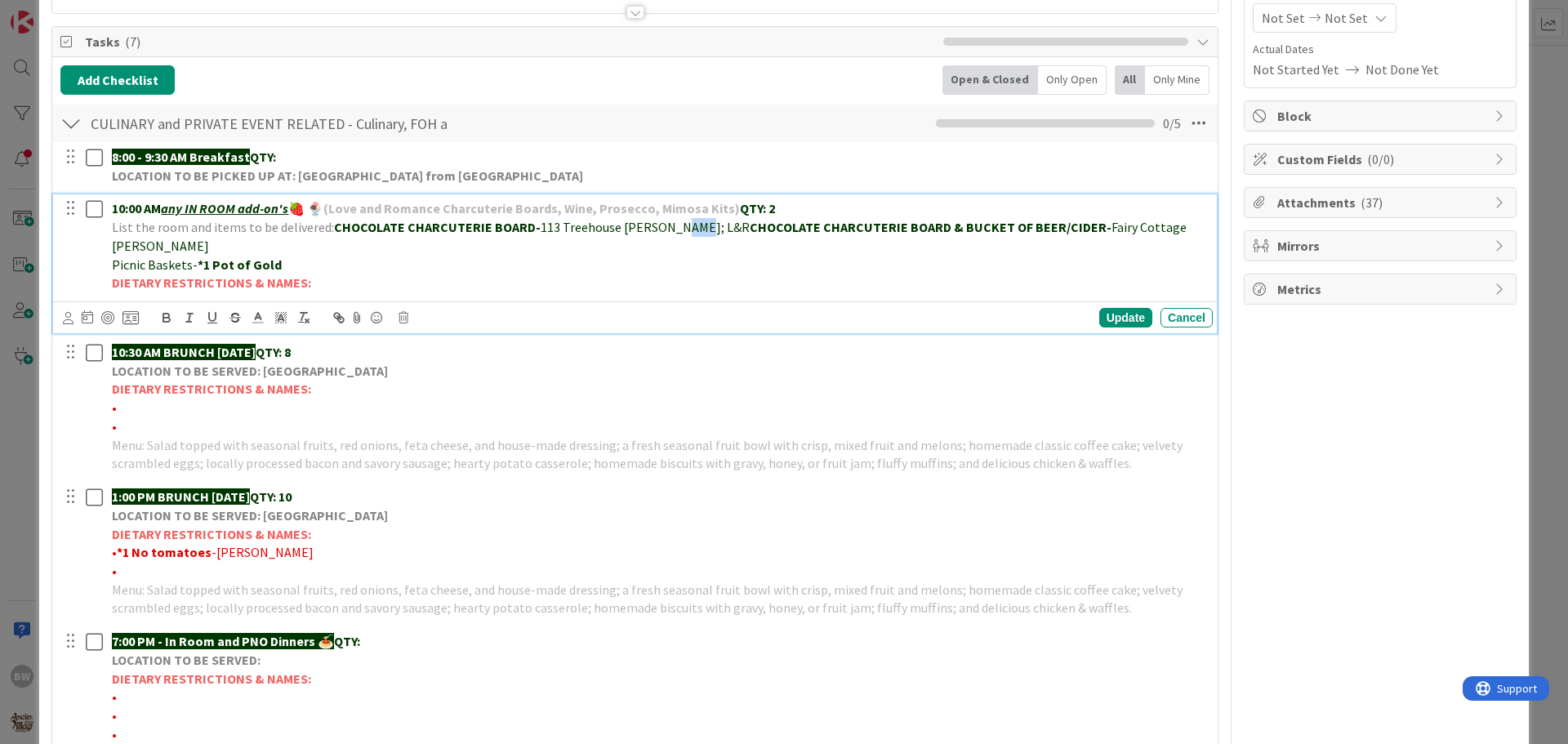
click at [687, 228] on span "113 Treehouse [PERSON_NAME]; L&R" at bounding box center [645, 227] width 209 height 17
click at [165, 310] on icon "button" at bounding box center [166, 317] width 15 height 15
click at [631, 256] on p "Picnic Baskets- *1 Pot of Gold" at bounding box center [659, 265] width 1094 height 19
click at [1120, 308] on div "Update" at bounding box center [1126, 317] width 53 height 20
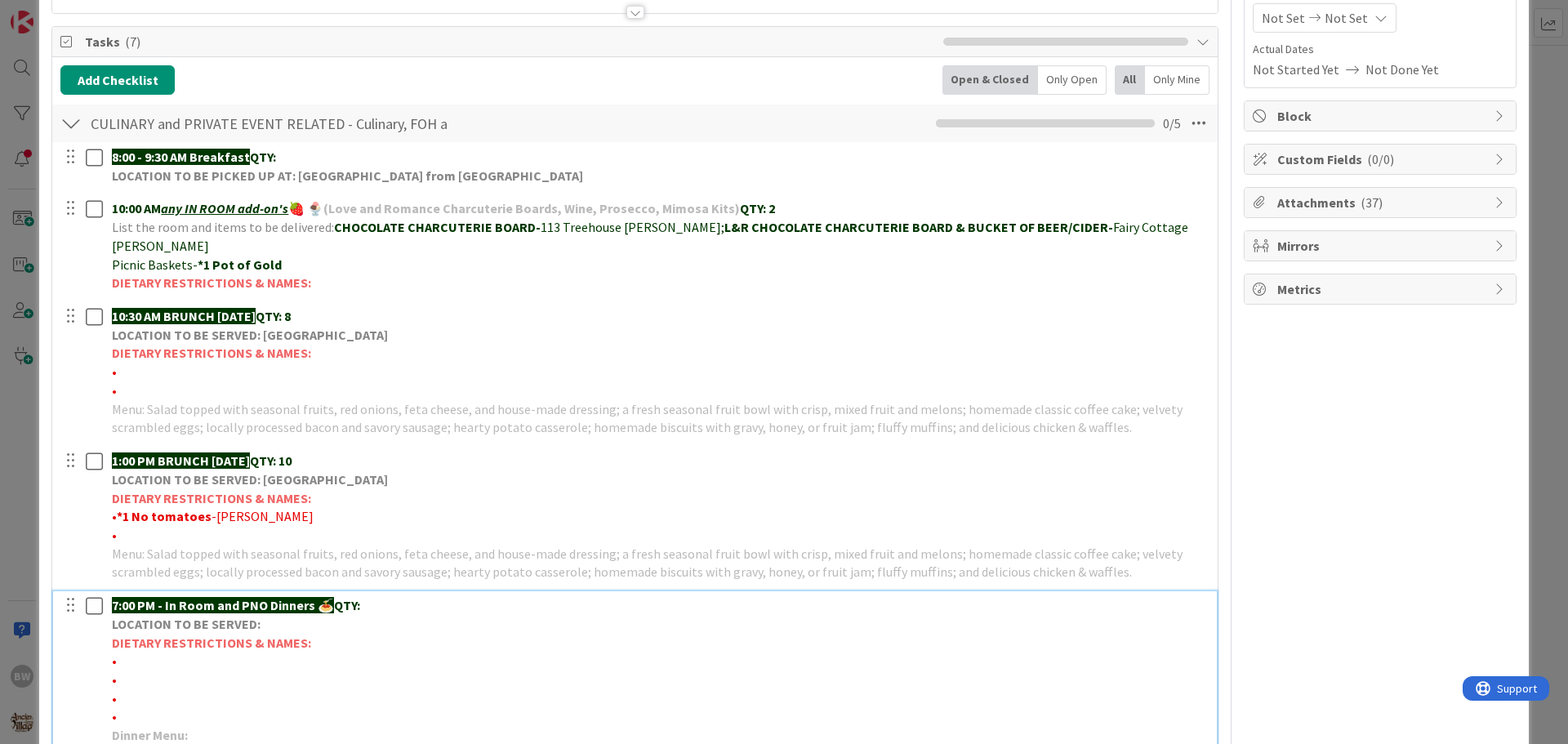
click at [373, 597] on p "7:00 PM - In Room and PNO Dinners 🍝 QTY:" at bounding box center [659, 605] width 1094 height 19
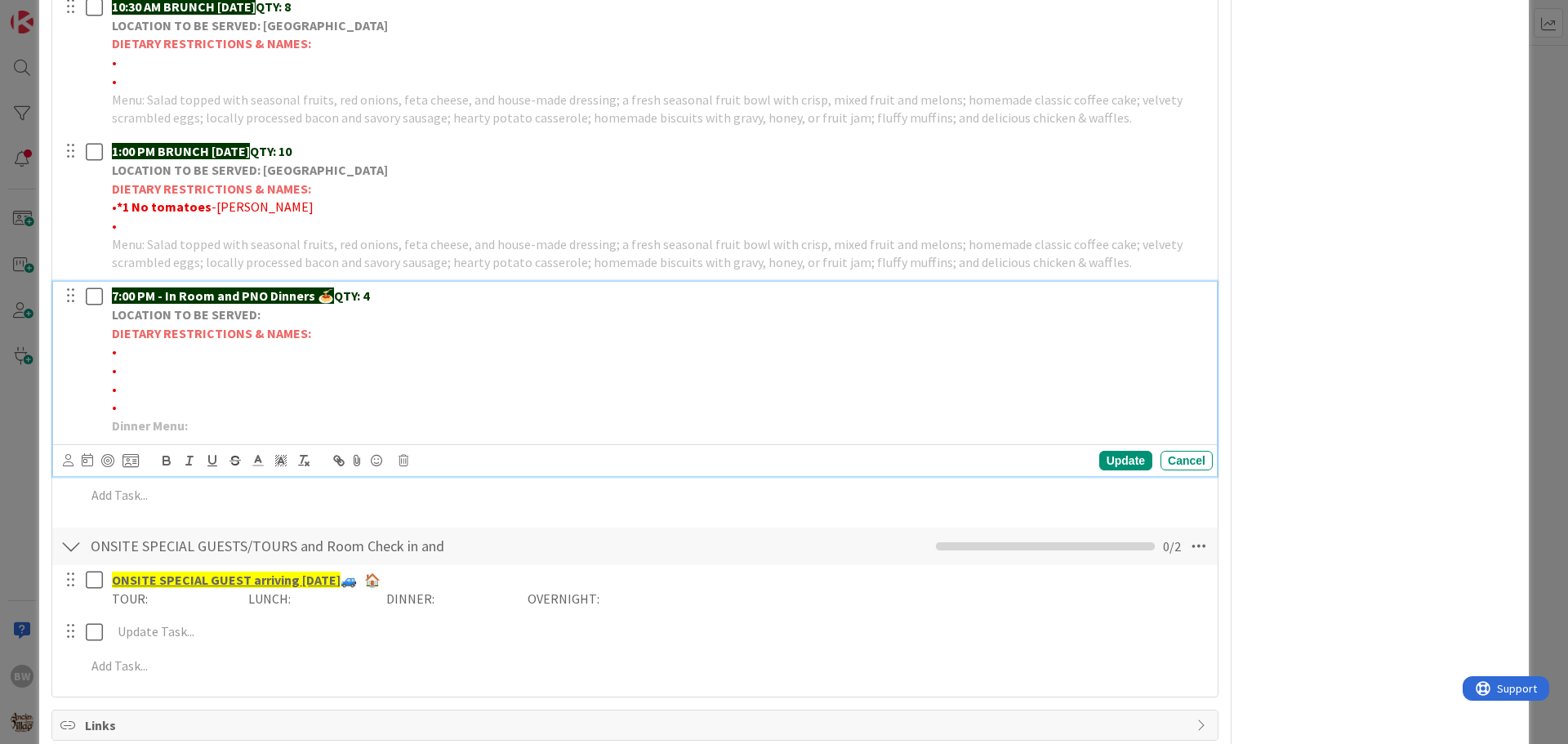
scroll to position [787, 0]
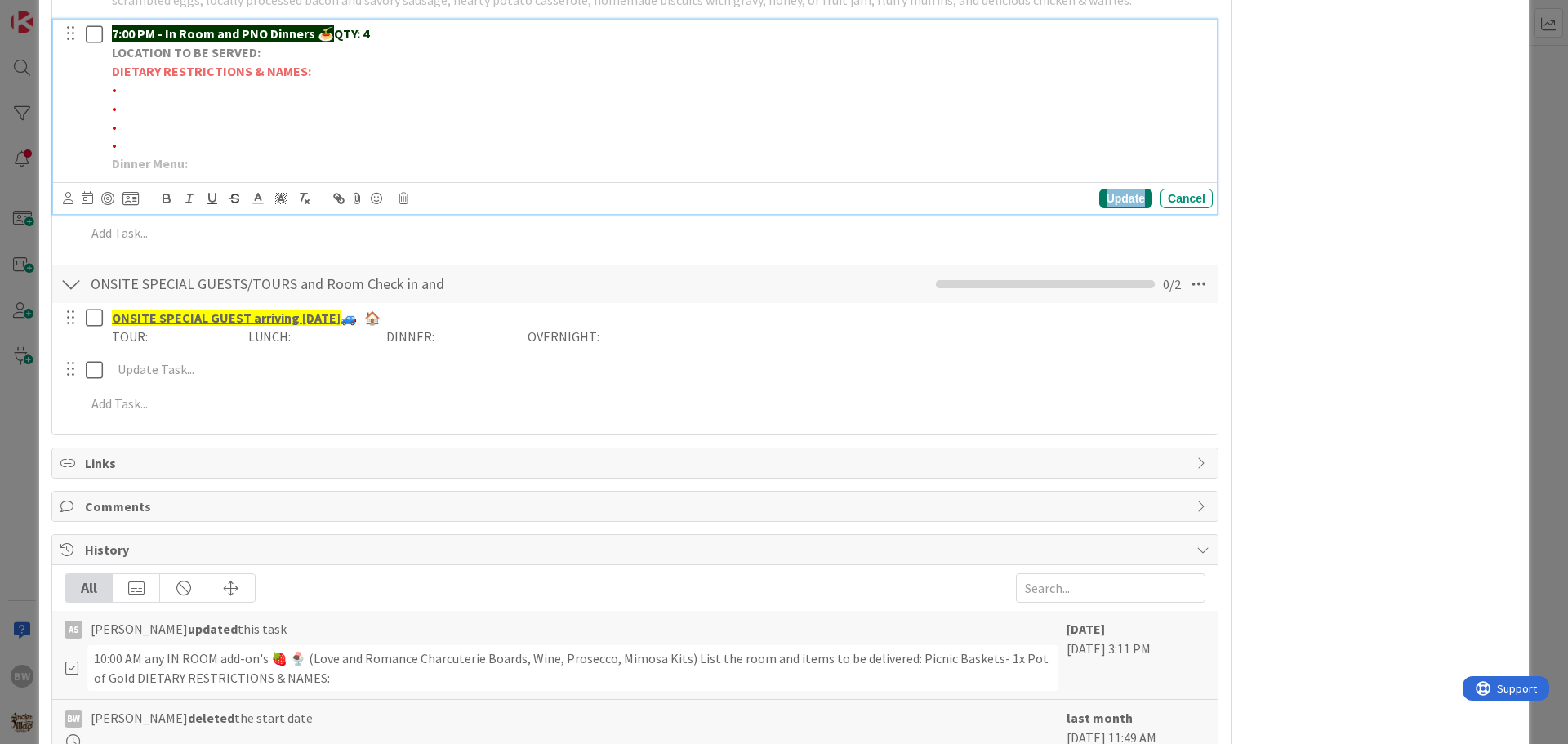
click at [1121, 188] on div "Update" at bounding box center [1126, 198] width 53 height 20
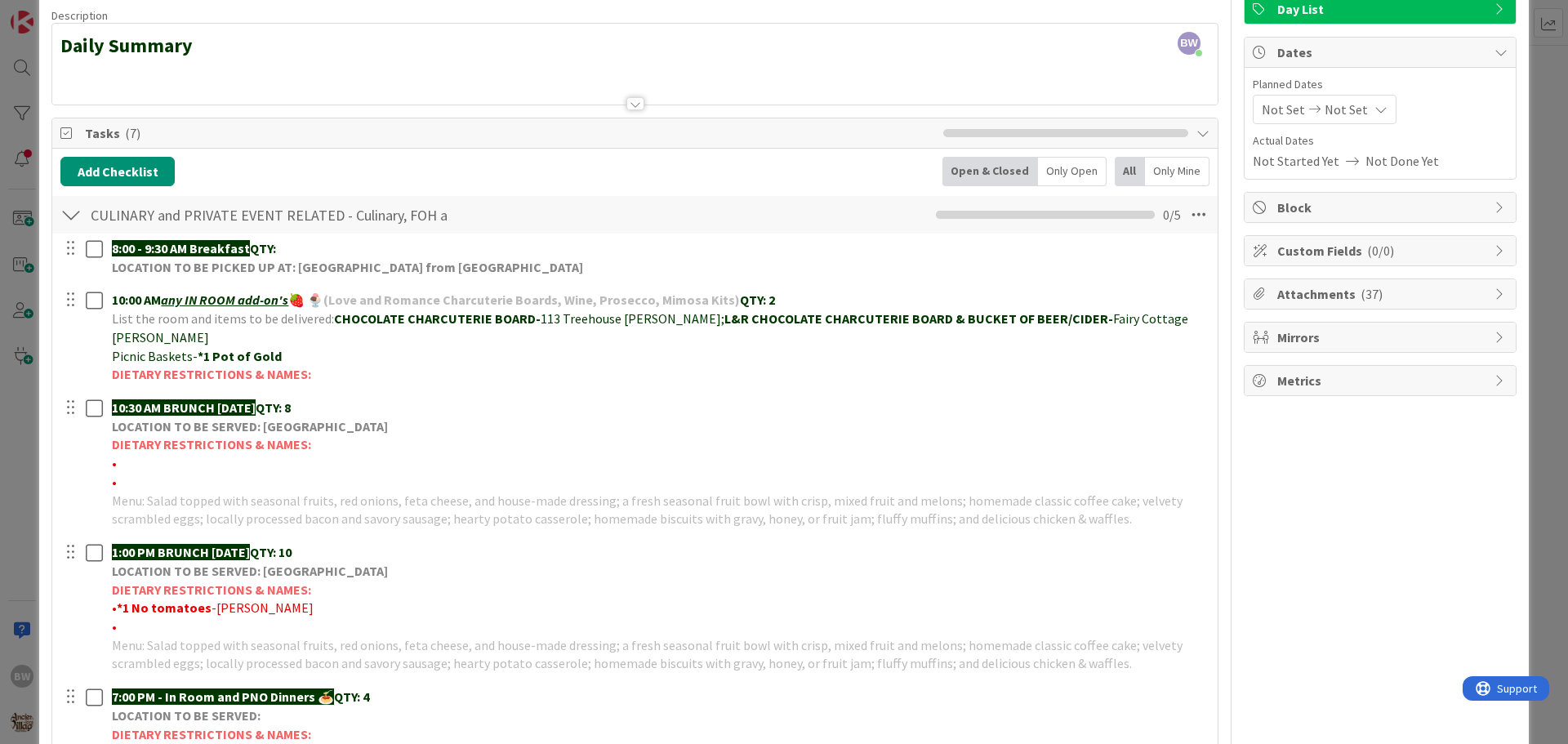
scroll to position [0, 0]
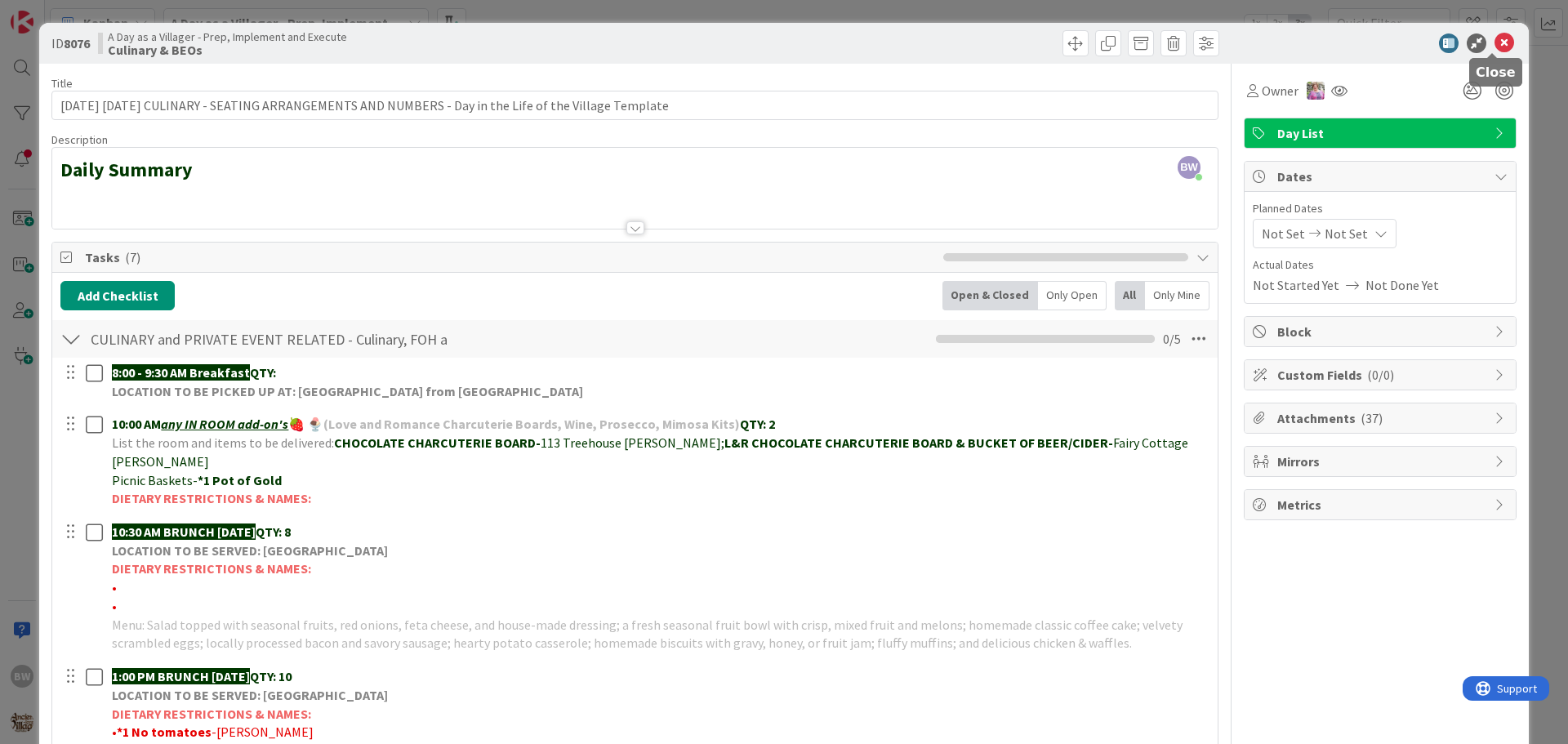
click at [1498, 43] on icon at bounding box center [1505, 43] width 20 height 20
